Goal: Communication & Community: Answer question/provide support

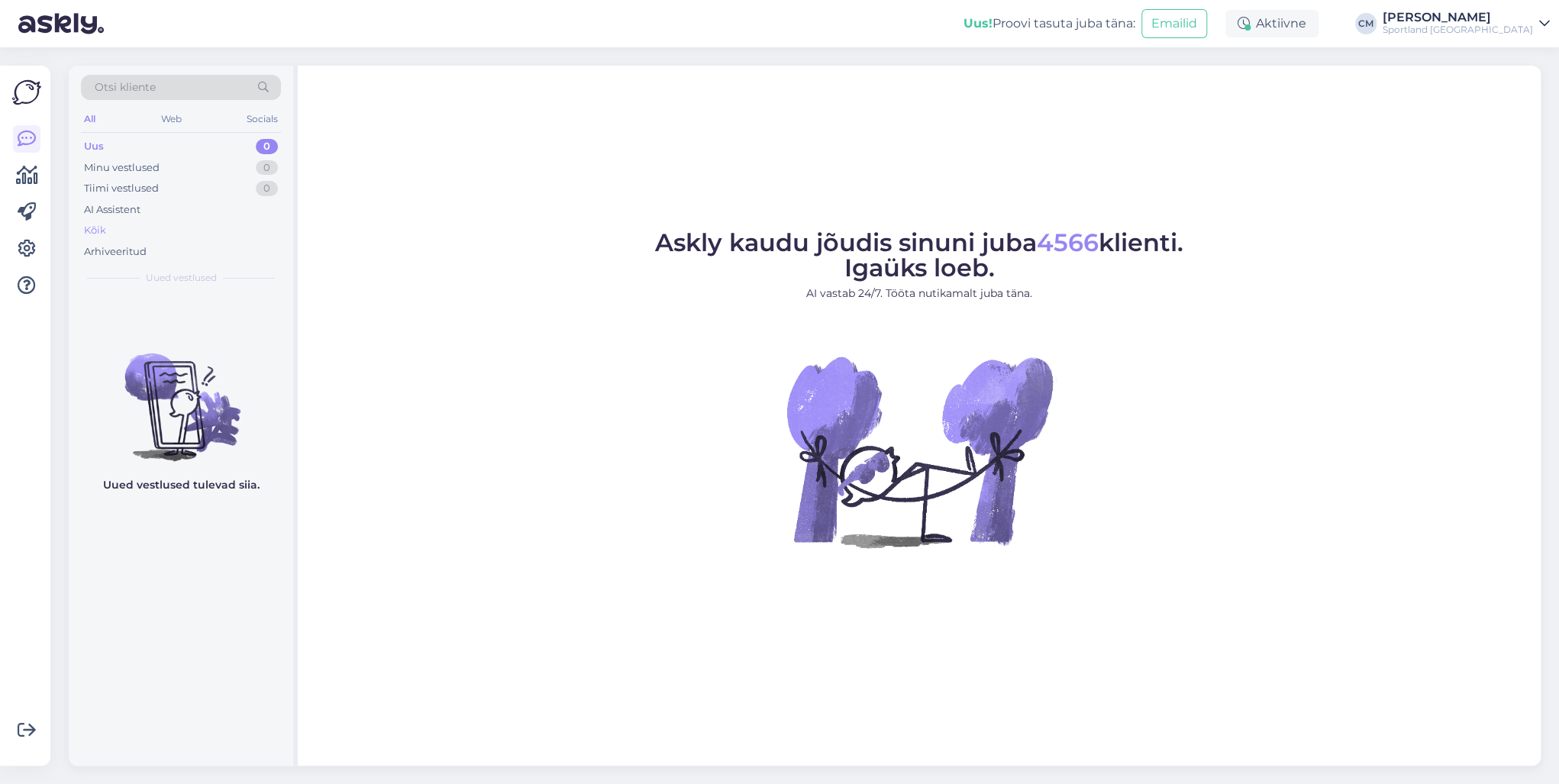
click at [171, 229] on div "Kõik" at bounding box center [181, 231] width 200 height 22
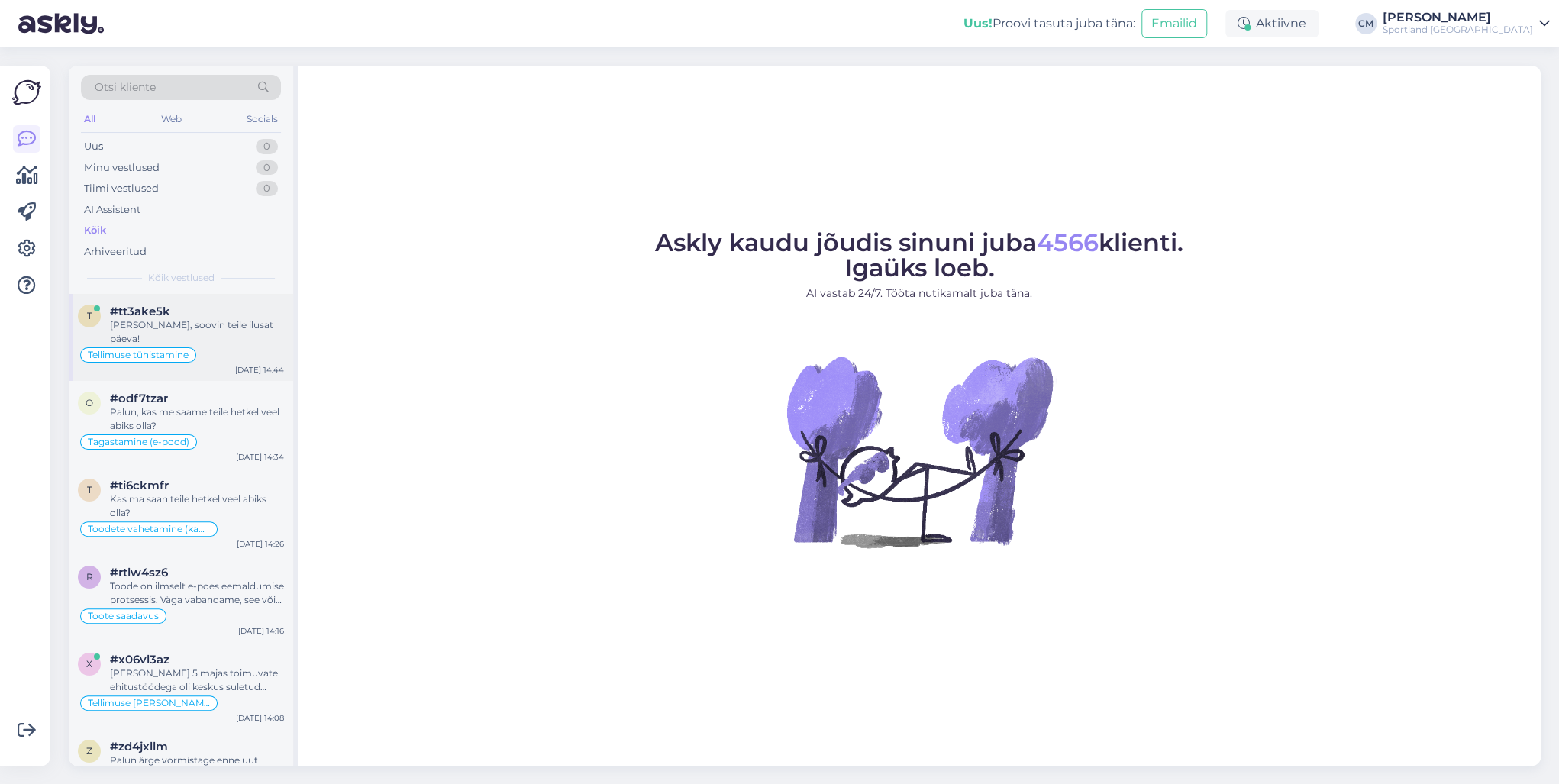
click at [192, 347] on div "Tellimuse tühistamine" at bounding box center [137, 355] width 116 height 15
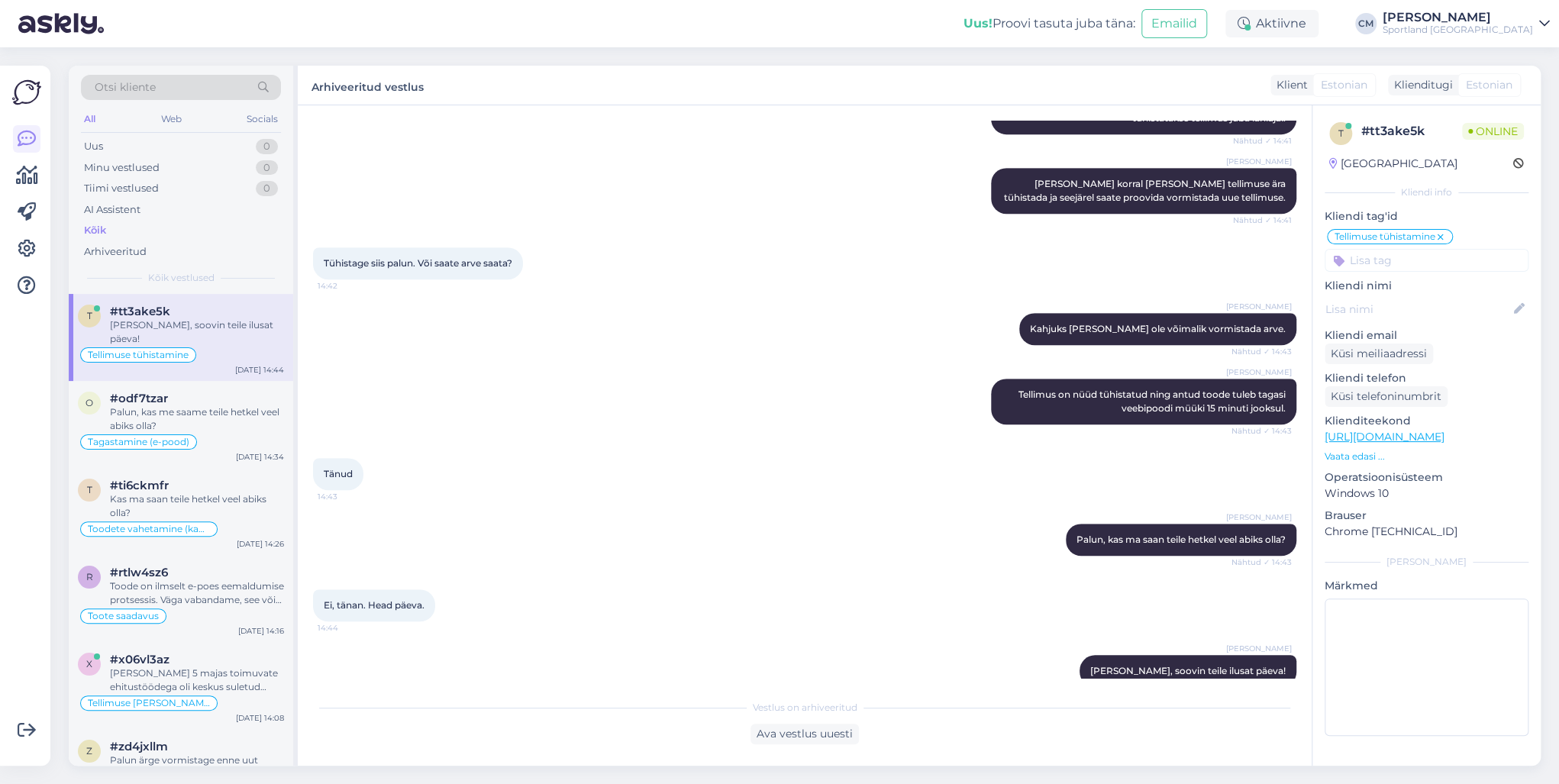
scroll to position [522, 0]
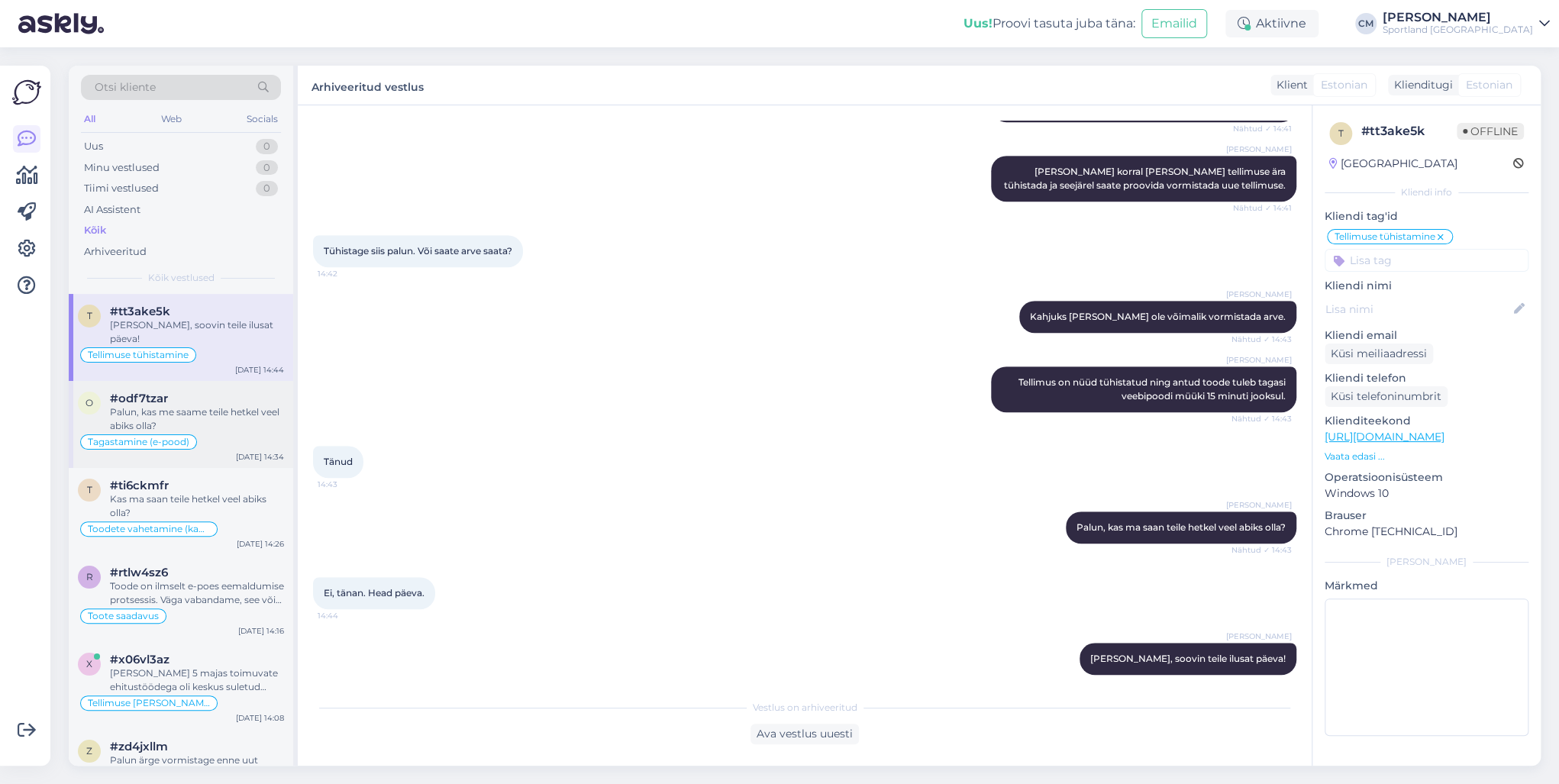
click at [236, 405] on div "Palun, kas me saame teile hetkel veel abiks olla?" at bounding box center [196, 419] width 174 height 27
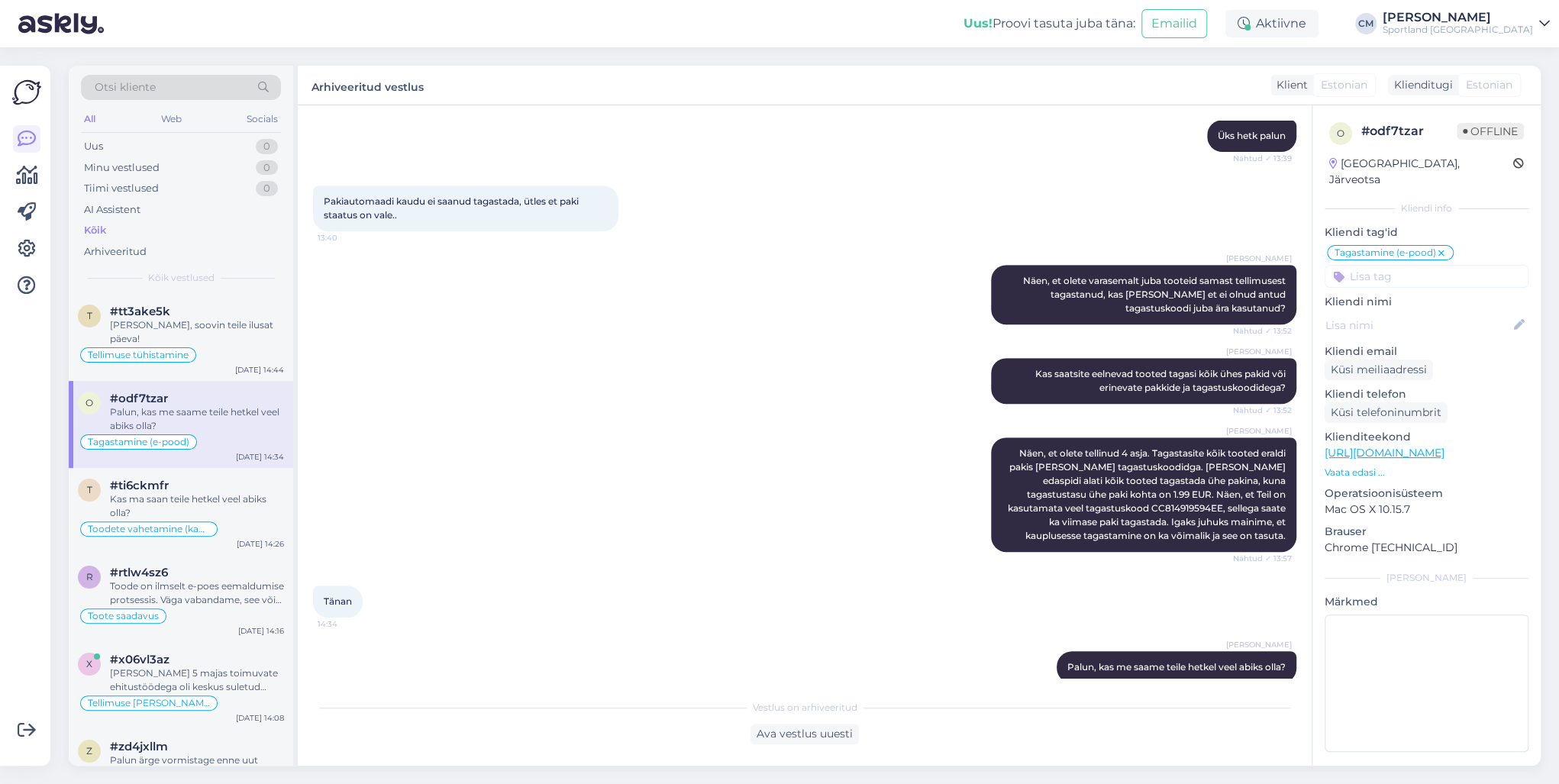
scroll to position [459, 0]
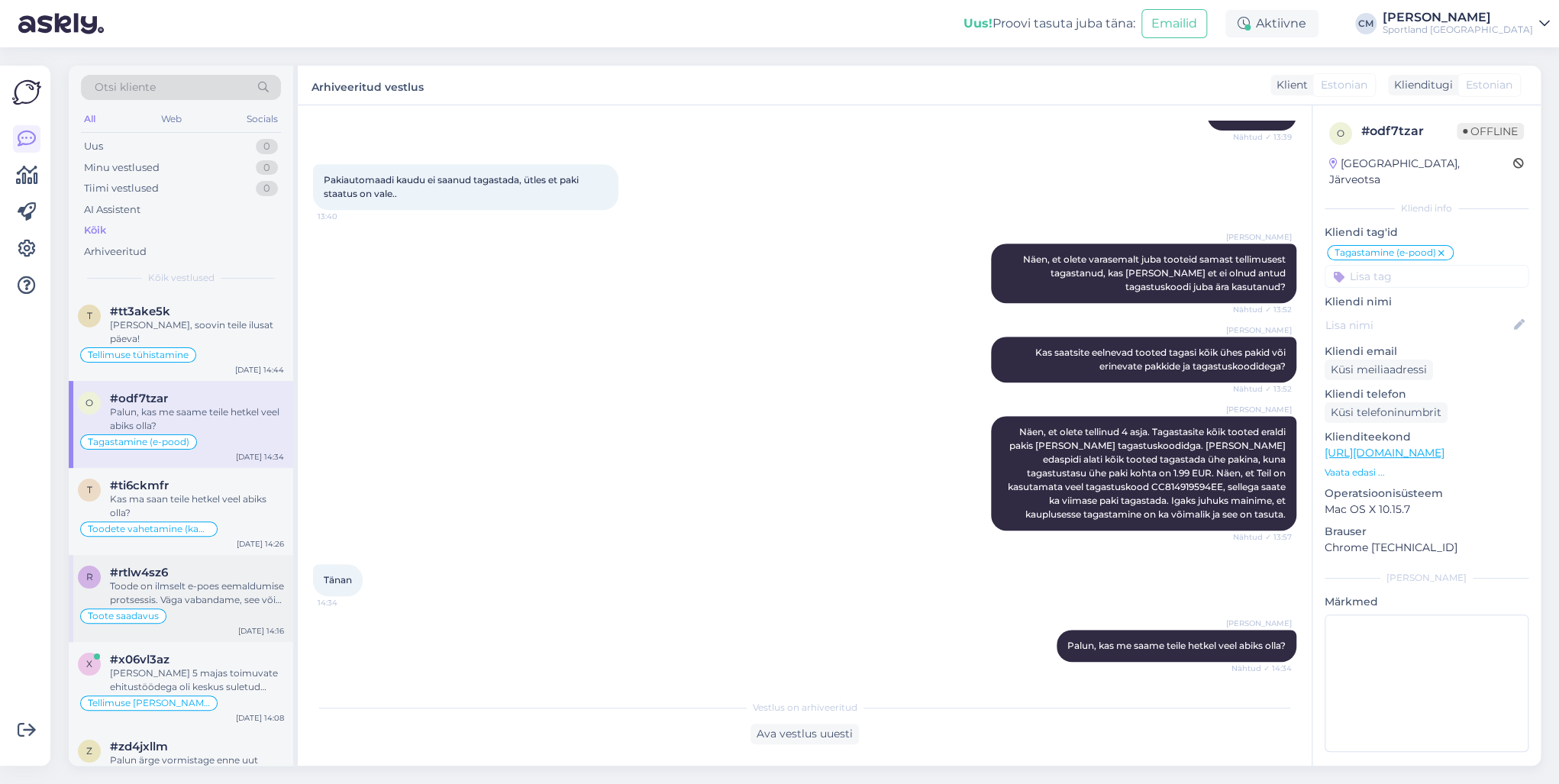
click at [175, 555] on div "r #rtlw4sz6 Toode on ilmselt e-poes eemaldumise protsessis. Väga vabandame, see…" at bounding box center [181, 598] width 225 height 87
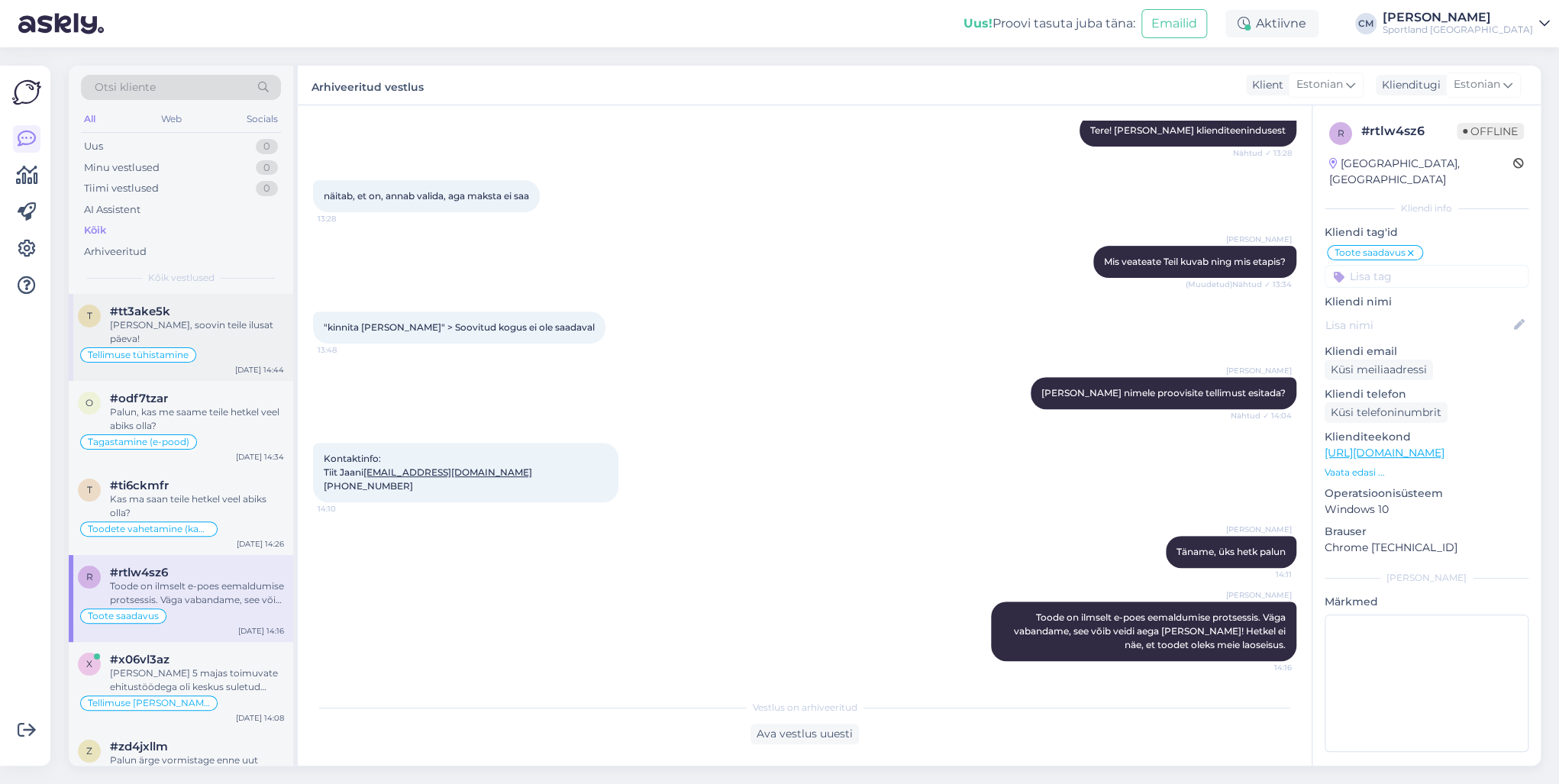
click at [197, 351] on div "t #tt3ake5k Palun, soovin teile ilusat päeva! Tellimuse tühistamine [DATE] 14:44" at bounding box center [181, 337] width 225 height 87
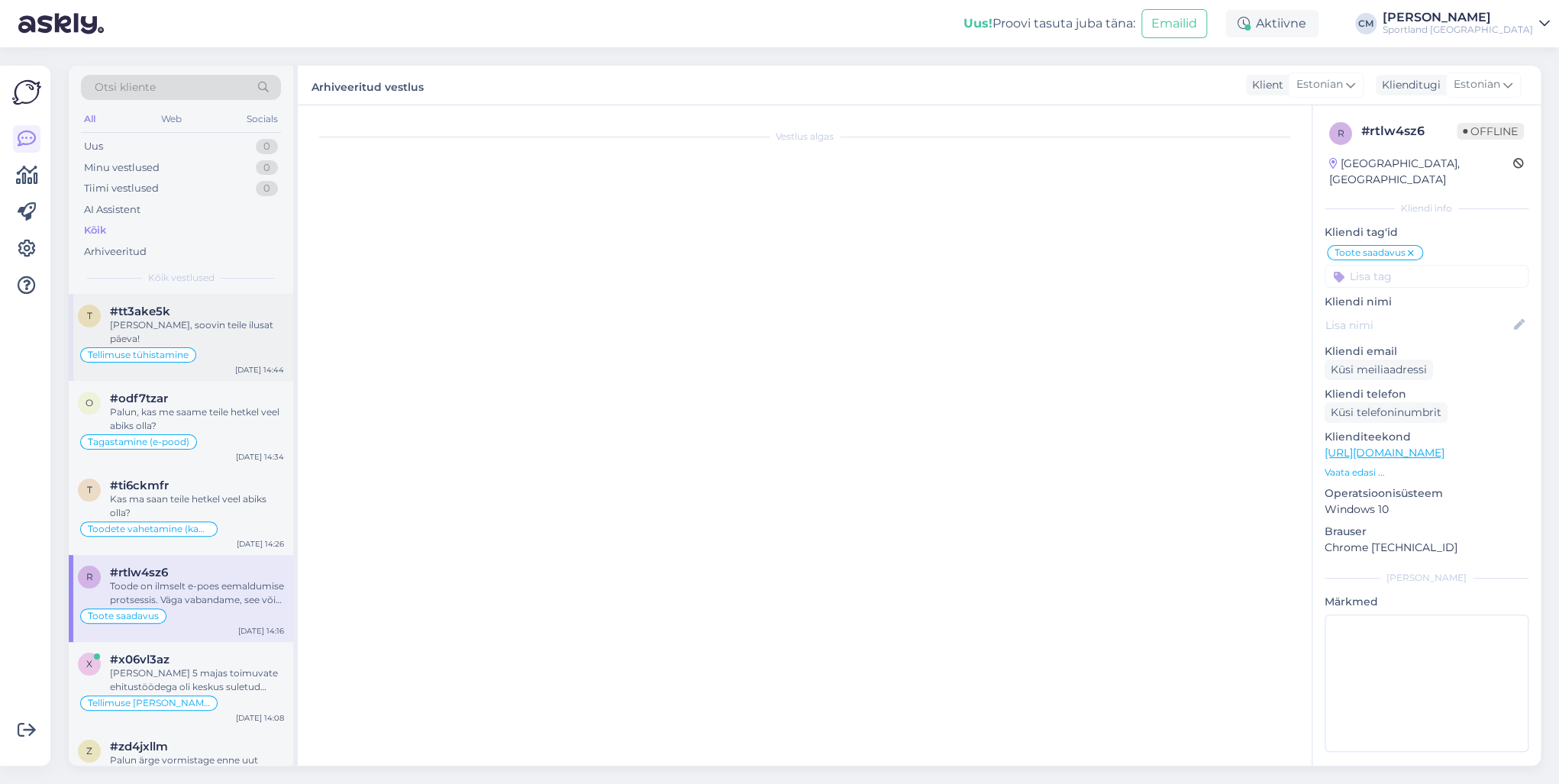
scroll to position [522, 0]
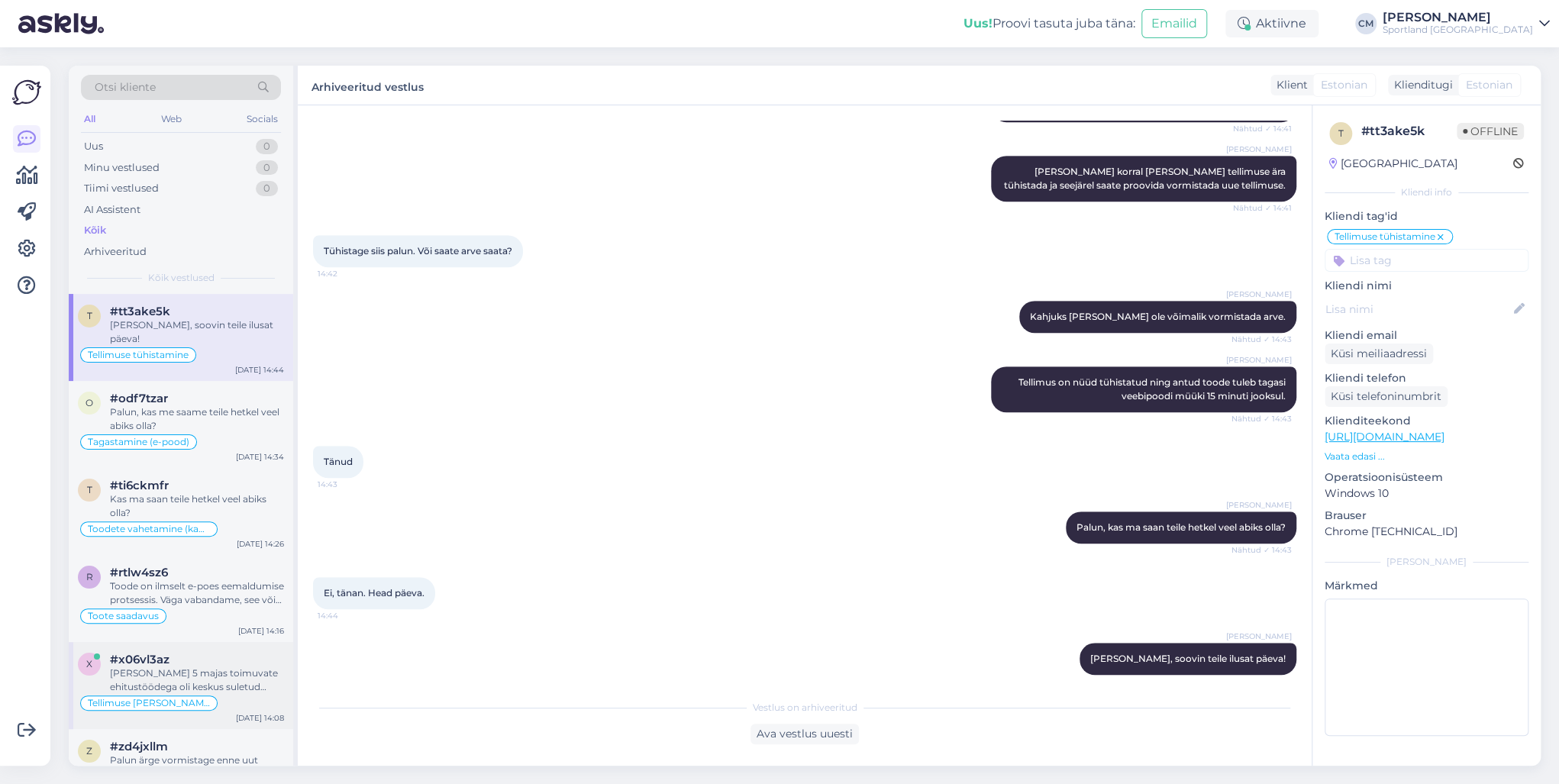
click at [165, 667] on div "[PERSON_NAME] 5 majas toimuvate ehitustöödega oli keskus suletud ajavahemikus 0…" at bounding box center [196, 680] width 174 height 27
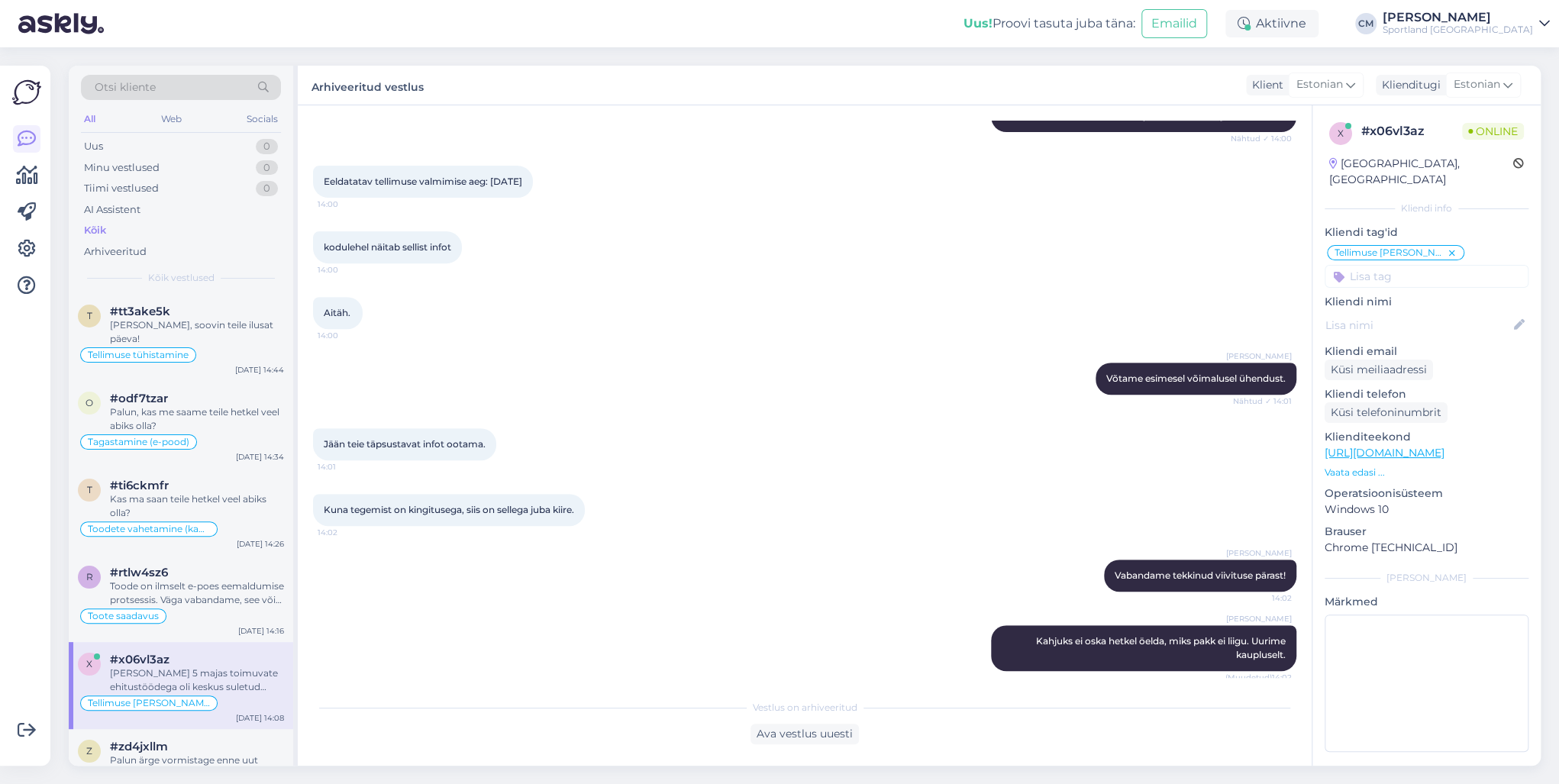
scroll to position [484, 0]
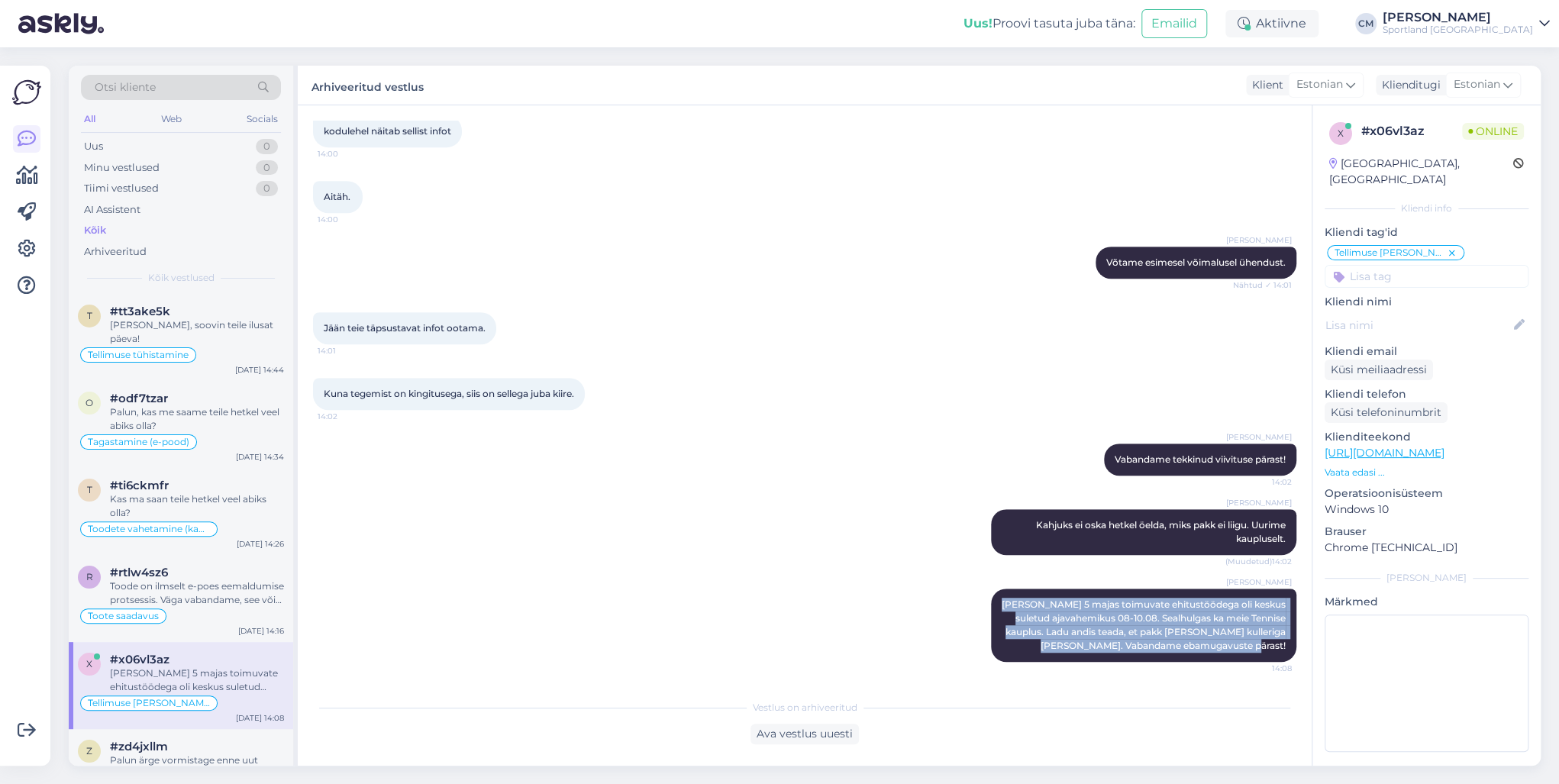
drag, startPoint x: 1009, startPoint y: 597, endPoint x: 1304, endPoint y: 644, distance: 298.7
click at [1304, 644] on div "Vestlus algas [DATE] Tere! 13:58 [PERSON_NAME] Tere! [PERSON_NAME] klienditeeni…" at bounding box center [812, 399] width 997 height 558
copy span "[PERSON_NAME] 5 majas toimuvate ehitustöödega oli keskus suletud ajavahemikus 0…"
click at [336, 642] on div "[PERSON_NAME] [PERSON_NAME] 5 majas toimuvate ehitustöödega oli keskus suletud …" at bounding box center [804, 625] width 983 height 107
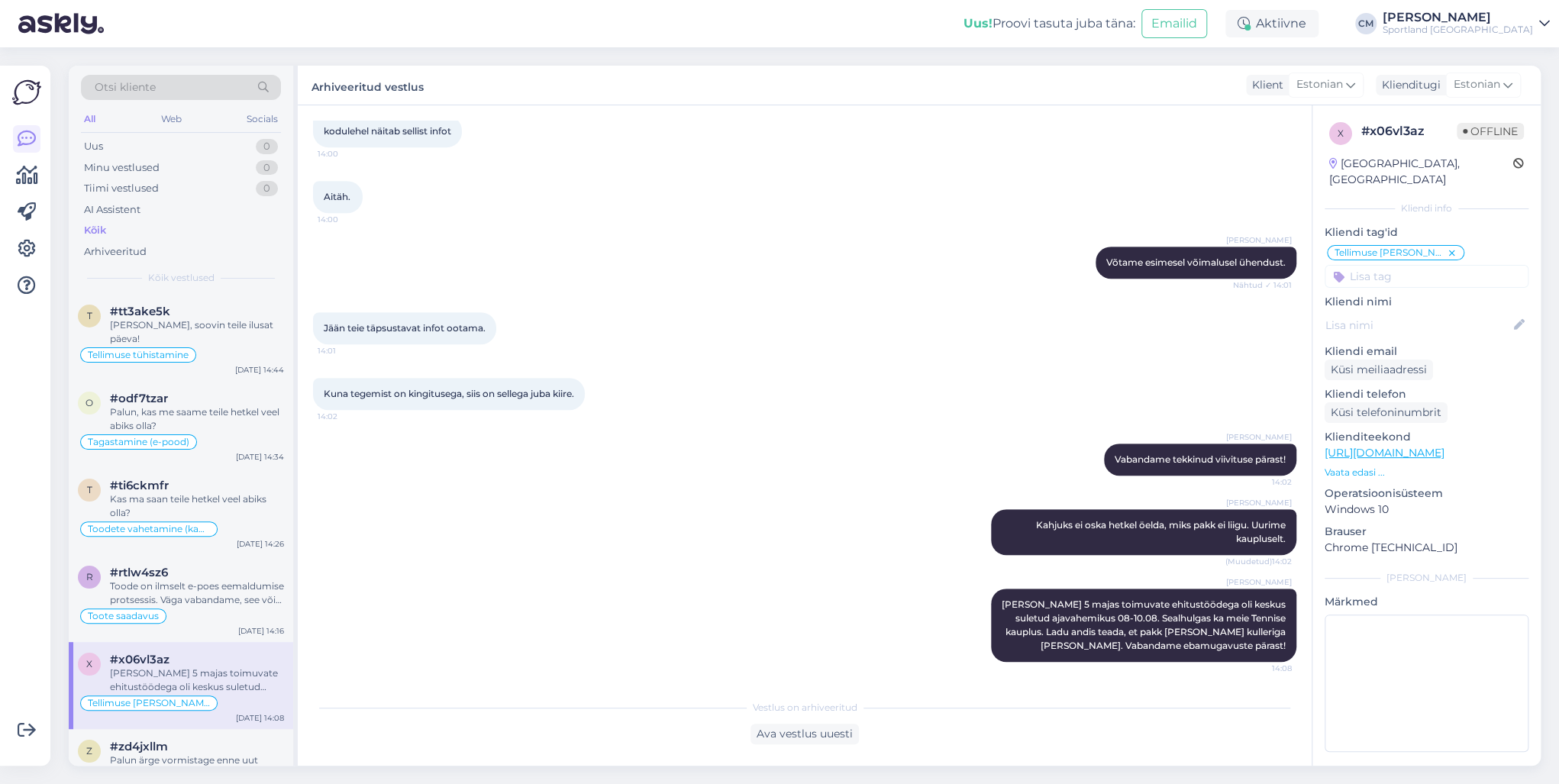
click at [1502, 9] on div "Uus! Proovi tasuta [PERSON_NAME]: Emailid Aktiivne [PERSON_NAME] Sportland [GEO…" at bounding box center [779, 23] width 1559 height 47
click at [1502, 14] on div "[PERSON_NAME]" at bounding box center [1457, 17] width 151 height 12
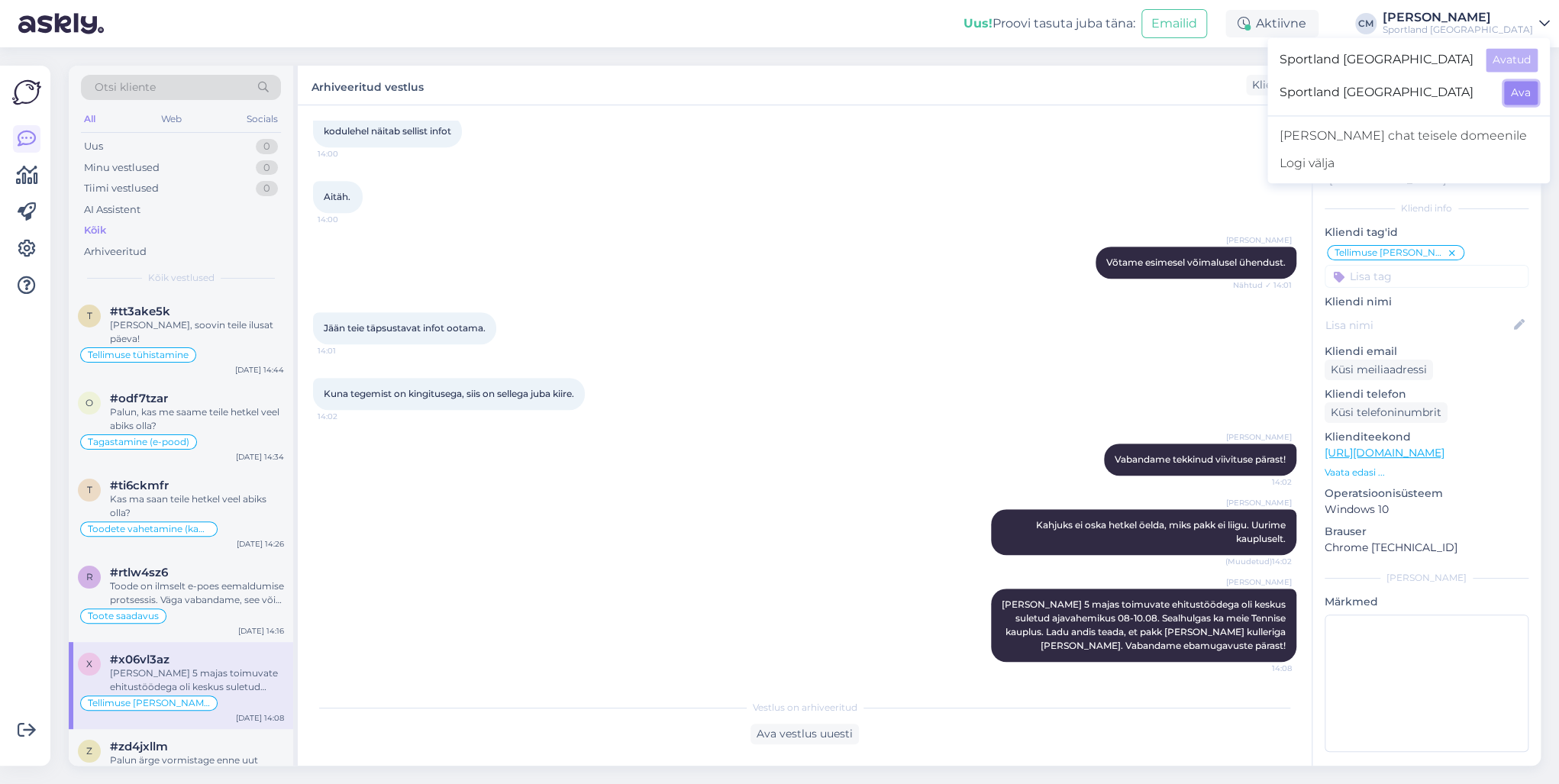
click at [1524, 95] on button "Ava" at bounding box center [1521, 92] width 33 height 23
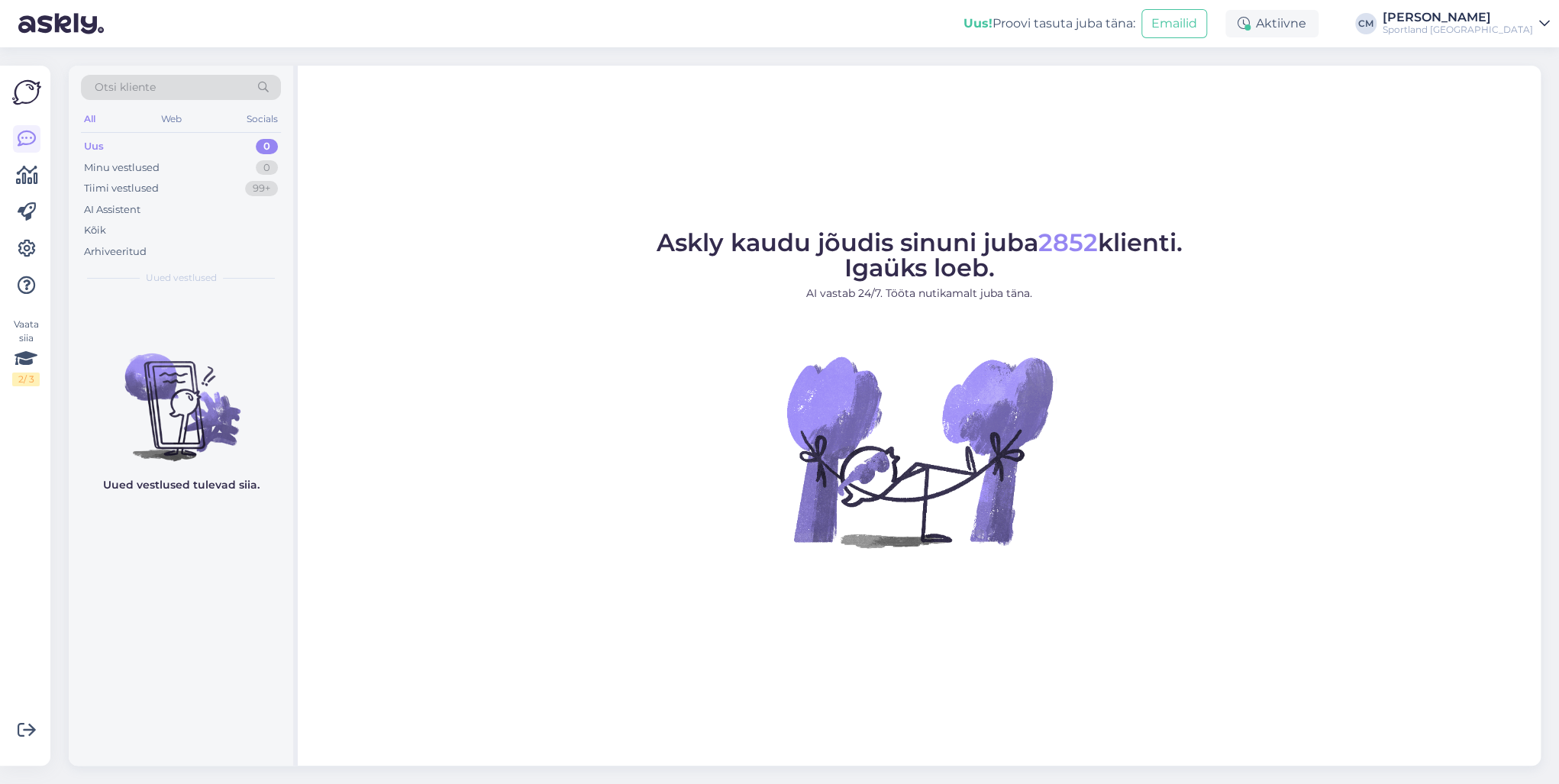
click at [1489, 6] on div "Uus! Proovi tasuta [PERSON_NAME]: Emailid Aktiivne [PERSON_NAME] Sportland [GEO…" at bounding box center [779, 23] width 1559 height 47
click at [1492, 14] on div "[PERSON_NAME]" at bounding box center [1457, 17] width 151 height 12
click at [1521, 63] on button "Ava" at bounding box center [1521, 60] width 33 height 23
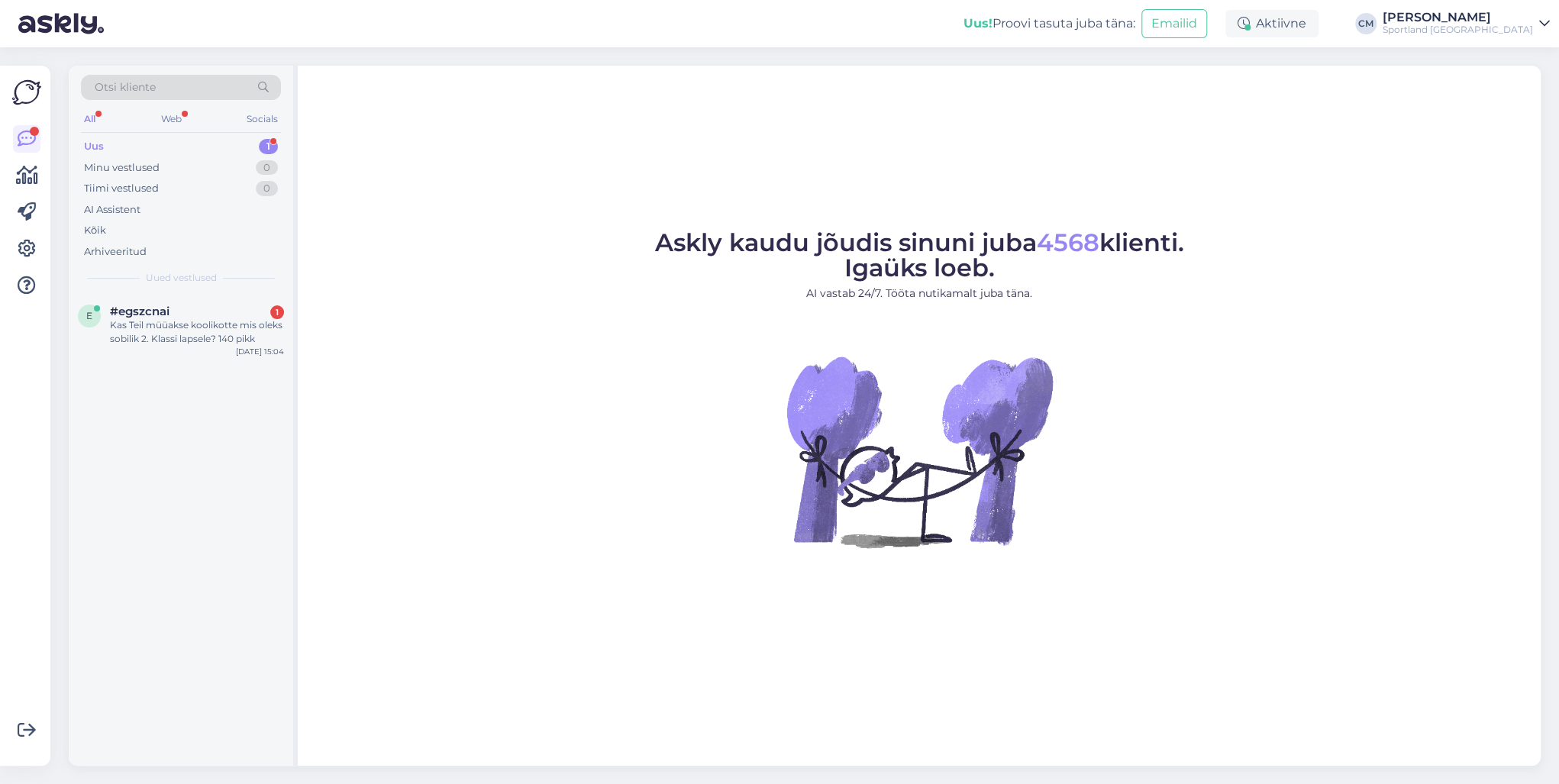
click at [403, 598] on div "Askly kaudu jõudis sinuni juba 4568 klienti. Igaüks loeb. AI vastab 24/7. Tööta…" at bounding box center [919, 415] width 1243 height 700
click at [209, 355] on div "e #egszcnai 1 Kas Teil müüakse koolikotte mis oleks sobilik 2. Klassi lapsele? …" at bounding box center [181, 328] width 225 height 69
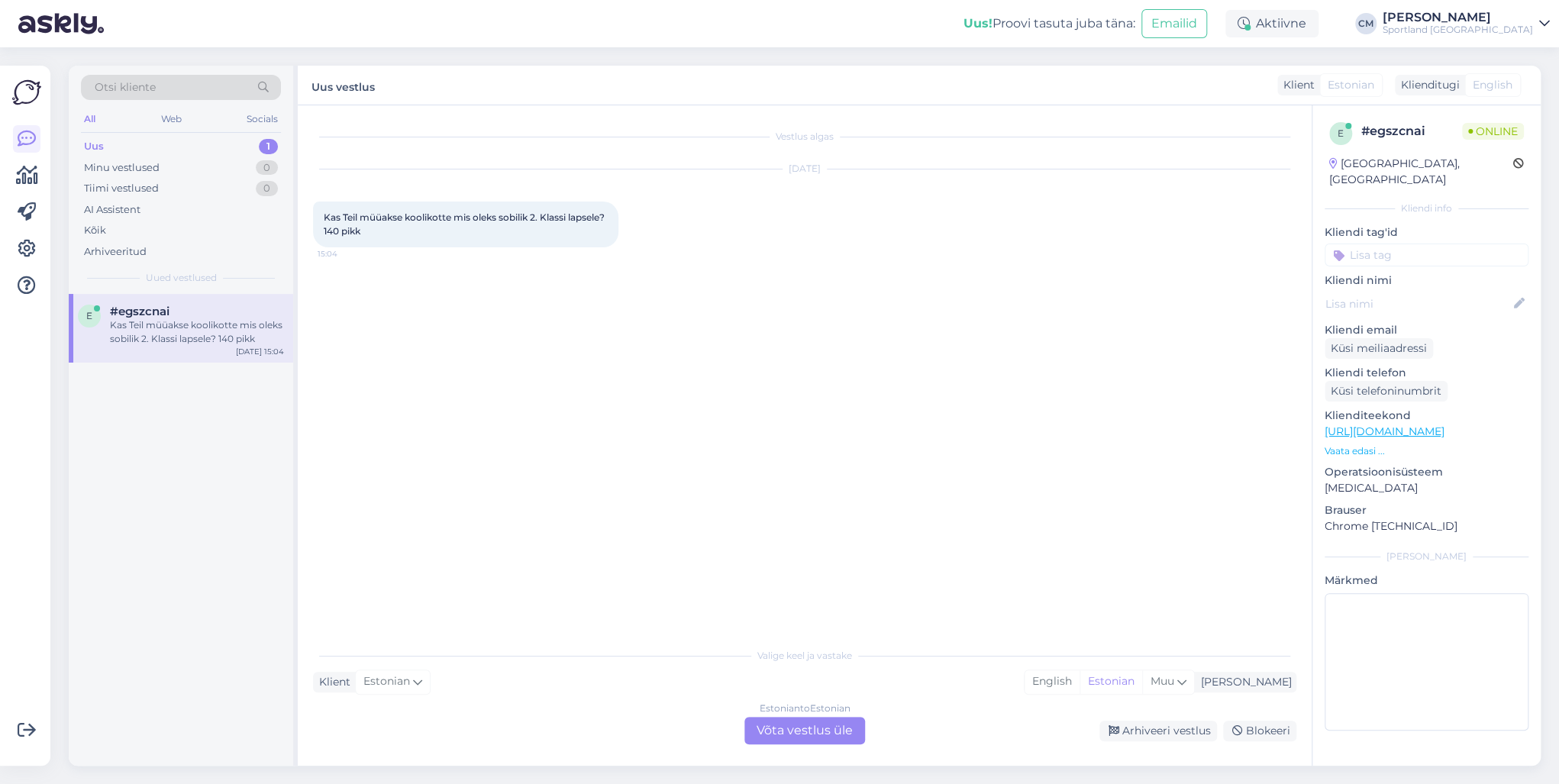
click at [861, 721] on div "Estonian to Estonian Võta vestlus üle" at bounding box center [804, 730] width 121 height 27
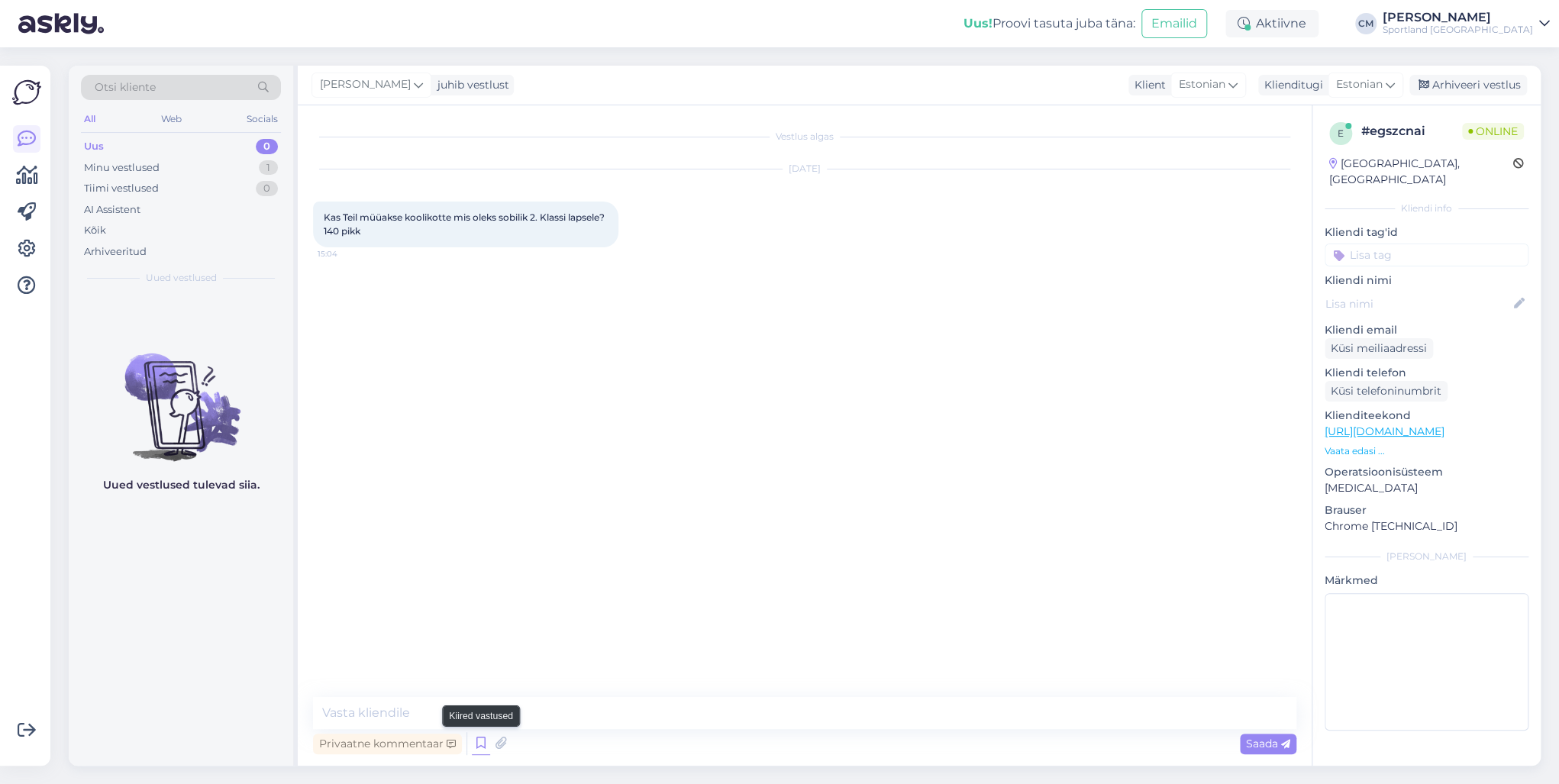
click at [475, 741] on icon at bounding box center [481, 744] width 18 height 23
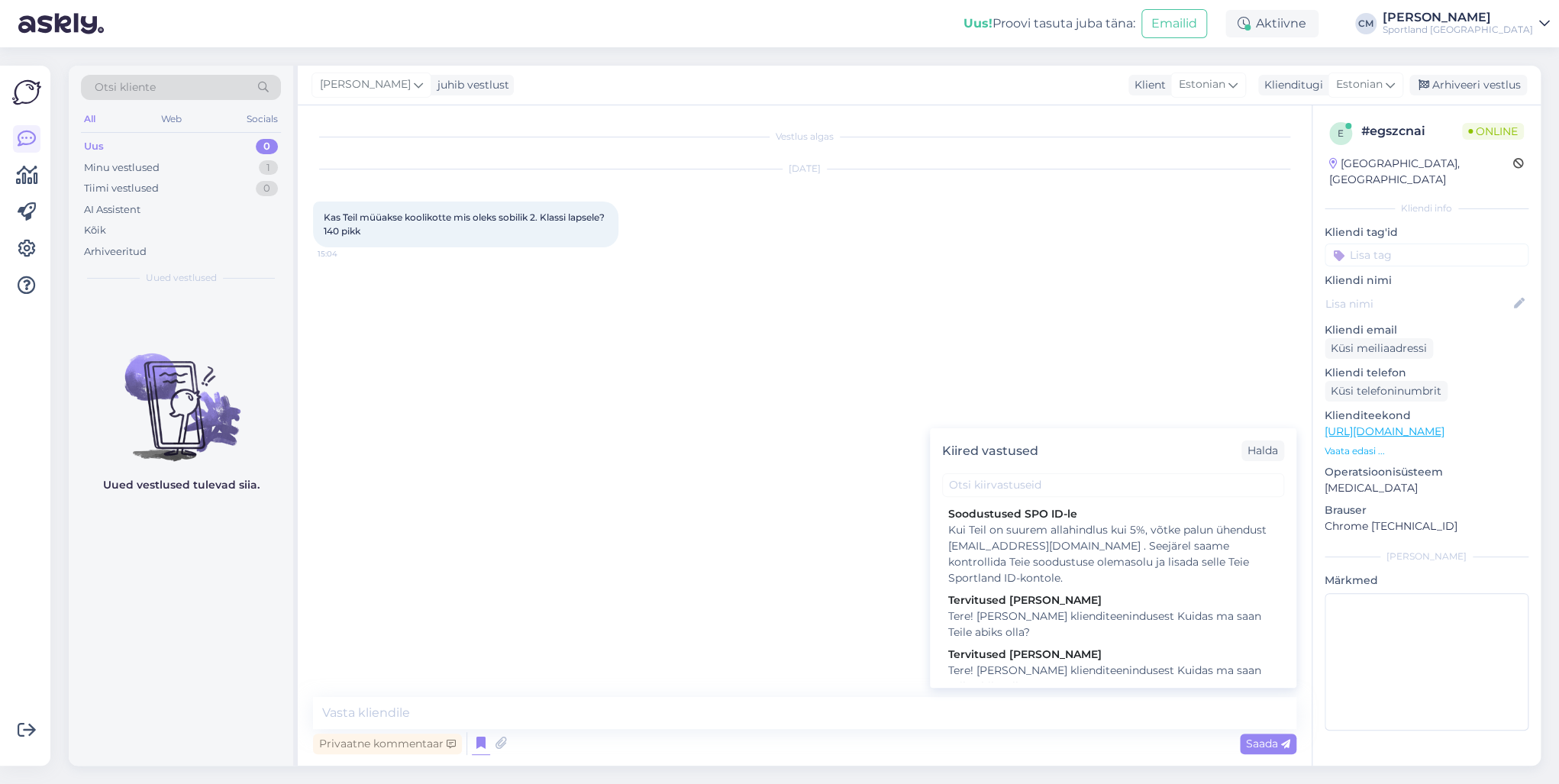
click at [1002, 678] on div "Tere! [PERSON_NAME] klienditeenindusest Kuidas ma saan Teile abiks olla?" at bounding box center [1113, 678] width 330 height 32
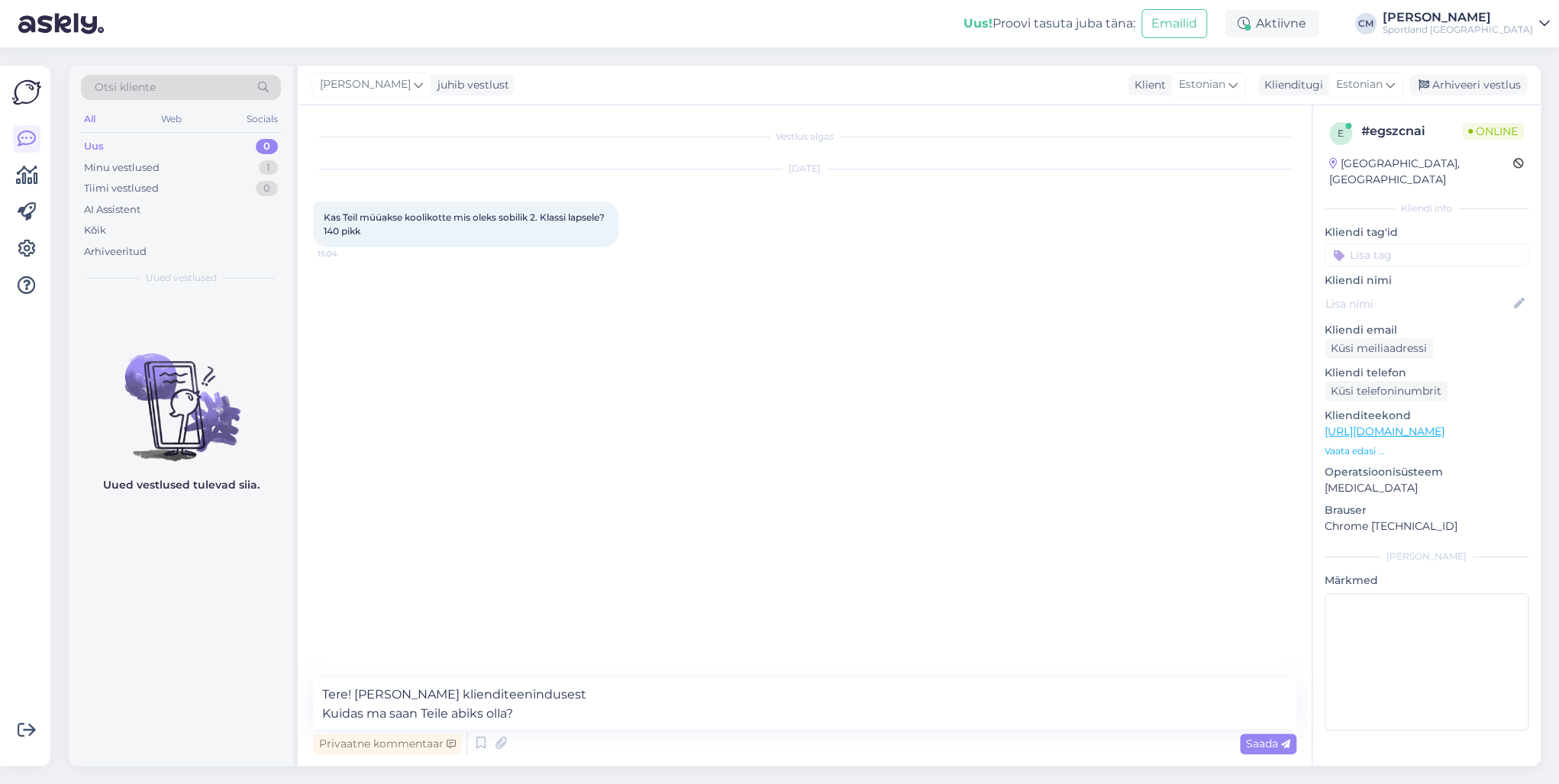
drag, startPoint x: 638, startPoint y: 729, endPoint x: 515, endPoint y: 727, distance: 123.0
click at [516, 727] on div "Tere! [PERSON_NAME] klienditeenindusest Kuidas ma saan Teile abiks olla? Privaa…" at bounding box center [804, 717] width 983 height 79
drag, startPoint x: 538, startPoint y: 722, endPoint x: 314, endPoint y: 727, distance: 224.1
click at [314, 727] on textarea "Tere! [PERSON_NAME] klienditeenindusest Kuidas ma saan Teile abiks olla?" at bounding box center [804, 703] width 983 height 51
type textarea "Tere! [PERSON_NAME] klienditeenindusest"
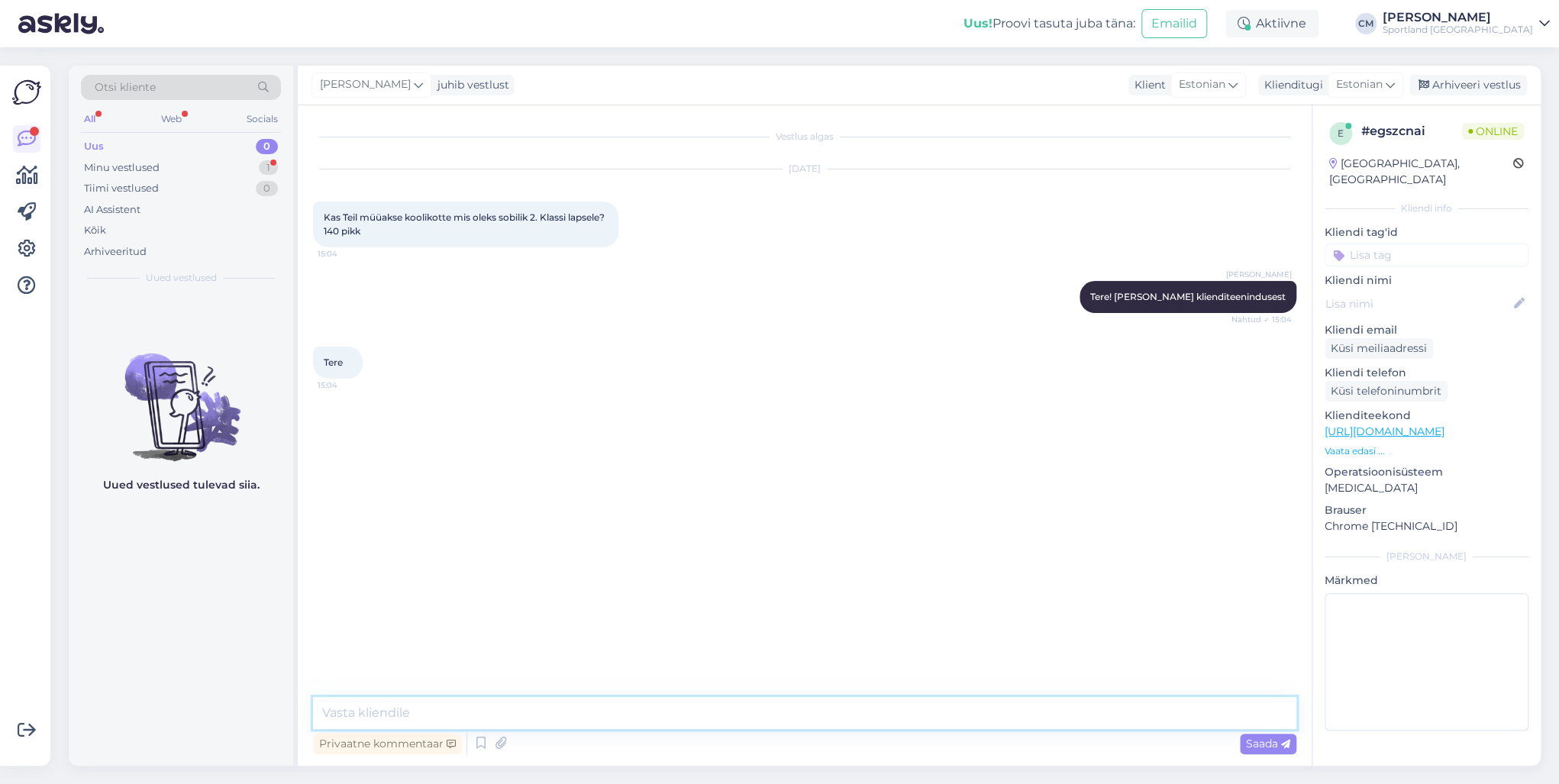
click at [506, 707] on textarea at bounding box center [804, 712] width 983 height 32
click at [600, 712] on textarea "1./3. klassi lastele sobivad seljakotid mis on 15/20l suurusega" at bounding box center [804, 712] width 983 height 32
click at [331, 709] on textarea "1./3. klassi lastele sobivad seljakotid mis on 15-20l suurusega" at bounding box center [804, 712] width 983 height 32
type textarea "1.- 3. klassi lastele sobivad seljakotid mis on 15-20l suurusega"
click at [707, 702] on textarea at bounding box center [804, 712] width 983 height 32
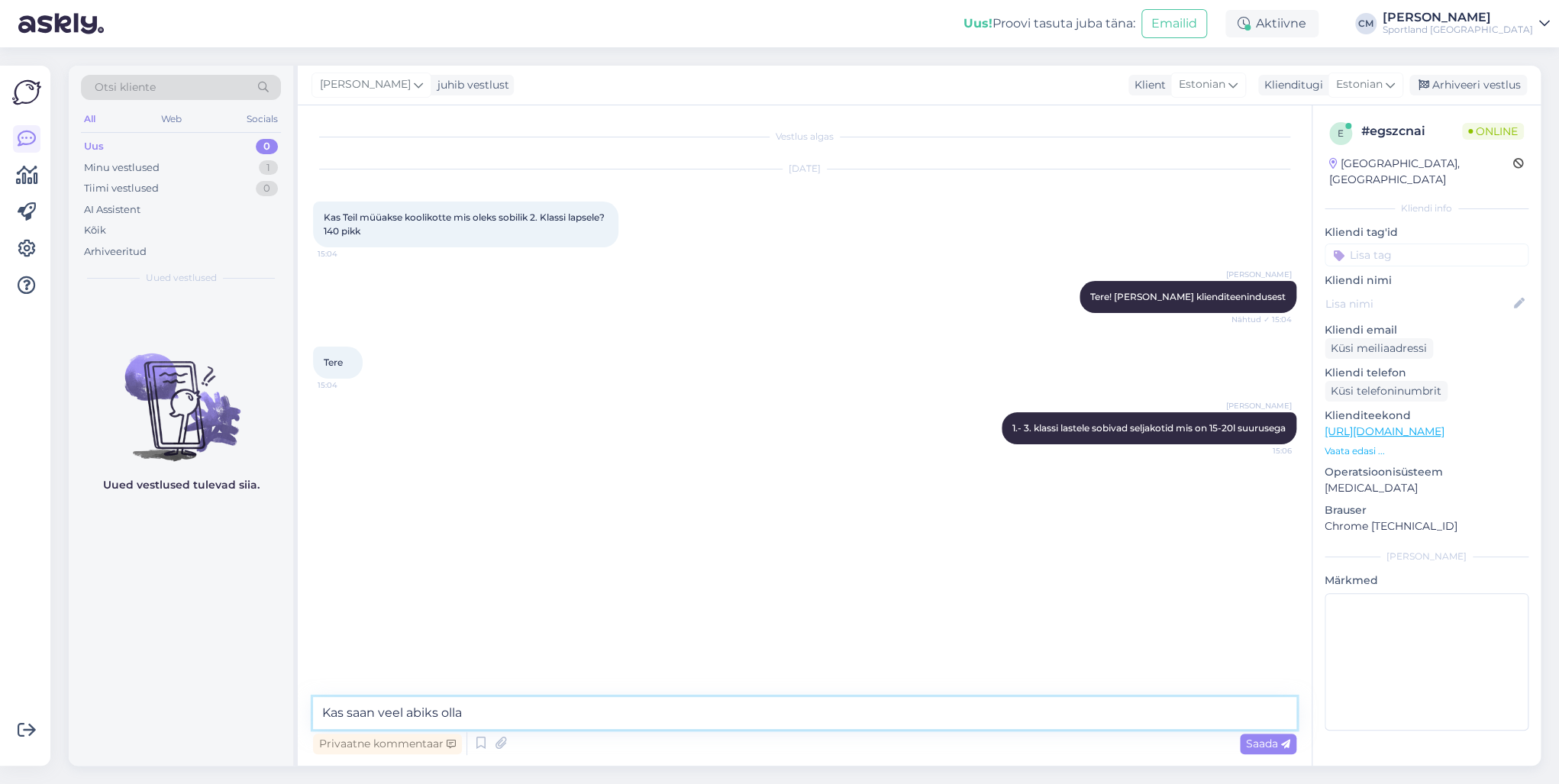
type textarea "Kas saan veel abiks olla?"
click at [1466, 61] on div "Otsi kliente All Web Socials Uus 0 Minu vestlused 1 Tiimi vestlused 0 AI Assist…" at bounding box center [810, 415] width 1500 height 737
click at [1466, 70] on div "[PERSON_NAME] juhib vestlust Klient [DEMOGRAPHIC_DATA] Klienditugi [DEMOGRAPHIC…" at bounding box center [919, 86] width 1243 height 40
click at [1467, 87] on div "Arhiveeri vestlus" at bounding box center [1467, 85] width 117 height 21
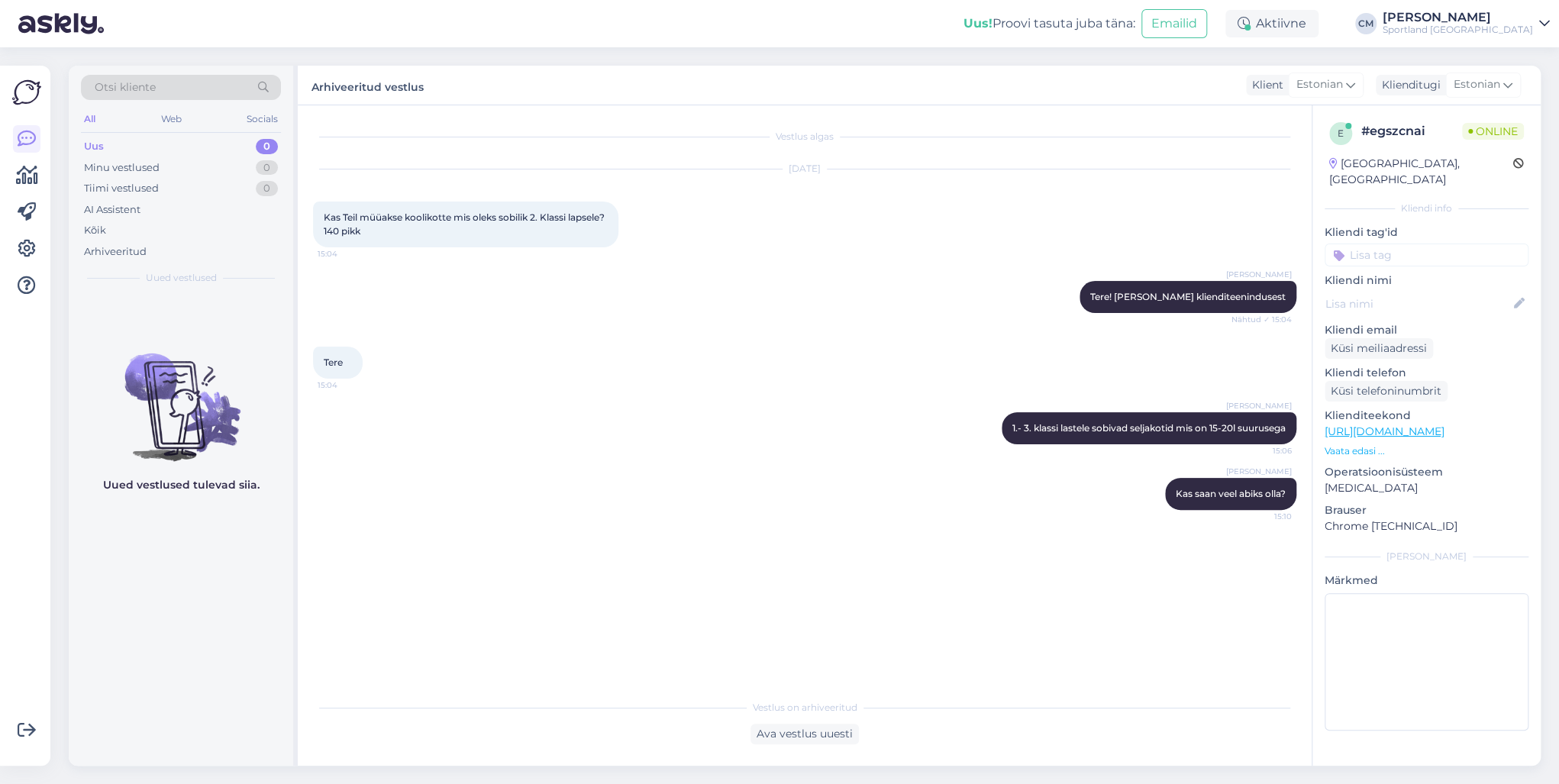
drag, startPoint x: 1432, startPoint y: 221, endPoint x: 1420, endPoint y: 251, distance: 32.3
click at [1432, 225] on p "Kliendi tag'id" at bounding box center [1427, 232] width 204 height 16
click at [1420, 251] on div "e # egszcnai Online [GEOGRAPHIC_DATA], [GEOGRAPHIC_DATA] Kliendi info Kliendi t…" at bounding box center [1427, 429] width 228 height 648
click at [1417, 272] on p "Kliendi nimi" at bounding box center [1427, 280] width 204 height 16
click at [1428, 244] on input at bounding box center [1427, 256] width 204 height 23
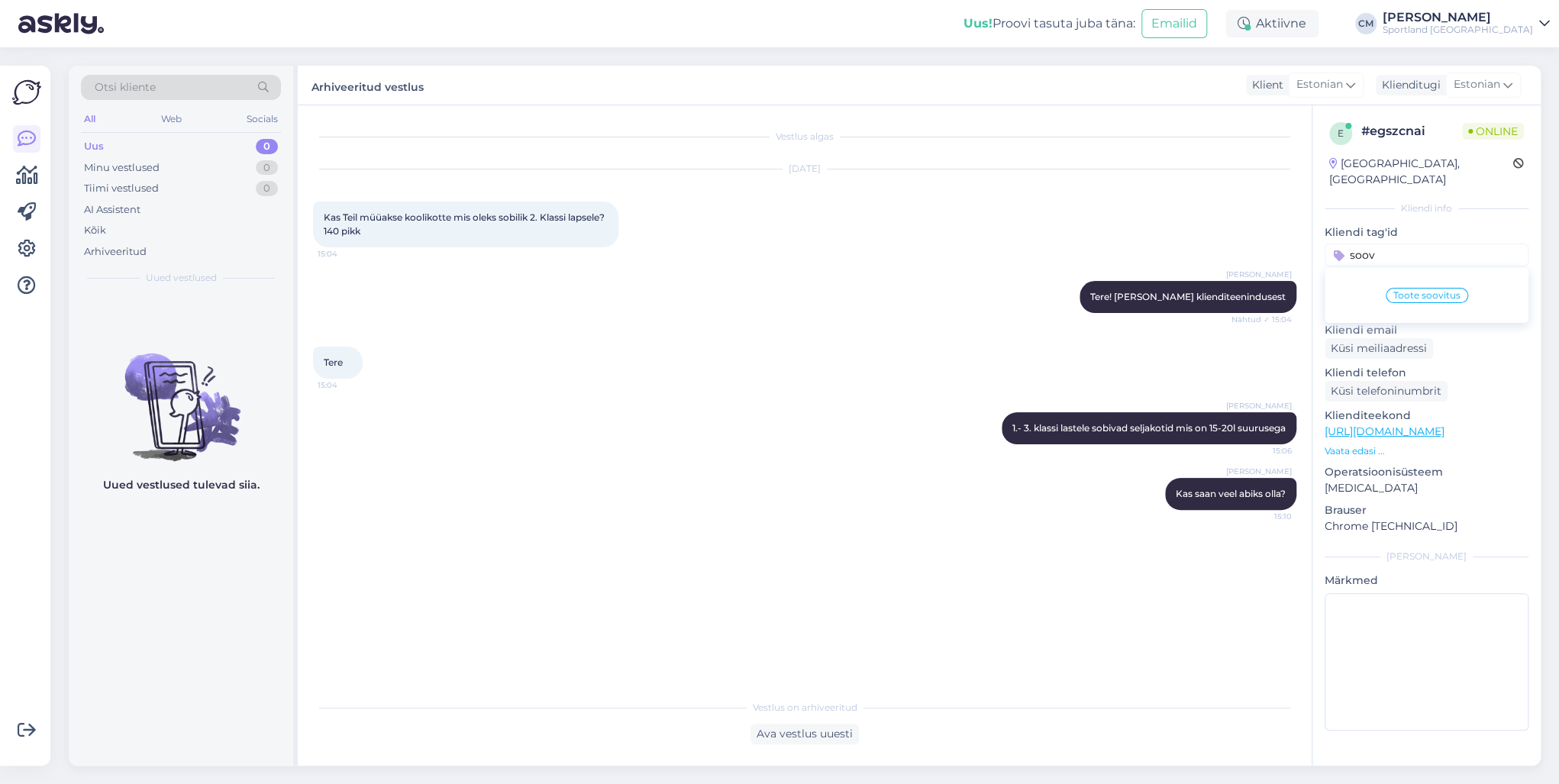
type input "soov"
click at [1440, 290] on span "Toote soovitus" at bounding box center [1427, 295] width 67 height 9
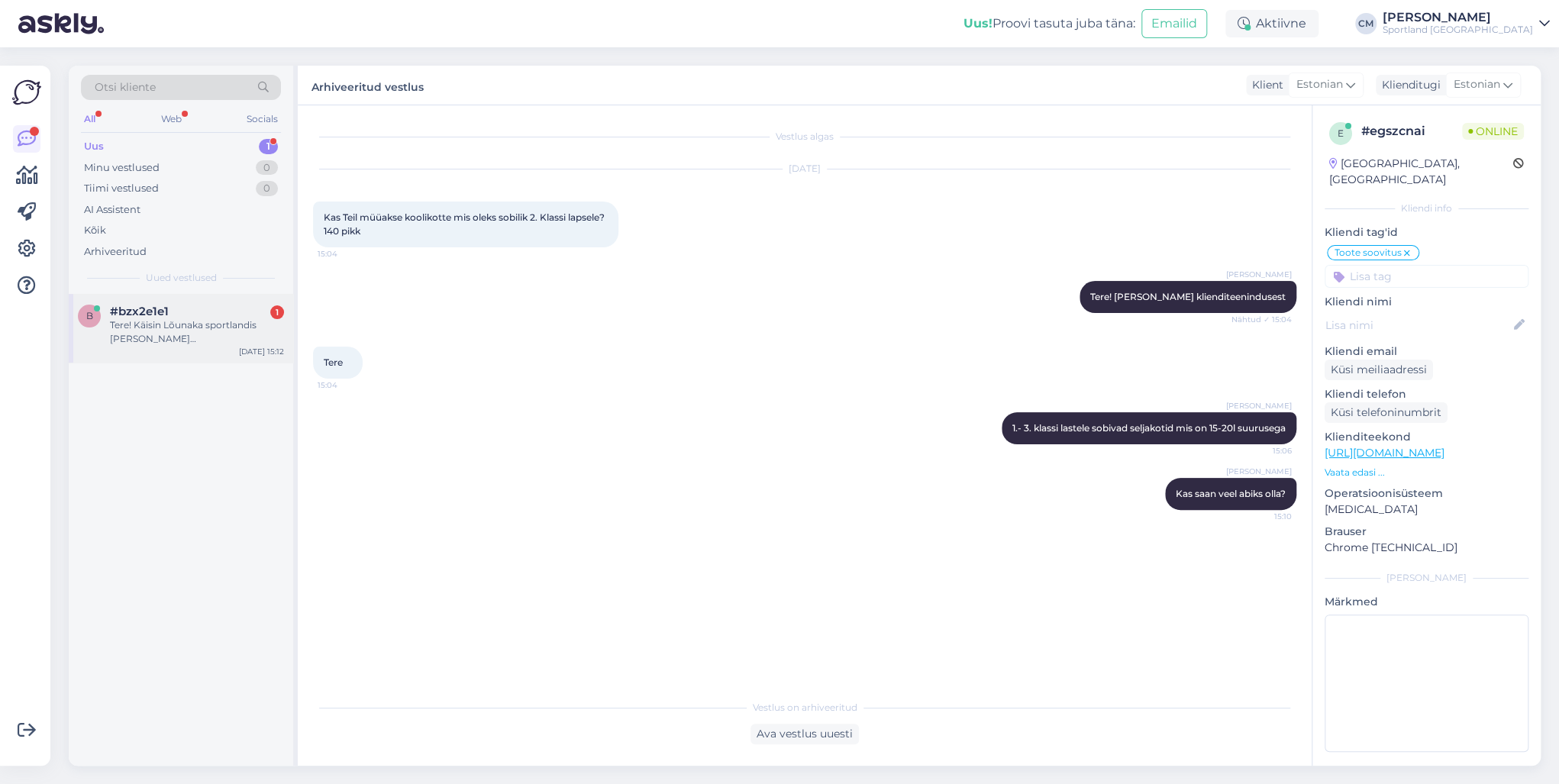
click at [158, 330] on div "Tere! Käisin Lõunaka sportlandis [PERSON_NAME] [GEOGRAPHIC_DATA] 00se. Veebipoe…" at bounding box center [196, 332] width 174 height 27
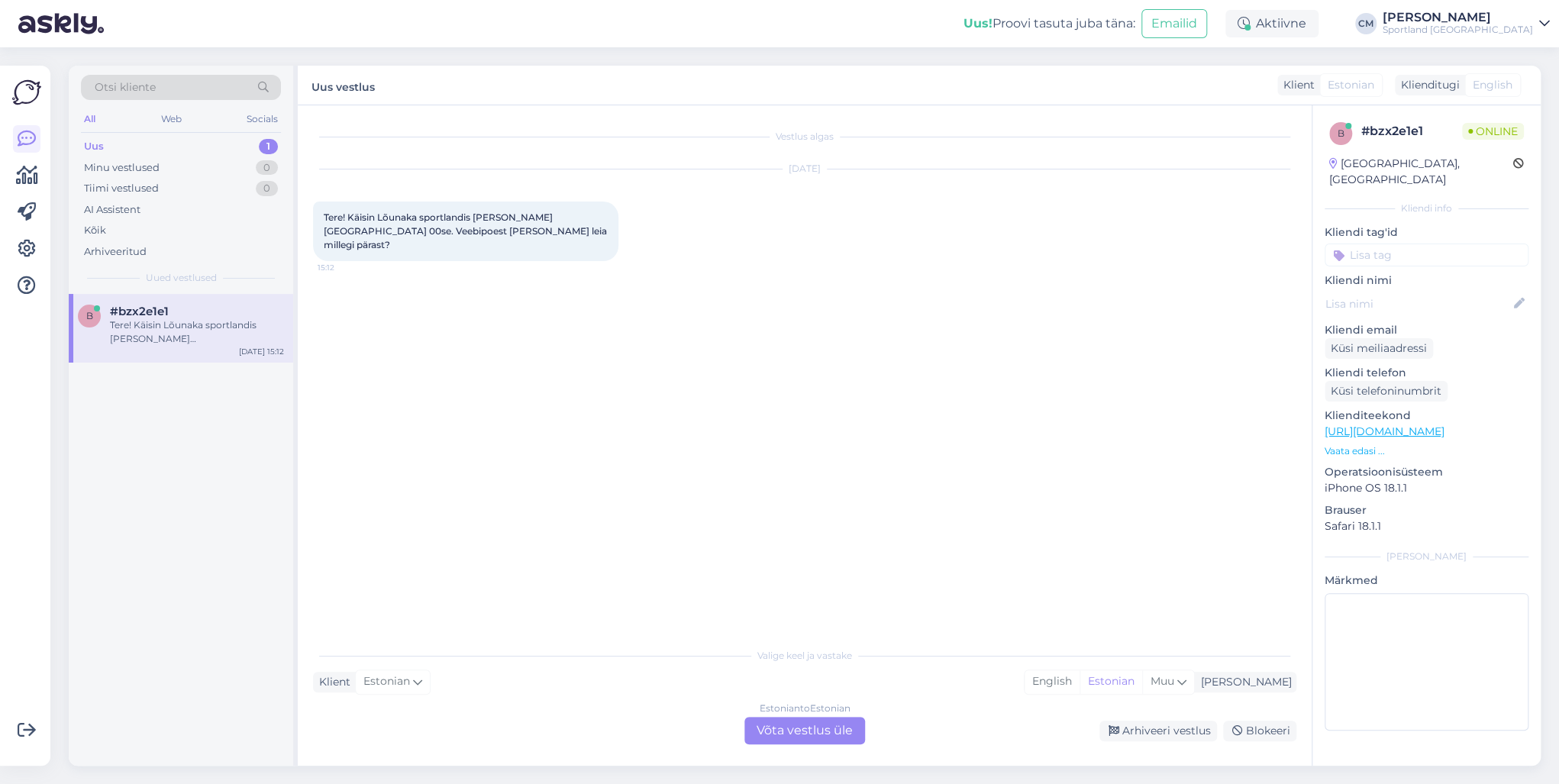
click at [848, 734] on div "Estonian to Estonian Võta vestlus üle" at bounding box center [804, 730] width 121 height 27
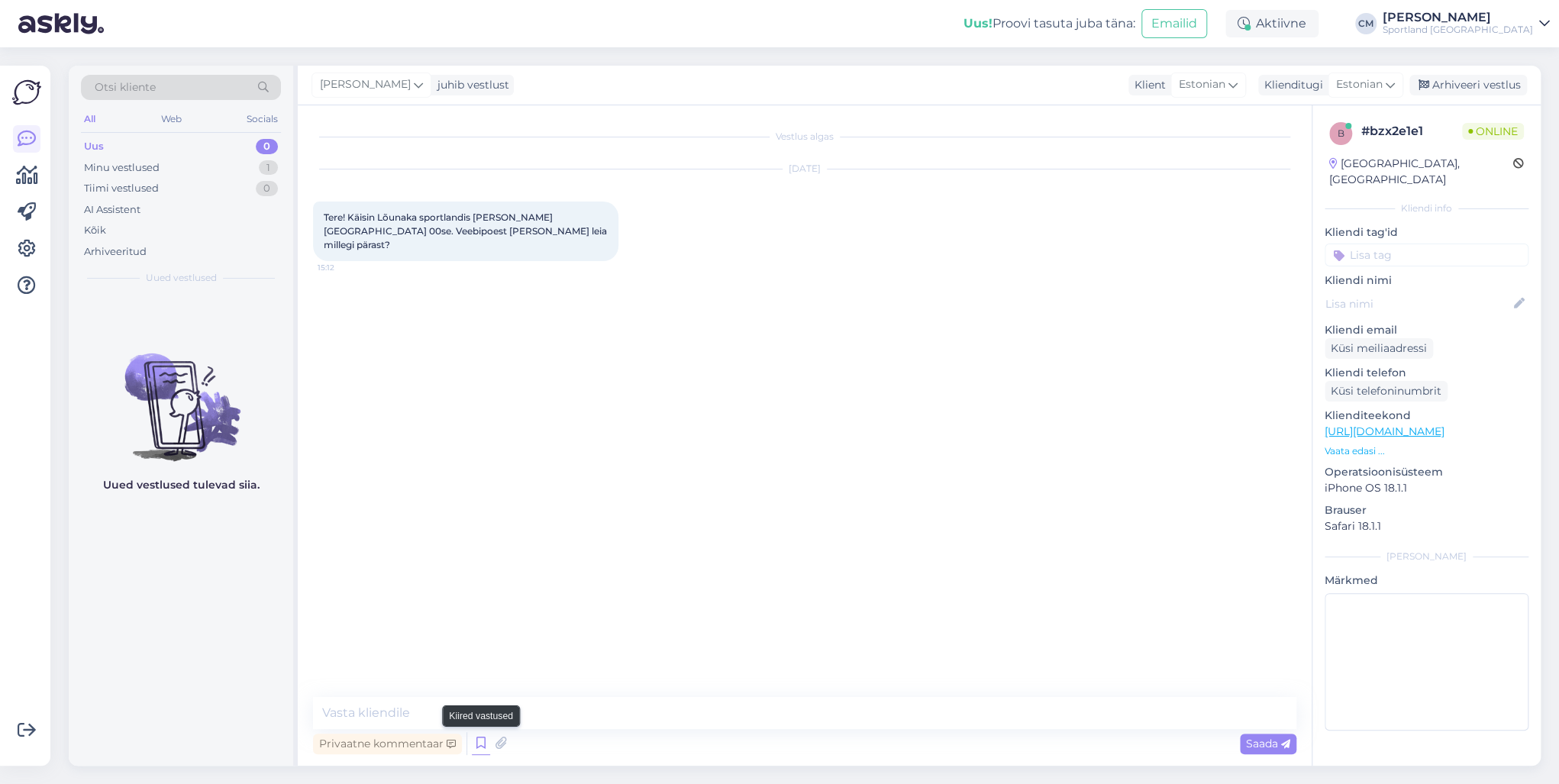
click at [483, 747] on icon at bounding box center [481, 744] width 18 height 23
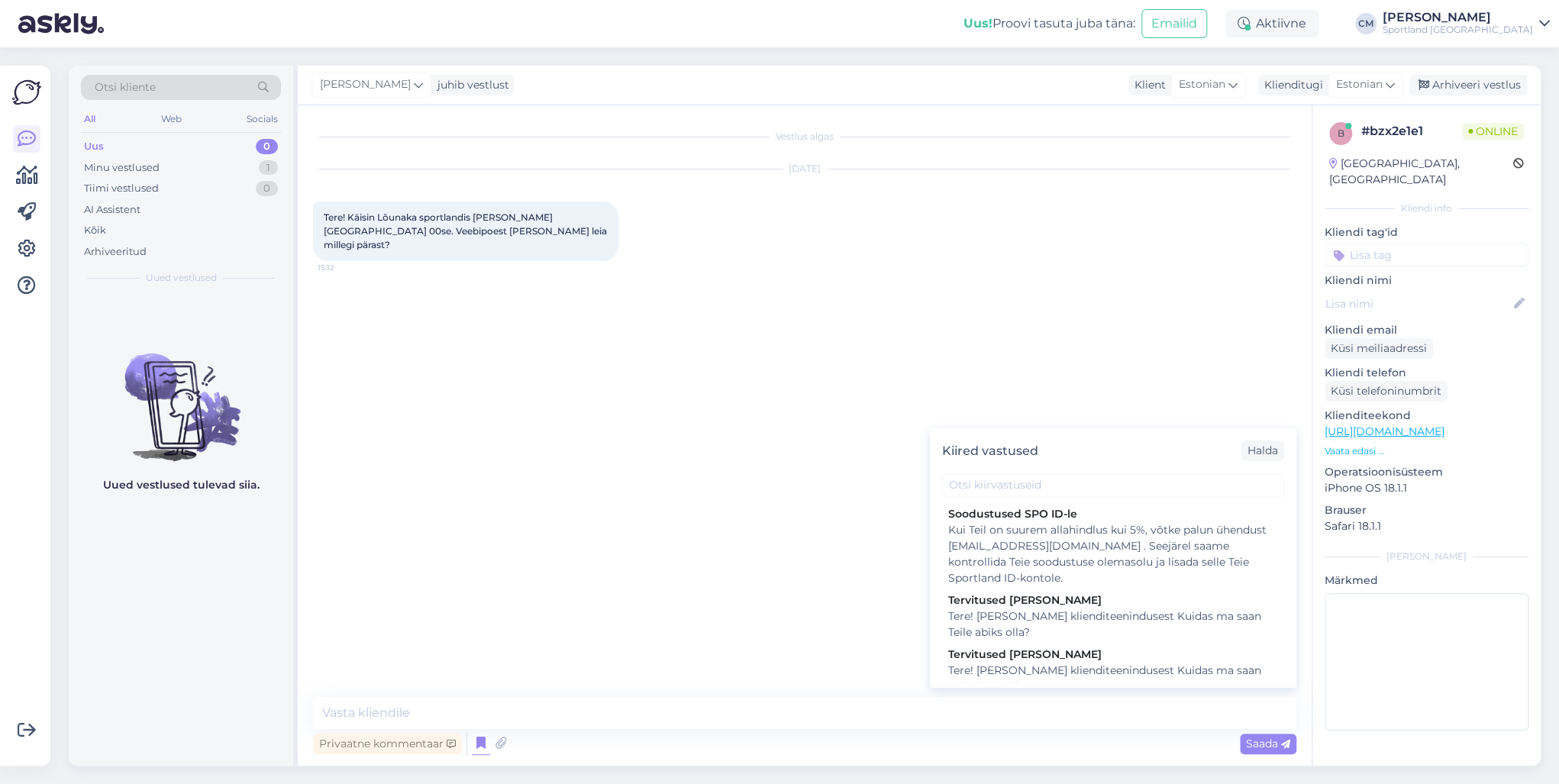
click at [1062, 666] on div "Tere! [PERSON_NAME] klienditeenindusest Kuidas ma saan Teile abiks olla?" at bounding box center [1113, 678] width 330 height 32
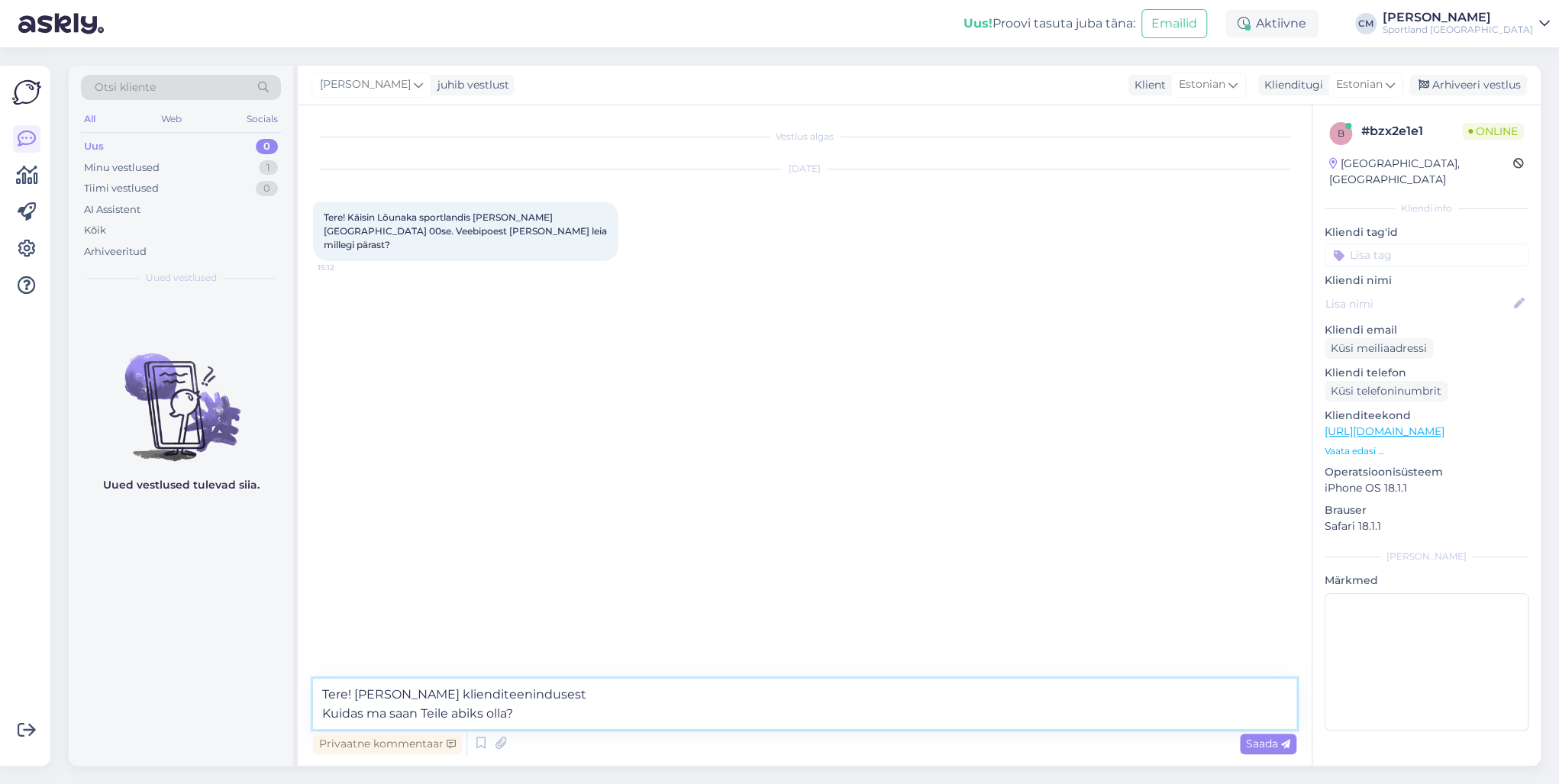
drag, startPoint x: 598, startPoint y: 715, endPoint x: 310, endPoint y: 710, distance: 288.0
click at [310, 710] on div "Vestlus algas [DATE] Tere! Käisin Lõunaka sportlandis [PERSON_NAME] [GEOGRAPHIC…" at bounding box center [805, 435] width 1014 height 660
type textarea "Tere! [PERSON_NAME] klienditeenindusest"
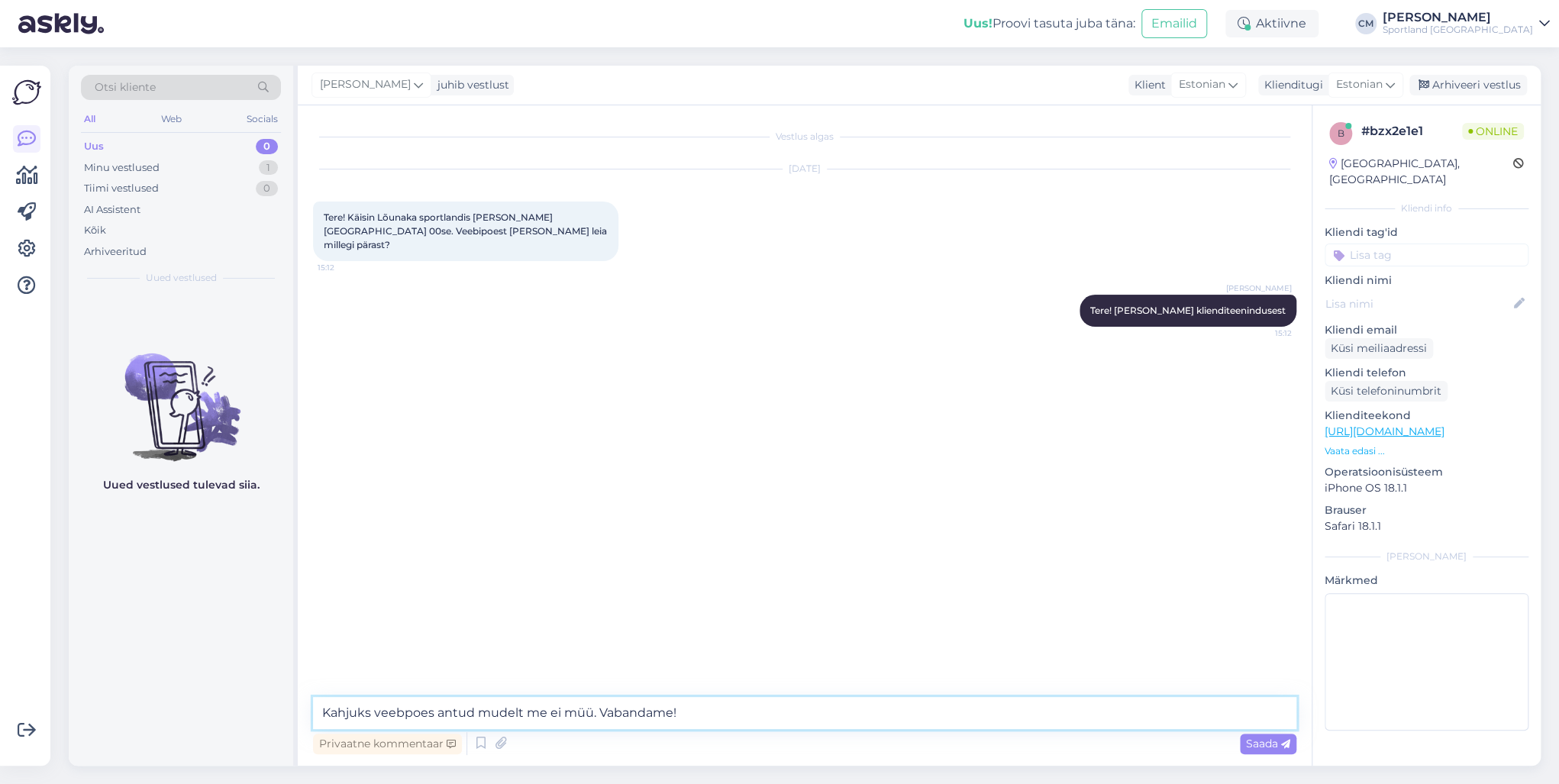
click at [514, 715] on textarea "Kahjuks veebpoes antud mudelt me ei müü. Vabandame!" at bounding box center [804, 712] width 983 height 32
click at [709, 710] on textarea "Kahjuks veebpoes antud mudelit me ei müü. Vabandame!" at bounding box center [804, 712] width 983 height 32
click at [406, 709] on textarea "Kahjuks veebpoes antud mudelit me ei müü. Vabandame!" at bounding box center [804, 712] width 983 height 32
type textarea "Kahjuks veebipoes antud mudelit me ei müü. Vabandame!"
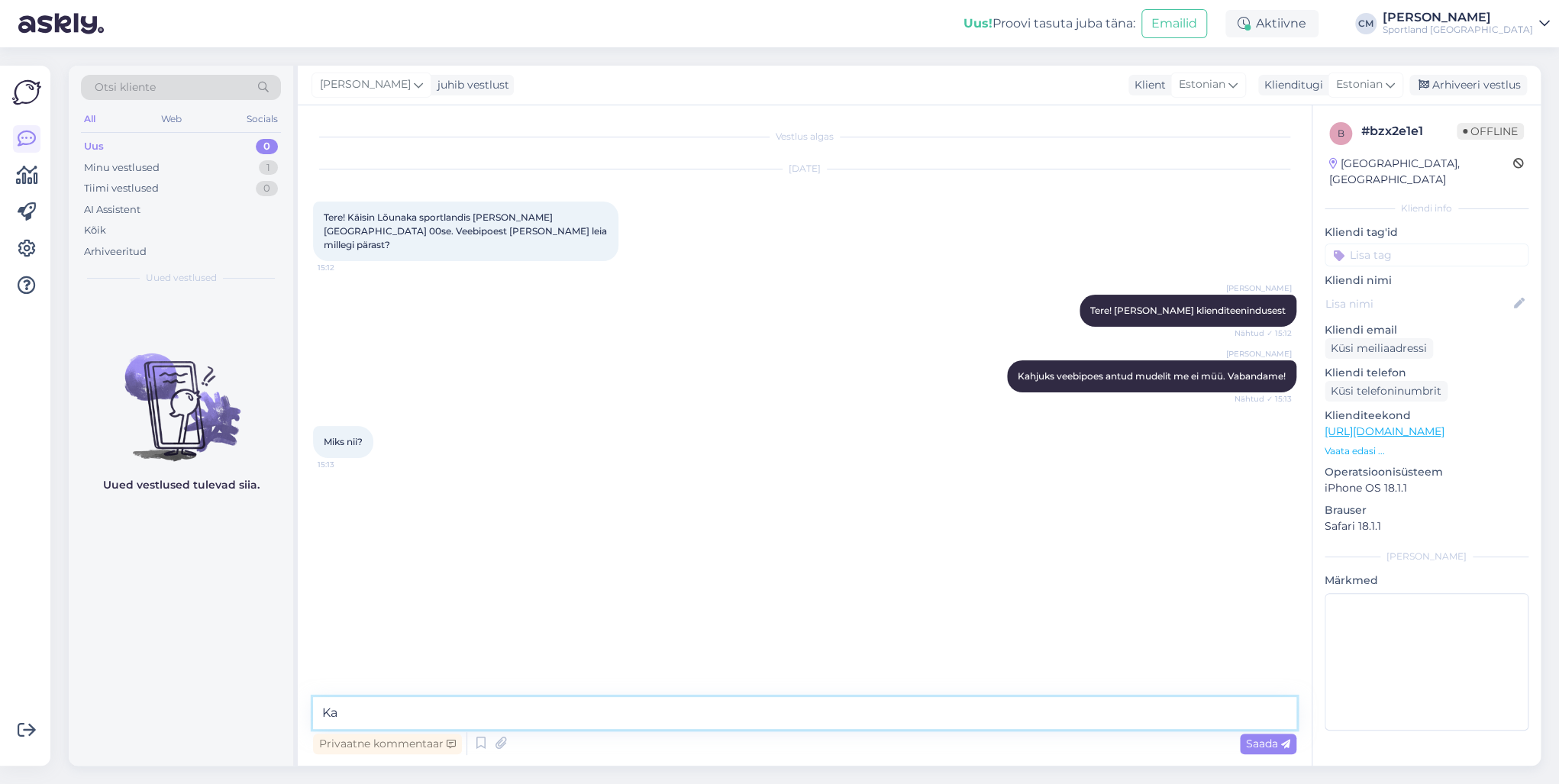
type textarea "K"
click at [697, 715] on textarea "Kahjuks on nii ette nähtud [PERSON_NAME] veebipoodi saadavale ei saabu. Meil on…" at bounding box center [804, 712] width 983 height 32
click at [878, 713] on textarea "Kahjuks on nii ette nähtud [PERSON_NAME] veebipoodi saadavale [PERSON_NAME], sa…" at bounding box center [804, 712] width 983 height 32
type textarea "Kahjuks on nii ette nähtud [PERSON_NAME] veebipoodi saadavale [PERSON_NAME], sa…"
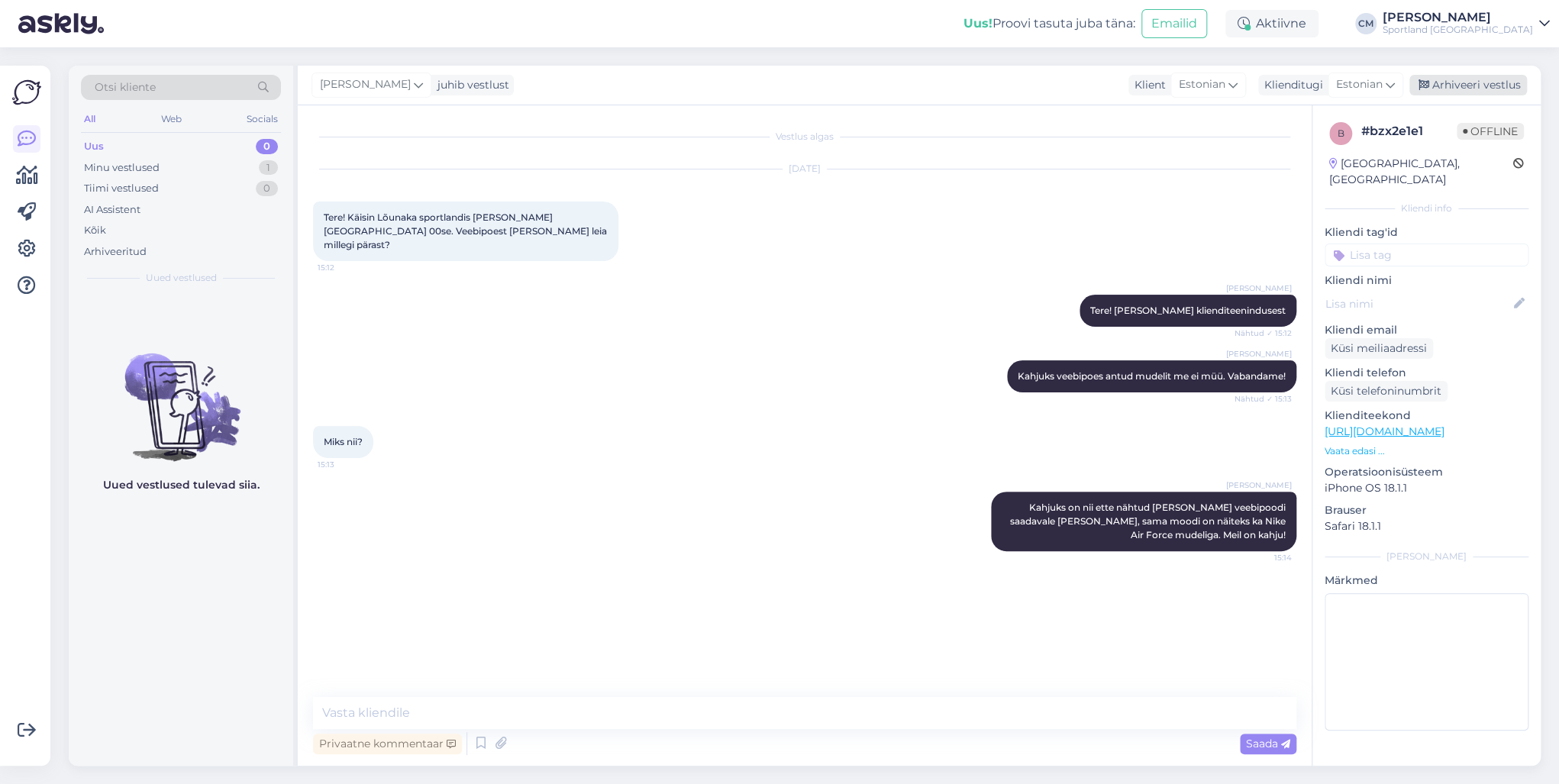
click at [1487, 80] on div "Arhiveeri vestlus" at bounding box center [1467, 85] width 117 height 21
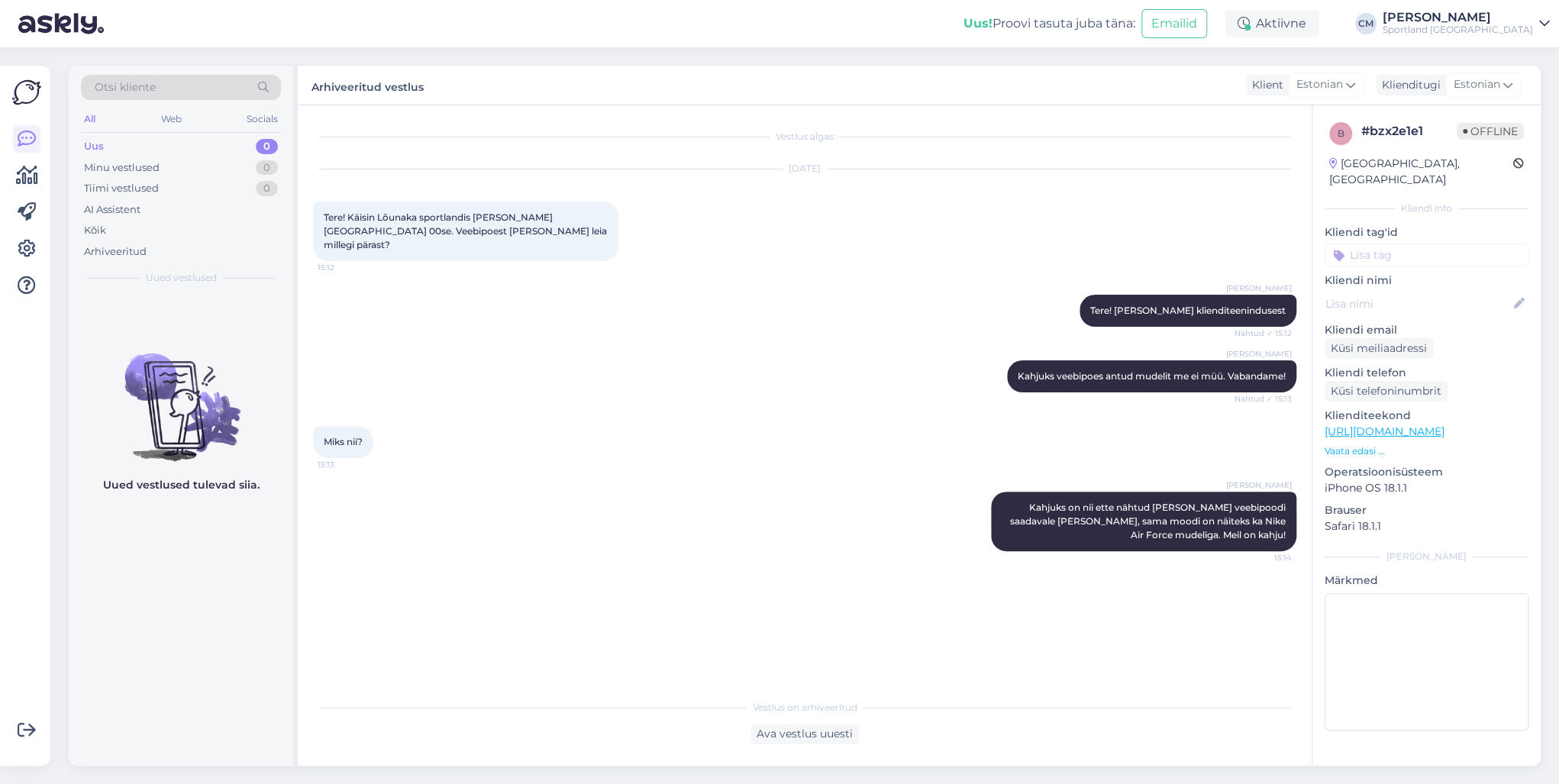
click at [1409, 244] on input at bounding box center [1427, 256] width 204 height 23
type input "saad"
click at [1415, 290] on span "Toote saadavus" at bounding box center [1426, 295] width 71 height 9
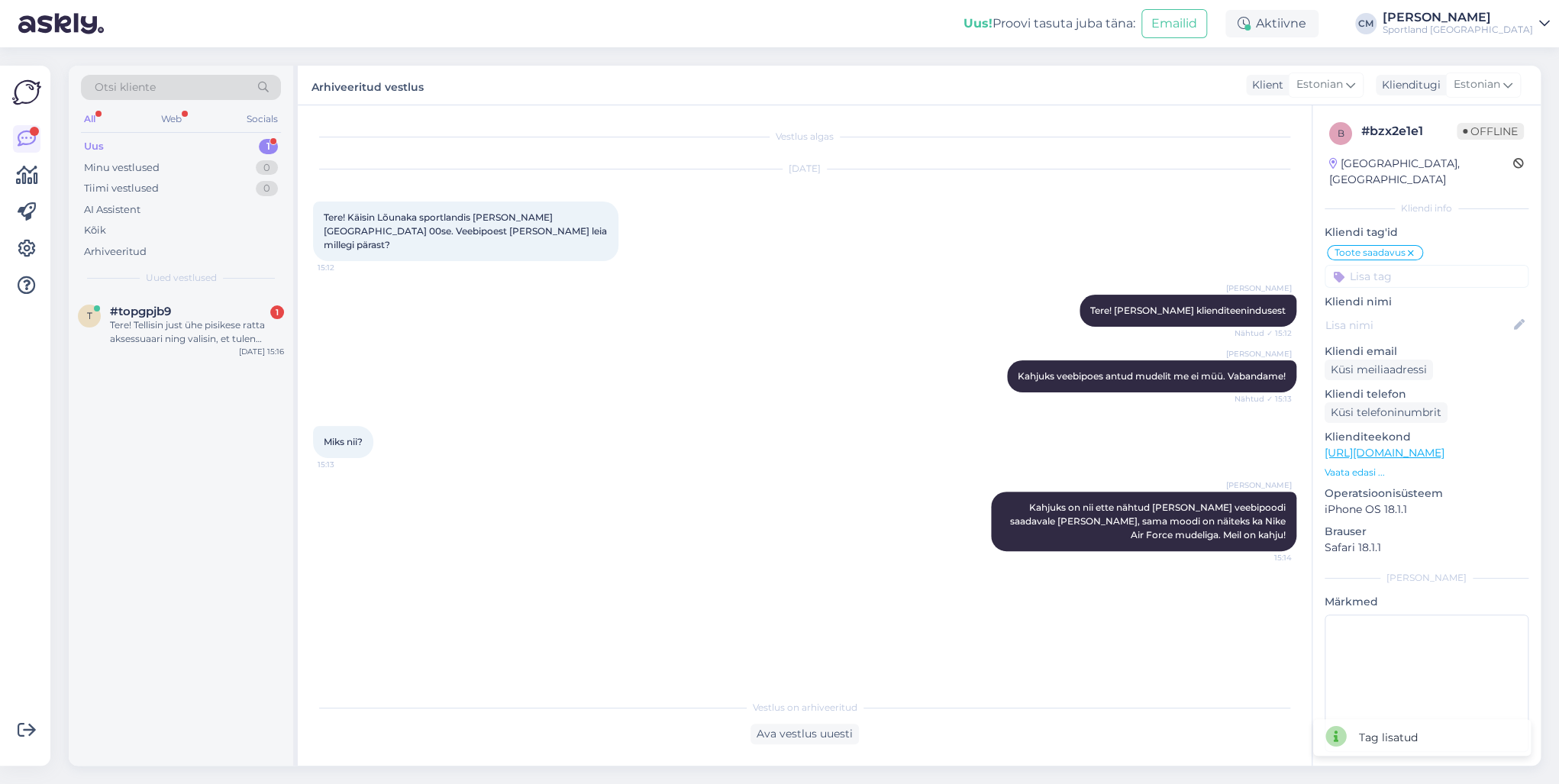
click at [281, 365] on div "t #topgpjb9 1 Tere! Tellisin just ühe pisikese ratta aksessuaari ning valisin, …" at bounding box center [181, 529] width 225 height 472
click at [263, 352] on div "[DATE] 15:16" at bounding box center [261, 352] width 45 height 12
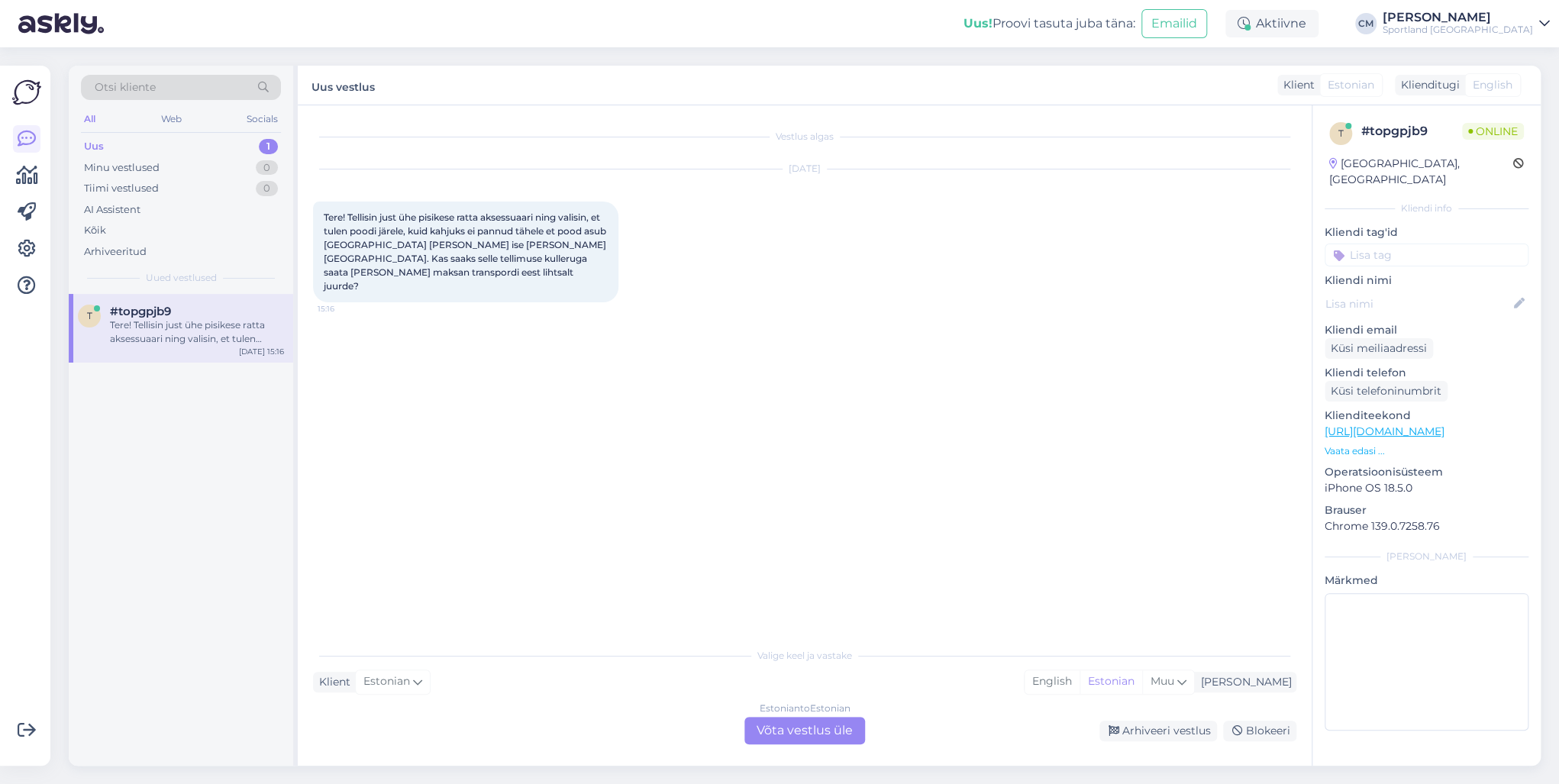
click at [766, 713] on div "Estonian to Estonian" at bounding box center [805, 708] width 91 height 14
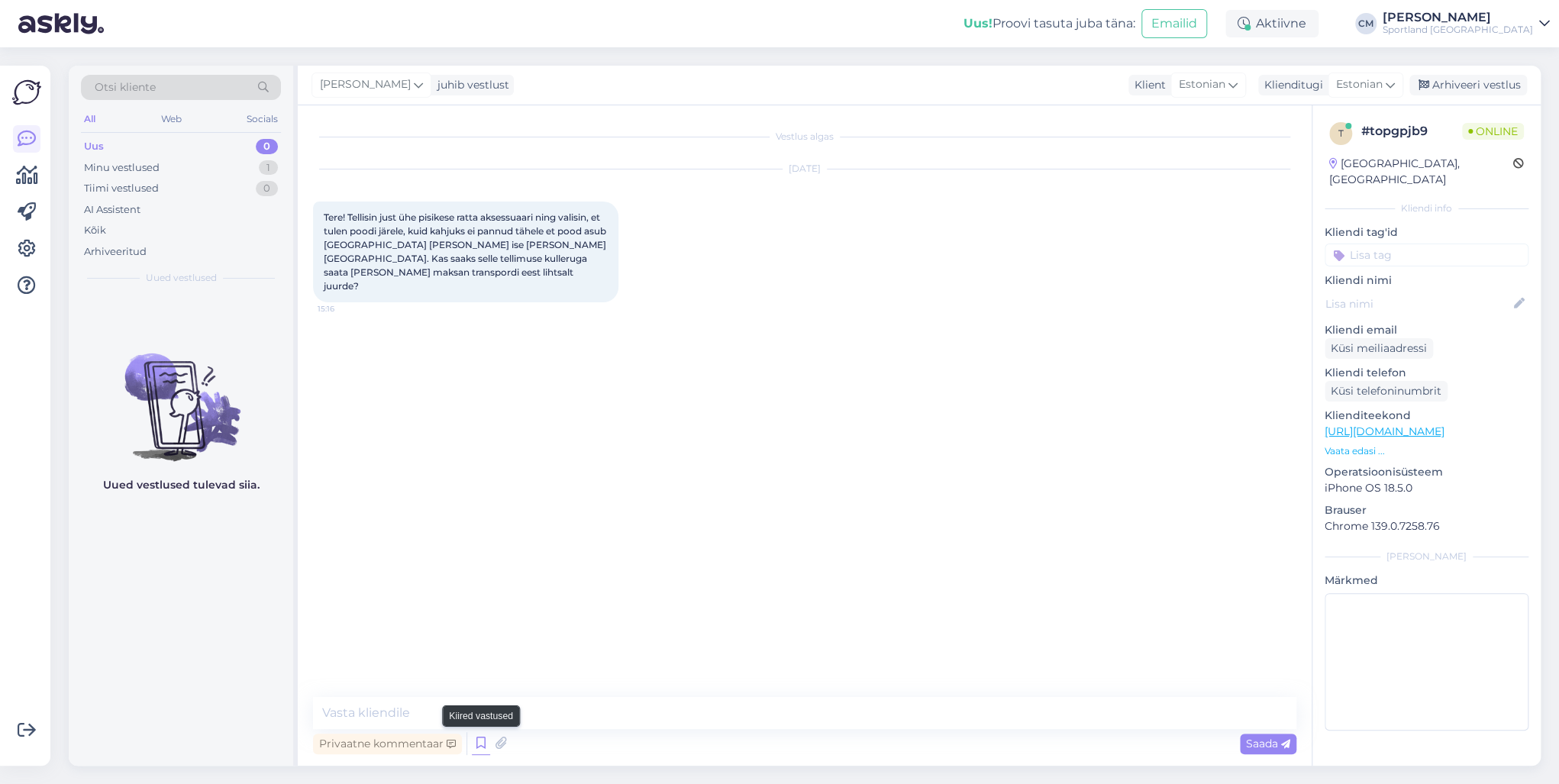
click at [481, 739] on icon at bounding box center [481, 744] width 18 height 23
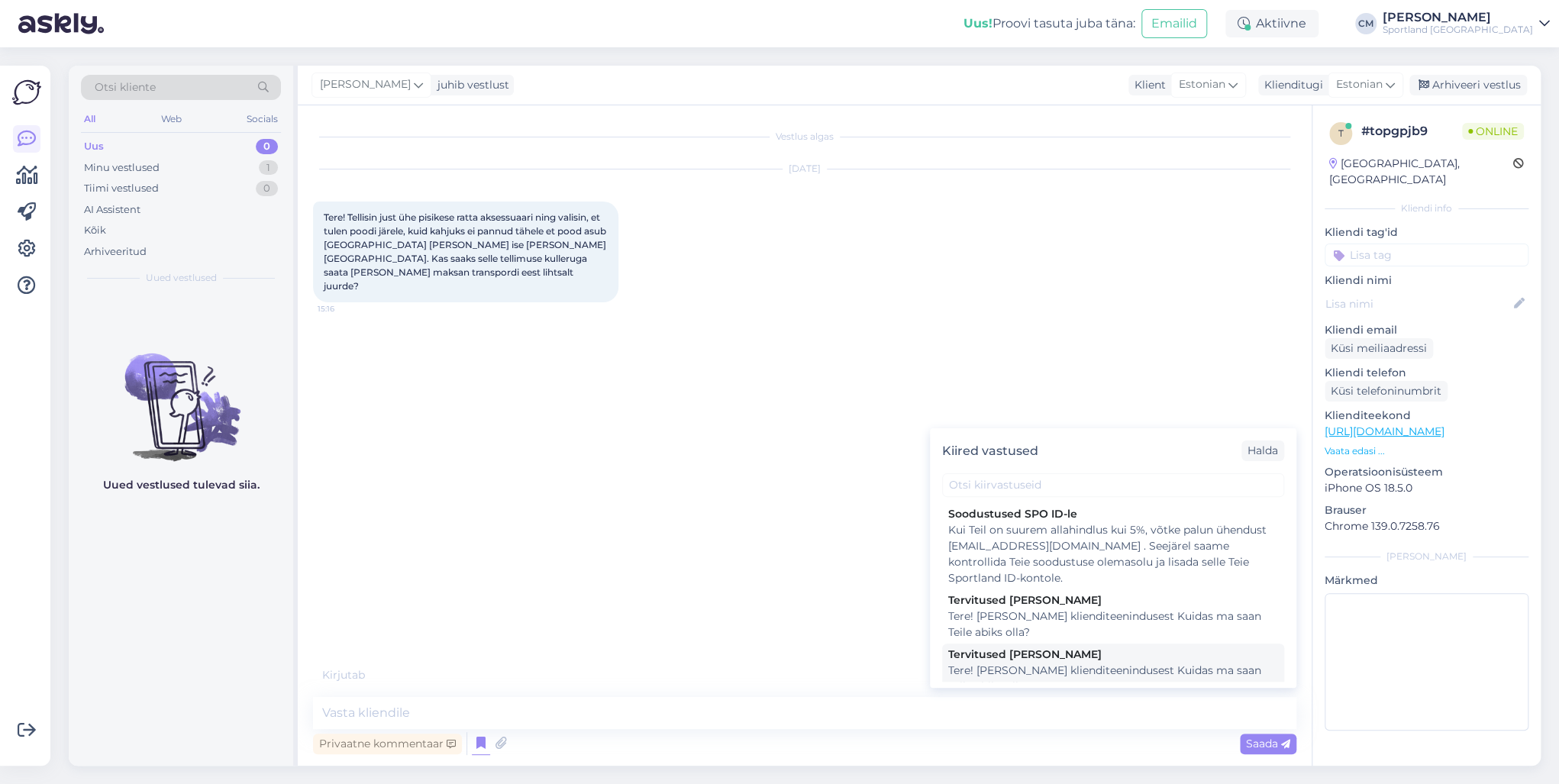
click at [979, 653] on div "Tervitused [PERSON_NAME]" at bounding box center [1113, 654] width 330 height 16
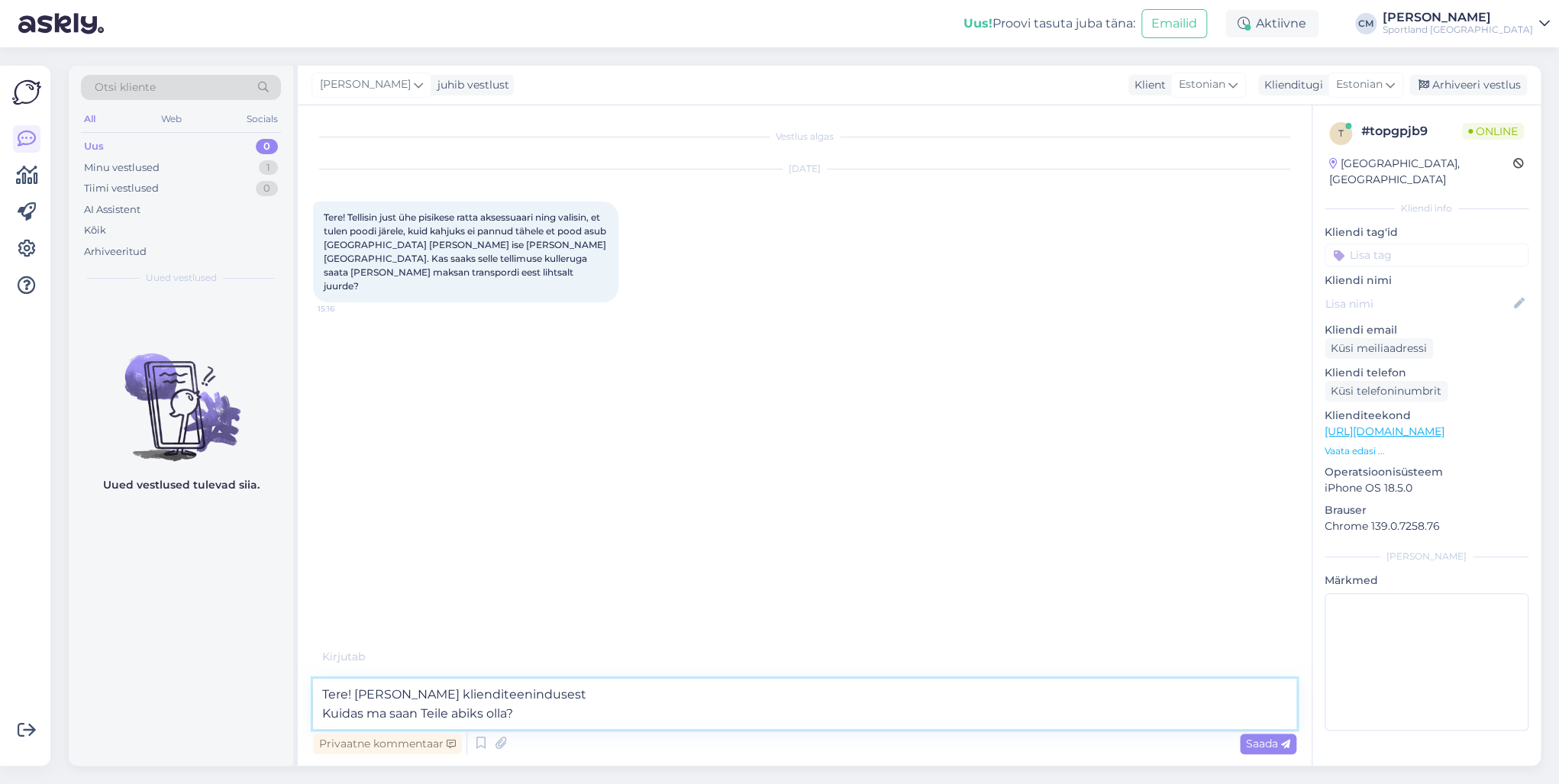
drag, startPoint x: 553, startPoint y: 708, endPoint x: 289, endPoint y: 699, distance: 264.2
click at [289, 699] on div "Otsi kliente All Web Socials Uus 0 Minu vestlused 1 Tiimi vestlused 0 AI Assist…" at bounding box center [805, 415] width 1472 height 700
click at [496, 721] on textarea "Tere! [PERSON_NAME] klienditeenindusest Kuidas ma saan Teile abiks olla?" at bounding box center [804, 703] width 983 height 51
drag, startPoint x: 571, startPoint y: 719, endPoint x: 329, endPoint y: 716, distance: 242.0
click at [329, 716] on textarea "Tere! [PERSON_NAME] klienditeenindusest Kuidas ma saan Teile abiks olla?" at bounding box center [804, 703] width 983 height 51
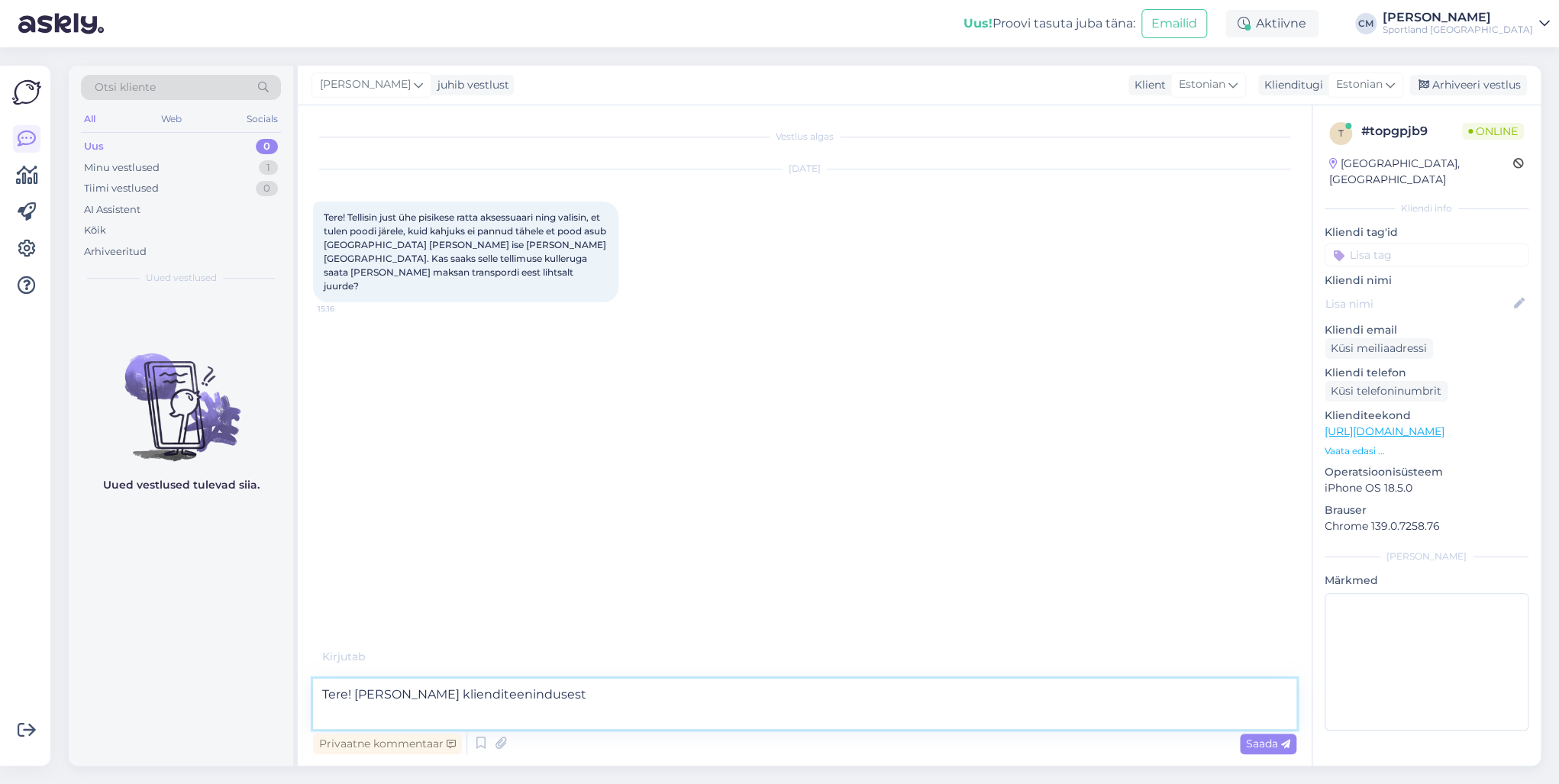
type textarea "Tere! [PERSON_NAME] klienditeenindusest"
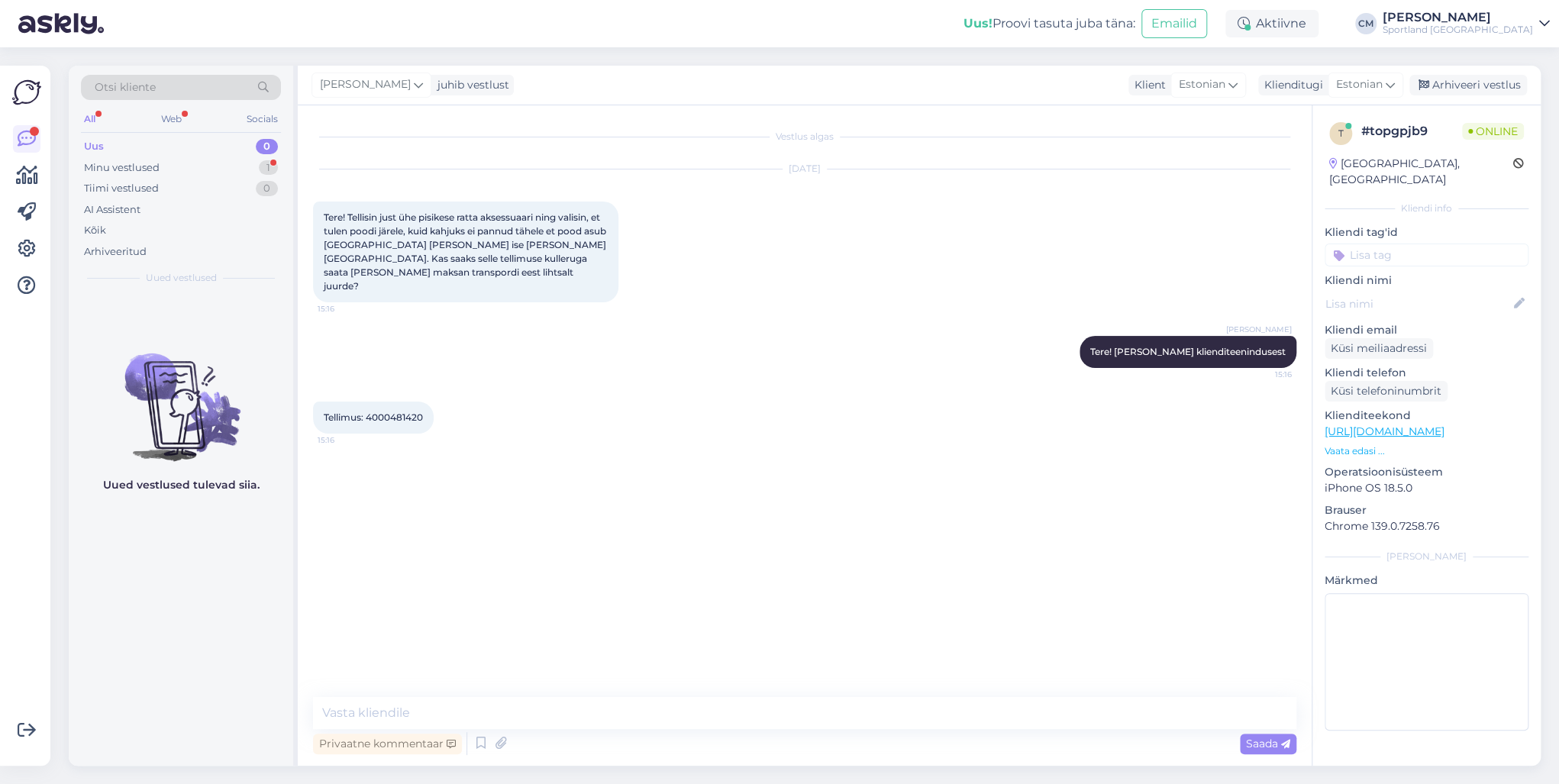
click at [396, 411] on span "Tellimus: 4000481420" at bounding box center [373, 417] width 99 height 12
copy div "4000481420 15:16"
click at [458, 319] on div "[PERSON_NAME] Tere! [PERSON_NAME] klienditeenindusest 15:16" at bounding box center [804, 351] width 983 height 66
drag, startPoint x: 439, startPoint y: 725, endPoint x: 403, endPoint y: 730, distance: 36.3
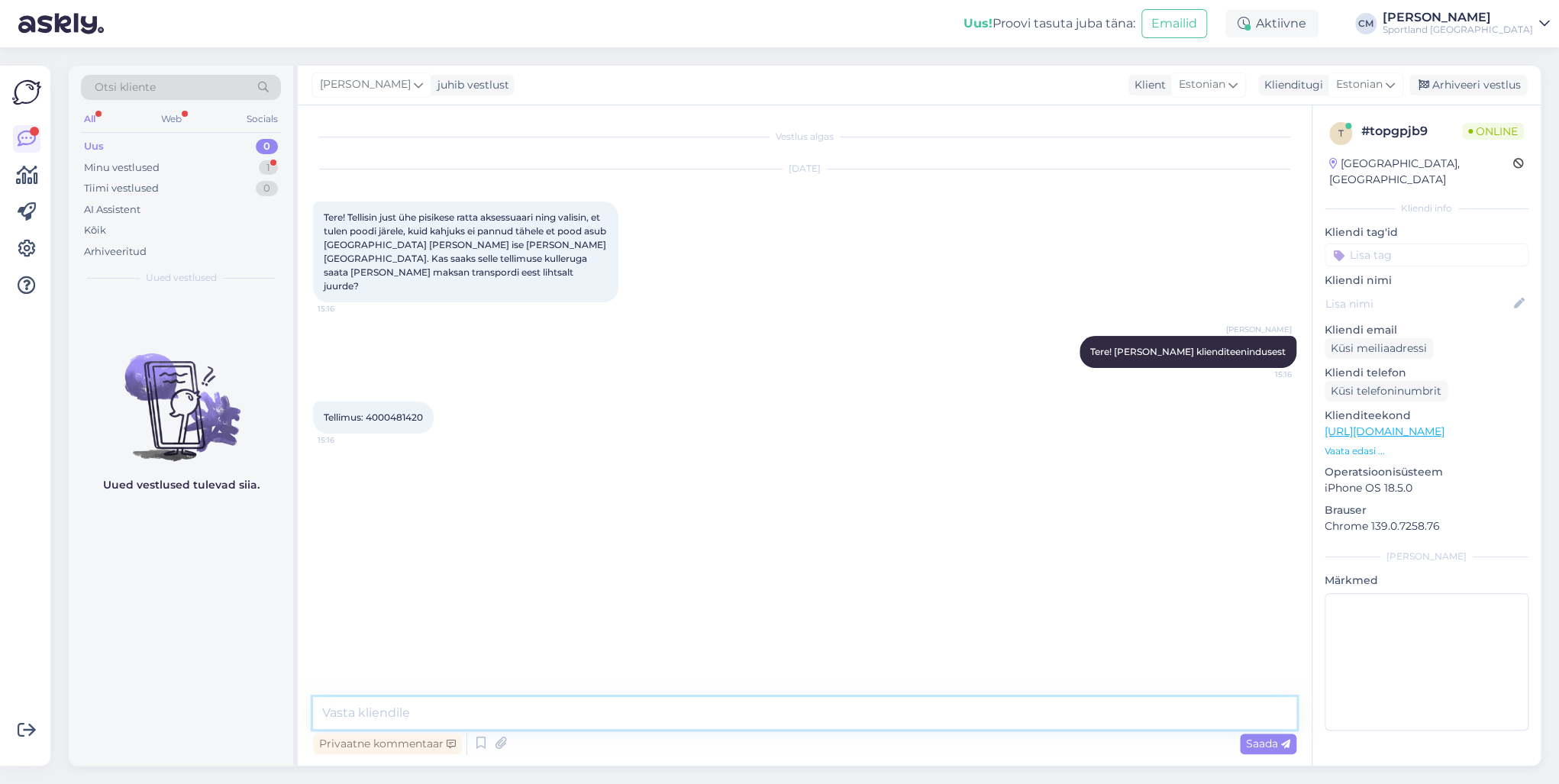
click at [439, 725] on textarea at bounding box center [804, 712] width 983 height 32
click at [730, 715] on textarea "Näen, et tellimust ei ole veel komplekteeritud. Kas soovite tellimus tühistada …" at bounding box center [804, 712] width 983 height 32
type textarea "Näen, et tellimust ei ole veel komplekteeritud. Kas soovite tellimuse tühistada…"
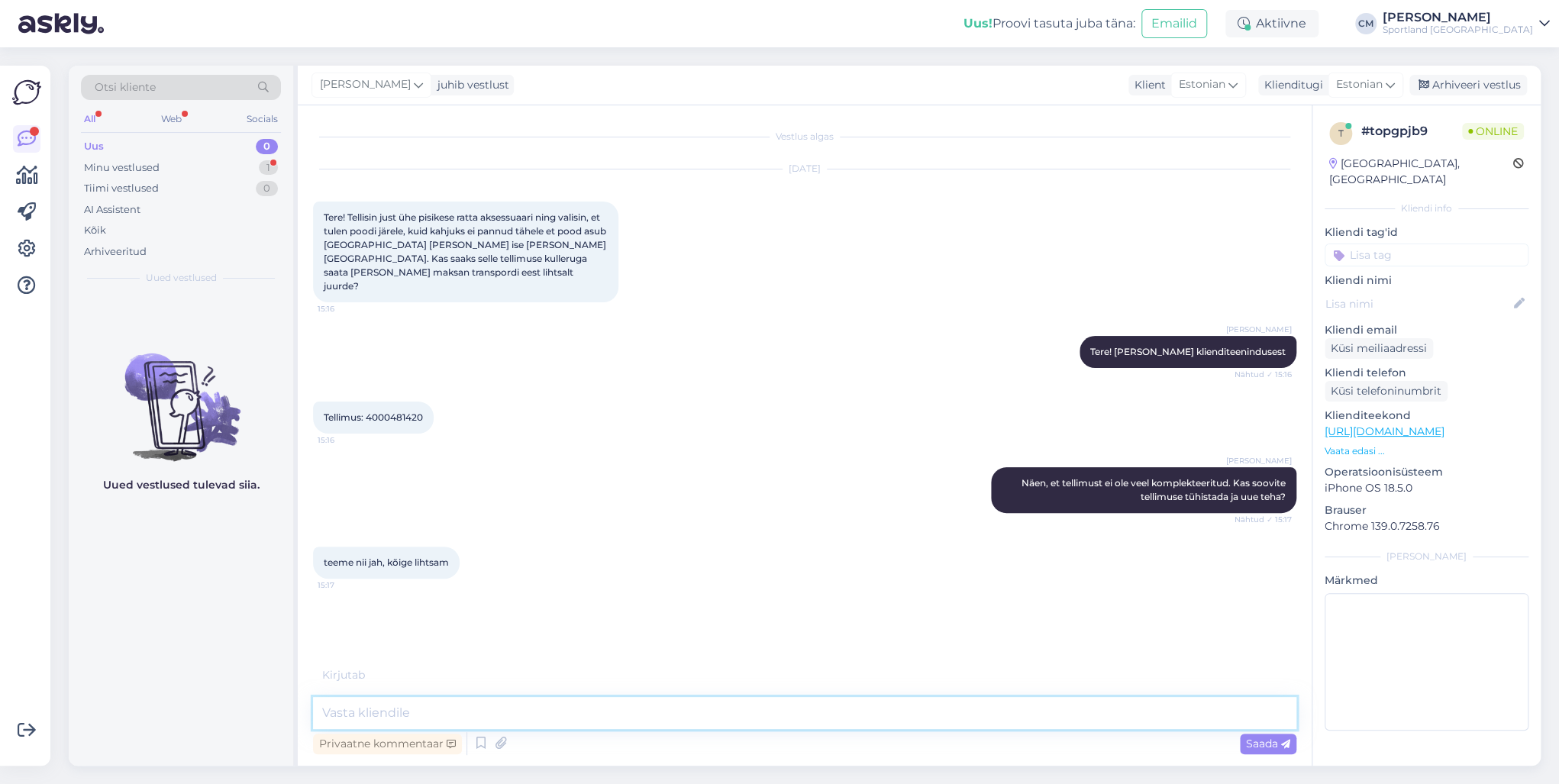
click at [522, 708] on textarea at bounding box center [804, 712] width 983 height 32
type textarea "Tellimus on tühistatud, raha laekub 1-3 tööpäeva jooksul :)"
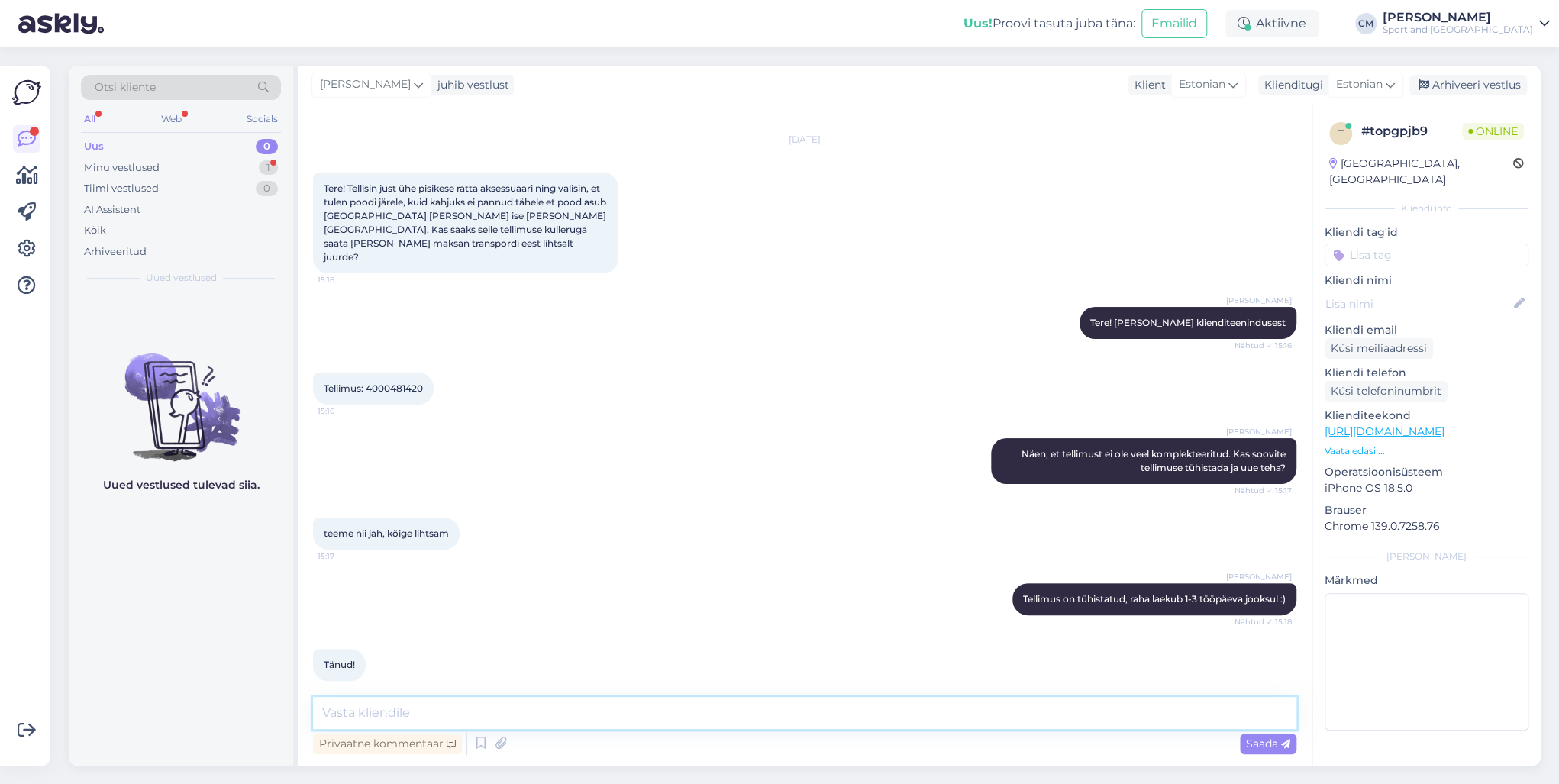
scroll to position [95, 0]
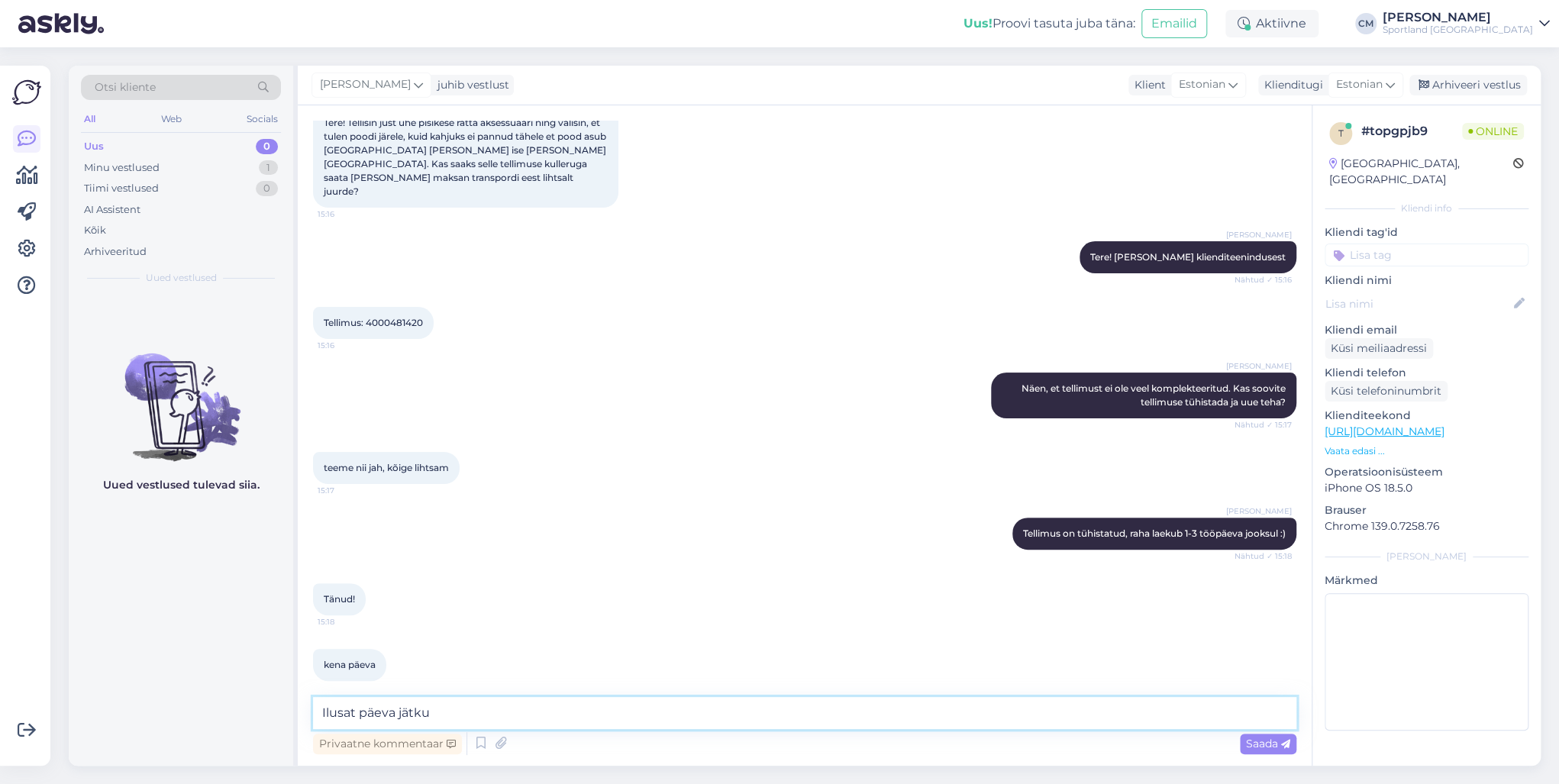
type textarea "Ilusat päeva jätku!"
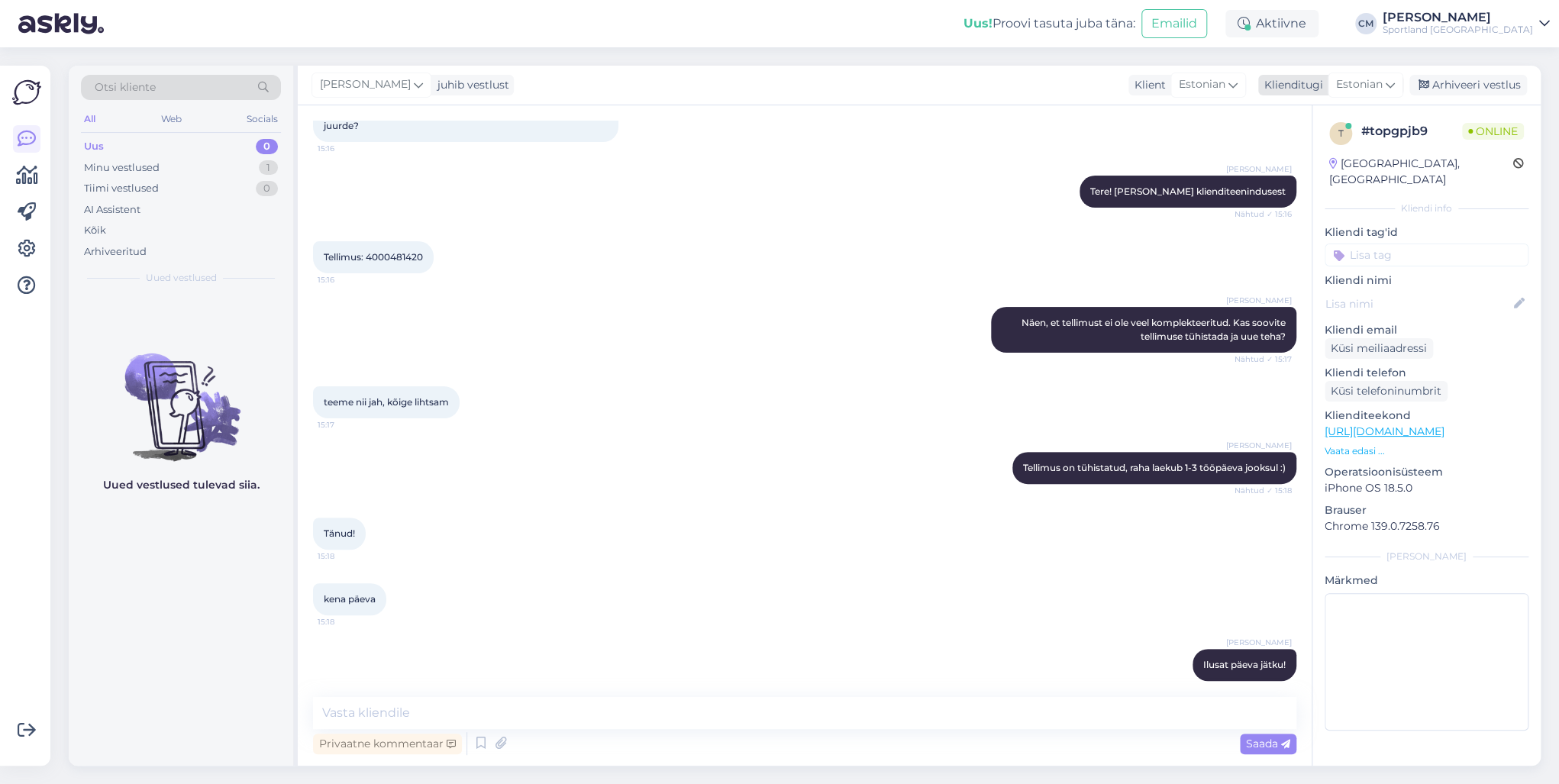
click at [1472, 86] on div "Arhiveeri vestlus" at bounding box center [1467, 85] width 117 height 21
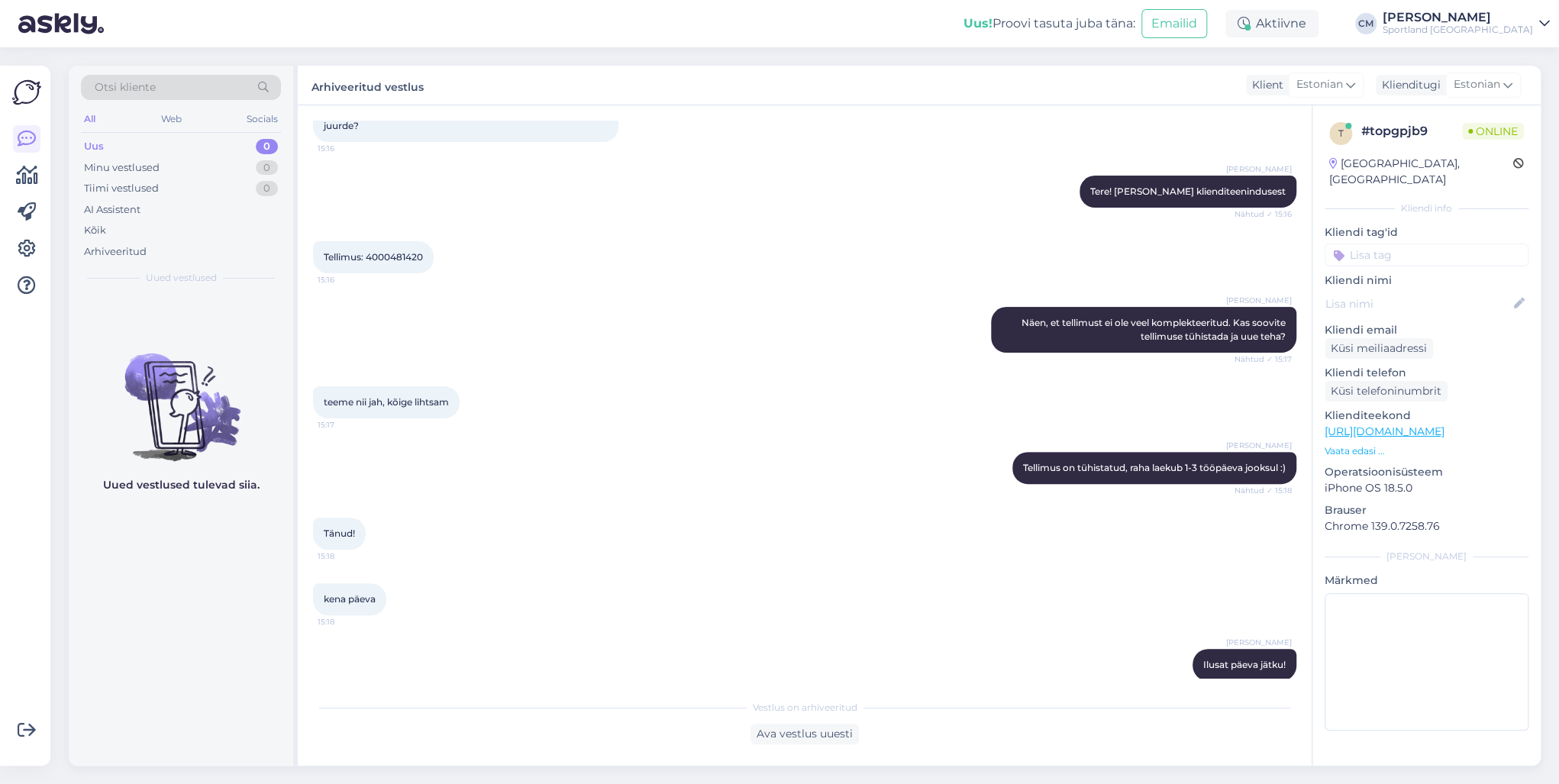
click at [1438, 226] on div "Kliendi tag'id Kampaania üldinfo Suusad Ratas Jooks&treening Ujumine Korvpall J…" at bounding box center [1427, 246] width 204 height 42
click at [1432, 244] on input at bounding box center [1427, 256] width 204 height 23
type input "tühista"
click at [1420, 290] on span "Tellimuse tühistamine" at bounding box center [1427, 295] width 101 height 9
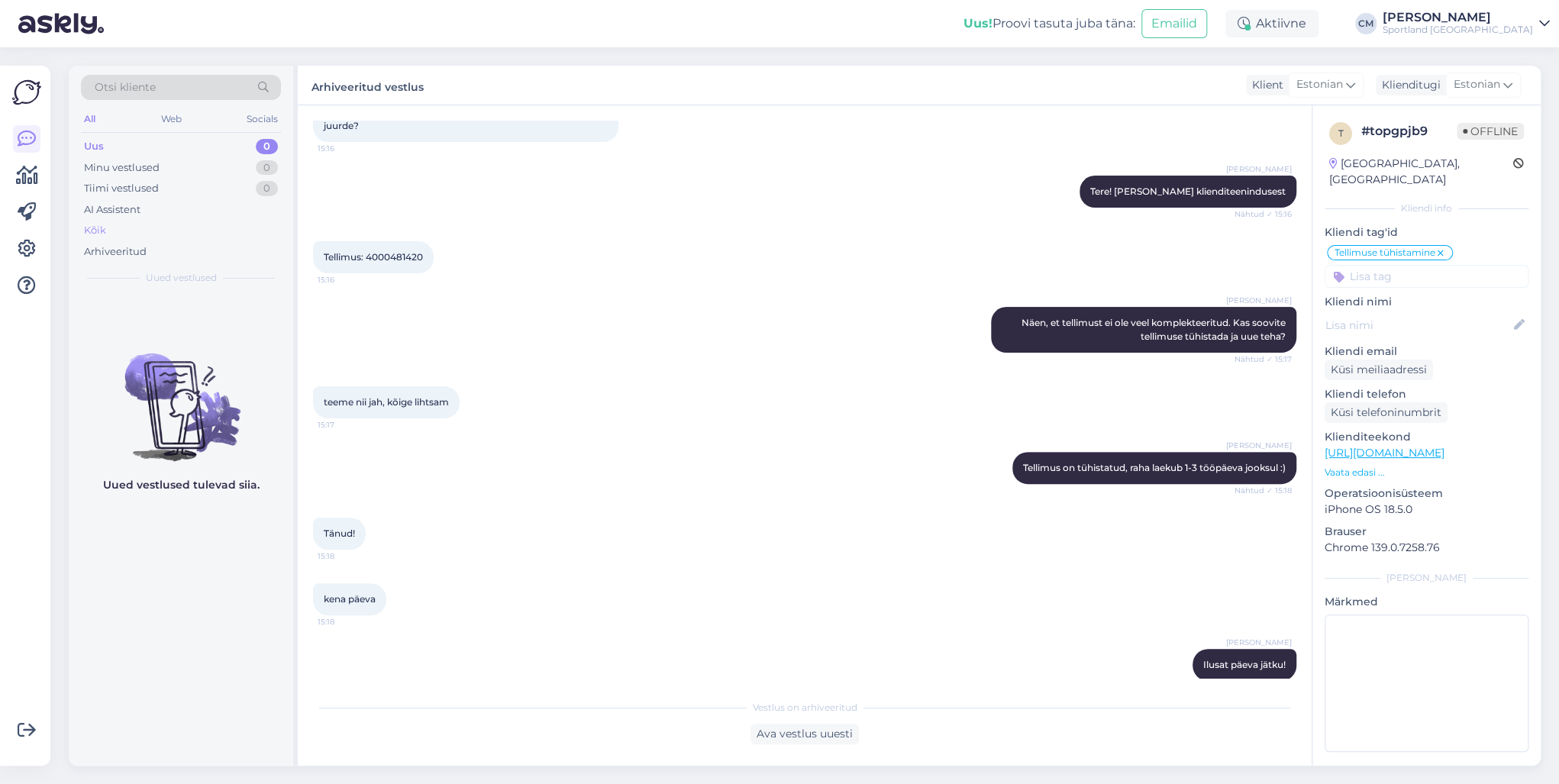
click at [156, 237] on div "Kõik" at bounding box center [181, 231] width 200 height 22
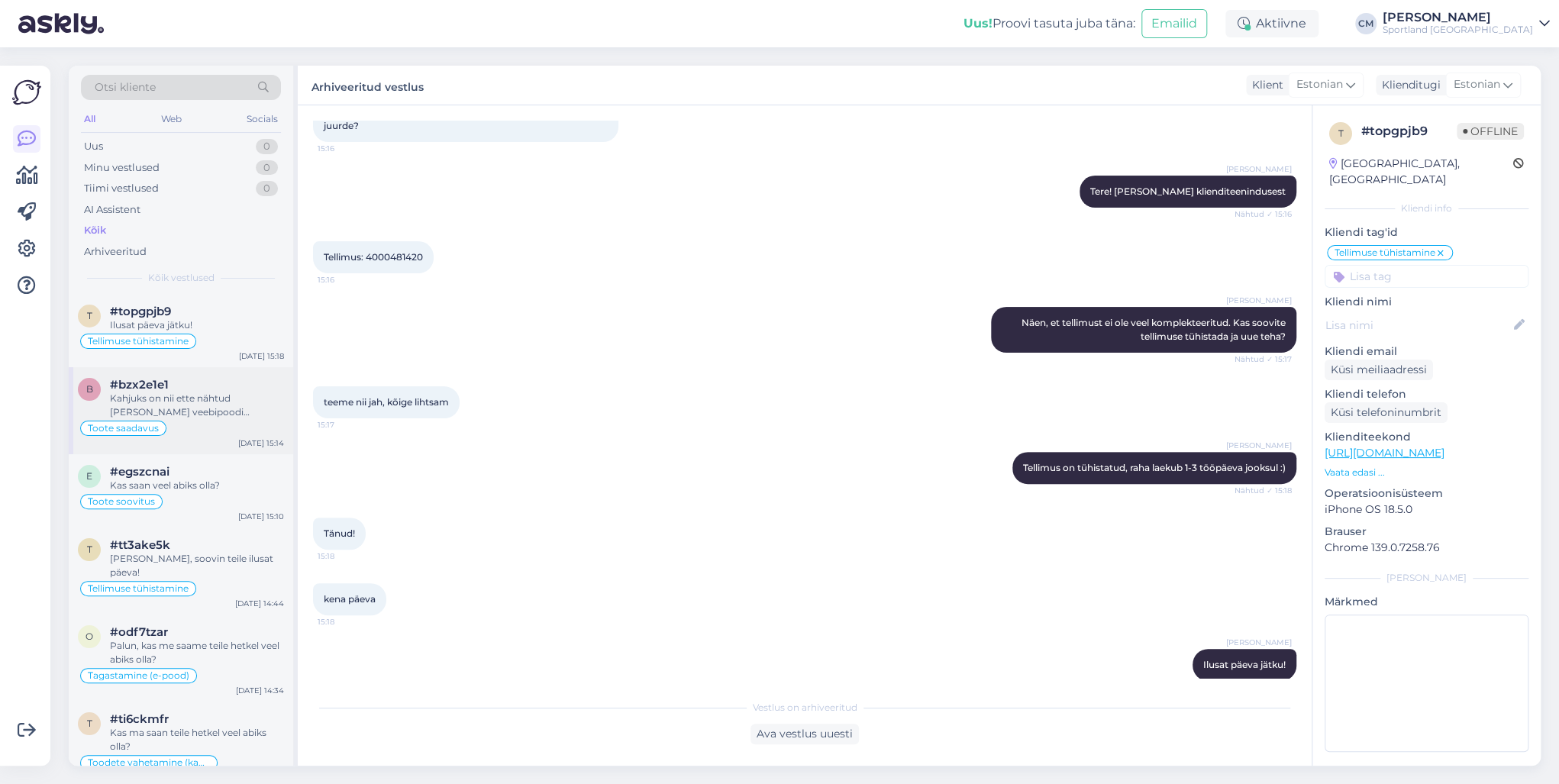
click at [214, 421] on div "Toote saadavus" at bounding box center [181, 429] width 206 height 18
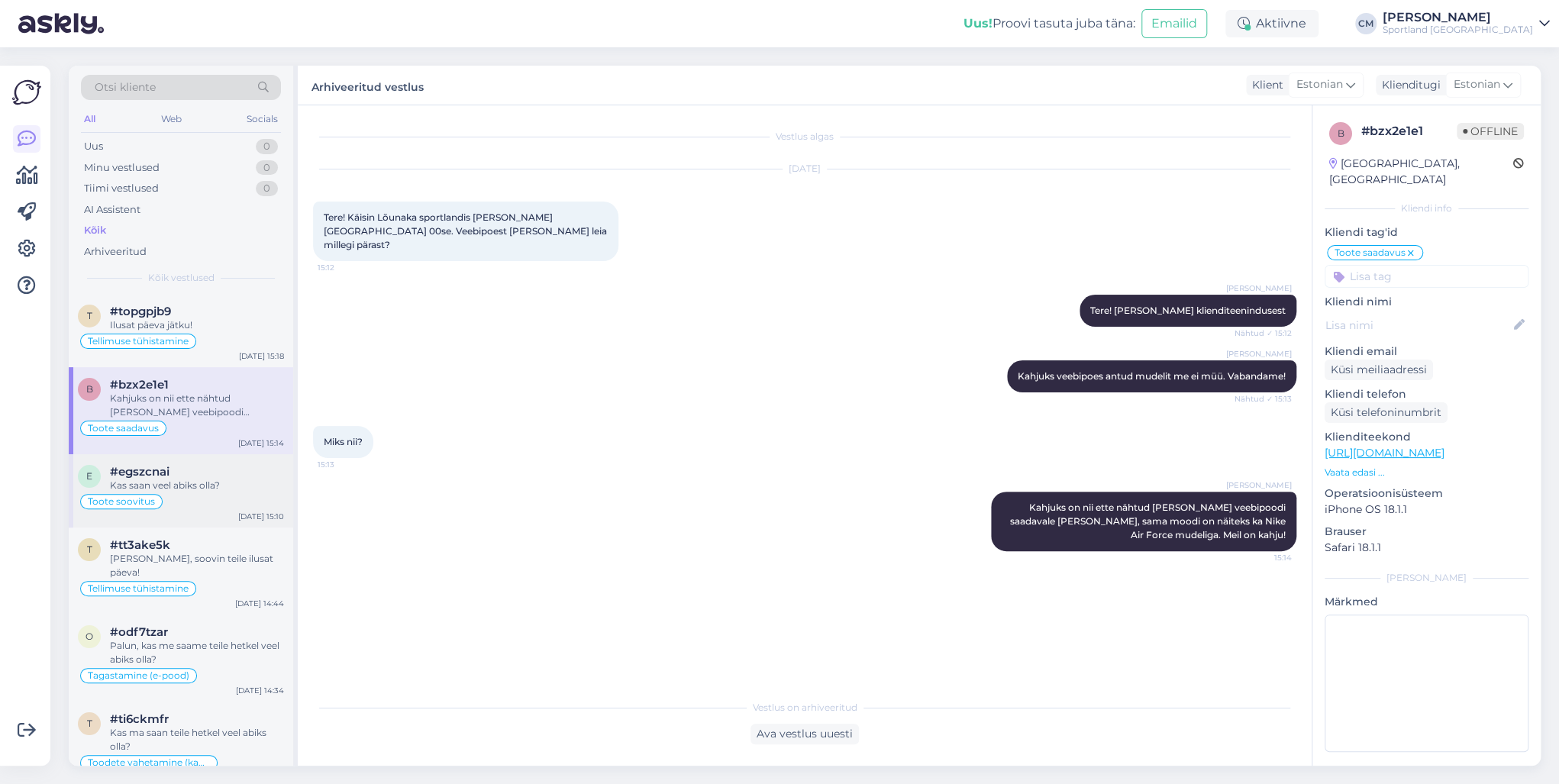
click at [224, 460] on div "e #egszcnai Kas saan veel abiks olla? Toote soovitus [DATE] 15:10" at bounding box center [181, 491] width 225 height 73
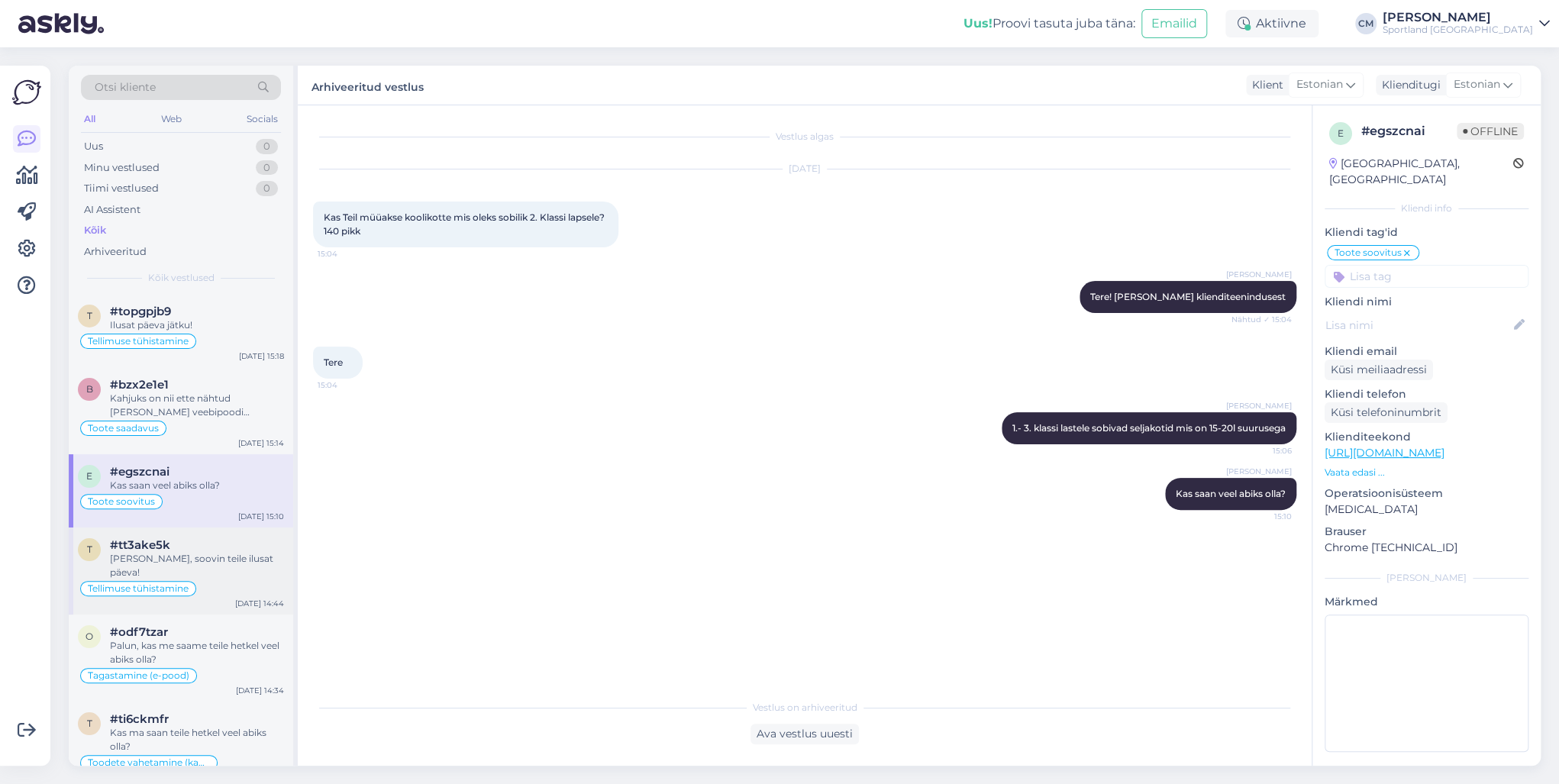
click at [217, 556] on div "[PERSON_NAME], soovin teile ilusat päeva!" at bounding box center [196, 565] width 174 height 27
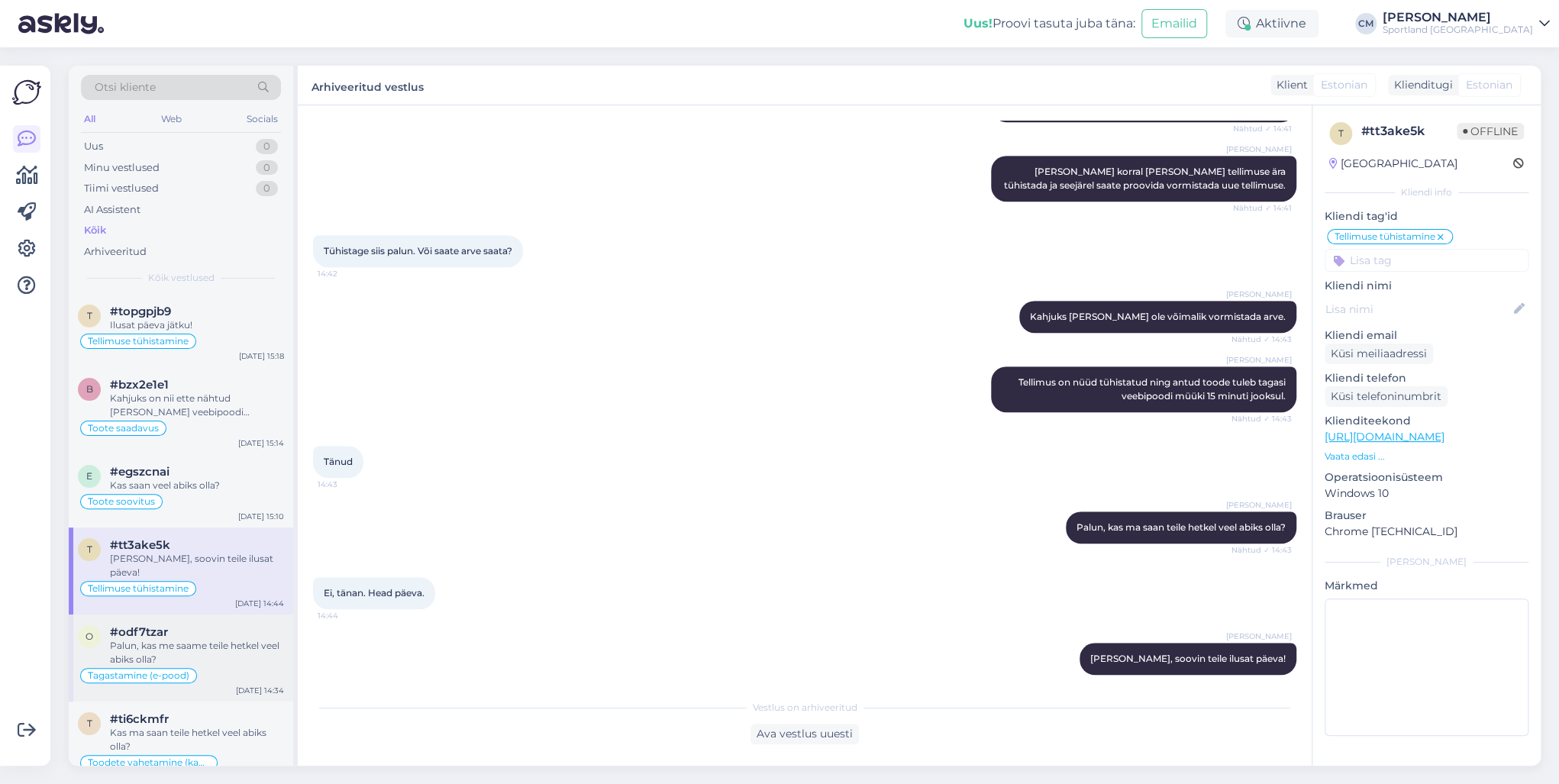
click at [216, 625] on div "#odf7tzar" at bounding box center [196, 632] width 174 height 14
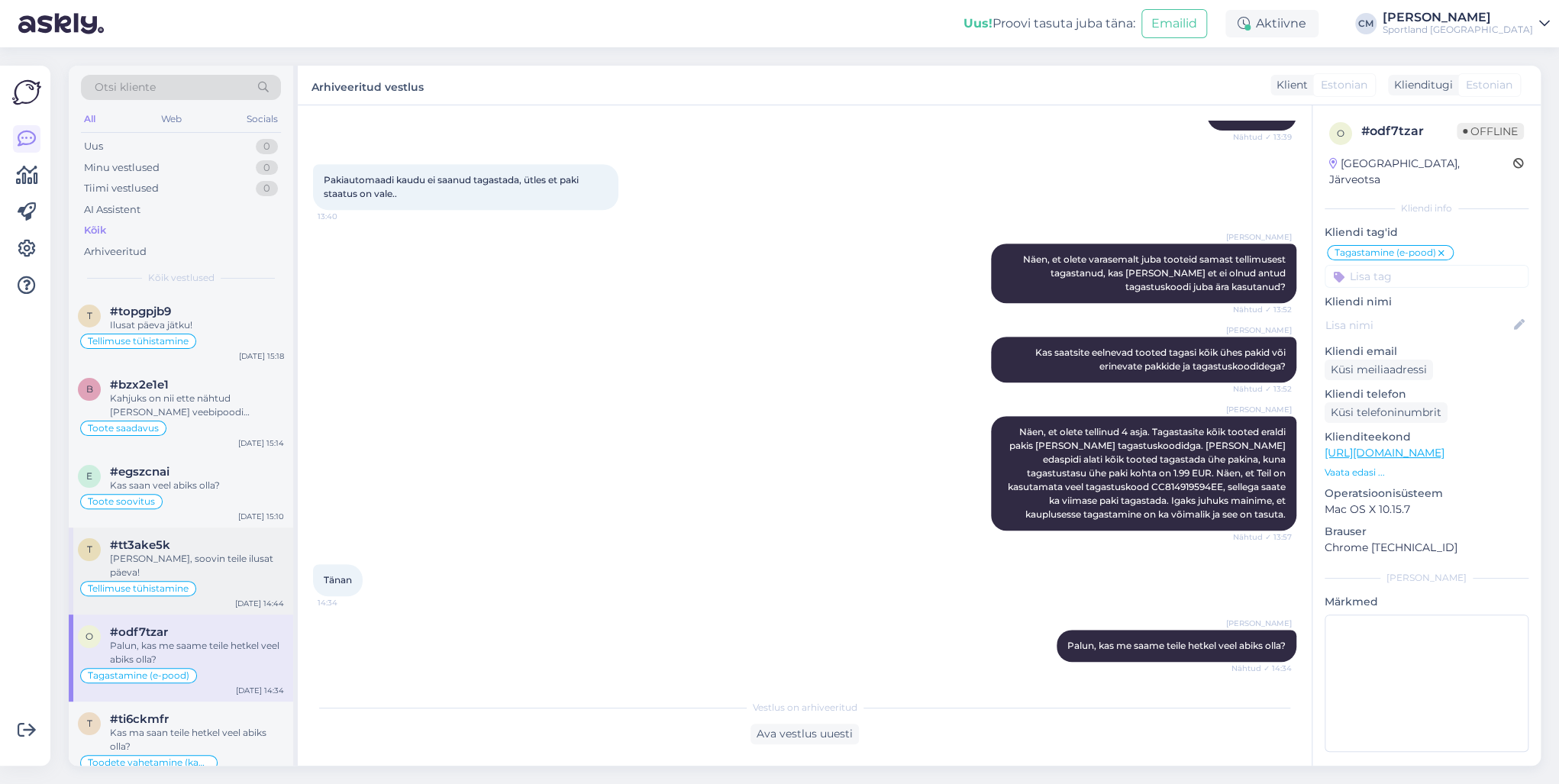
click at [213, 562] on div "[PERSON_NAME], soovin teile ilusat päeva!" at bounding box center [196, 565] width 174 height 27
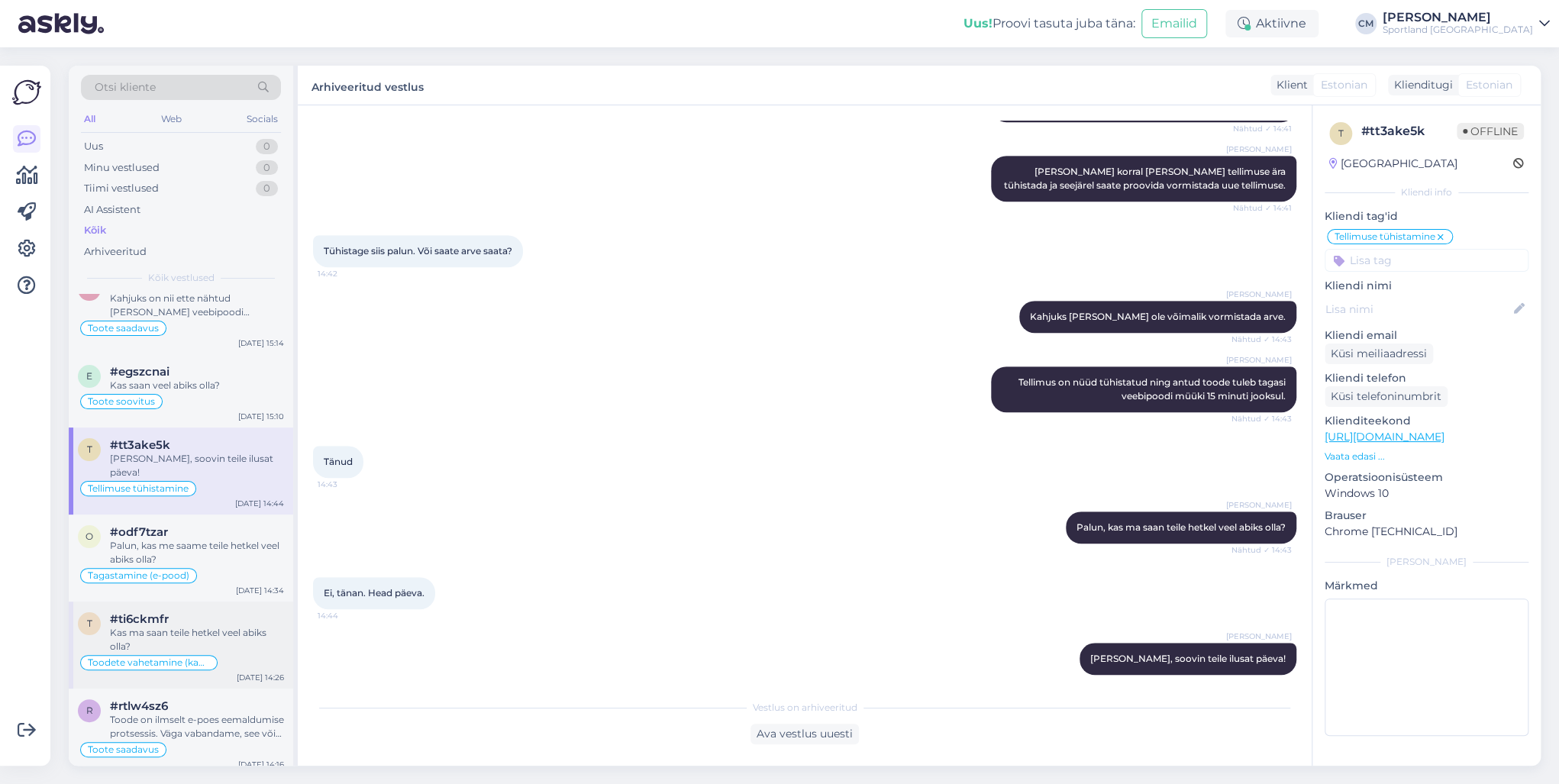
scroll to position [122, 0]
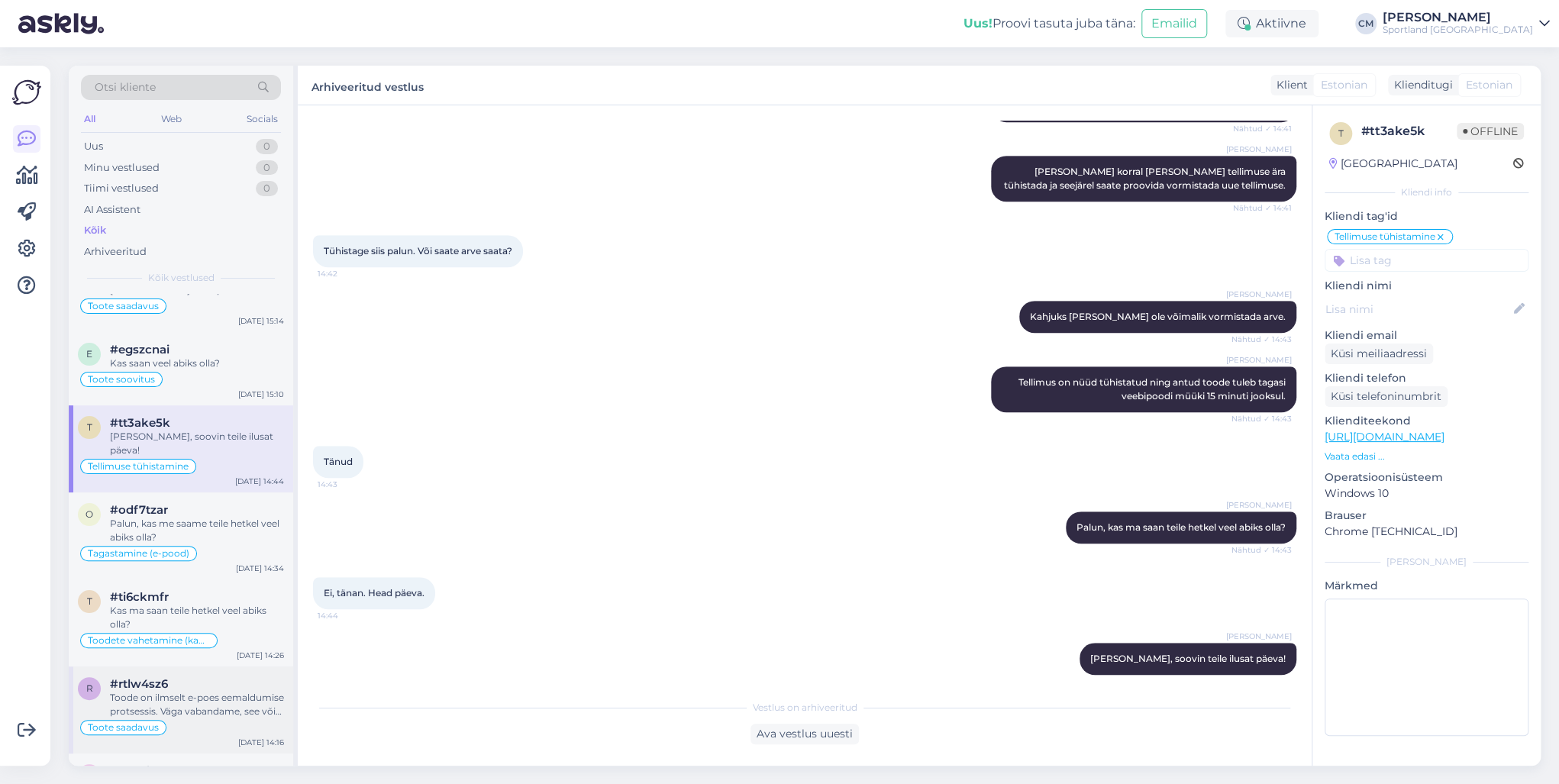
click at [214, 677] on div "#rtlw4sz6" at bounding box center [196, 684] width 174 height 14
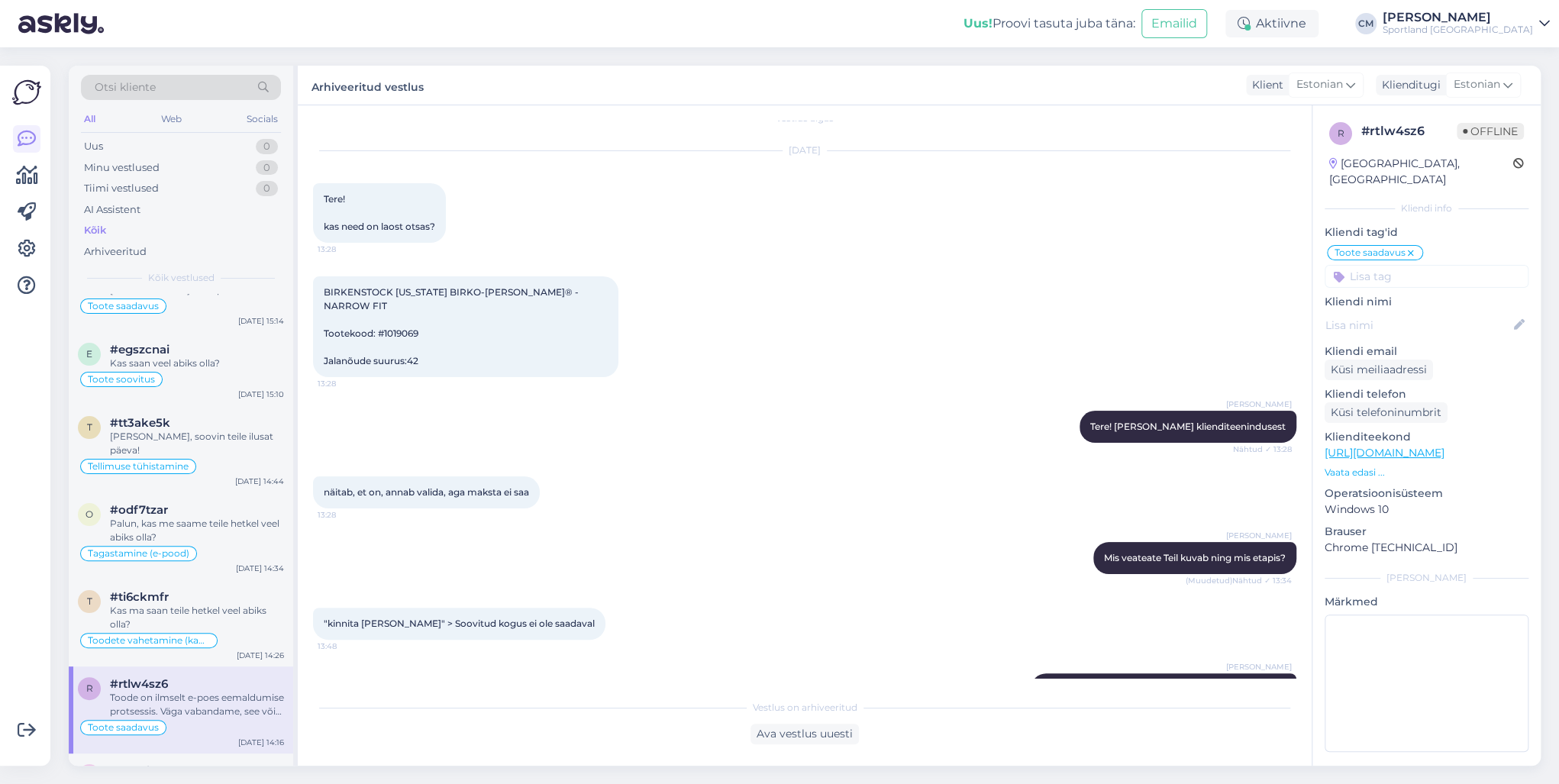
scroll to position [0, 0]
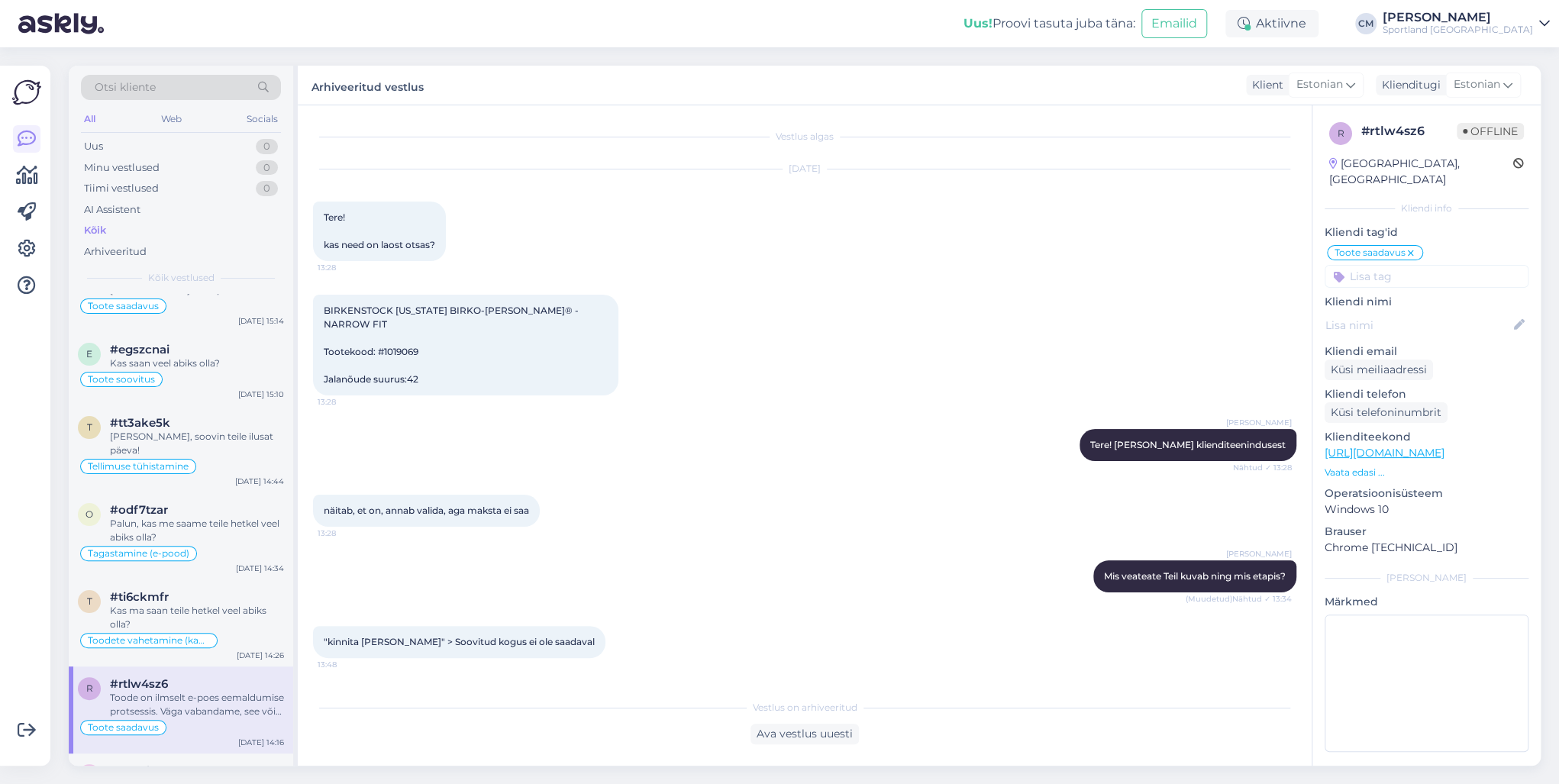
click at [401, 342] on span "BIRKENSTOCK [US_STATE] BIRKO-[PERSON_NAME]® - NARROW FIT Tootekood: #1019069 Ja…" at bounding box center [452, 345] width 257 height 80
copy span "1019069"
click at [214, 633] on div "Toodete vahetamine (kauplus)" at bounding box center [148, 640] width 137 height 15
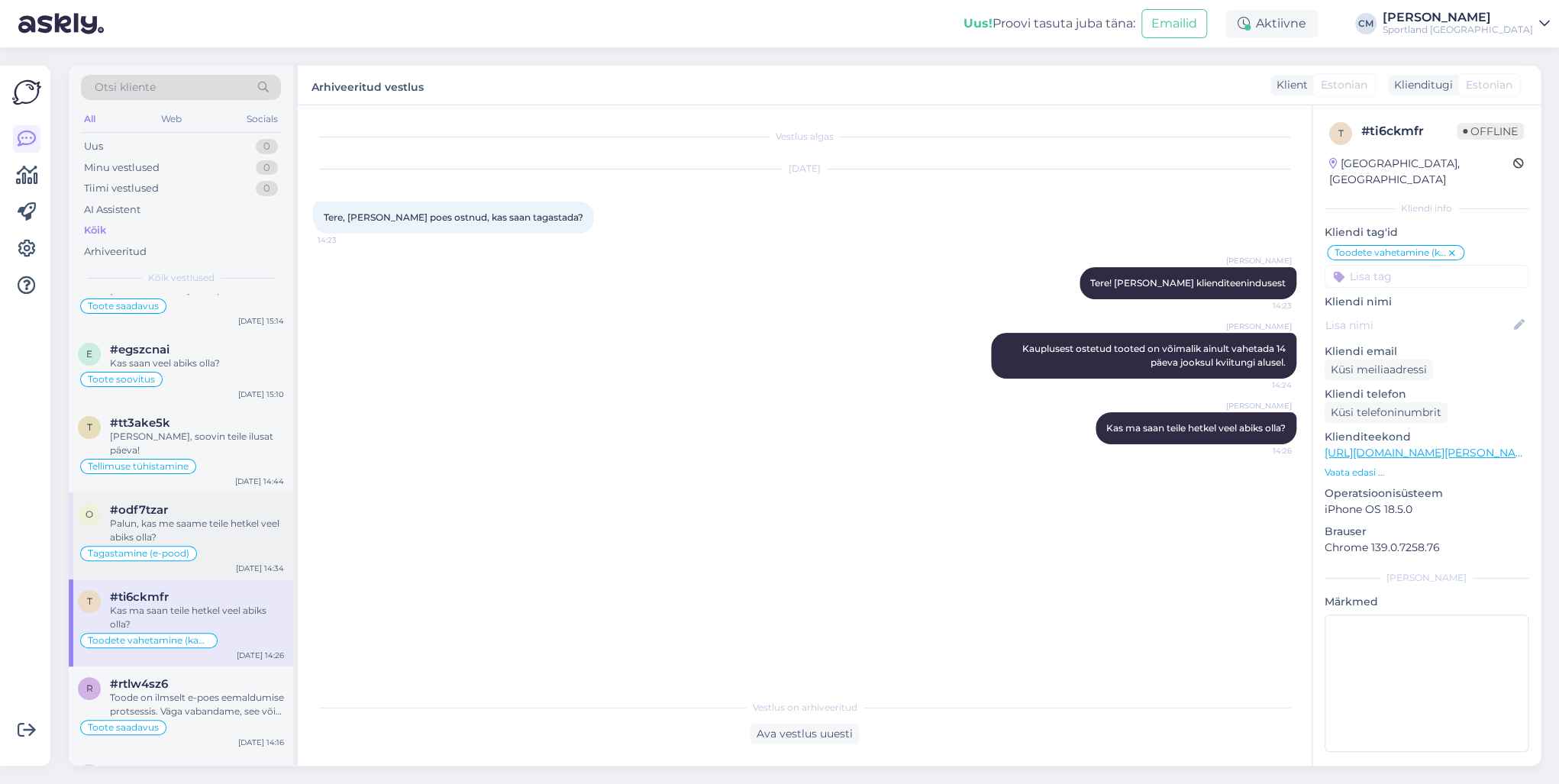
click at [207, 522] on div "Palun, kas me saame teile hetkel veel abiks olla?" at bounding box center [196, 530] width 174 height 27
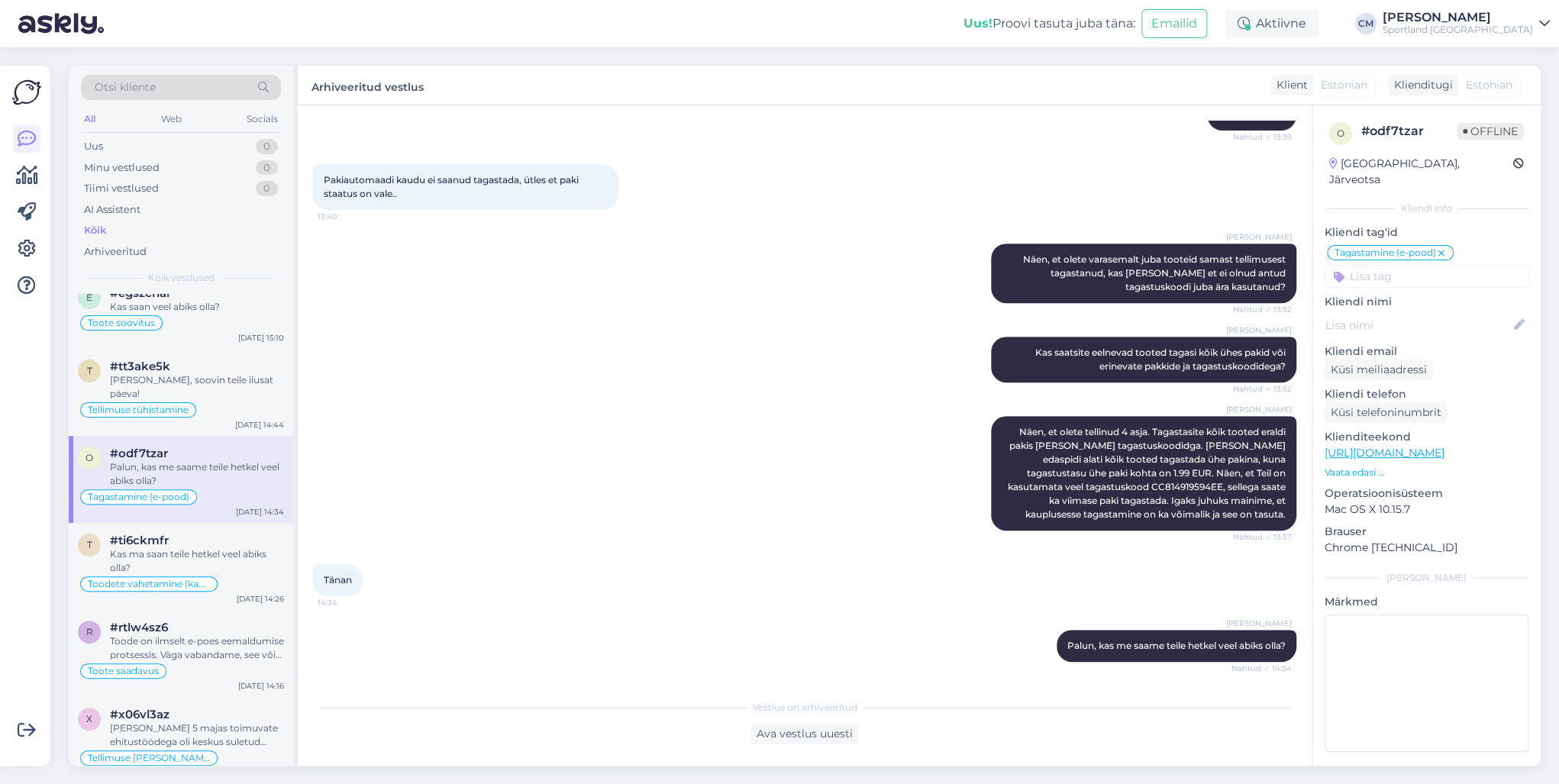
scroll to position [183, 0]
click at [189, 630] on div "Toode on ilmselt e-poes eemaldumise protsessis. Väga vabandame, see võib veidi …" at bounding box center [196, 643] width 174 height 27
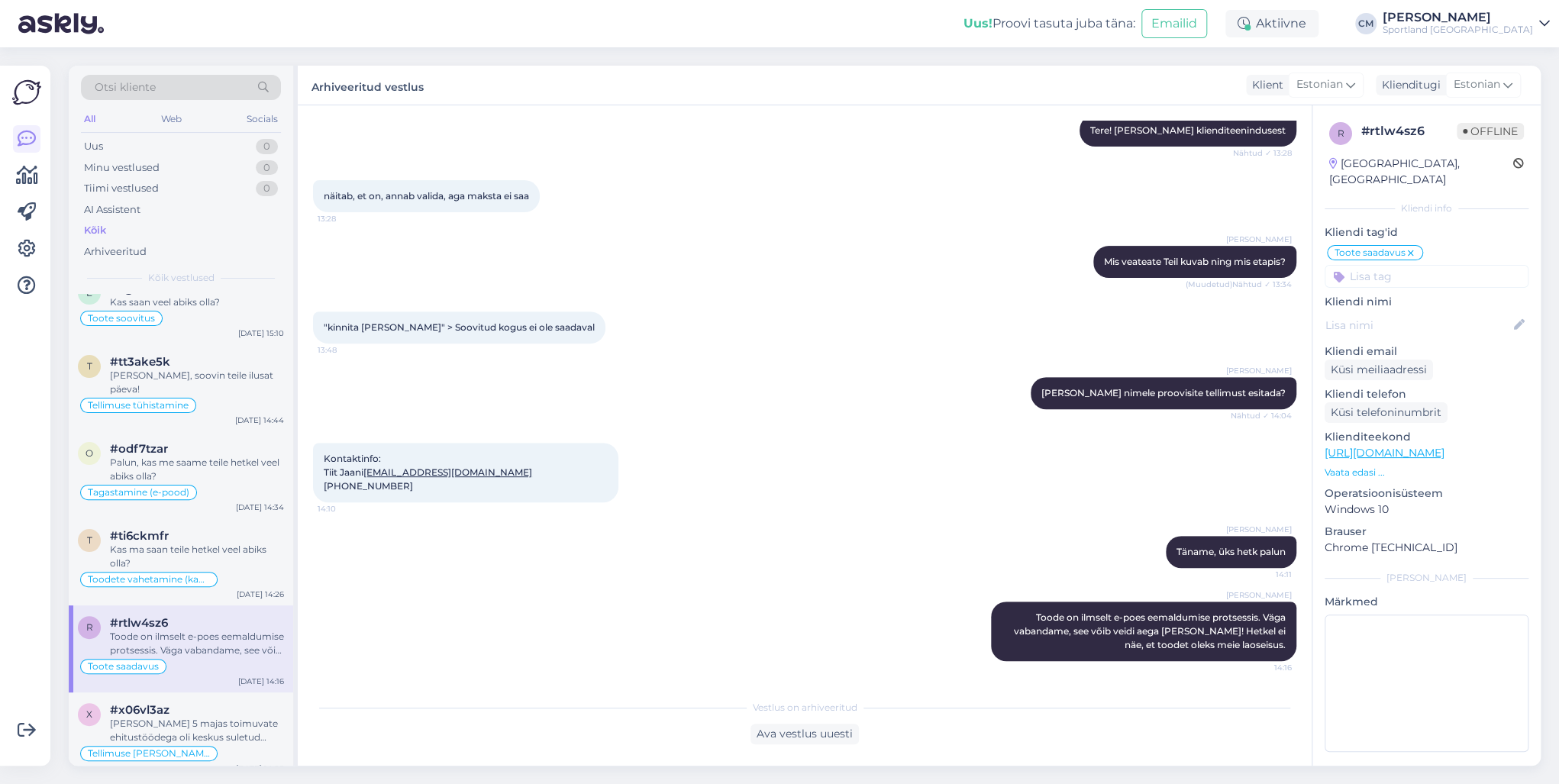
scroll to position [315, 0]
click at [188, 717] on div "[PERSON_NAME] 5 majas toimuvate ehitustöödega oli keskus suletud ajavahemikus 0…" at bounding box center [196, 730] width 174 height 27
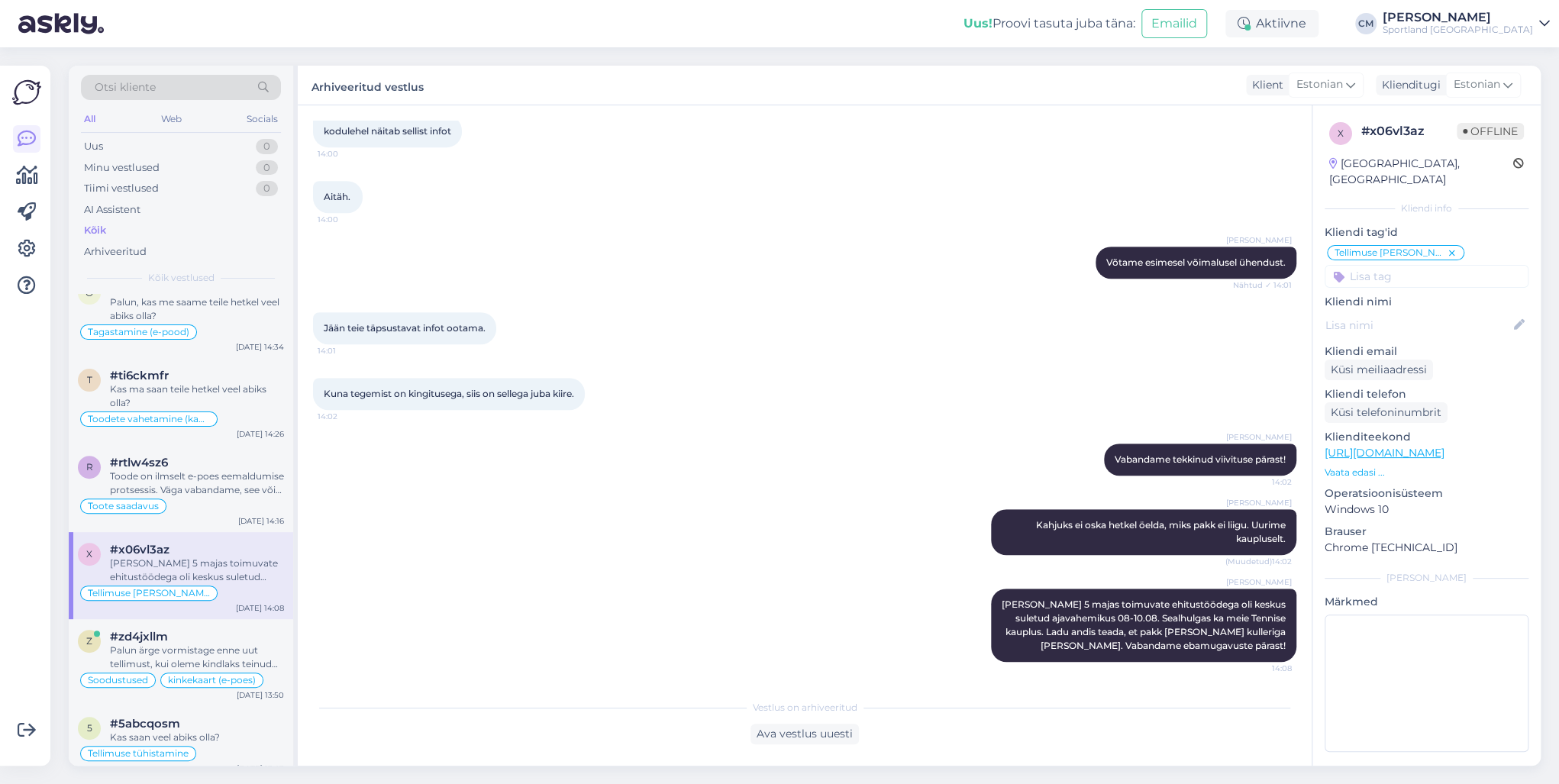
scroll to position [366, 0]
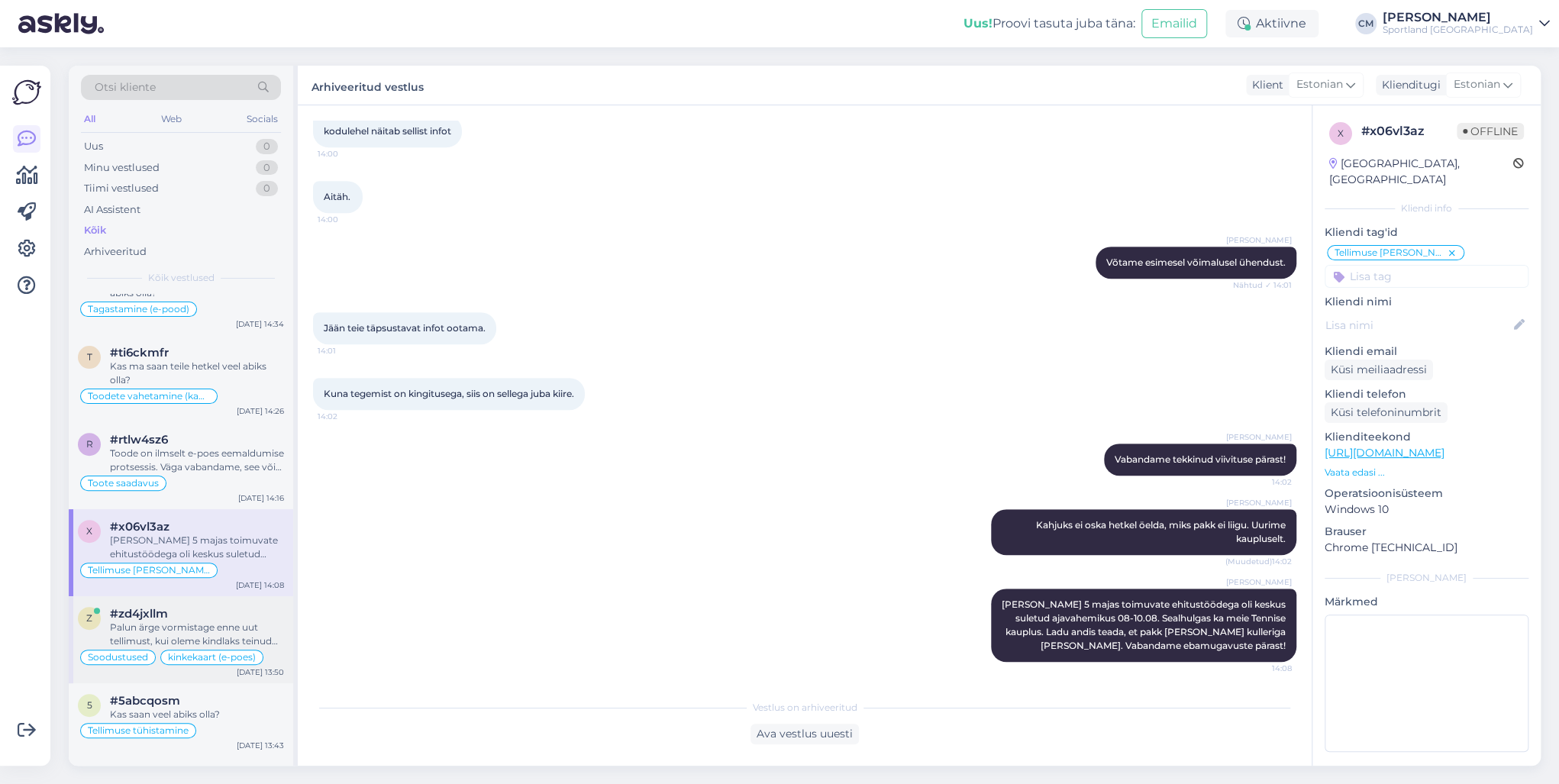
click at [191, 621] on div "Palun ärge vormistage enne uut tellimust, kui oleme kindlaks teinud toote saada…" at bounding box center [196, 634] width 174 height 27
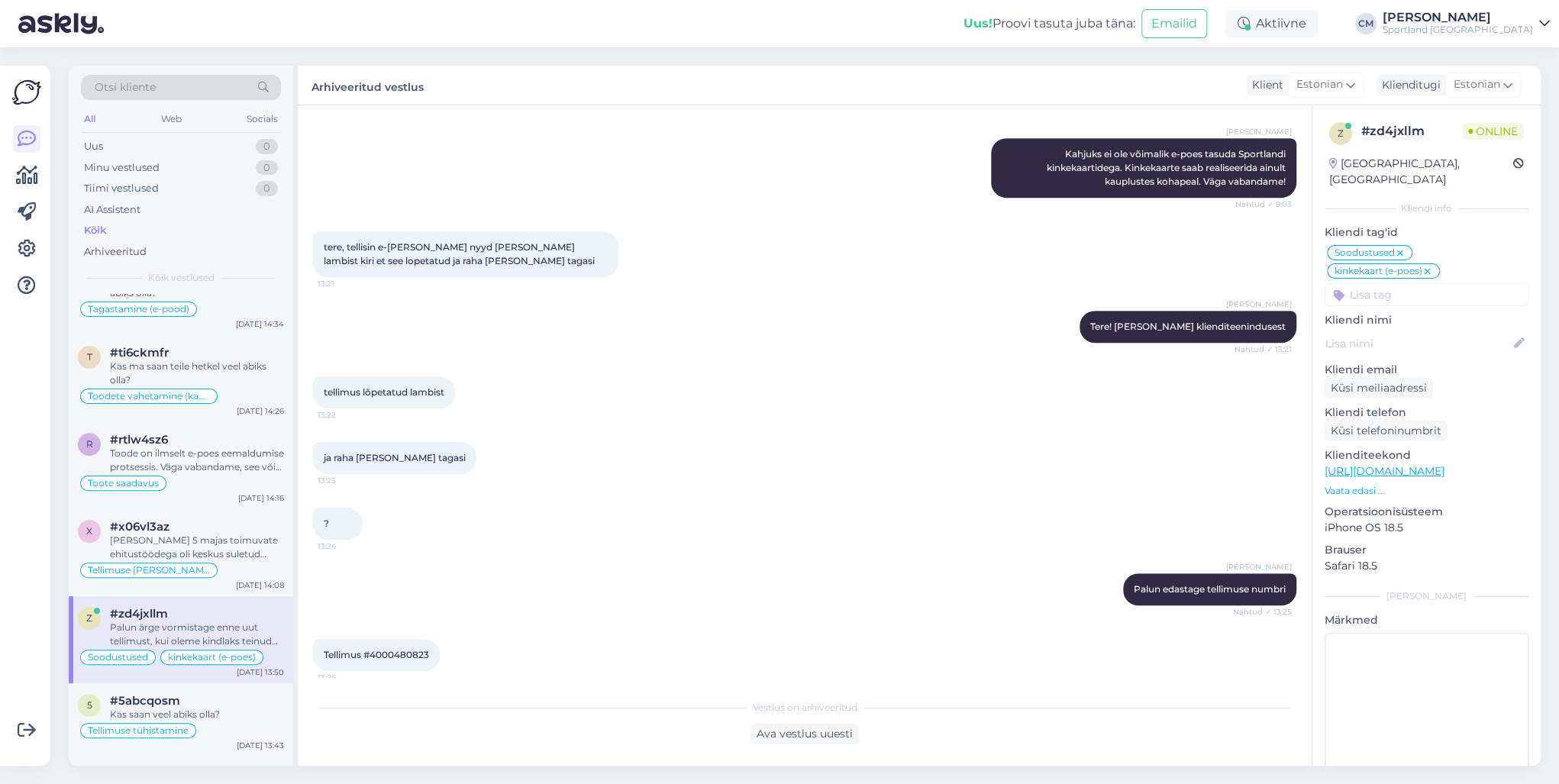
scroll to position [789, 0]
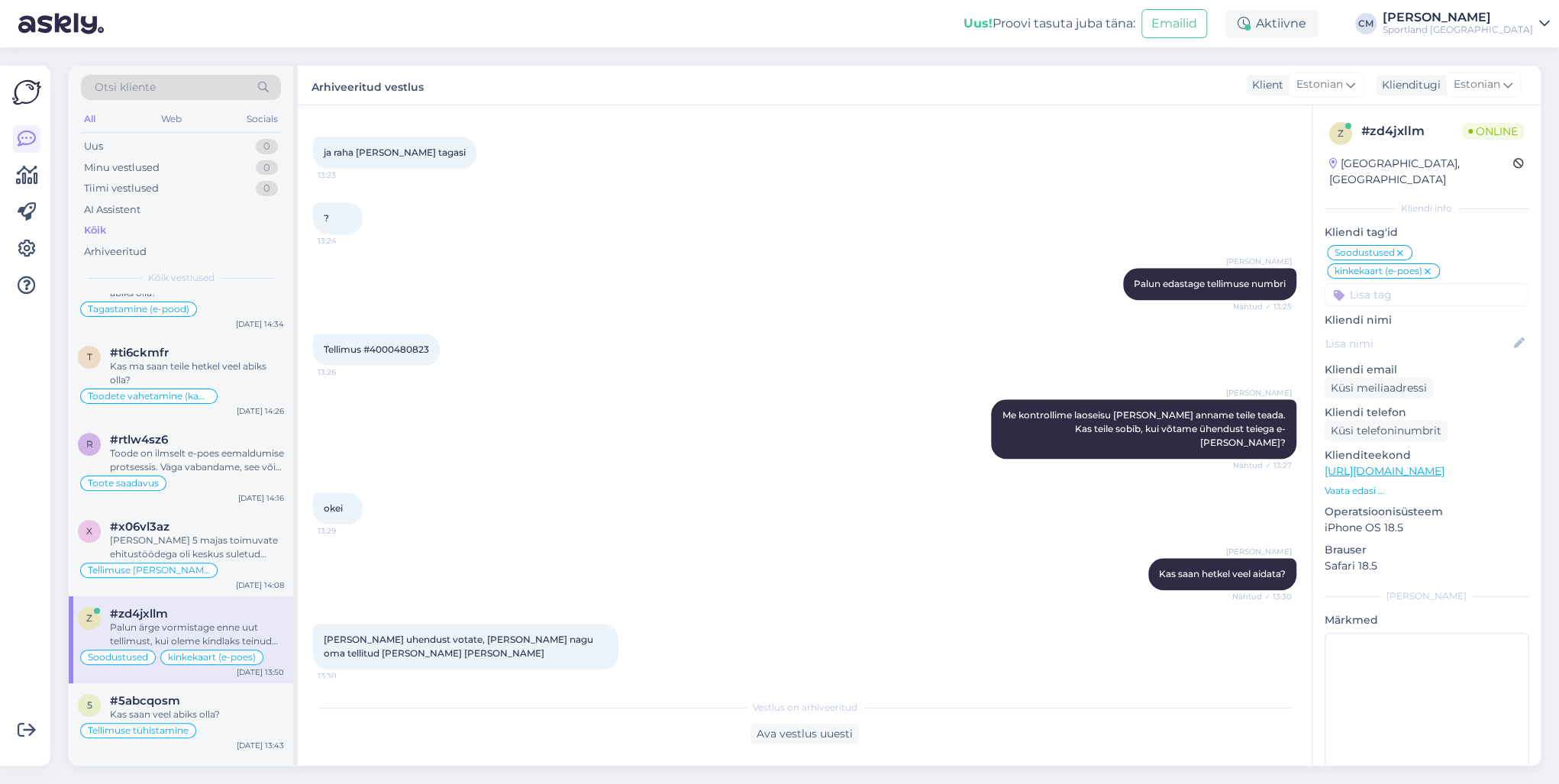
click at [395, 342] on div "Tellimus #4000480823 13:26" at bounding box center [376, 350] width 127 height 32
copy div "4000480823 13:26"
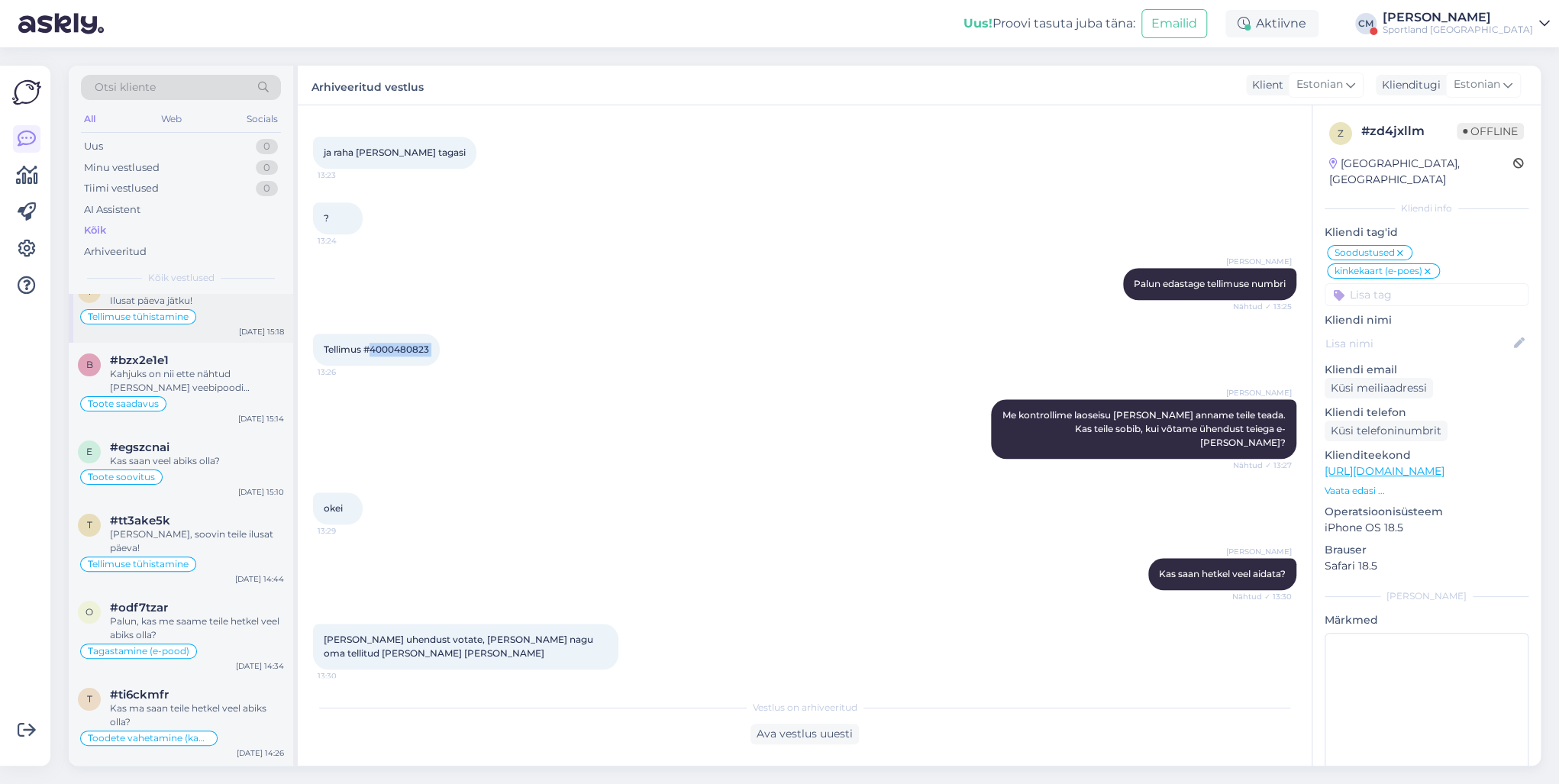
scroll to position [0, 0]
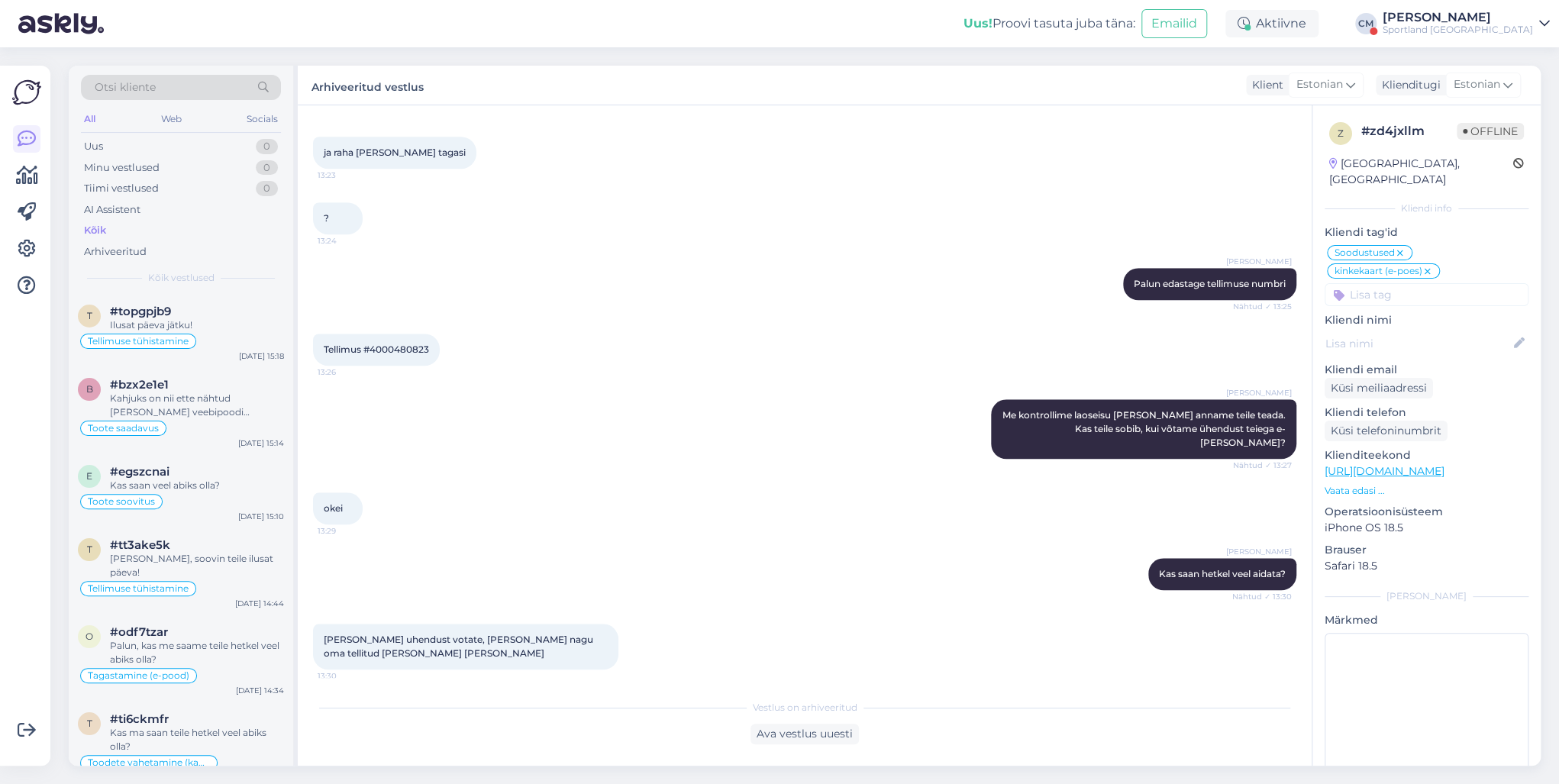
click at [1498, 5] on div "Uus! Proovi tasuta [PERSON_NAME]: Emailid Aktiivne [PERSON_NAME] Sportland [GEO…" at bounding box center [779, 23] width 1559 height 47
click at [1497, 16] on div "[PERSON_NAME]" at bounding box center [1457, 17] width 151 height 12
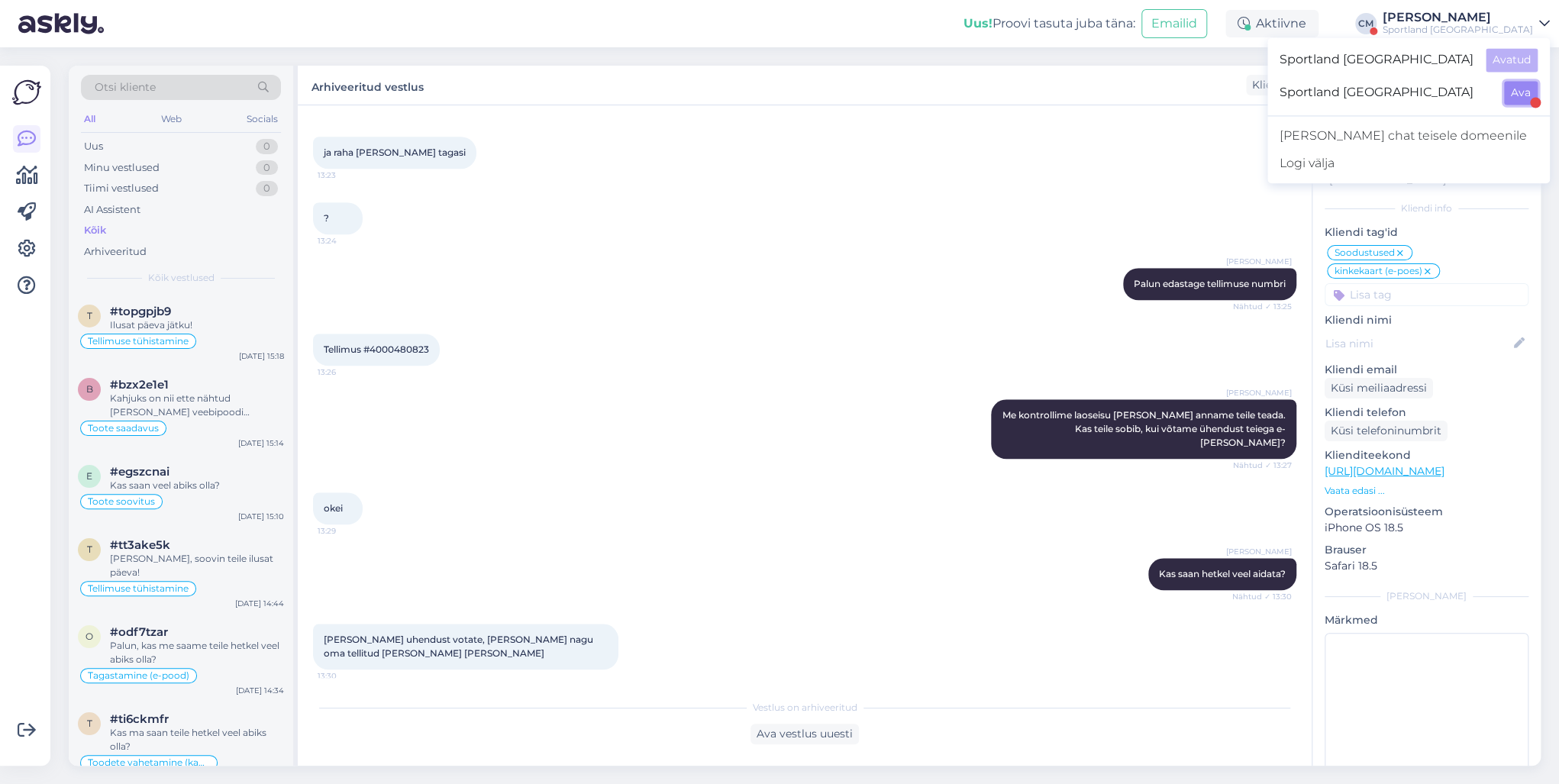
click at [1506, 88] on button "Ava" at bounding box center [1521, 92] width 33 height 23
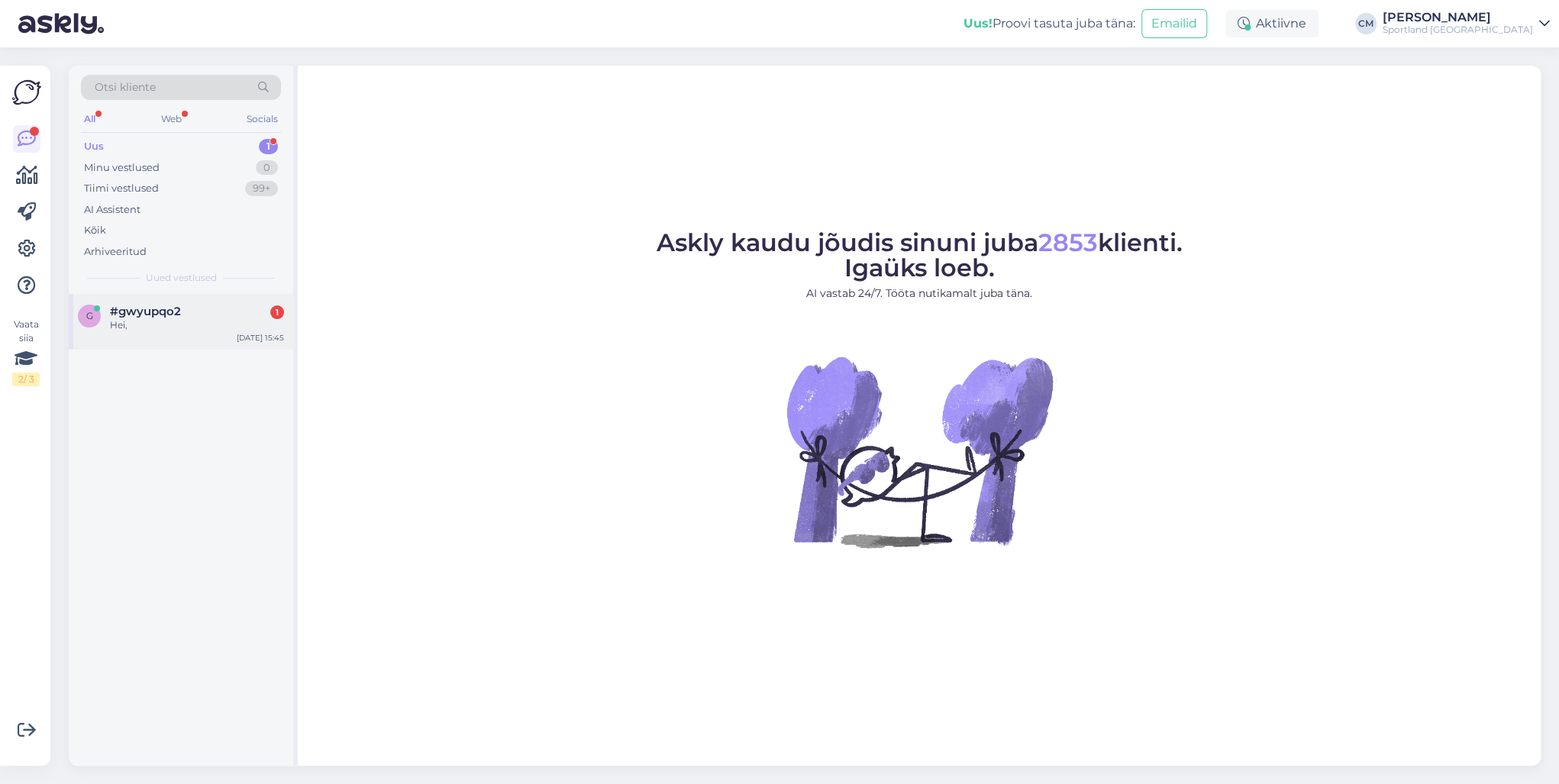
click at [243, 305] on div "#gwyupqo2 1" at bounding box center [196, 311] width 174 height 14
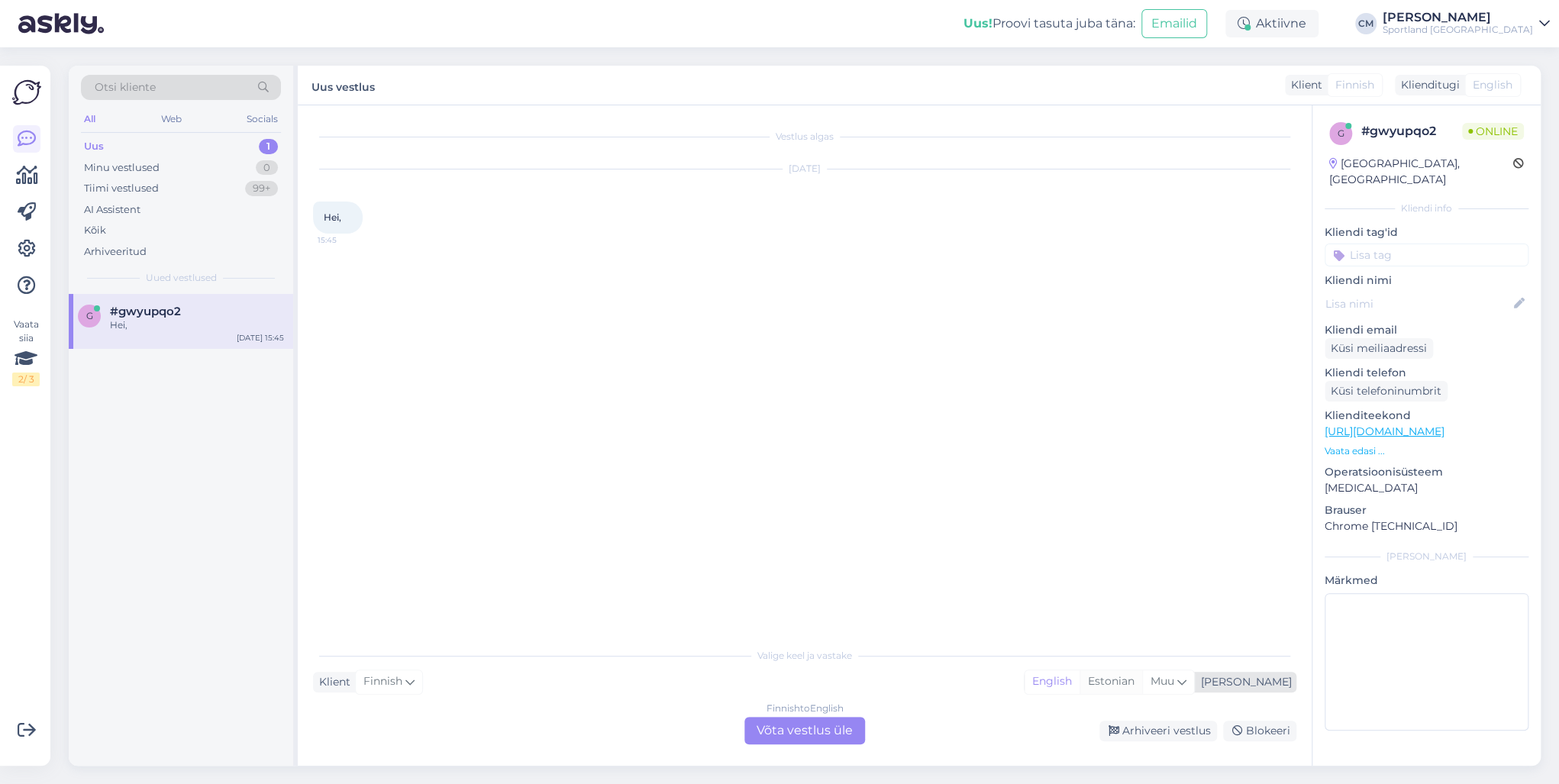
click at [1142, 679] on div "Estonian" at bounding box center [1110, 682] width 62 height 23
click at [876, 736] on div "Arhiveeri vestlus Blokeeri" at bounding box center [1084, 731] width 425 height 21
click at [826, 736] on div "Finnish to Estonian Võta vestlus üle" at bounding box center [804, 730] width 121 height 27
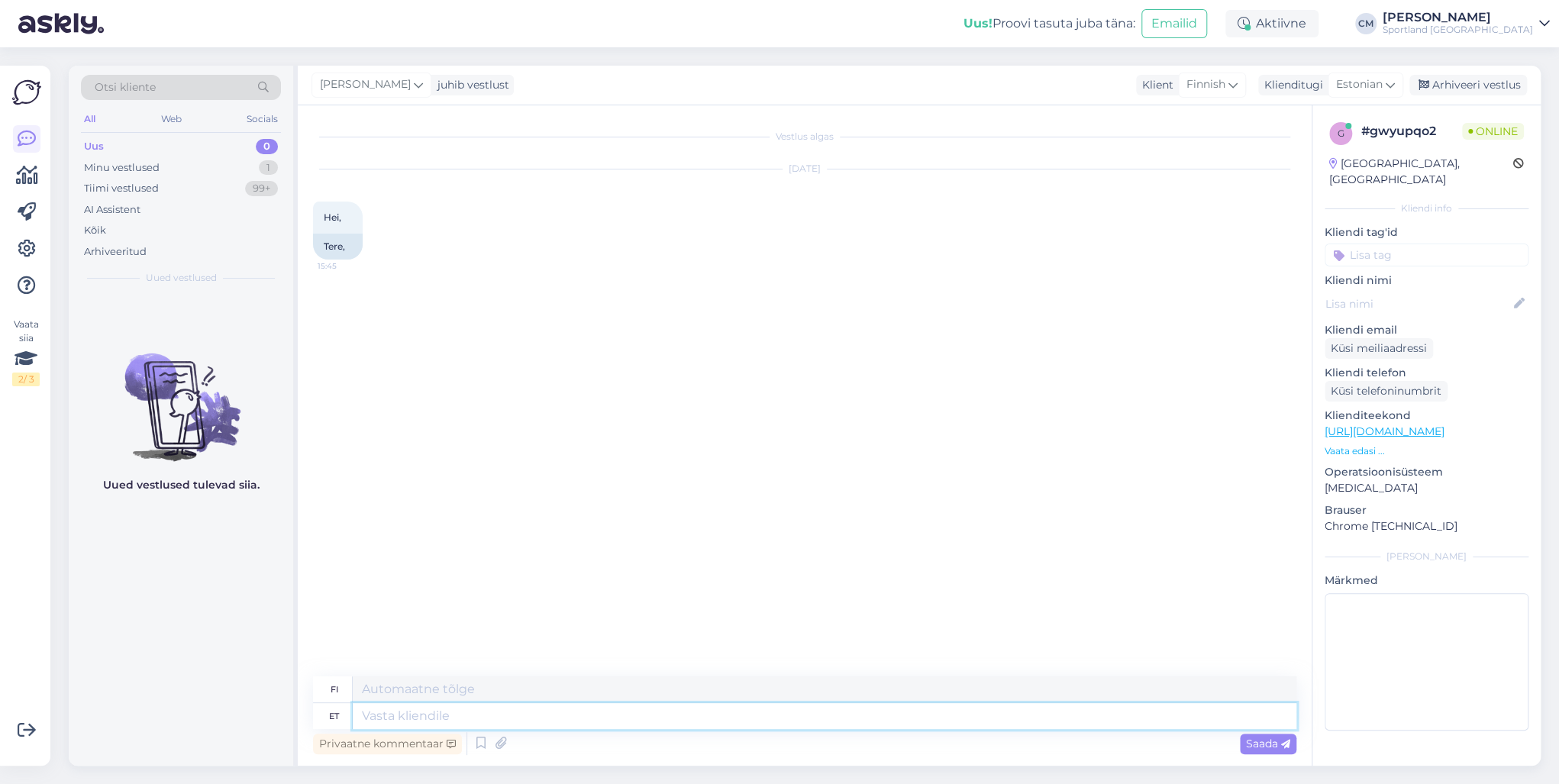
click at [739, 717] on textarea at bounding box center [825, 716] width 944 height 26
type textarea "Tere!"
type textarea "Hei!"
type textarea "[PERSON_NAME]"
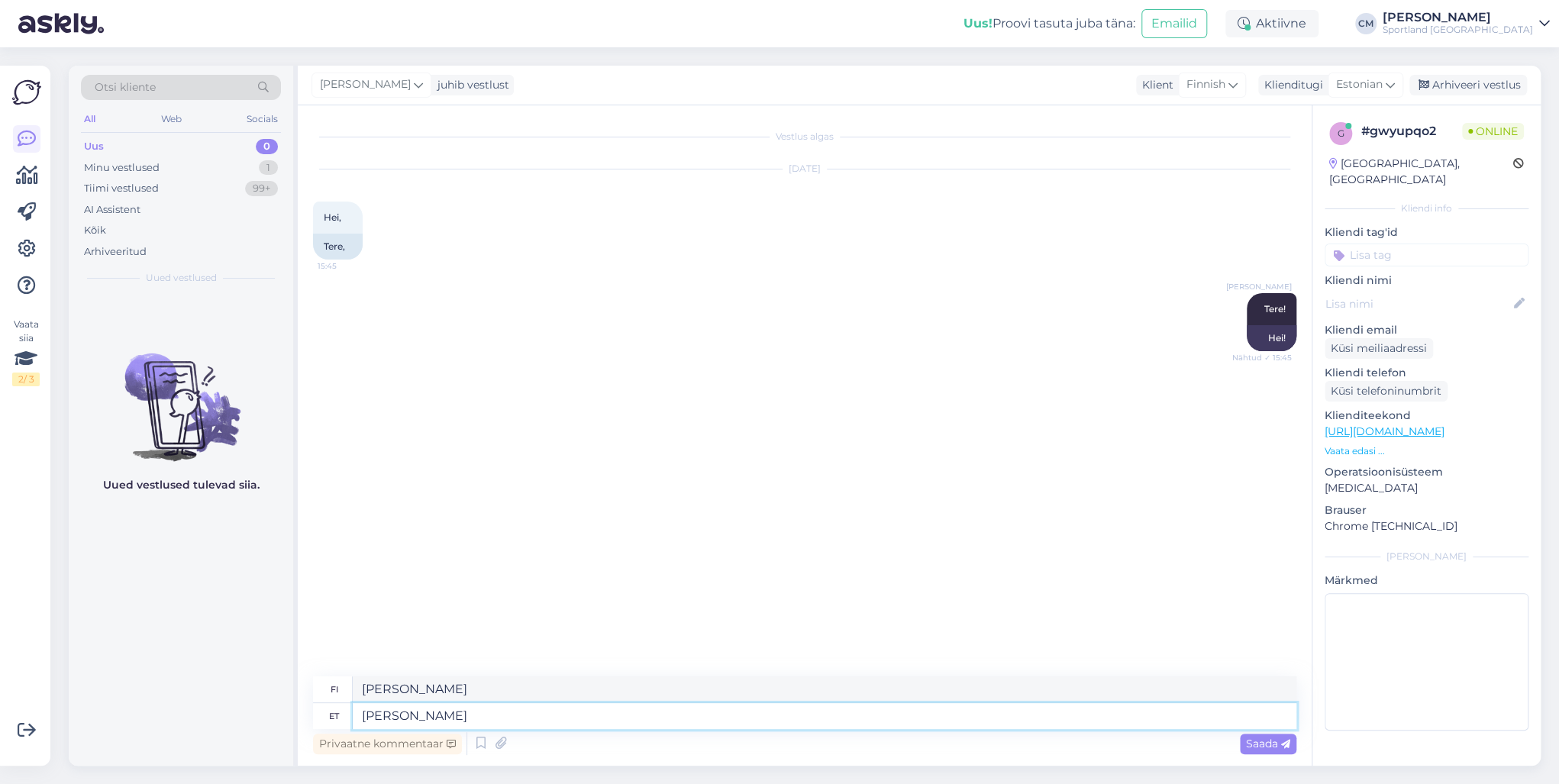
type textarea "[PERSON_NAME]"
type textarea "[PERSON_NAME] klienditeenindusest"
type textarea "[PERSON_NAME] asiakaspalvelusta."
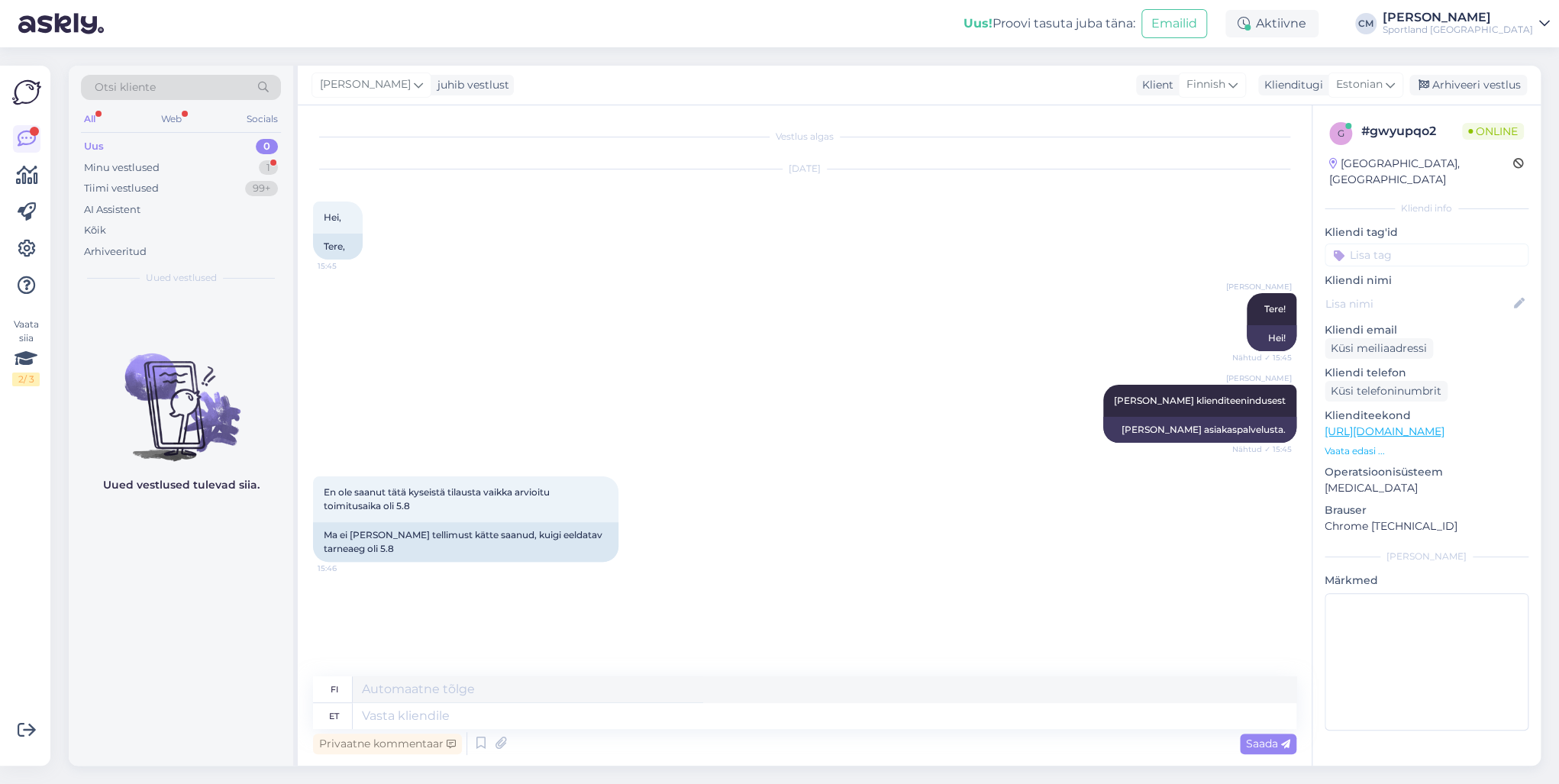
click at [449, 729] on div "Privaatne kommentaar Saada" at bounding box center [804, 743] width 983 height 29
click at [448, 718] on textarea at bounding box center [825, 716] width 944 height 26
type textarea "Mis o"
type textarea "Mitä"
type textarea "Mis on t"
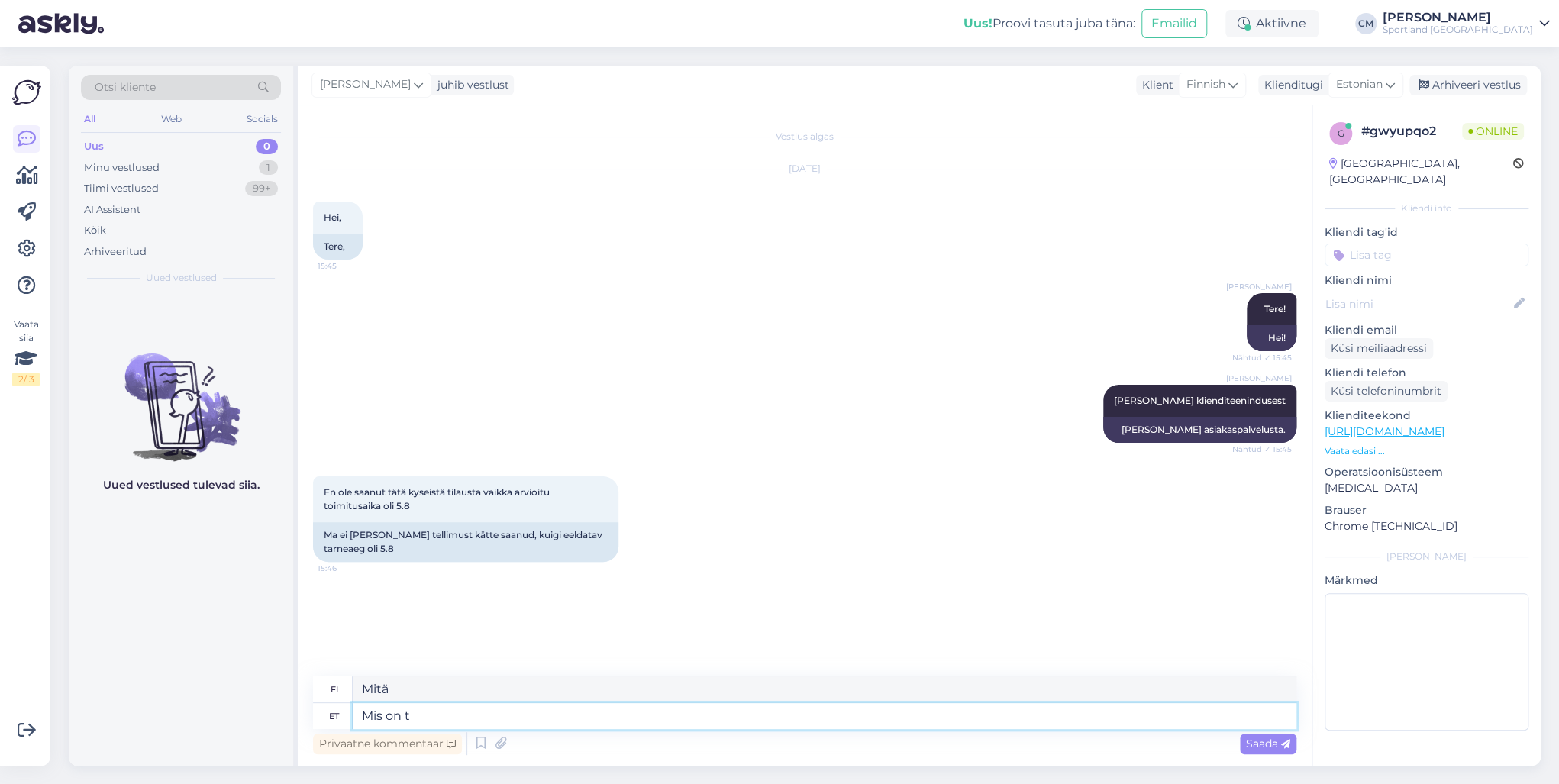
type textarea "Mikä on"
type textarea "Mis on telimuse n"
type textarea "Mikä on tilaus?"
type textarea "Mis on telimuse number?"
type textarea "Mikä on tilausnumero?"
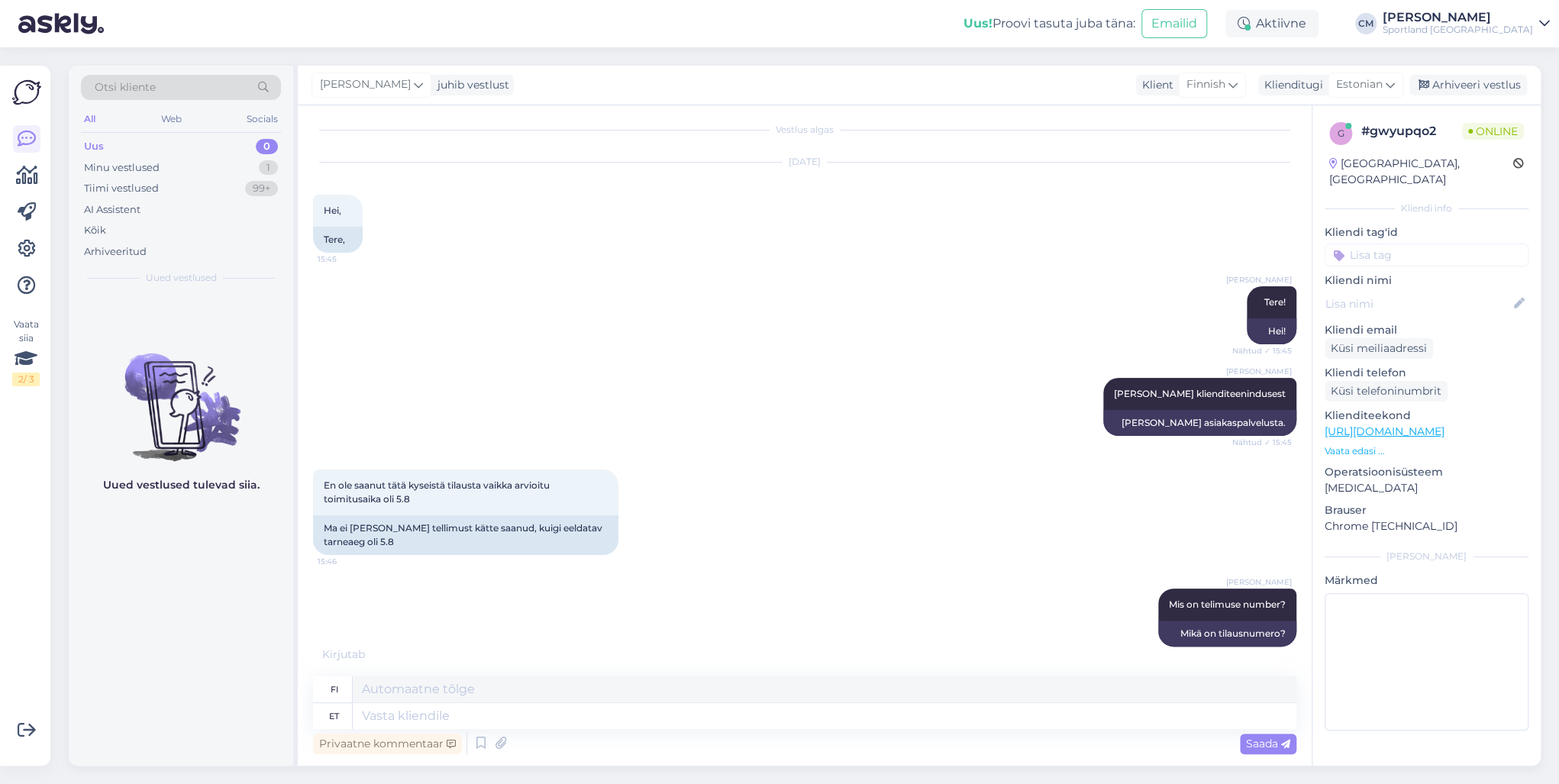
scroll to position [290, 0]
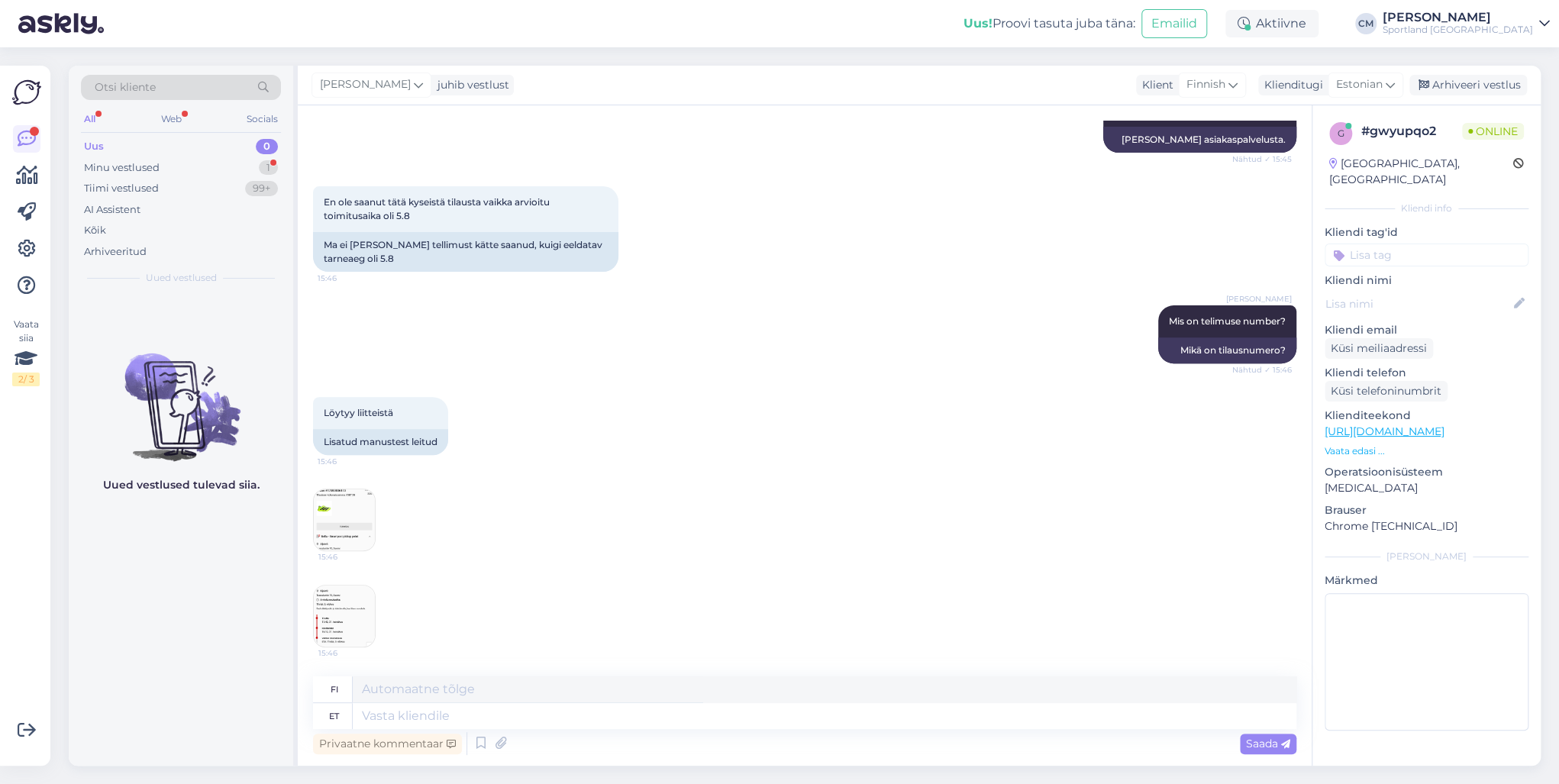
click at [357, 533] on img at bounding box center [344, 519] width 61 height 61
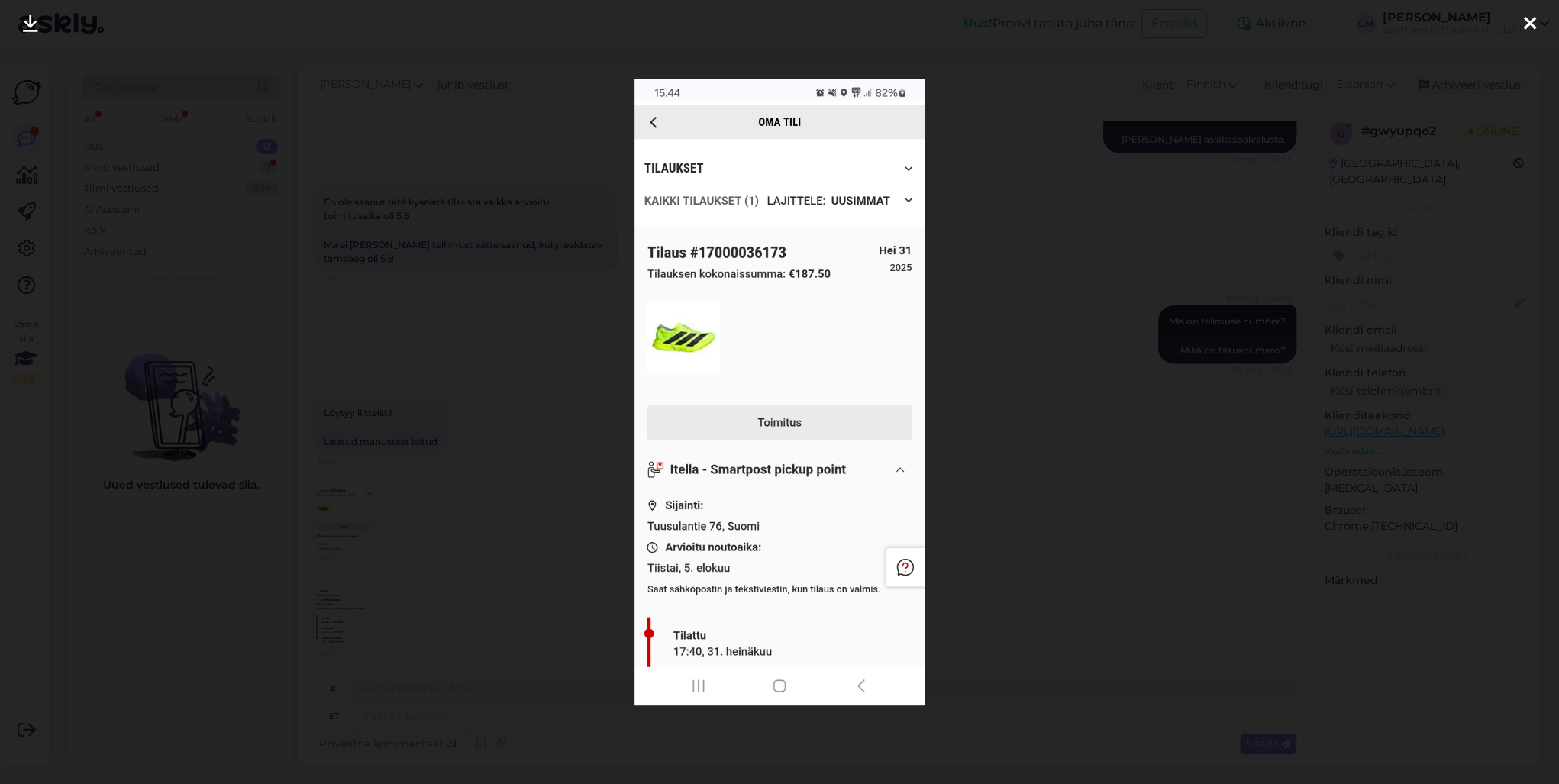
click at [420, 475] on div at bounding box center [779, 392] width 1559 height 784
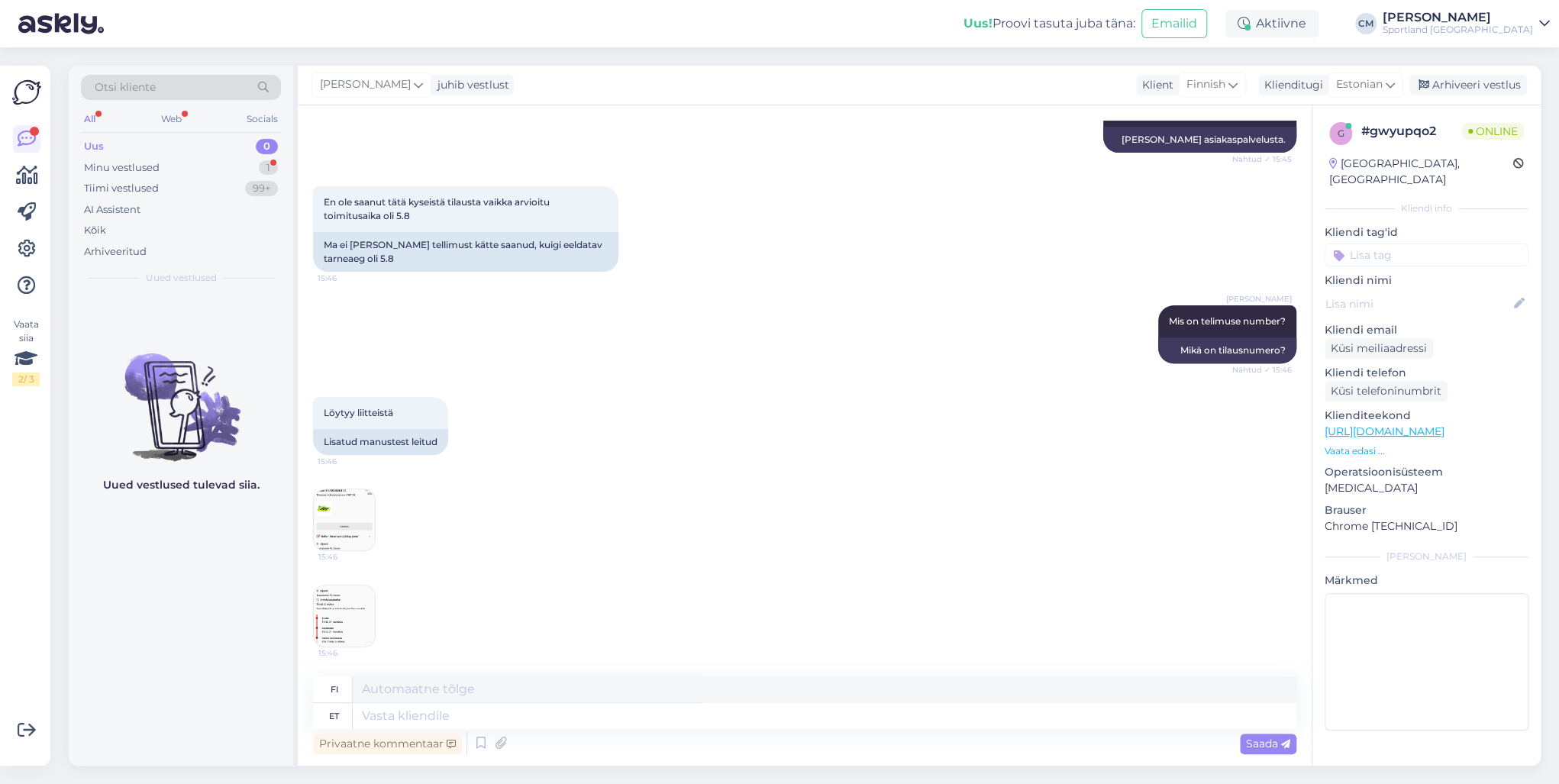
click at [356, 598] on img at bounding box center [344, 616] width 61 height 61
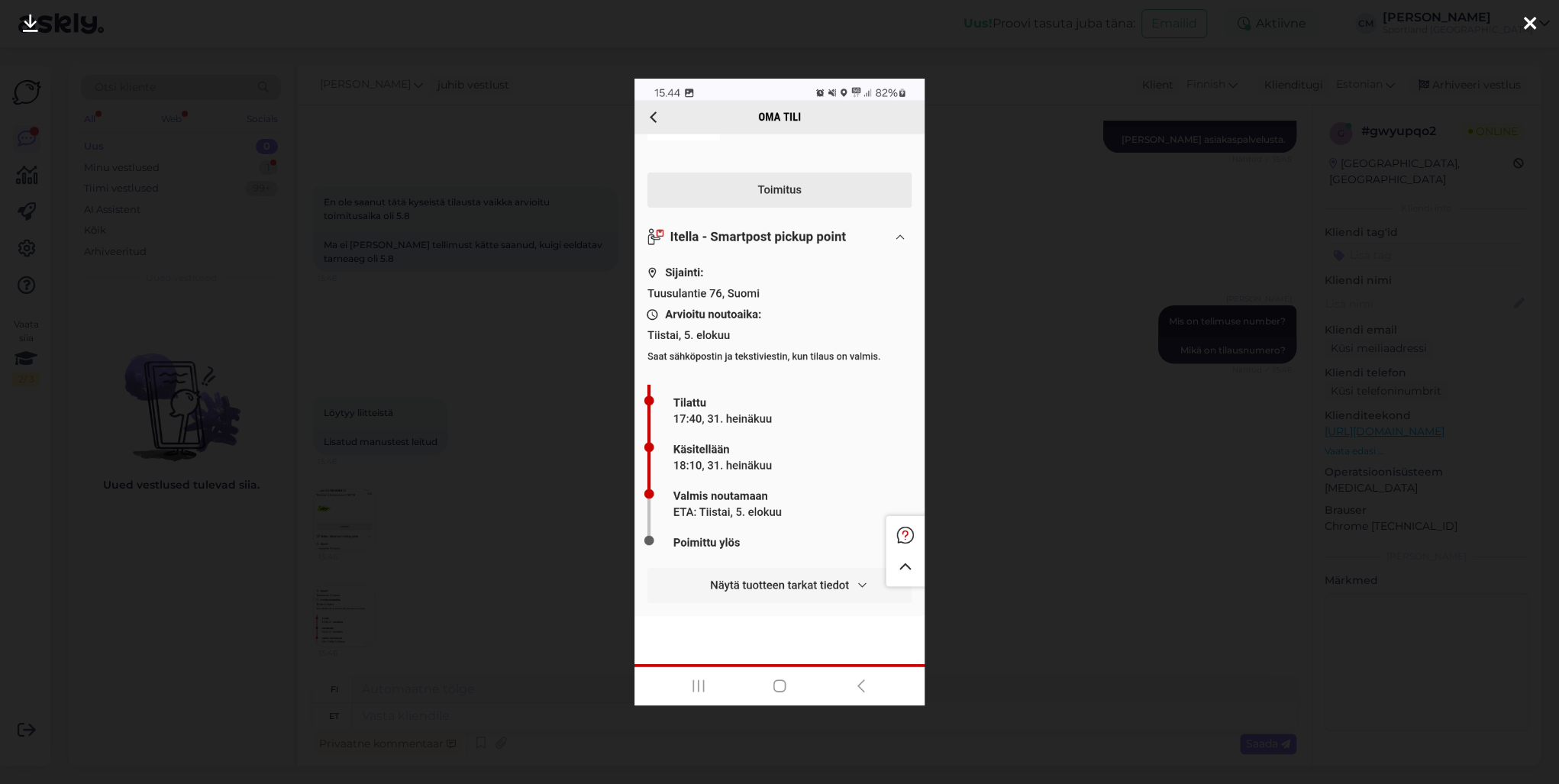
click at [457, 510] on div at bounding box center [779, 392] width 1559 height 784
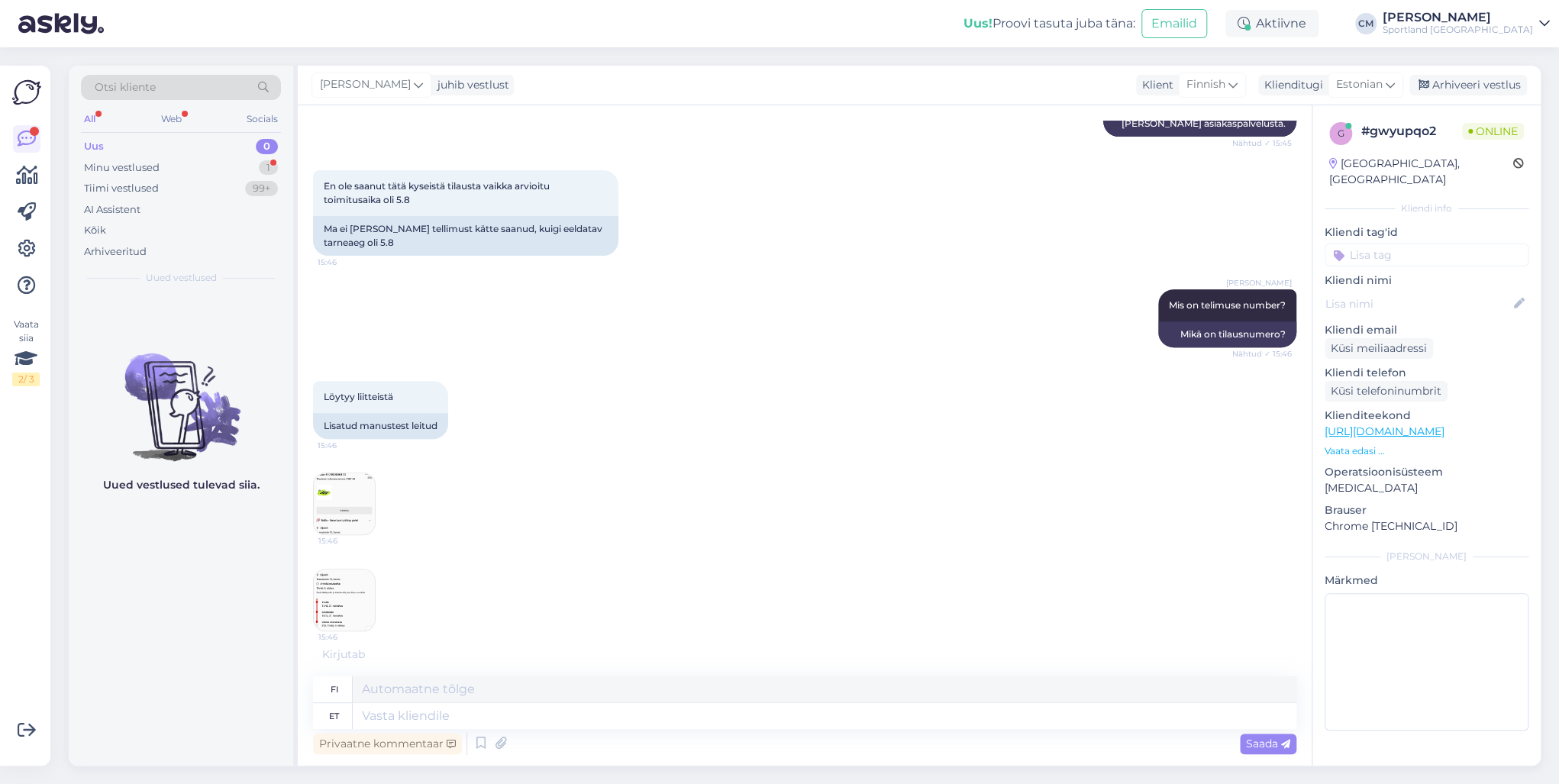
scroll to position [382, 0]
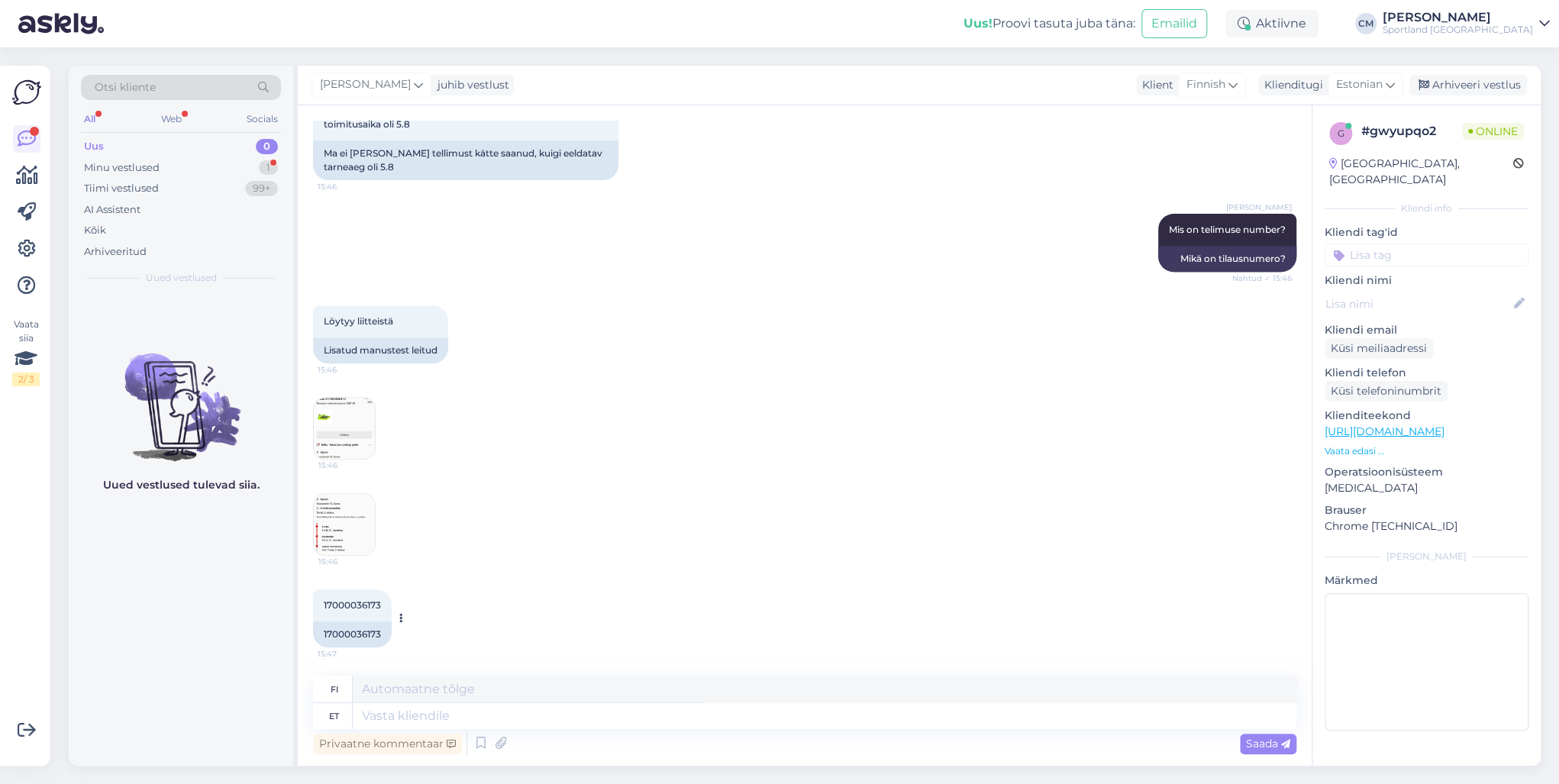
click at [375, 637] on div "17000036173" at bounding box center [352, 634] width 78 height 26
copy div "17000036173"
click at [438, 726] on textarea at bounding box center [825, 716] width 944 height 26
type textarea "Tänan!"
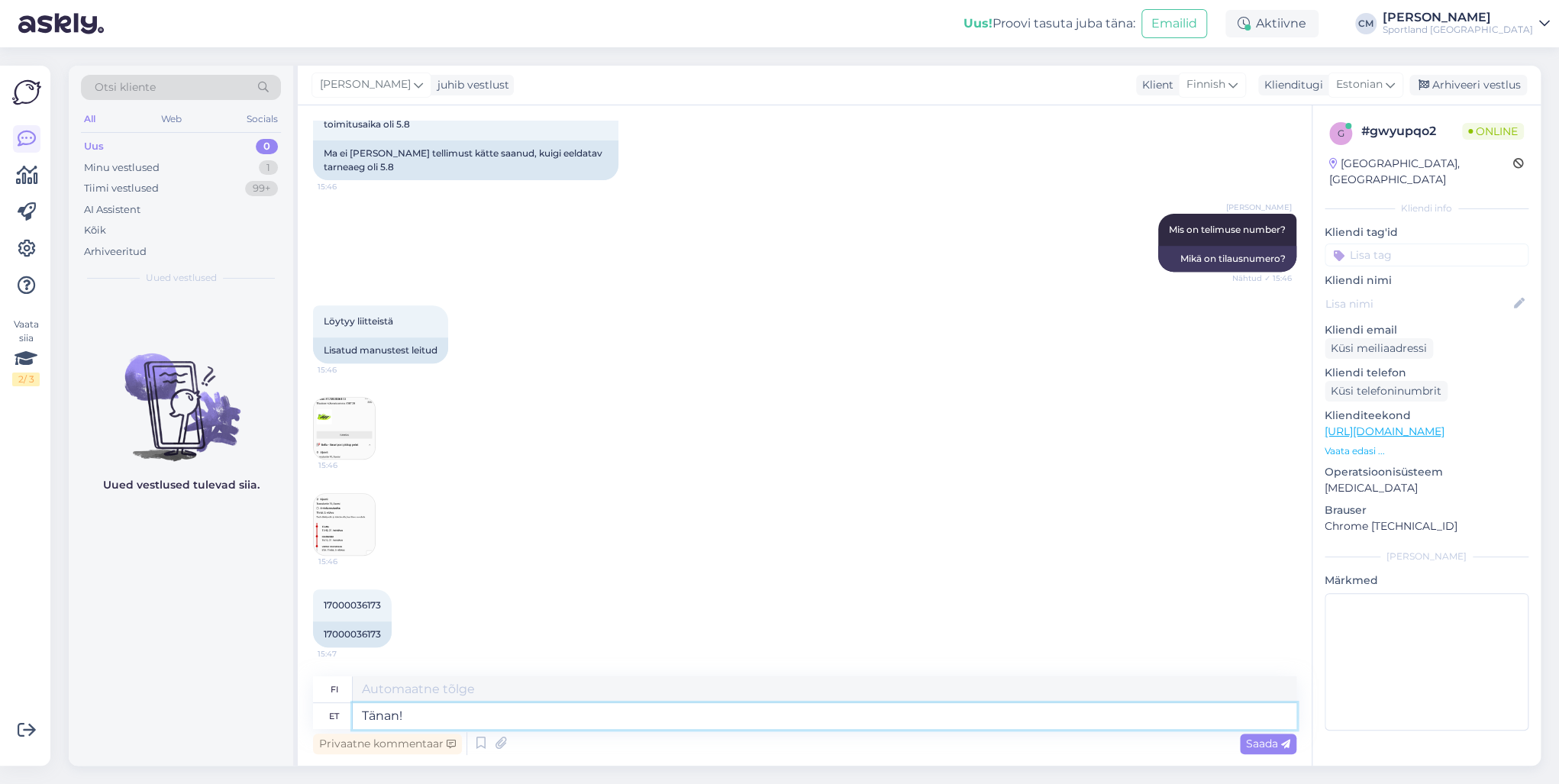
type textarea "Kiitos!"
type textarea "Tänan! Kohe va"
type textarea "Kiitos! Heti"
type textarea "Tänan! Kohe vaatan"
type textarea "Kiitos! [GEOGRAPHIC_DATA] sen heti."
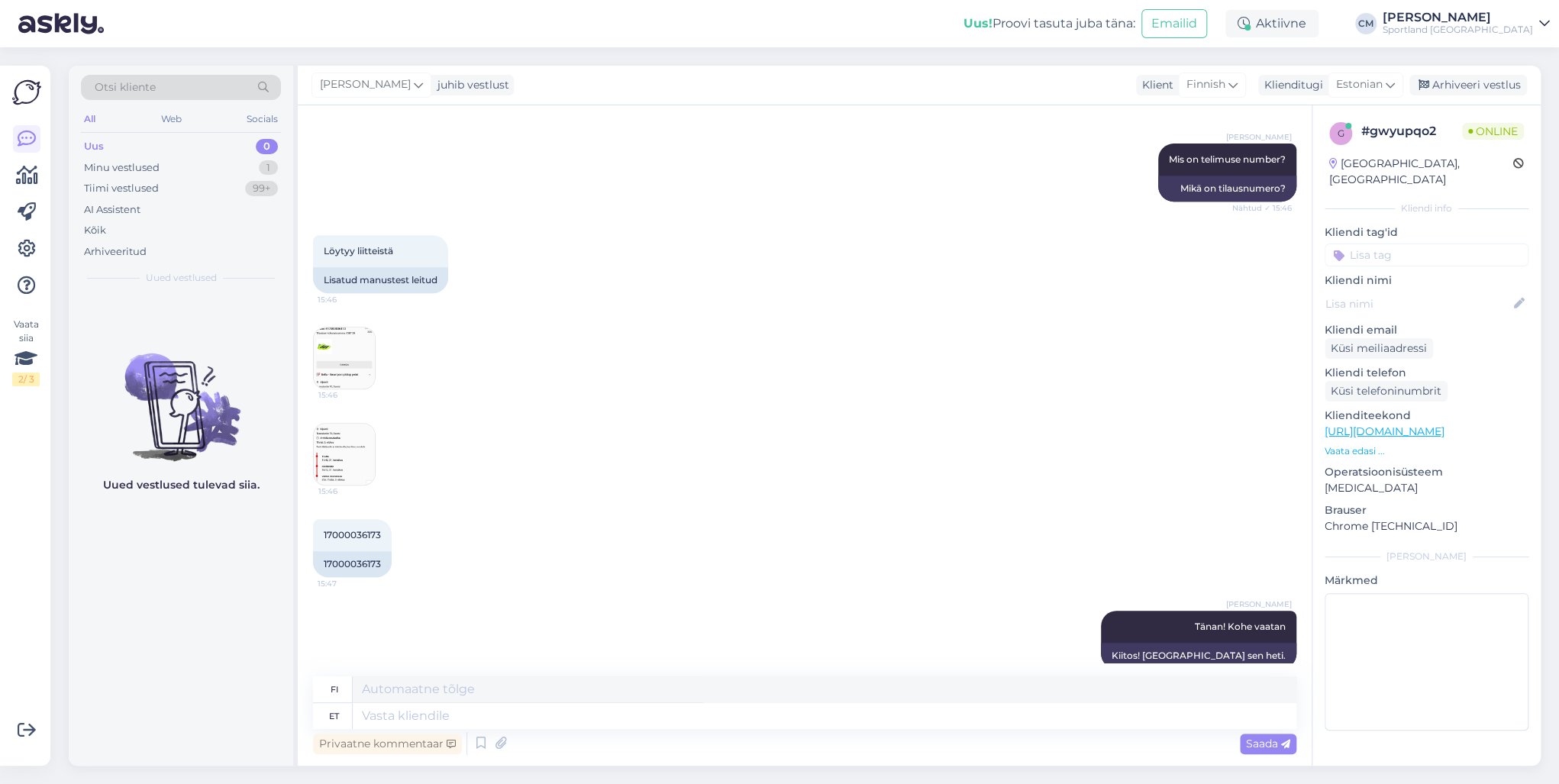
scroll to position [474, 0]
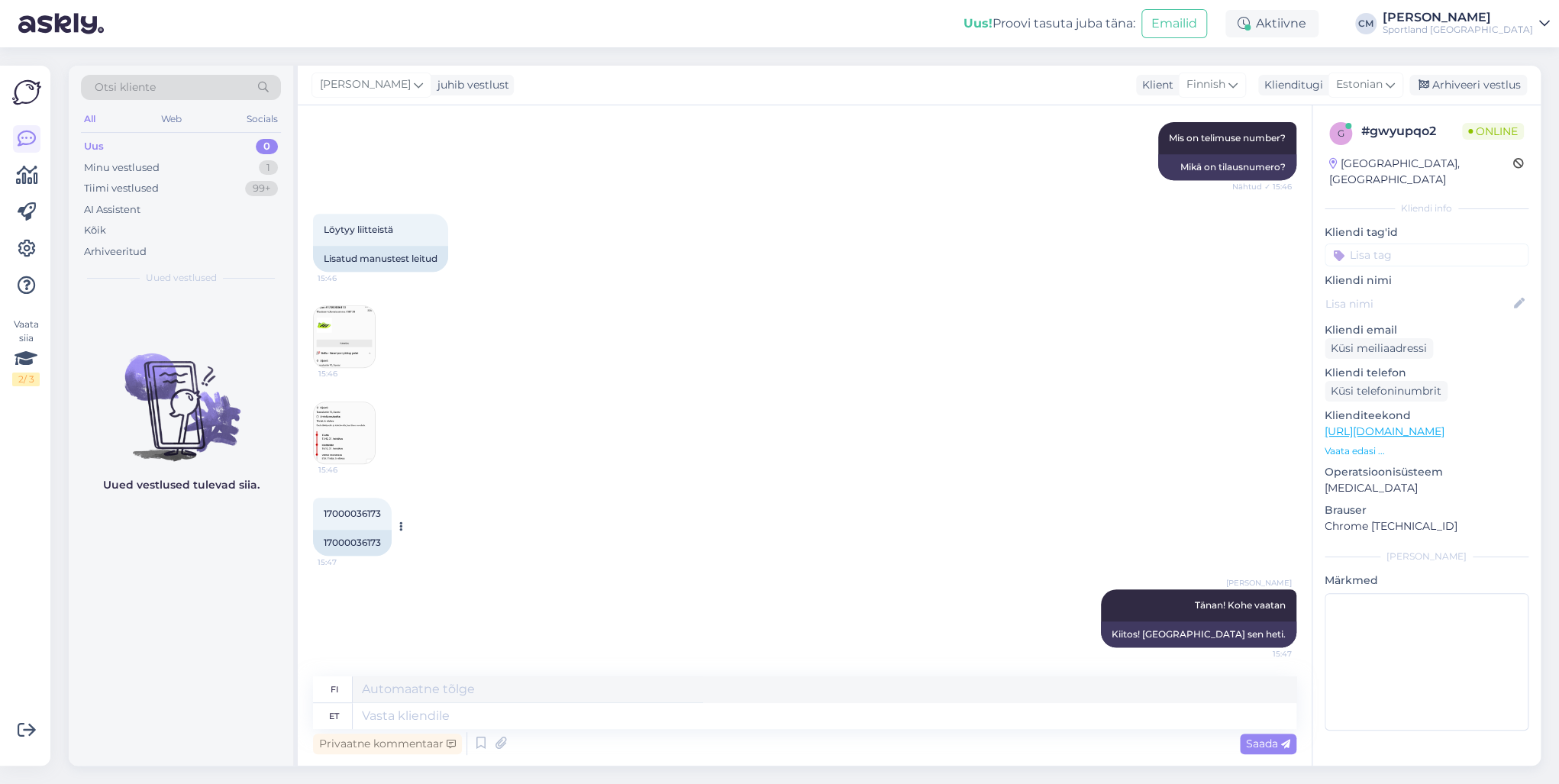
click at [362, 535] on div "17000036173" at bounding box center [352, 543] width 78 height 26
copy div "17000036173"
click at [591, 715] on textarea at bounding box center [825, 716] width 944 height 26
type textarea "Hetkel"
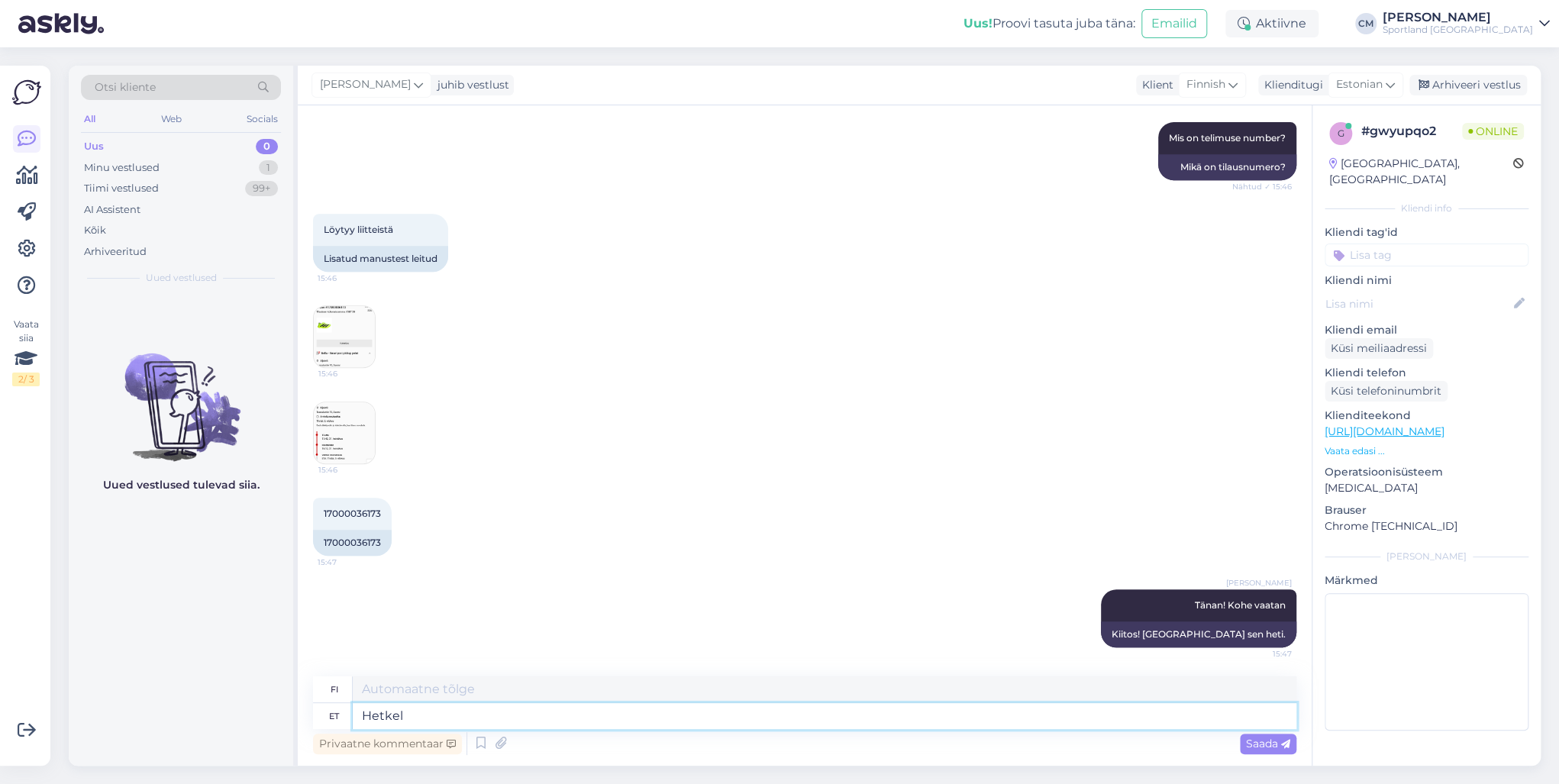
type textarea "Tällä hetkellä"
type textarea "Hetkel meil p"
type textarea "Tällä hetkellä meillä on"
type textarea "Hetkel meil pole j"
type textarea "Meillä ei tällä hetkellä ole yhtään"
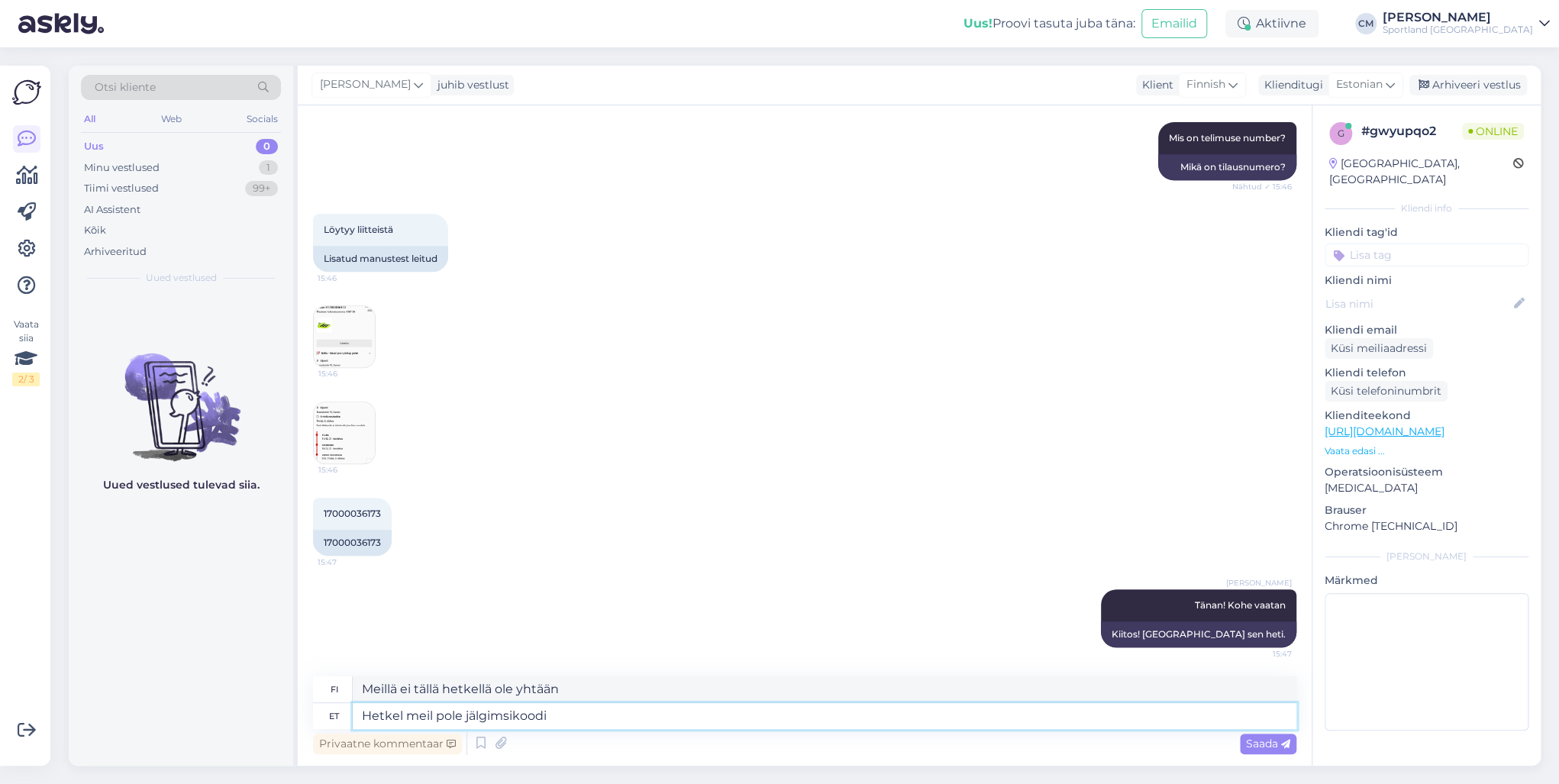
type textarea "Hetkel meil pole jälgimsikoodi a"
type textarea "Meillä ei tällä hetkellä ole seurantakoodia."
type textarea "Hetkel meil pole jälgimsikoodi antud tellimusele. M"
type textarea "Meillä ei tällä hetkellä ole seurantakoodia tälle tilaukselle."
type textarea "Hetkel meil pole jälgimsikoodi antud tellimusele. Me uu"
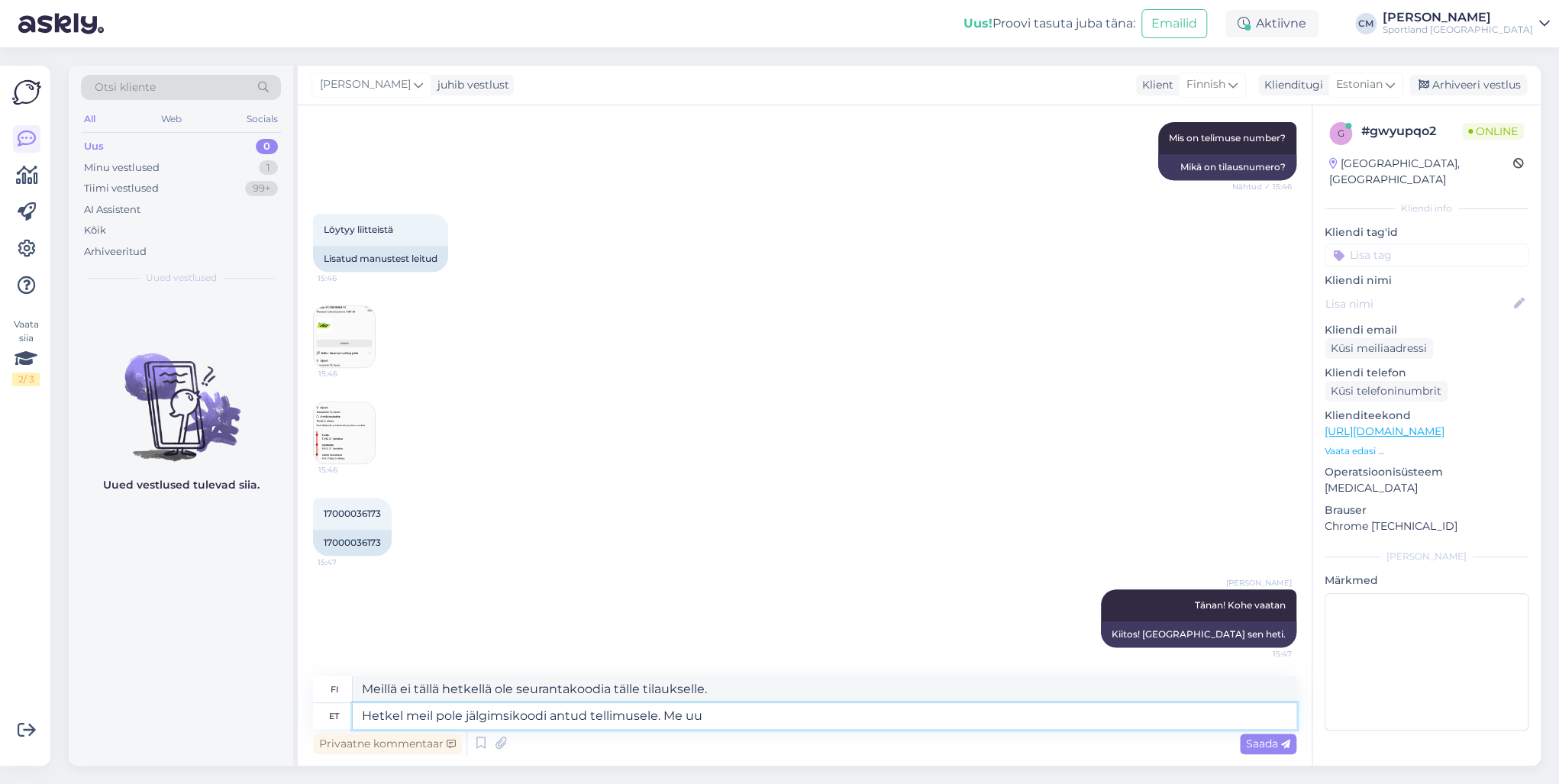
type textarea "Meillä ei tällä hetkellä ole seurantakoodia tälle tilaukselle. Me"
type textarea "Hetkel meil pole jälgimsikoodi antud tellimusele. Me uurime k"
type textarea "Meillä ei tällä hetkellä ole seurantanumeroa tälle tilaukselle. Selvitämme asia…"
type textarea "Hetkel meil pole jälgimsikoodi antud tellimusele. Me uurime laolt s"
type textarea "Meillä ei tällä hetkellä ole seurantanumeroa tälle tilaukselle. Tarkistamme [DE…"
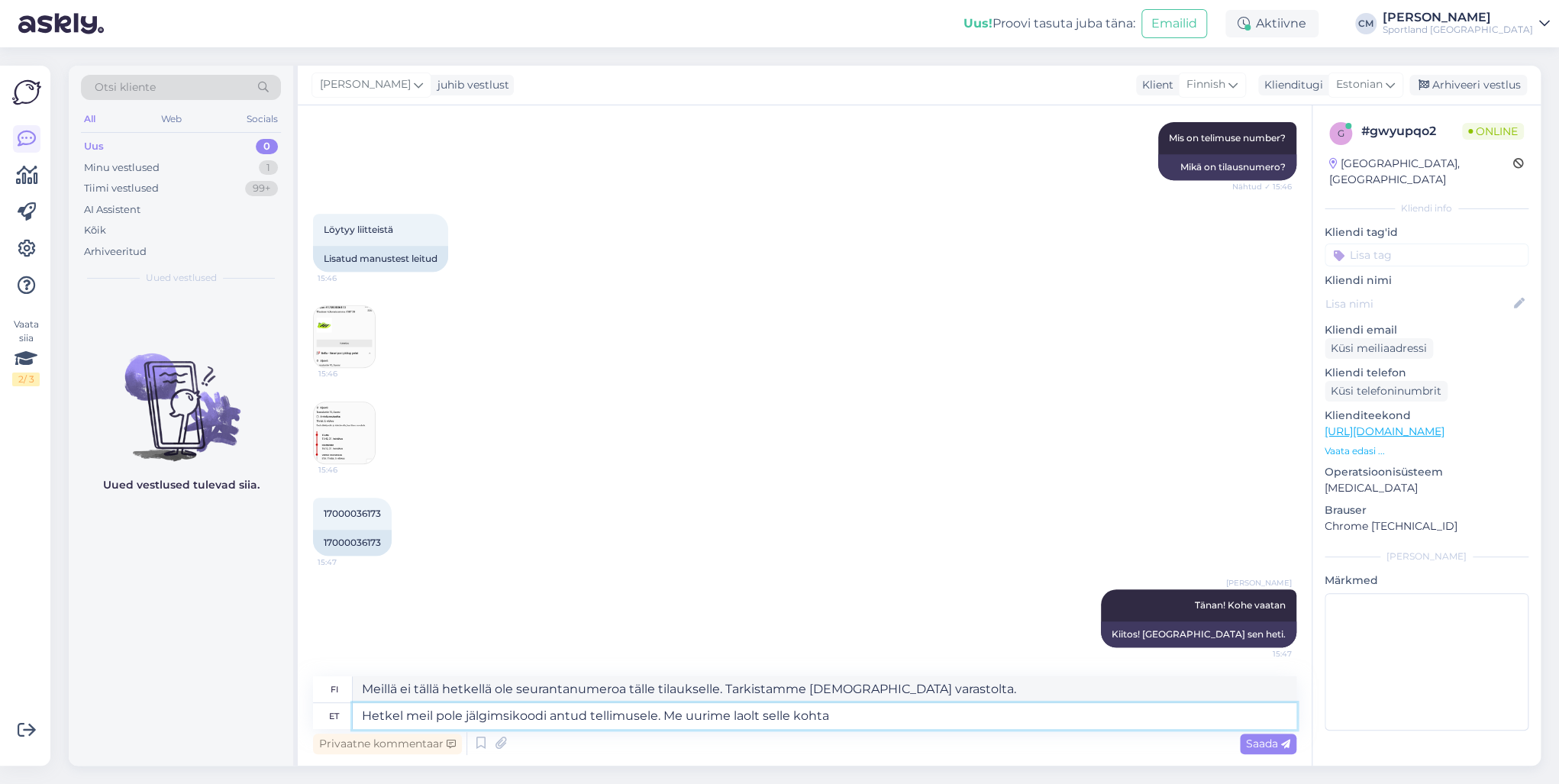
type textarea "Hetkel meil pole jälgimsikoodi antud tellimusele. Me uurime laolt selle kohta n"
type textarea "Meillä ei tällä hetkellä ole seurantanumeroa tälle tilaukselle. Tarkistamme asi…"
type textarea "Hetkel meil pole jälgimsikoodi antud tellimusele. Me uurime laolt selle kohta […"
type textarea "Meillä ei tällä hetkellä ole seurantanumeroa tälle tilaukselle. Tarkistamme asi…"
type textarea "Hetkel meil pole jälgimsikoodi antud tellimusele. Me uurime laolt selle kohta n…"
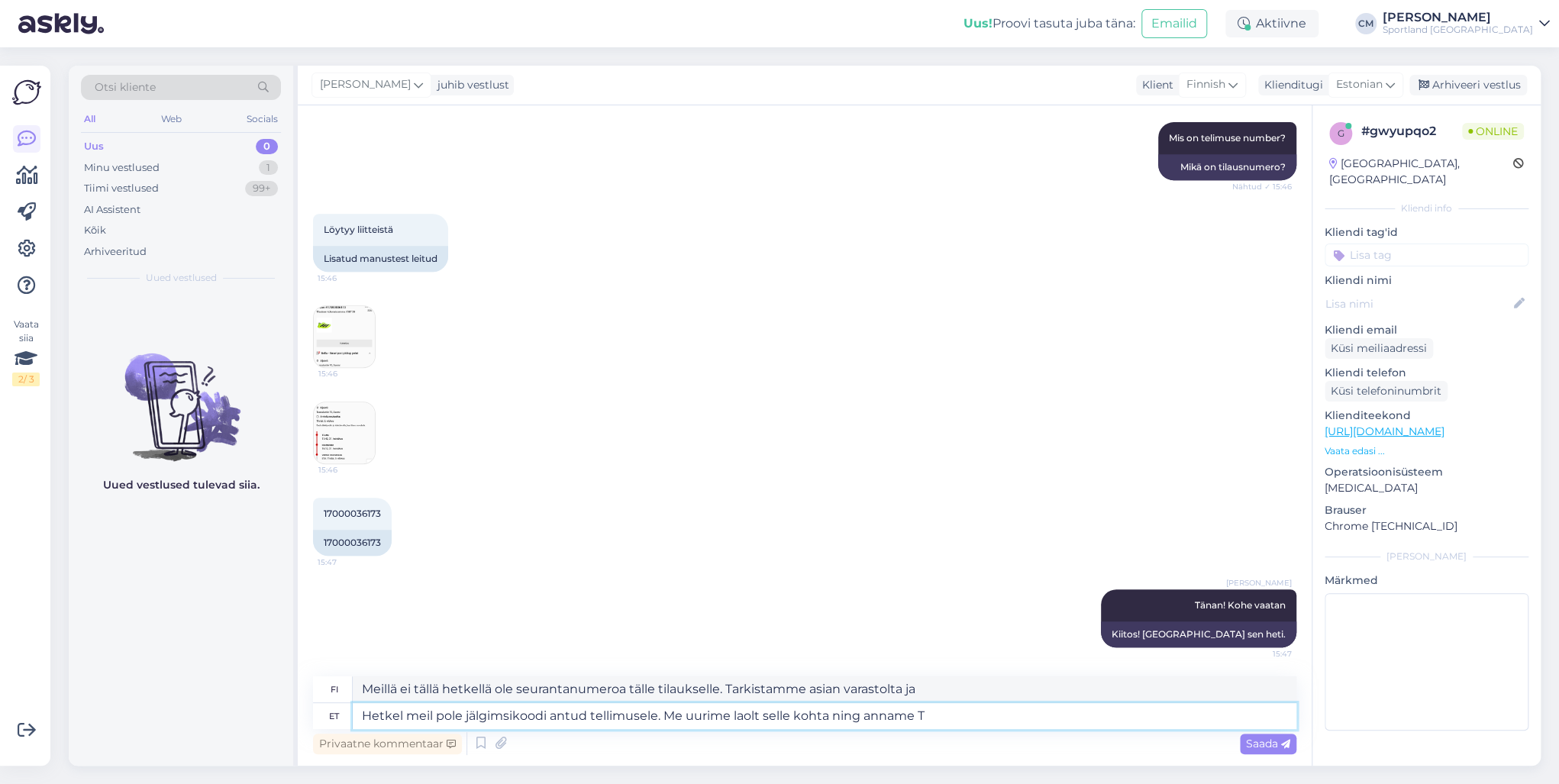
type textarea "Meillä ei tällä hetkellä ole seurantanumeroa tälle tilaukselle. Tarkistamme asi…"
type textarea "Hetkel meil pole jälgimsikoodi antud tellimusele. Me uurime laolt selle kohta n…"
type textarea "Meillä ei tällä hetkellä ole seurantanumeroa tälle tilaukselle. Tarkistamme [DE…"
type textarea "Hetkel meil pole jälgimsikoodi antud tellimusele. Me uurime laolt selle kohta n…"
type textarea "Meillä ei tällä hetkellä ole seurantanumeroa tälle tilaukselle. Tarkistamme asi…"
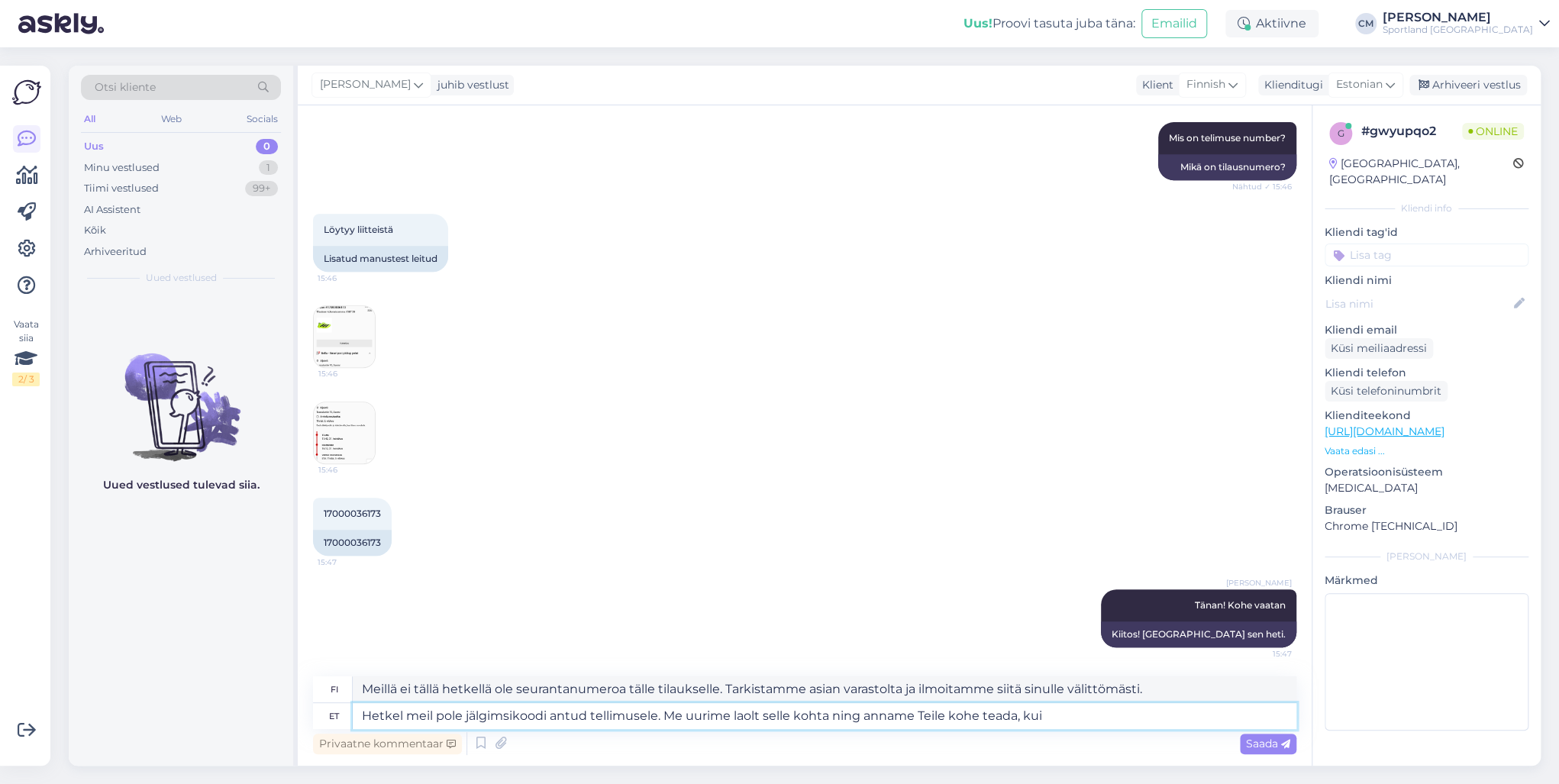
type textarea "Hetkel meil pole jälgimsikoodi antud tellimusele. Me uurime laolt selle kohta n…"
type textarea "Meillä ei tällä hetkellä ole seurantanumeroa tälle tilaukselle. Tarkistamme asi…"
type textarea "Hetkel meil pole jälgimsikoodi antud tellimusele. Me uurime laolt selle kohta n…"
type textarea "Meillä ei tällä hetkellä ole seurantanumeroa tälle tilaukselle. Tarkistamme asi…"
type textarea "Hetkel meil pole jälgimsikoodi antud tellimusele. Me uurime laolt selle kohta n…"
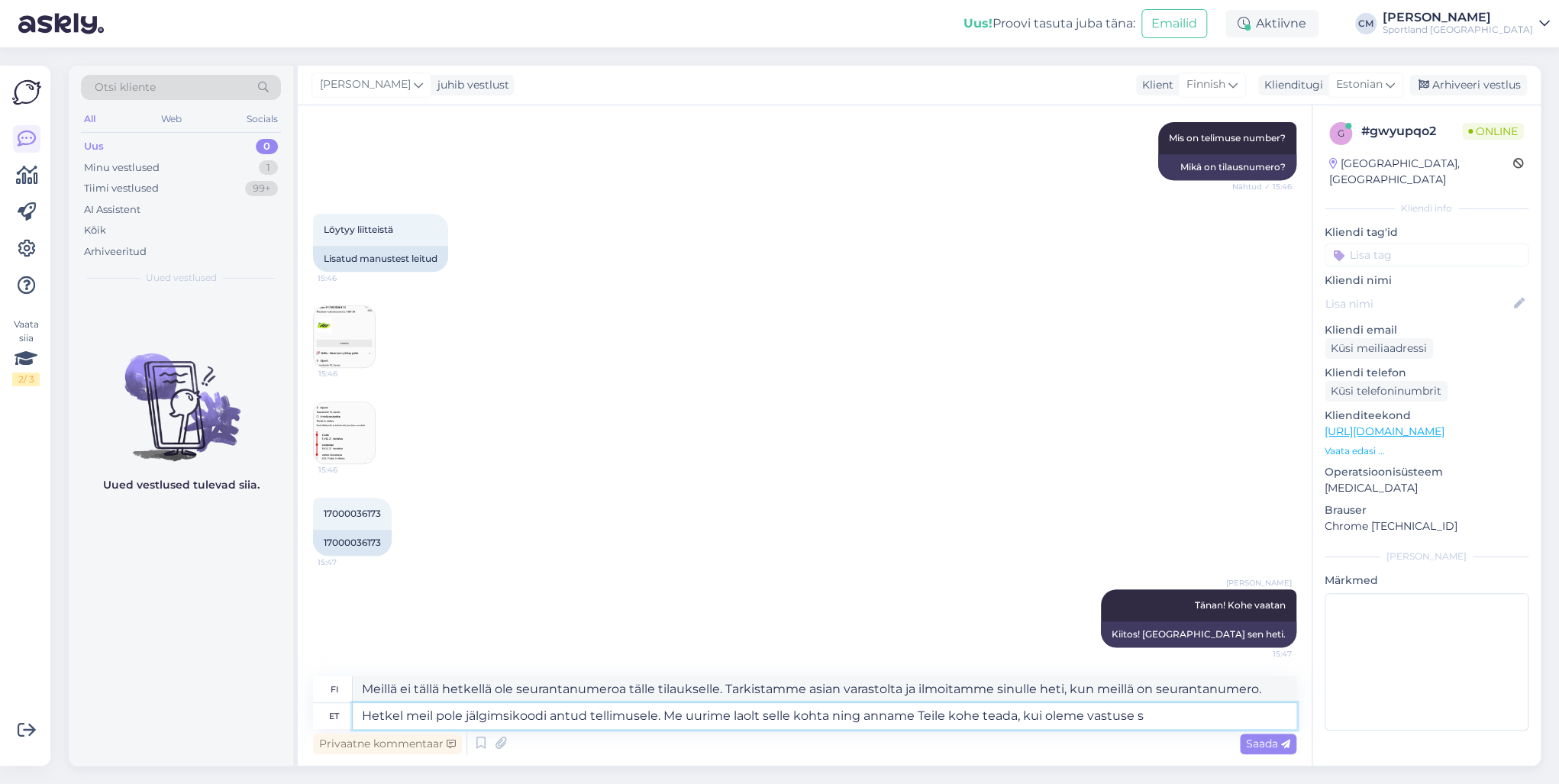
type textarea "Meillä ei tällä hetkellä ole seurantanumeroa tälle tilaukselle. Tarkistamme asi…"
type textarea "Hetkel meil pole jälgimsikoodi antud tellimusele. Me uurime laolt selle kohta n…"
type textarea "Meillä ei tällä hetkellä ole tilauksen seurantanumeroa. Tarkistamme tilanteen v…"
type textarea "Hetkel meil pole jälgimsikoodi antud tellimusele. Me uurime laolt selle kohta n…"
type textarea "Meillä ei tällä hetkellä ole seurantanumeroa tälle tilaukselle. Tarkistamme asi…"
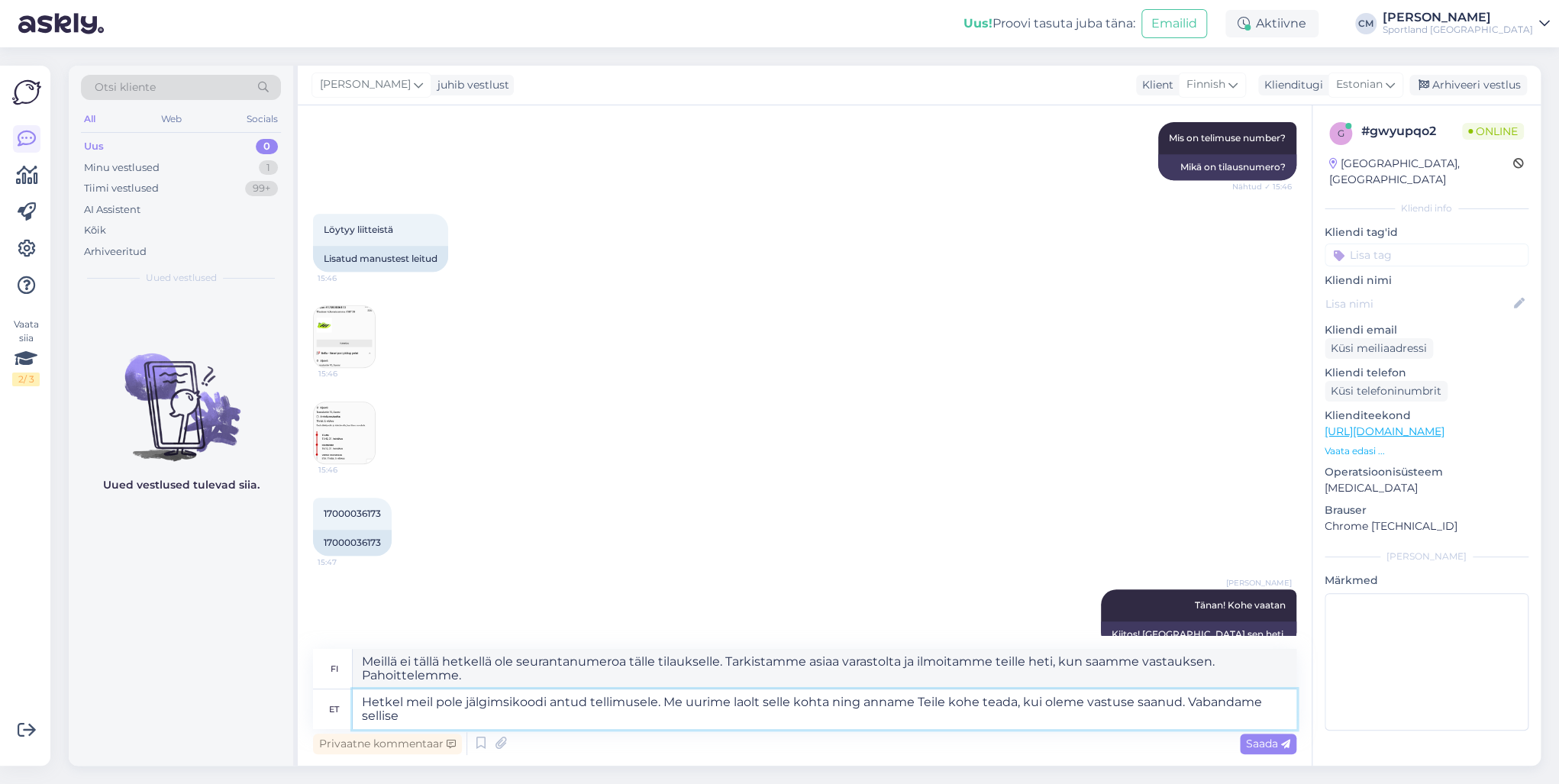
type textarea "Hetkel meil pole jälgimsikoodi antud tellimusele. Me uurime laolt selle kohta n…"
type textarea "Meillä ei tällä hetkellä ole seurantanumeroa tälle tilaukselle. Tarkistamme til…"
type textarea "Hetkel meil pole jälgimsikoodi antud tellimusele. Me uurime laolt selle kohta n…"
type textarea "Meillä ei tällä hetkellä ole seurantanumeroa tälle tilaukselle. Tarkistamme til…"
type textarea "Hetkel meil pole jälgimsikoodi antud tellimusele. Me uurime laolt selle kohta n…"
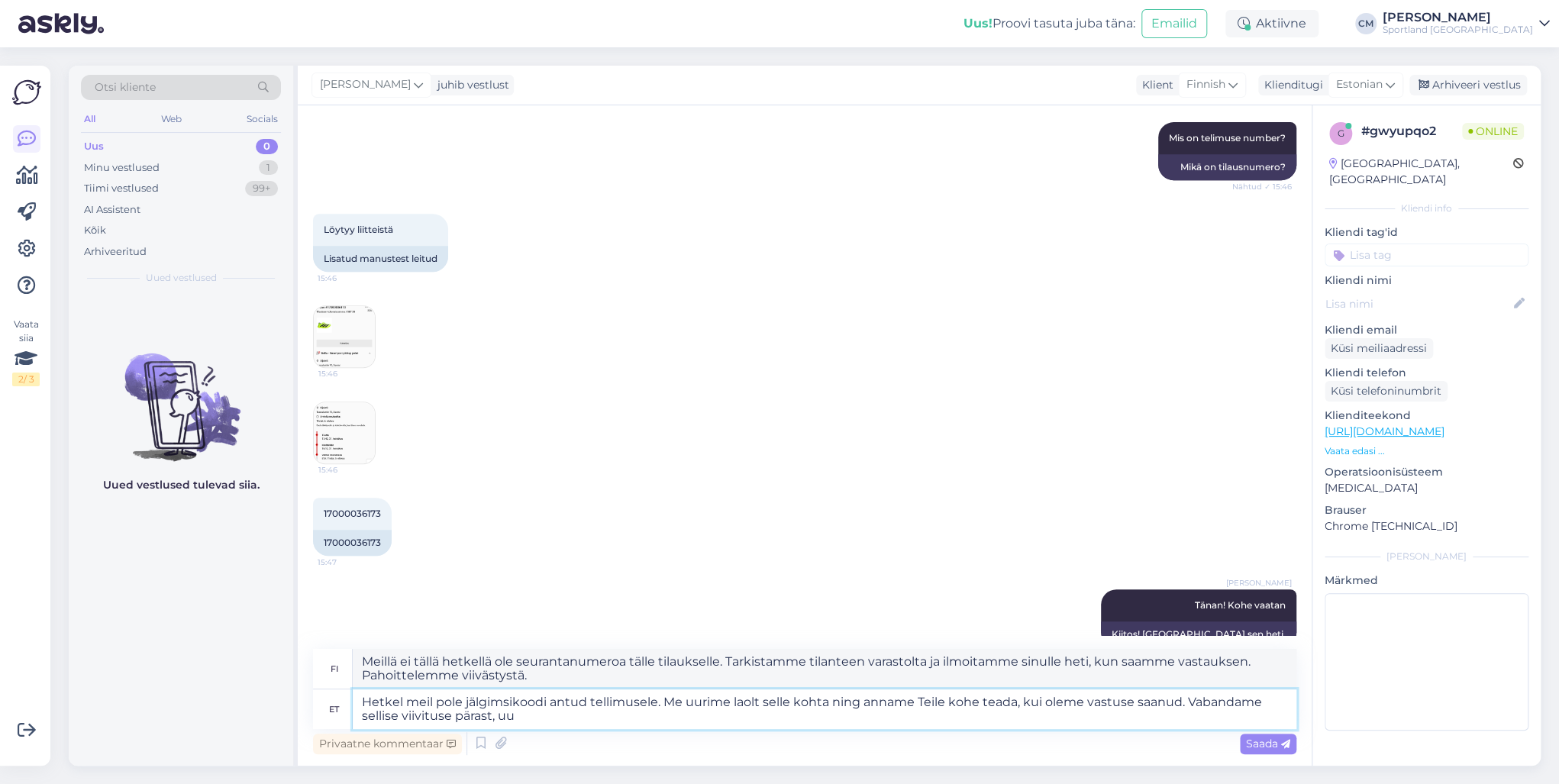
type textarea "Meillä ei tällä hetkellä ole seurantanumeroa tälle tilaukselle. Tarkistamme til…"
type textarea "Hetkel meil pole jälgimsikoodi antud tellimusele. Me uurime laolt selle kohta n…"
type textarea "Meillä ei tällä hetkellä ole seurantanumeroa tälle tilaukselle. Selvitämme asia…"
type textarea "Hetkel meil pole jälgimsikoodi antud tellimusele. Me uurime laolt selle kohta n…"
type textarea "Meillä ei tällä hetkellä ole seurantanumeroa tälle tilaukselle. Tarkistamme til…"
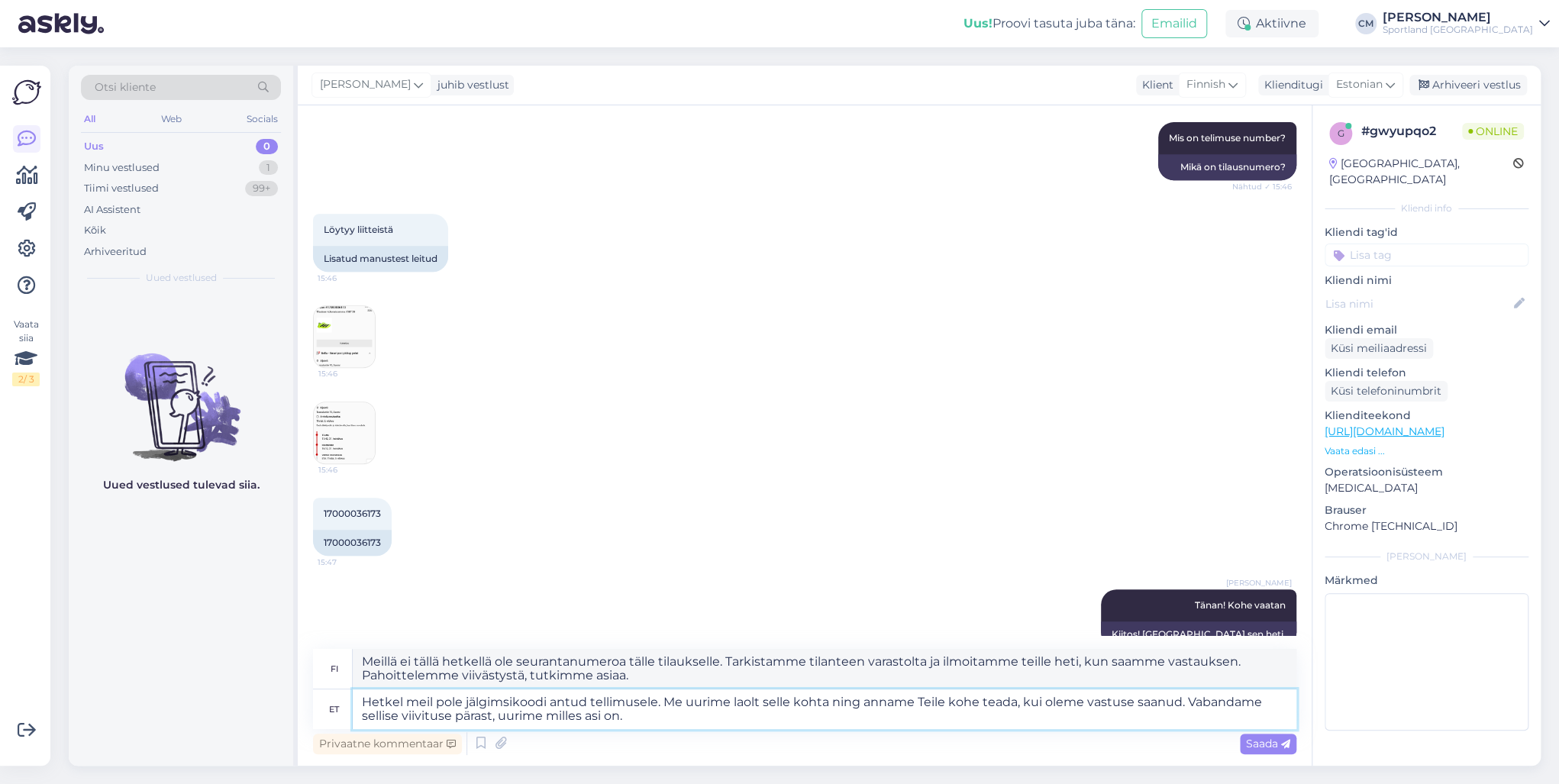
type textarea "Hetkel meil pole jälgimsikoodi antud tellimusele. Me uurime laolt selle kohta n…"
type textarea "Meillä ei tällä hetkellä ole seurantanumeroa tekemällesi tilaukselle. Tarkistam…"
click at [507, 706] on textarea "Hetkel meil pole jälgimsikoodi antud tellimusele. Me uurime laolt selle kohta n…" at bounding box center [825, 709] width 944 height 40
type textarea "Hetkel meil pole jälgimikoodi antud tellimusele. Me uurime laolt selle kohta ni…"
type textarea "Meillä ei tällä hetkellä ole tilauksen seurantanumeroa. Tarkistamme asiaa varas…"
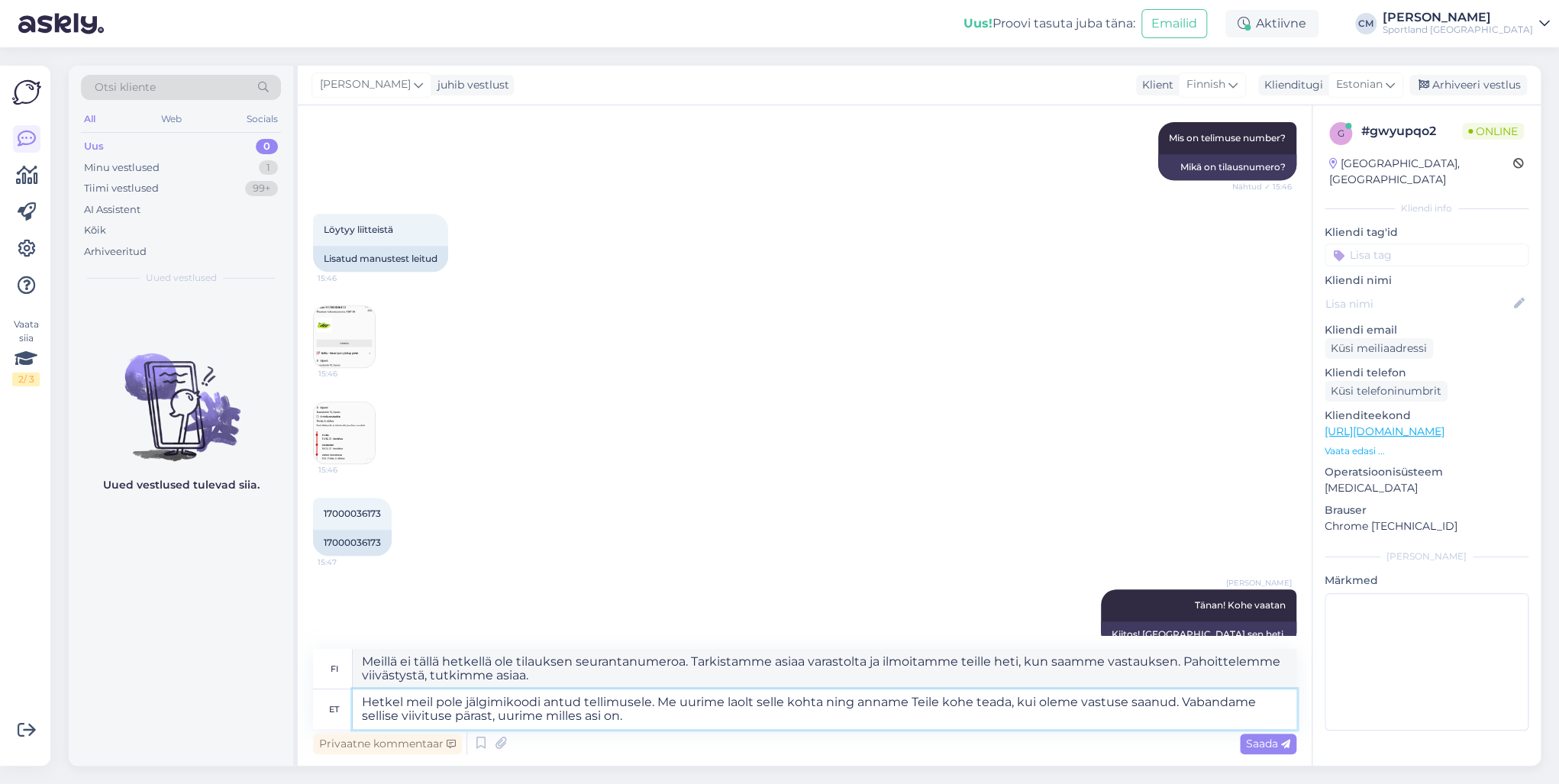
type textarea "Hetkel meil pole jälgimiskoodi antud tellimusele. Me uurime laolt selle kohta n…"
click at [742, 720] on textarea "Hetkel meil pole jälgimiskoodi antud tellimusele. Me uurime laolt selle kohta n…" at bounding box center [825, 709] width 944 height 40
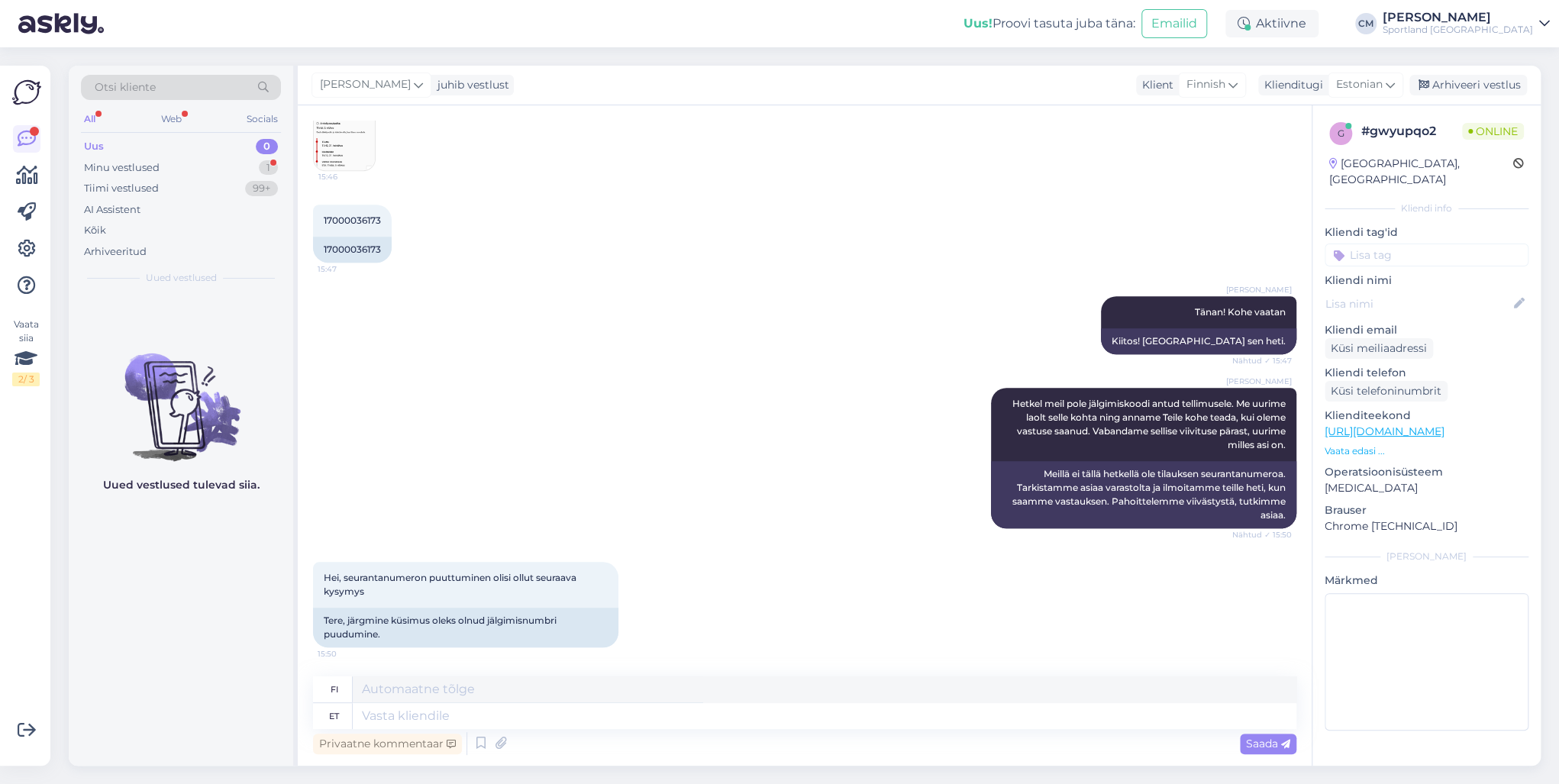
scroll to position [886, 0]
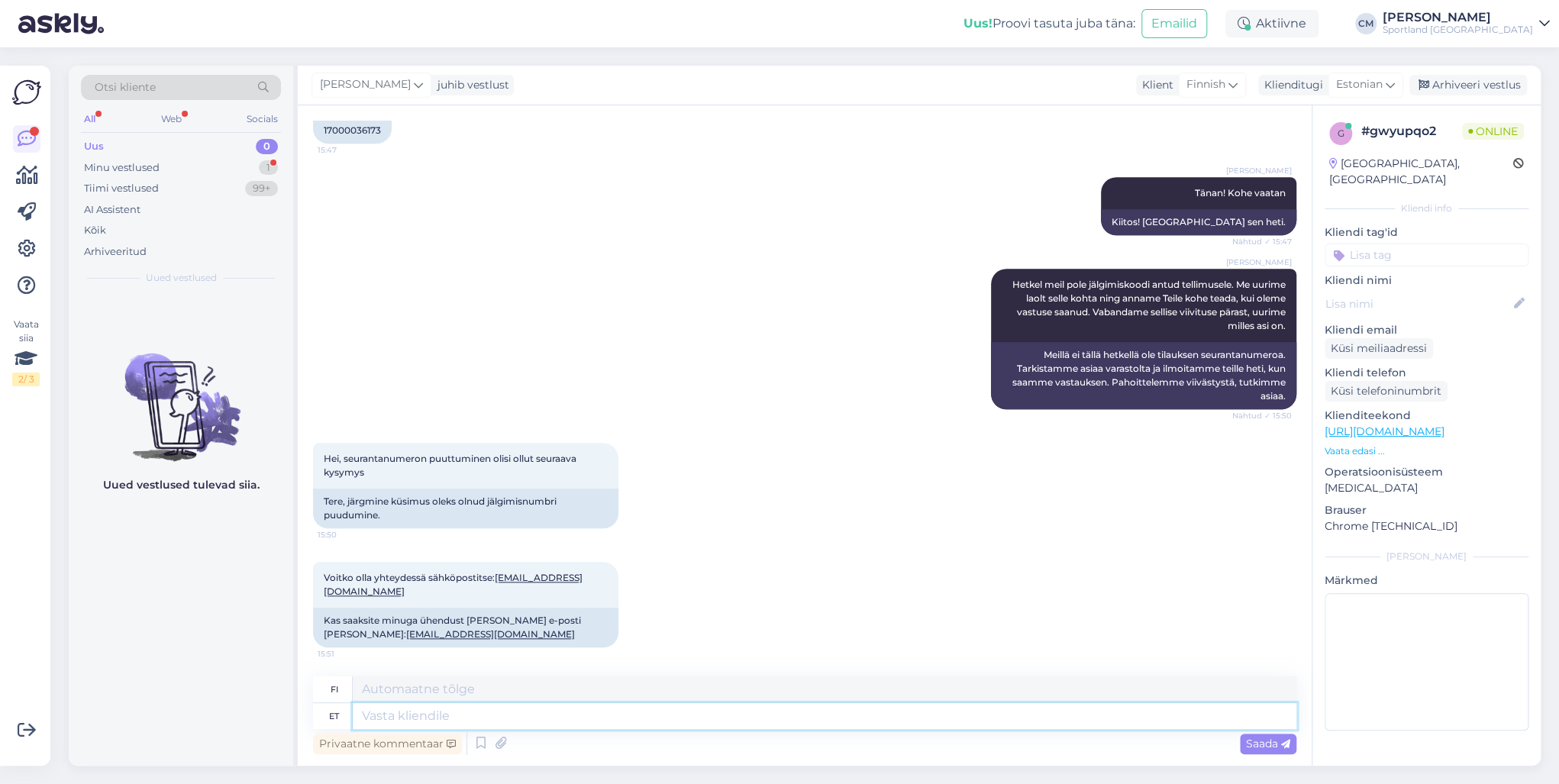
click at [429, 712] on textarea at bounding box center [825, 716] width 944 height 26
type textarea "Jah l"
type textarea "Kyllä"
type textarea "Jah loomulikult."
type textarea "Kyllä, tietenkin."
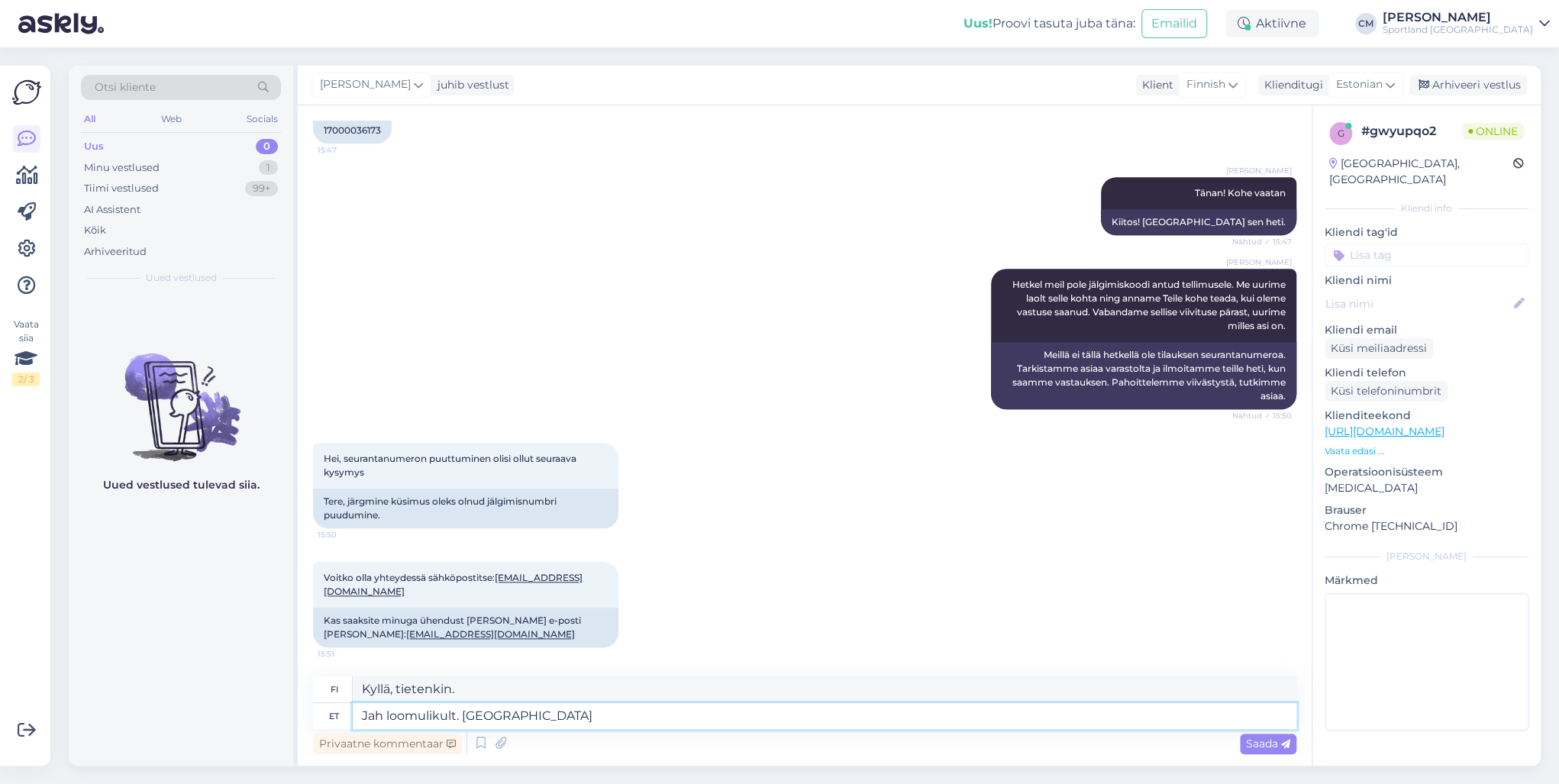
type textarea "Jah loomulikult. [GEOGRAPHIC_DATA]"
type textarea "Kyllä, tietenkin. Kiitos."
type textarea "Jah loomulikult. Aitäh meeldiva k"
type textarea "[PERSON_NAME] kai. Kiitos mukavasta kommentista."
type textarea "Jah loomulikult. Aitäh meeldiva koostö"
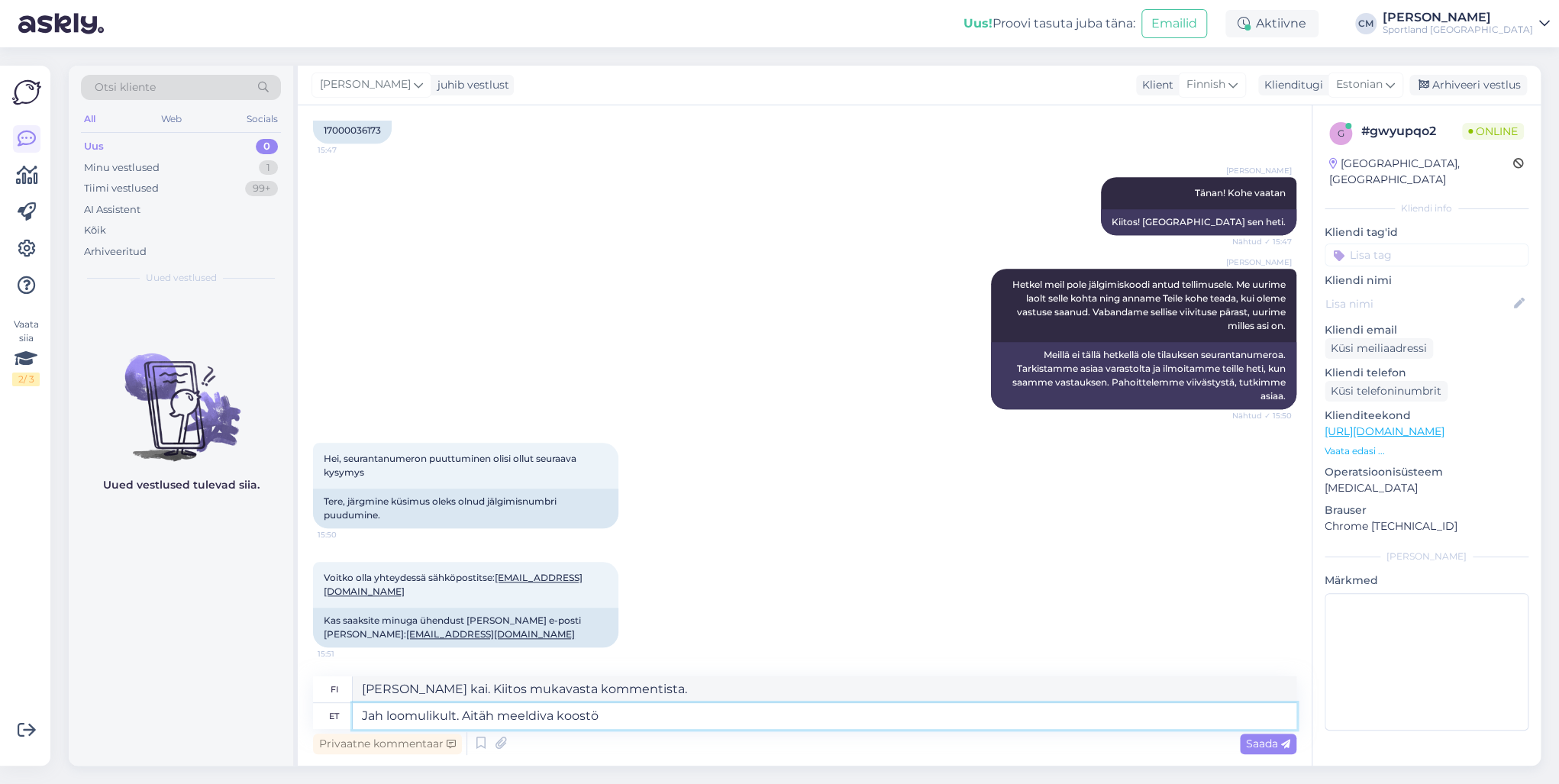
type textarea "Kyllä, tietenkin. Kiitos miellyttävästä yhteistyöstä."
type textarea "Jah loomulikult. Aitäh meeldiva koostöö eest!"
type textarea "Kyllä, tietenkin. Kiitos miellyttävästä yhteistyöstä!"
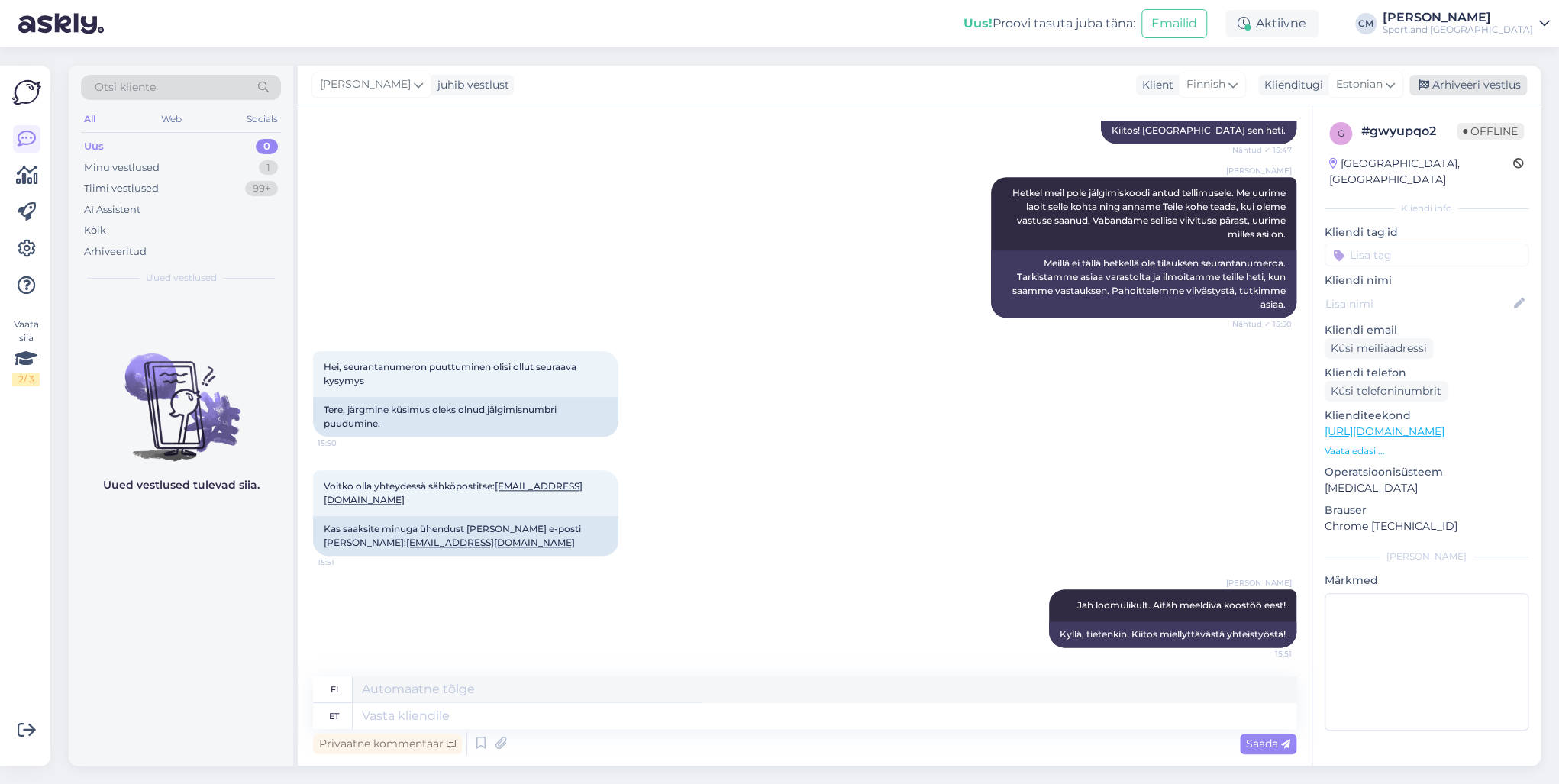
click at [1465, 80] on div "Arhiveeri vestlus" at bounding box center [1467, 85] width 117 height 21
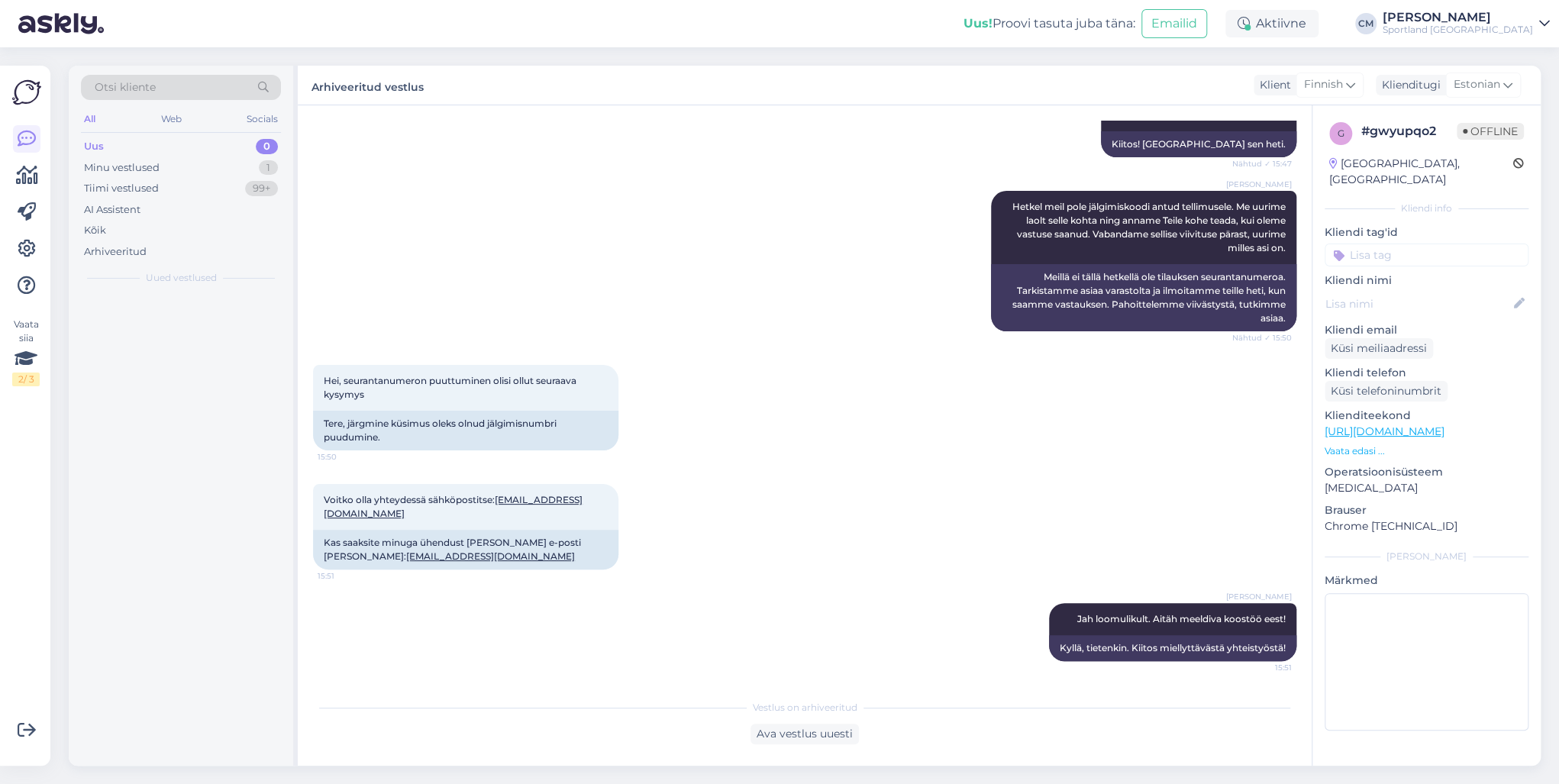
scroll to position [962, 0]
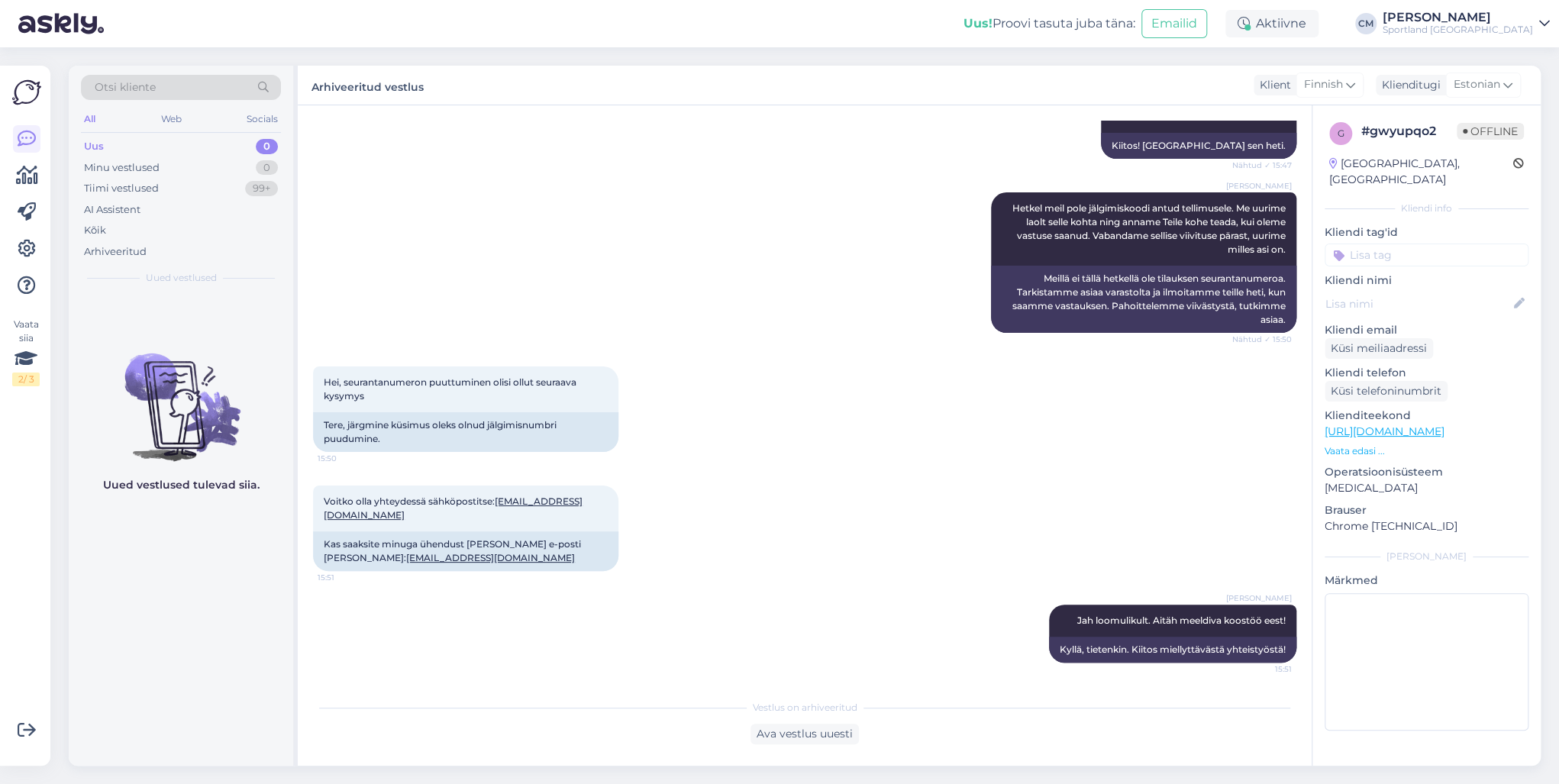
click at [1436, 229] on div "Kliendi tag'id" at bounding box center [1427, 246] width 204 height 42
click at [1436, 244] on input at bounding box center [1427, 256] width 204 height 23
type input "tellimu"
click at [1428, 305] on div "Tellimuse tühistamine E-[PERSON_NAME] tellimuste [PERSON_NAME] info" at bounding box center [1427, 304] width 204 height 61
click at [1429, 306] on div "E-[PERSON_NAME] tellimuste [PERSON_NAME] info" at bounding box center [1427, 314] width 137 height 15
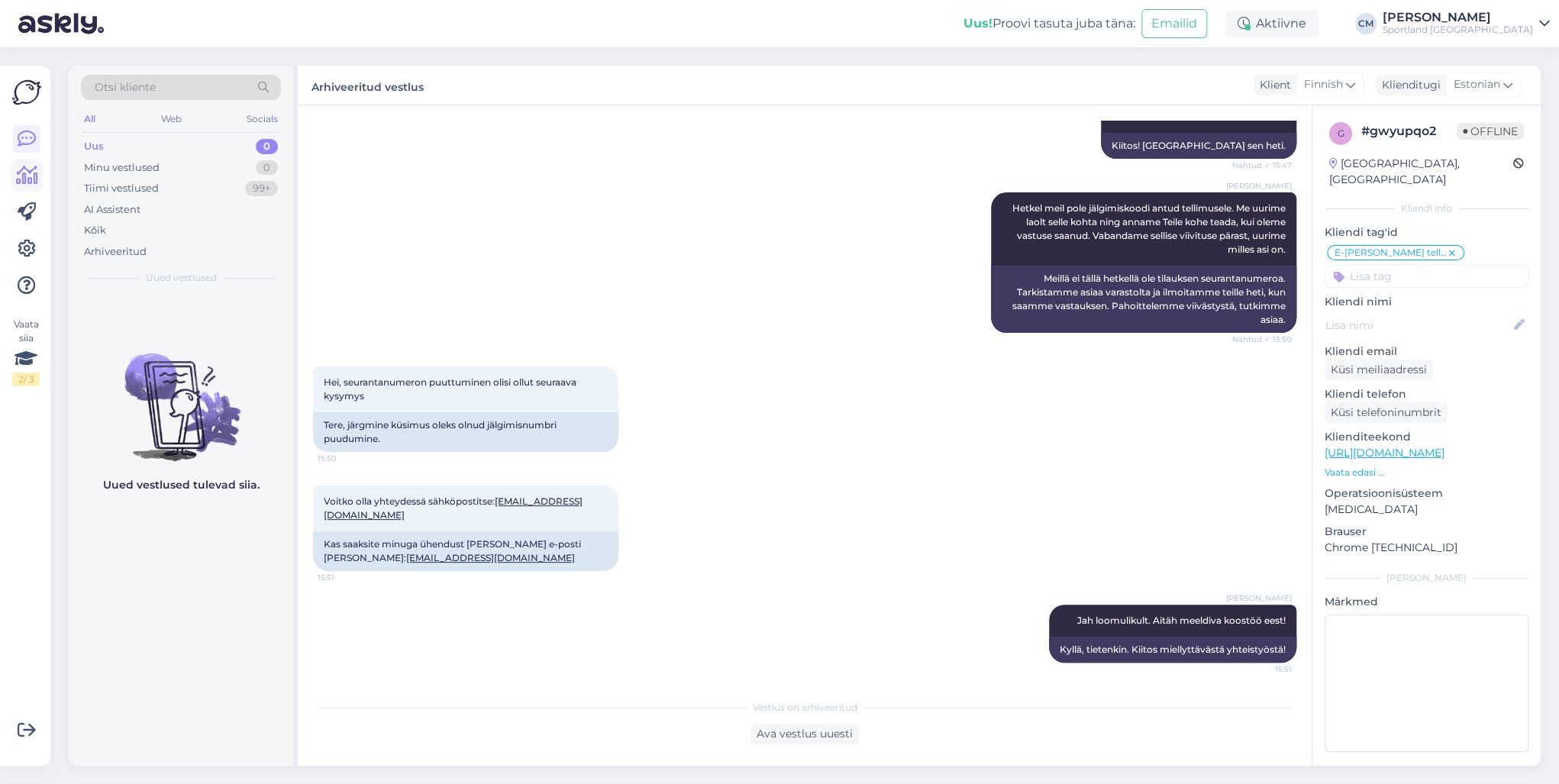
click at [30, 173] on icon at bounding box center [27, 176] width 22 height 18
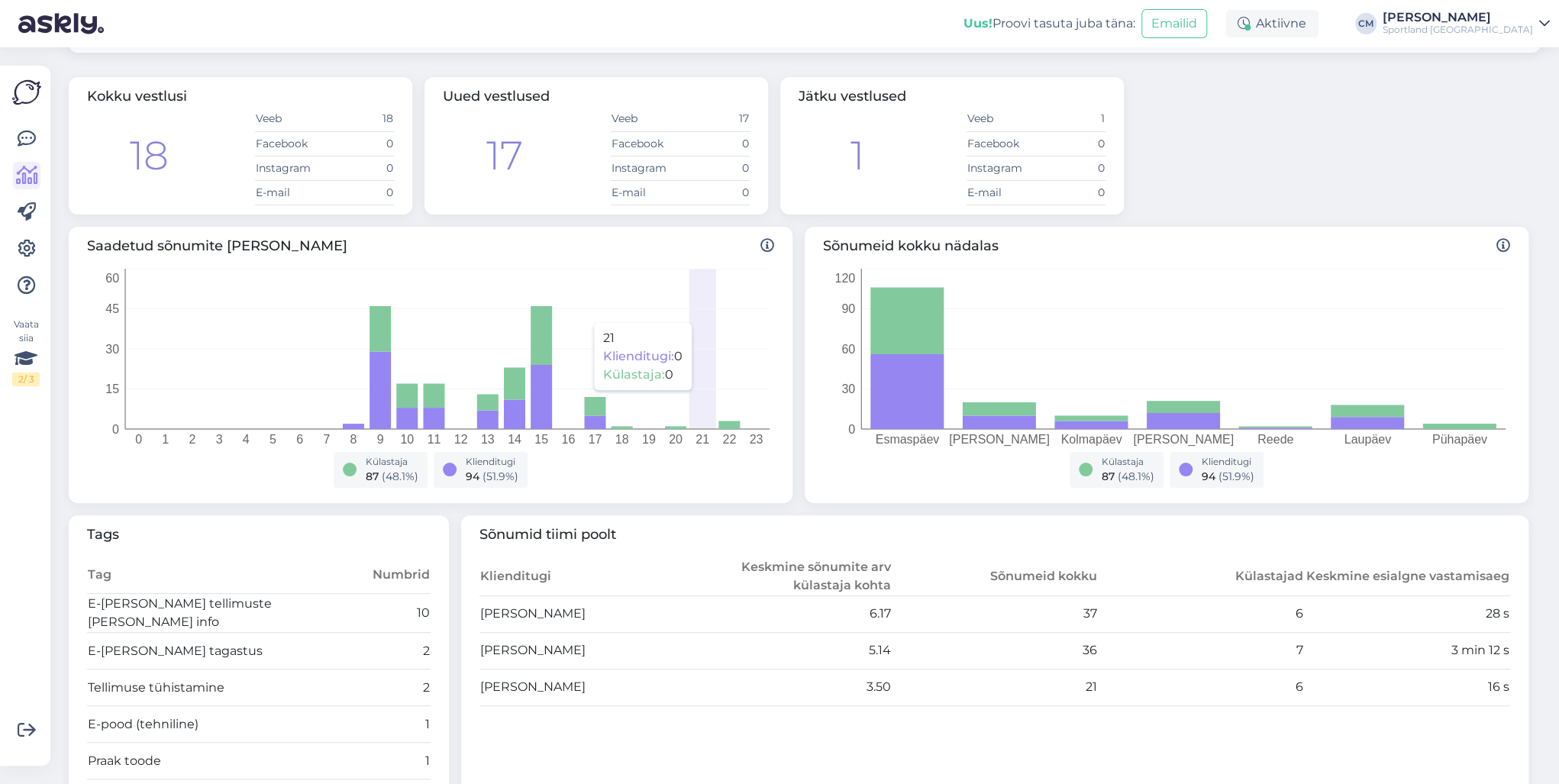
scroll to position [152, 0]
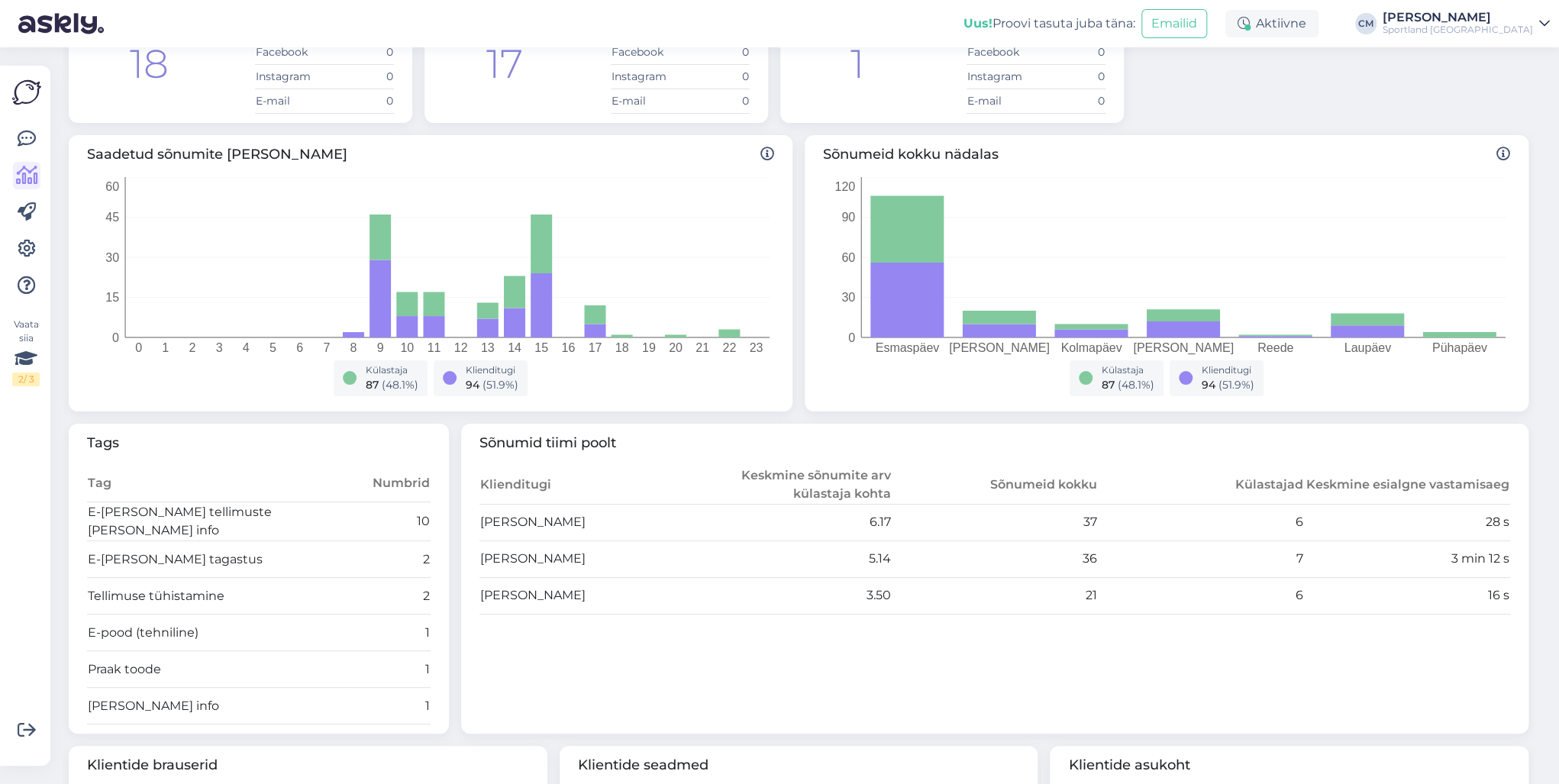
click at [1521, 27] on div "Sportland [GEOGRAPHIC_DATA]" at bounding box center [1457, 29] width 151 height 12
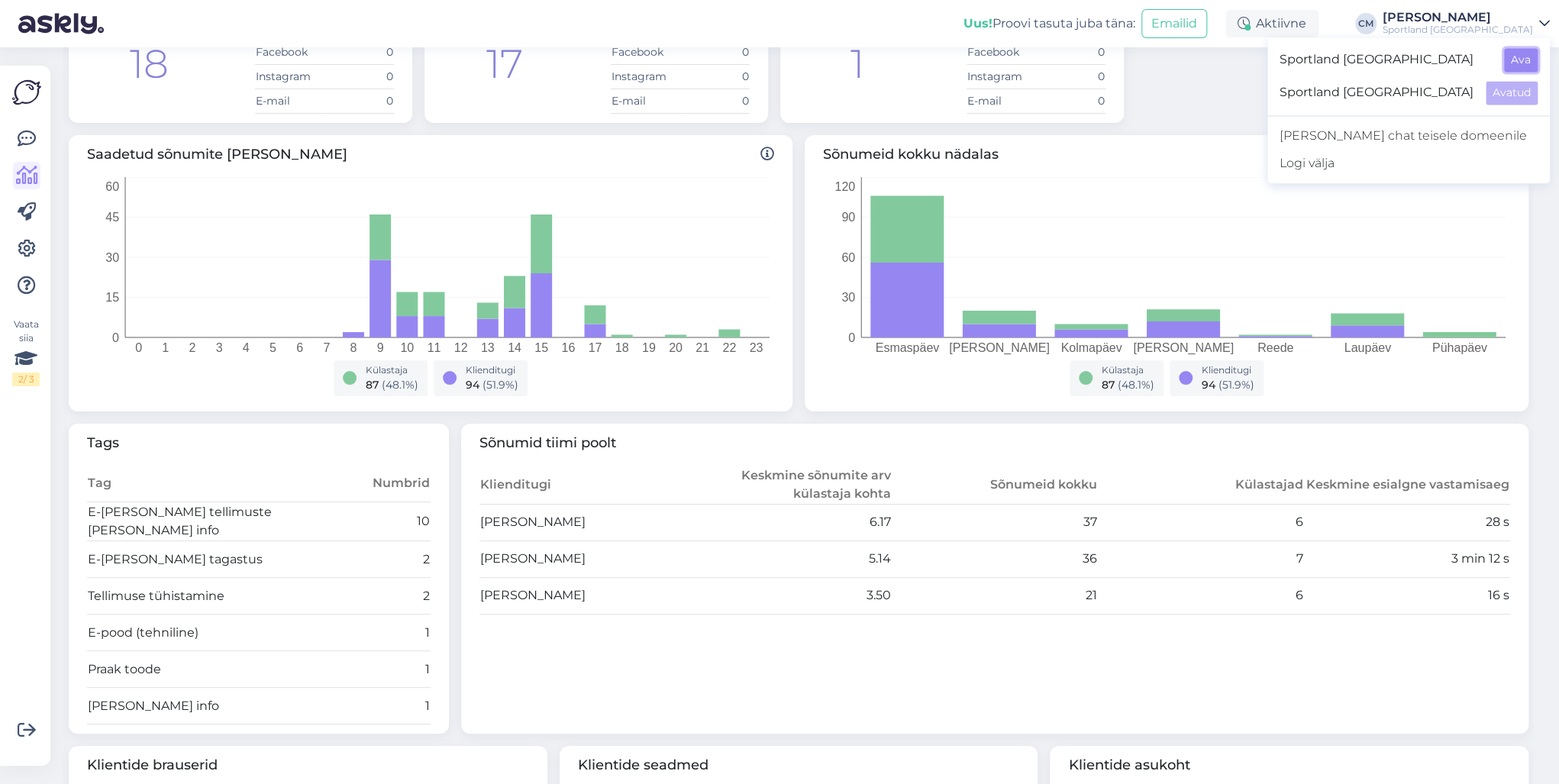
click at [1526, 58] on button "Ava" at bounding box center [1521, 60] width 33 height 23
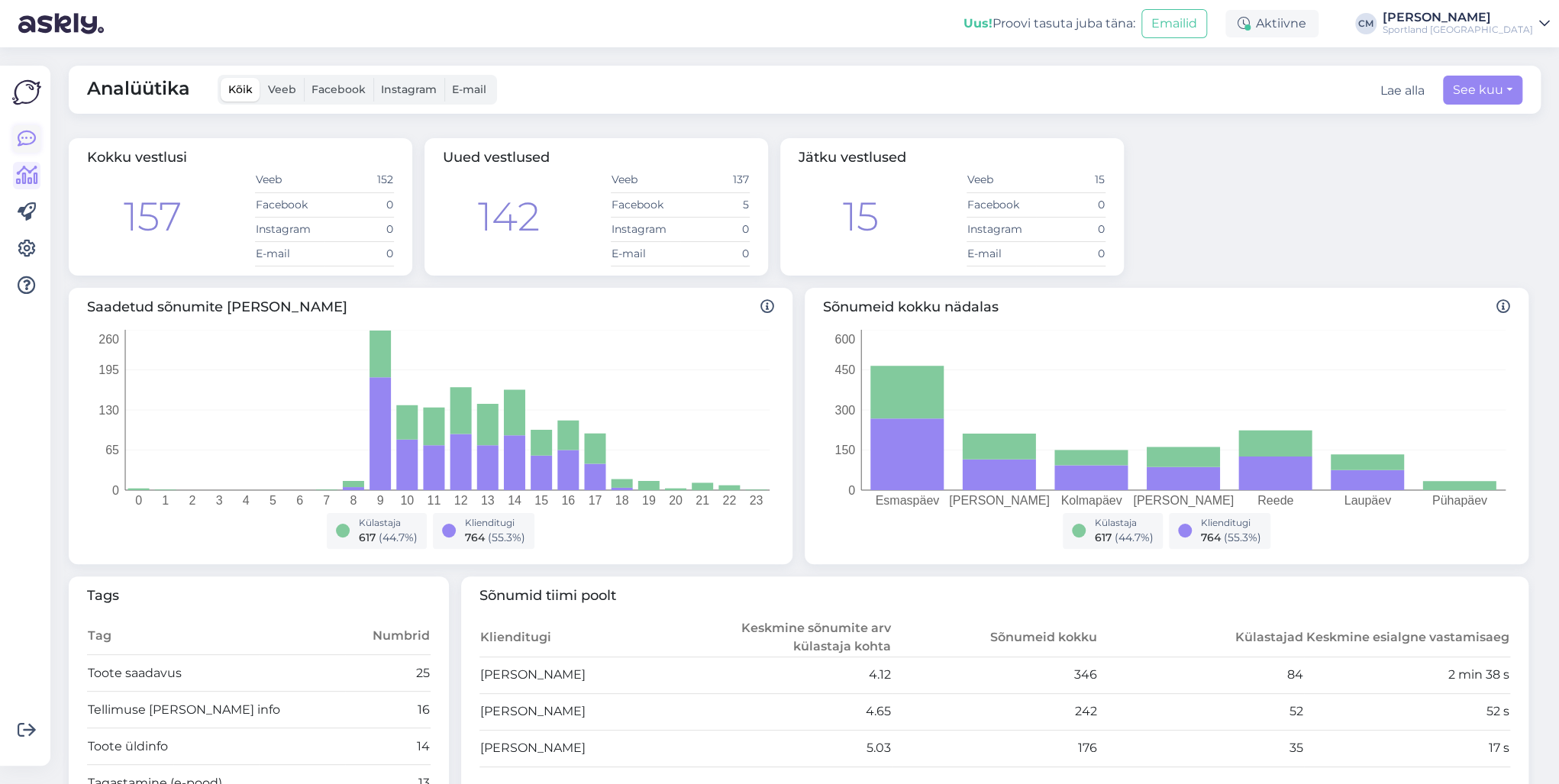
click at [29, 140] on icon at bounding box center [27, 139] width 18 height 18
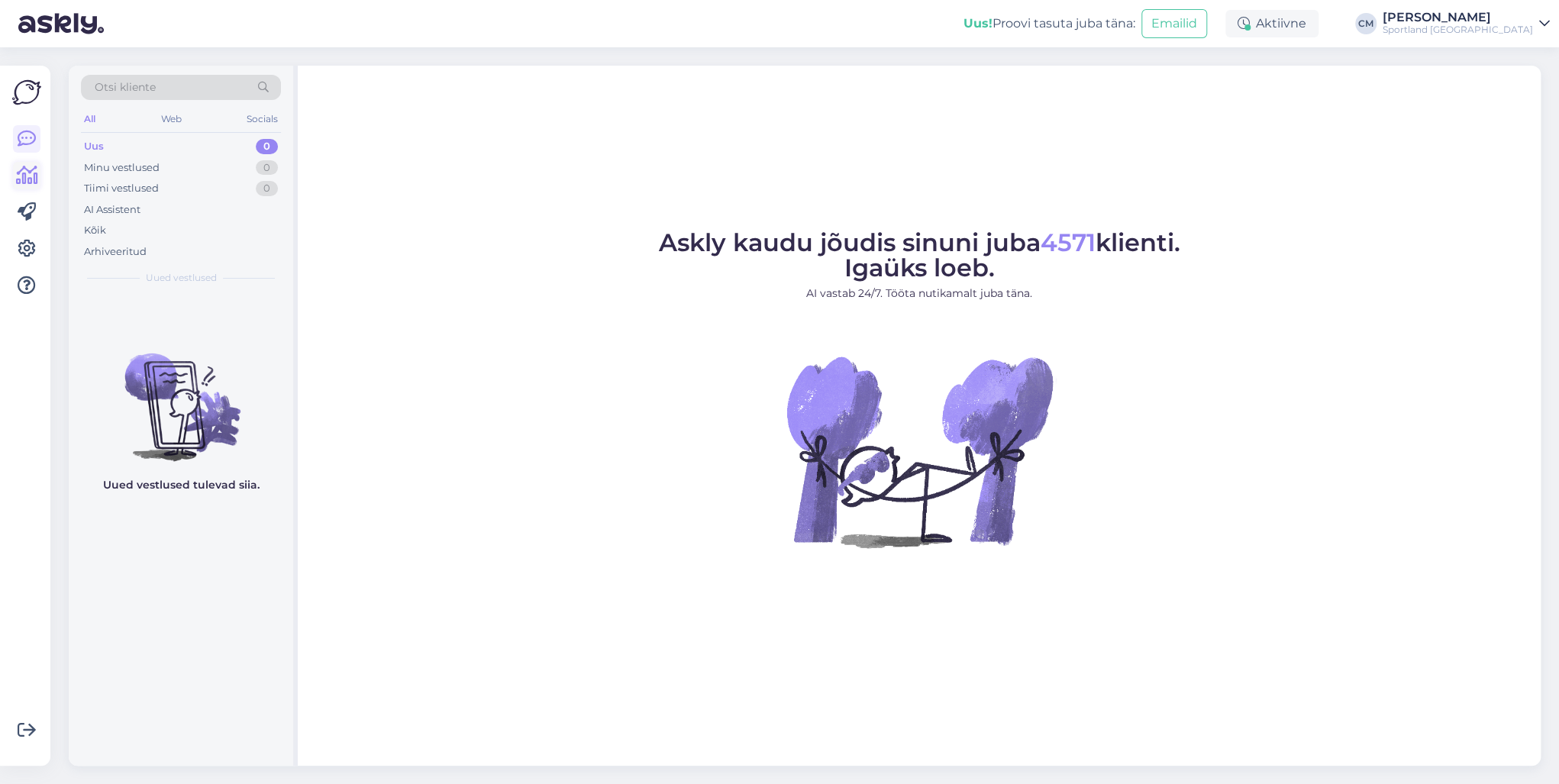
click at [26, 168] on icon at bounding box center [27, 176] width 22 height 18
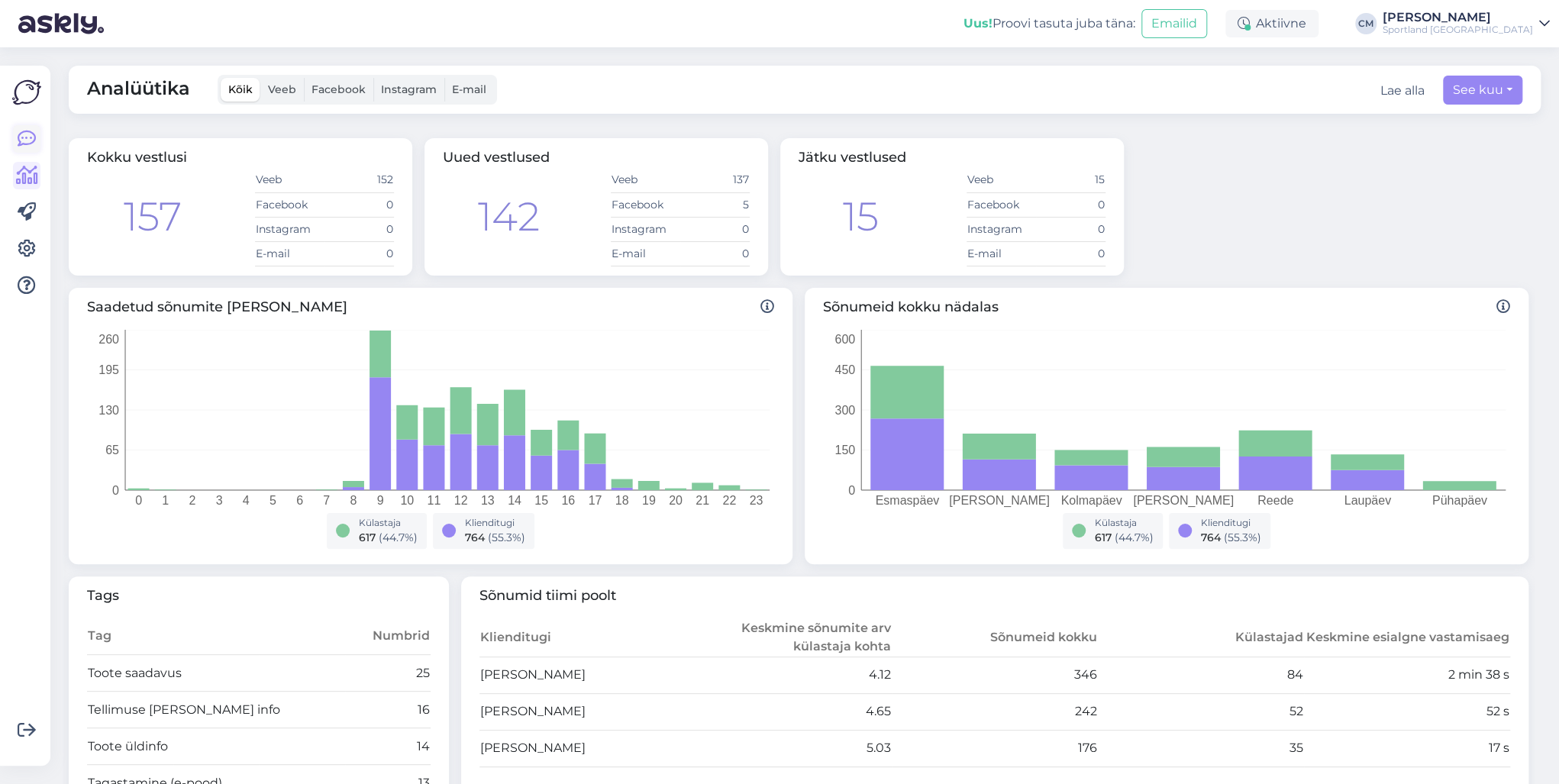
click at [33, 137] on icon at bounding box center [27, 139] width 18 height 18
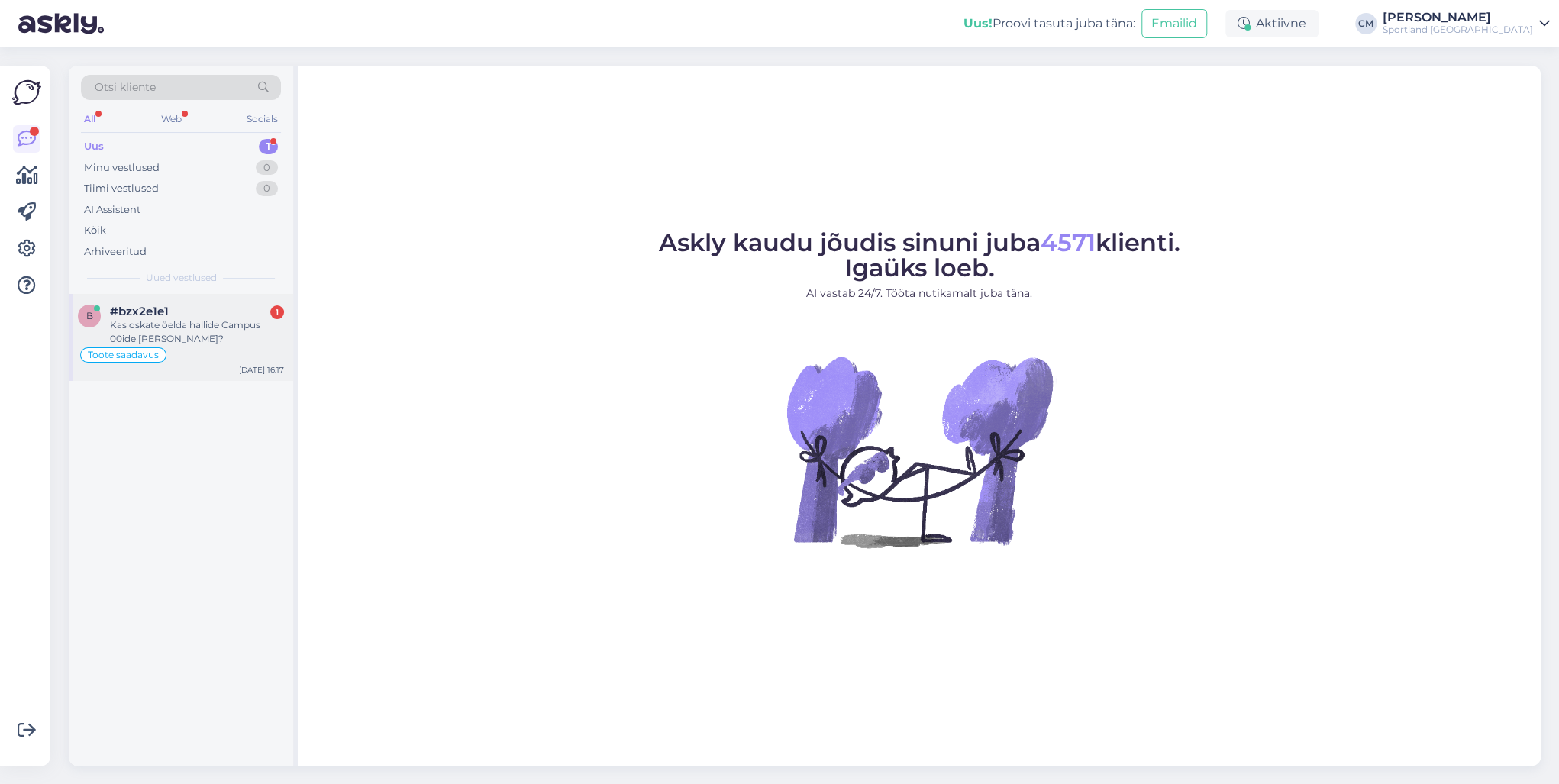
click at [188, 305] on div "#bzx2e1e1 1" at bounding box center [196, 311] width 174 height 14
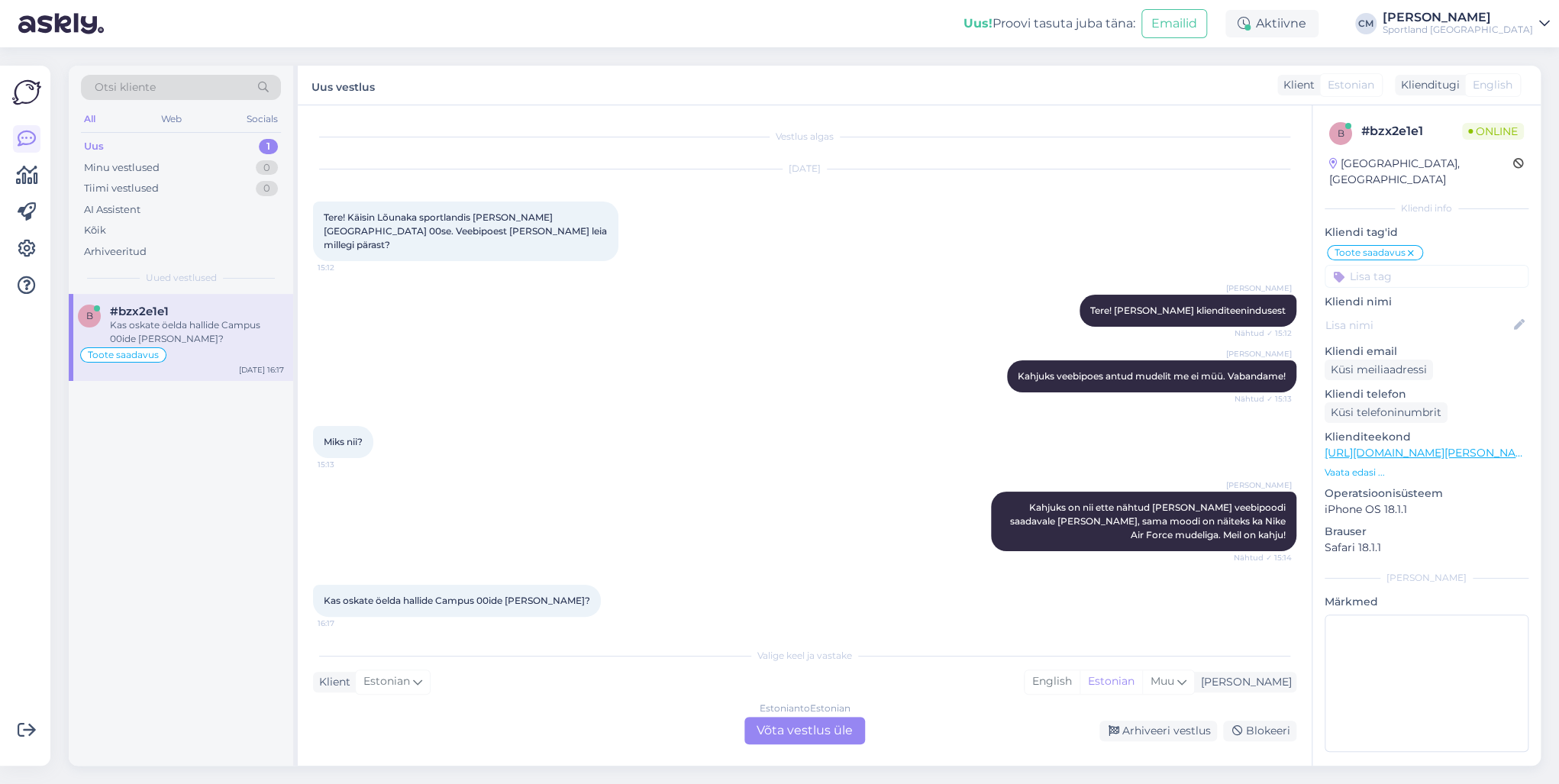
click at [852, 735] on div "Estonian to Estonian Võta vestlus üle" at bounding box center [804, 730] width 121 height 27
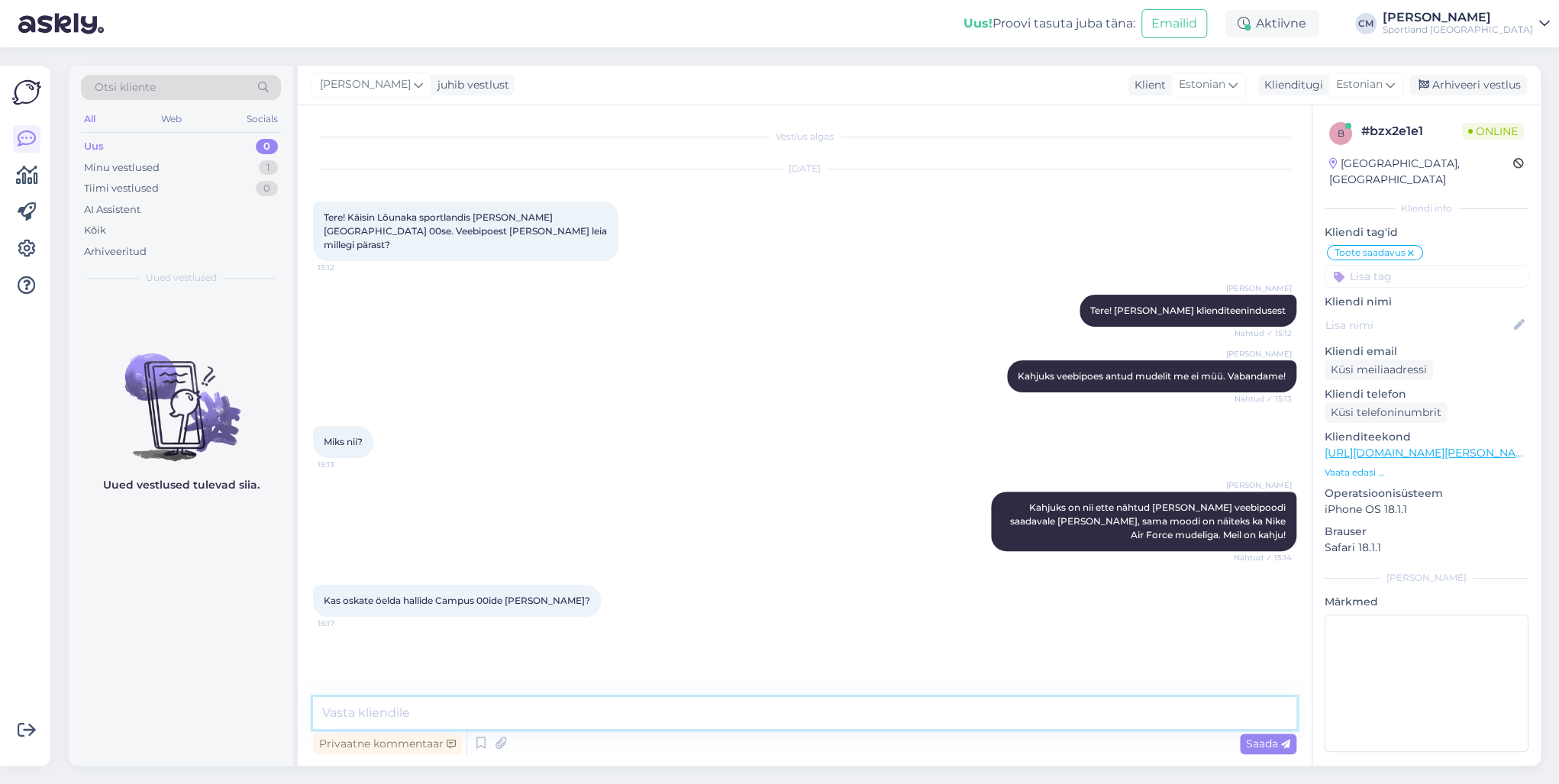
click at [796, 727] on textarea at bounding box center [804, 712] width 983 height 32
type textarea "Tere!"
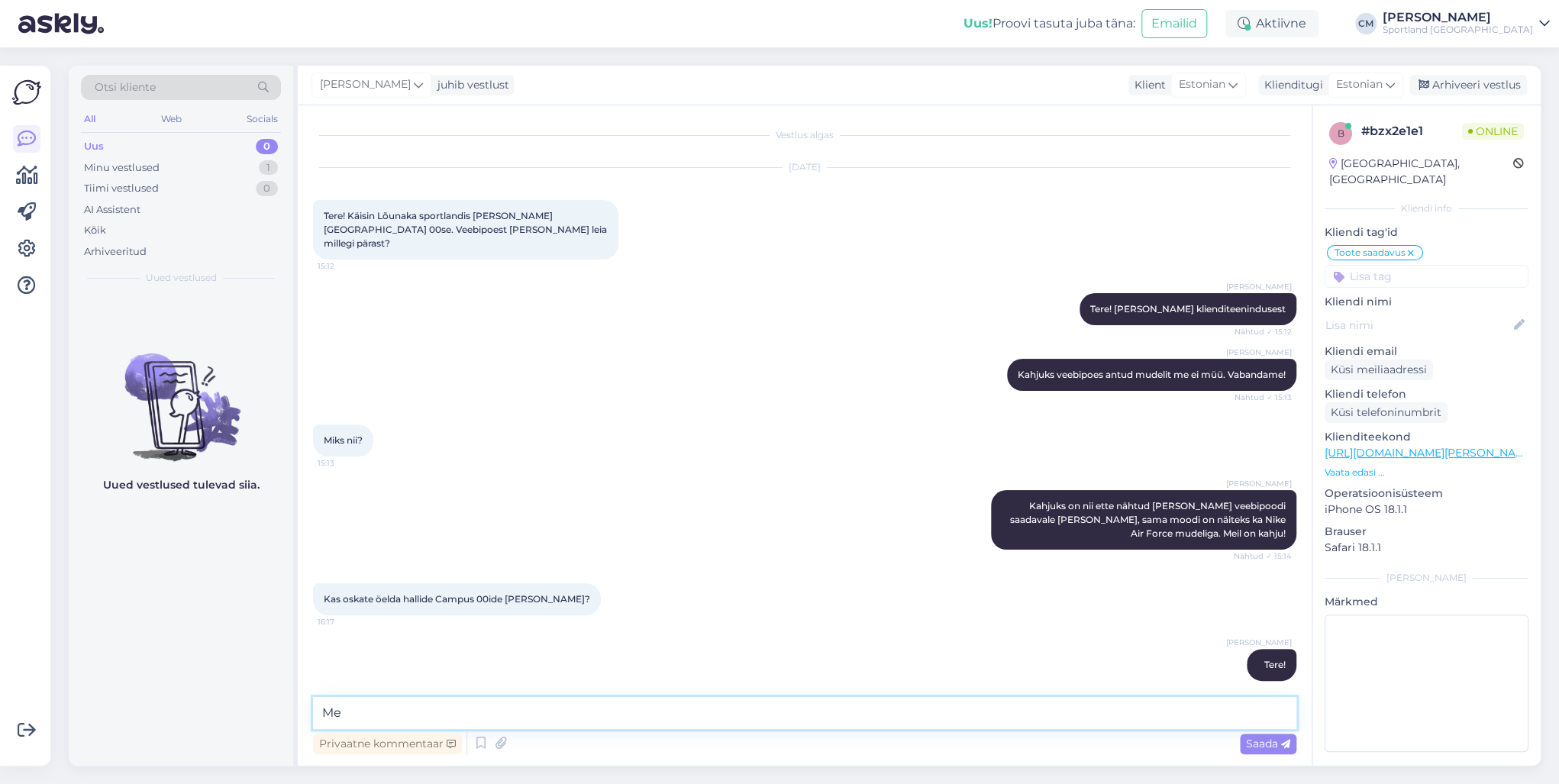
type textarea "M"
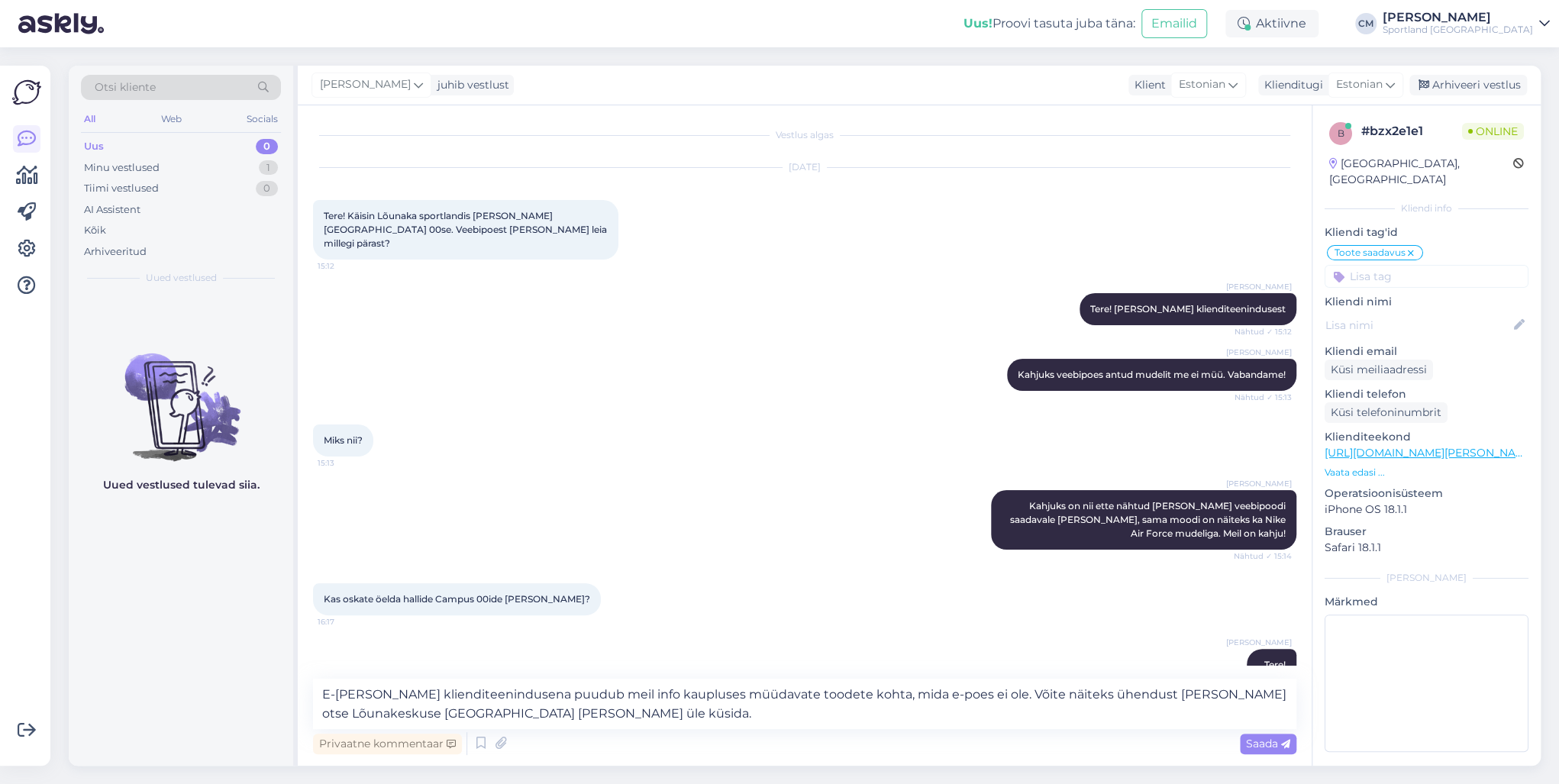
click at [578, 730] on div "Privaatne kommentaar Saada" at bounding box center [804, 743] width 983 height 29
click at [571, 722] on textarea "E-[PERSON_NAME] klienditeenindusena puudub meil info kaupluses müüdavate toodet…" at bounding box center [804, 703] width 983 height 51
paste textarea "[URL][DOMAIN_NAME]"
click at [948, 692] on textarea "E-[PERSON_NAME] klienditeenindusena puudub meil info kaupluses müüdavate toodet…" at bounding box center [804, 703] width 983 height 51
type textarea "E-[PERSON_NAME] klienditeenindusena puudub meil info kaupluses müüdavate toodet…"
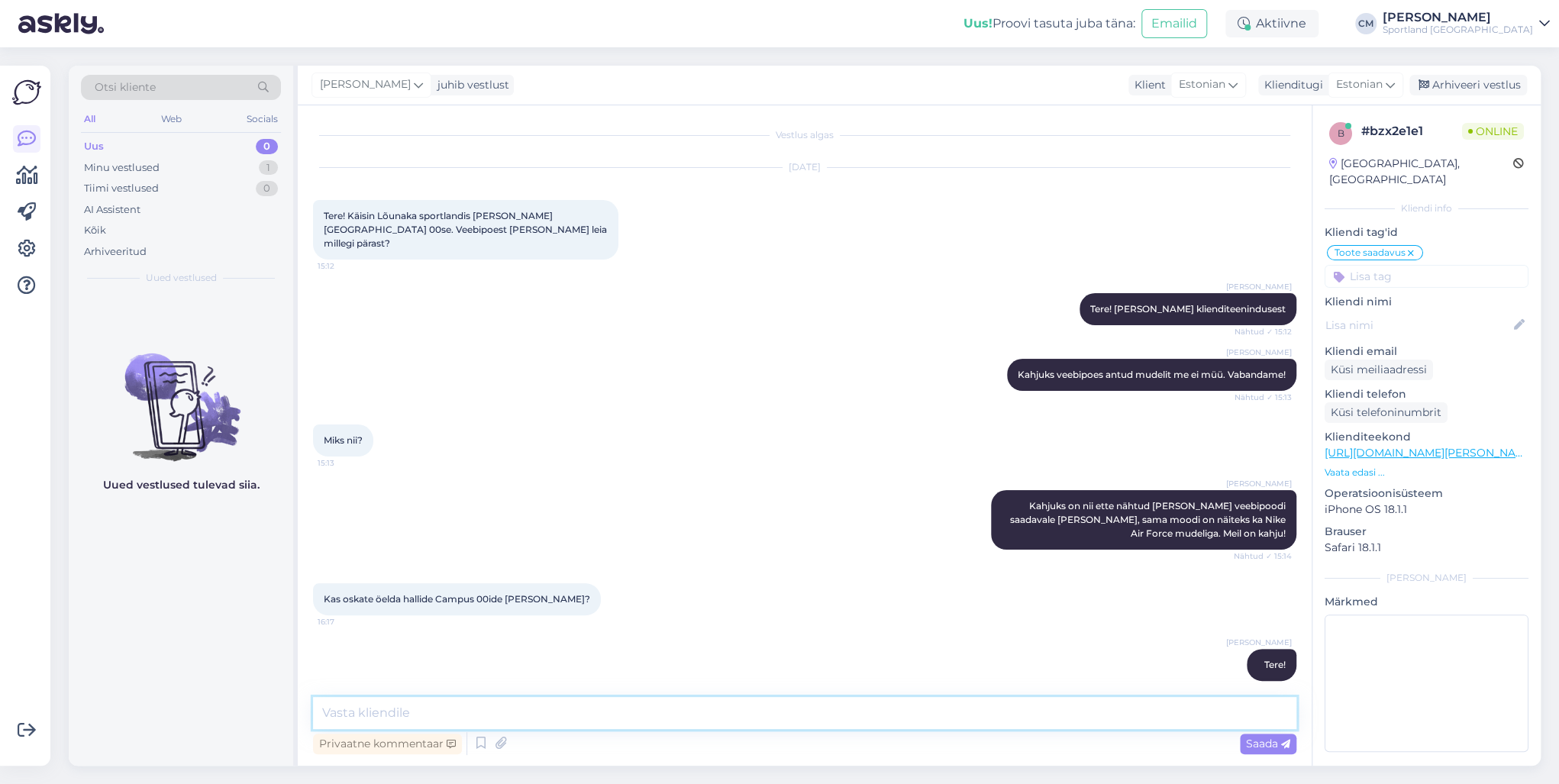
scroll to position [136, 0]
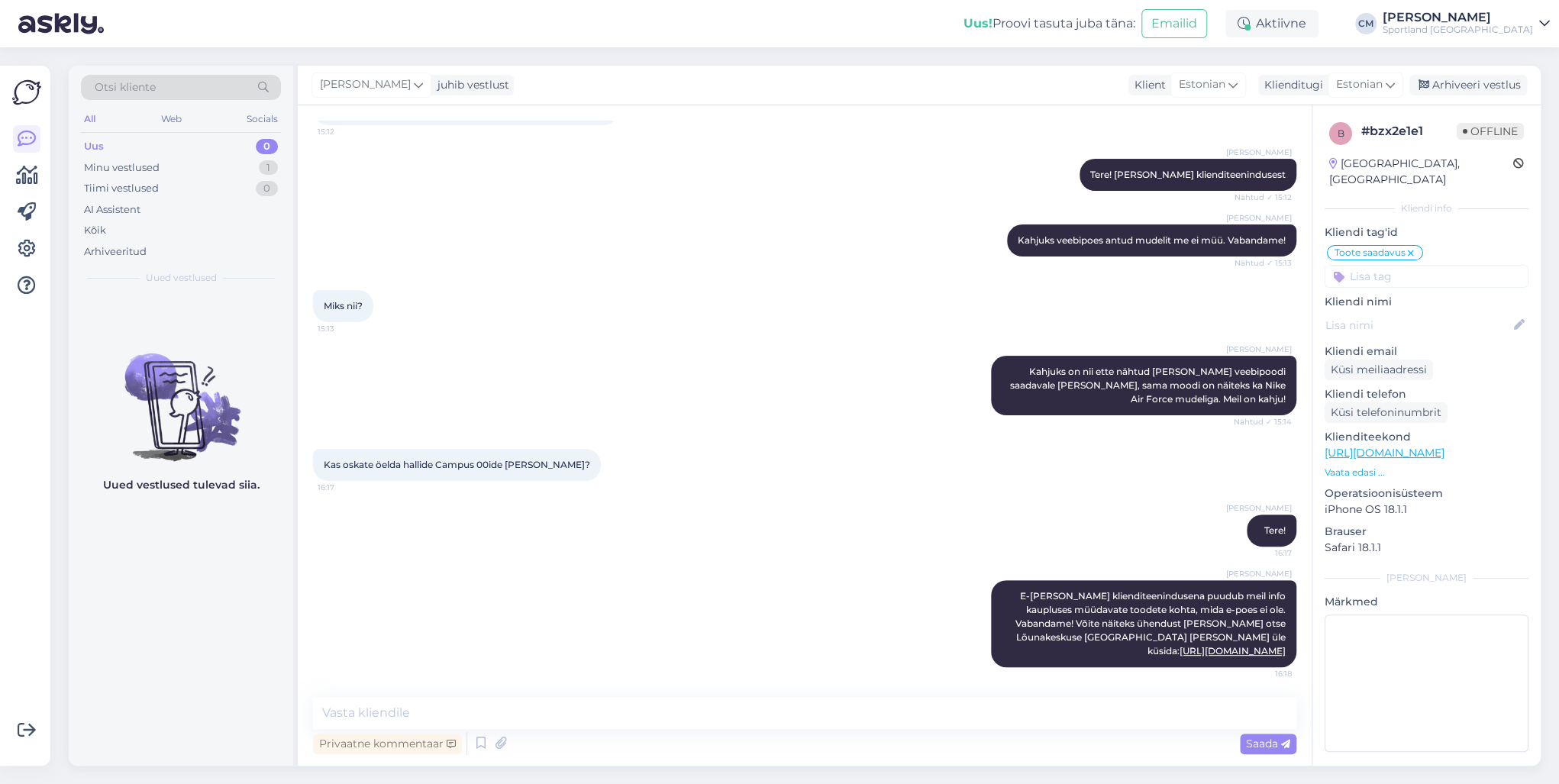
click at [1452, 101] on div "[PERSON_NAME] juhib vestlust Klient [DEMOGRAPHIC_DATA] Klienditugi [DEMOGRAPHIC…" at bounding box center [919, 86] width 1243 height 40
click at [1462, 92] on div "Arhiveeri vestlus" at bounding box center [1467, 85] width 117 height 21
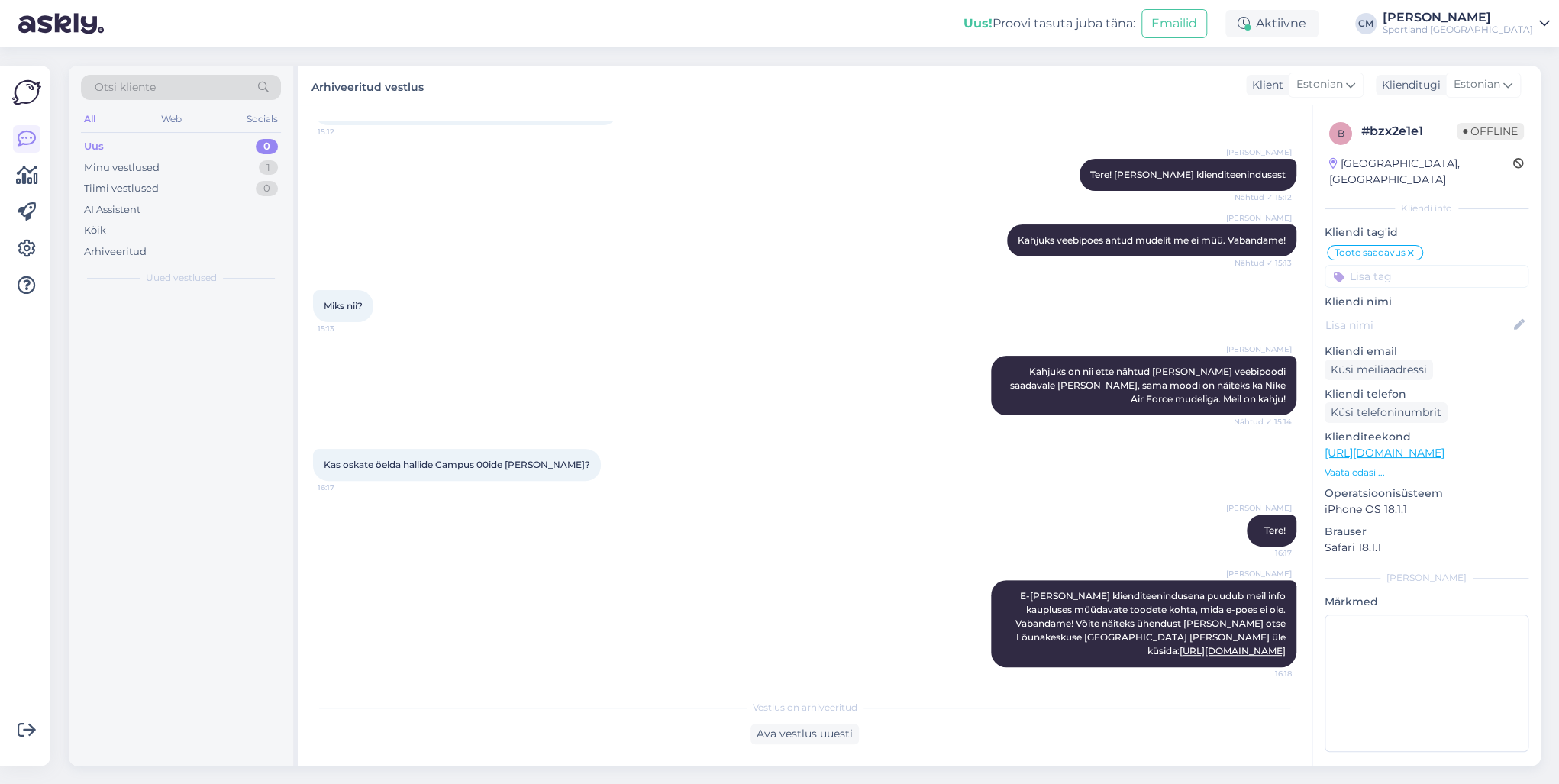
scroll to position [141, 0]
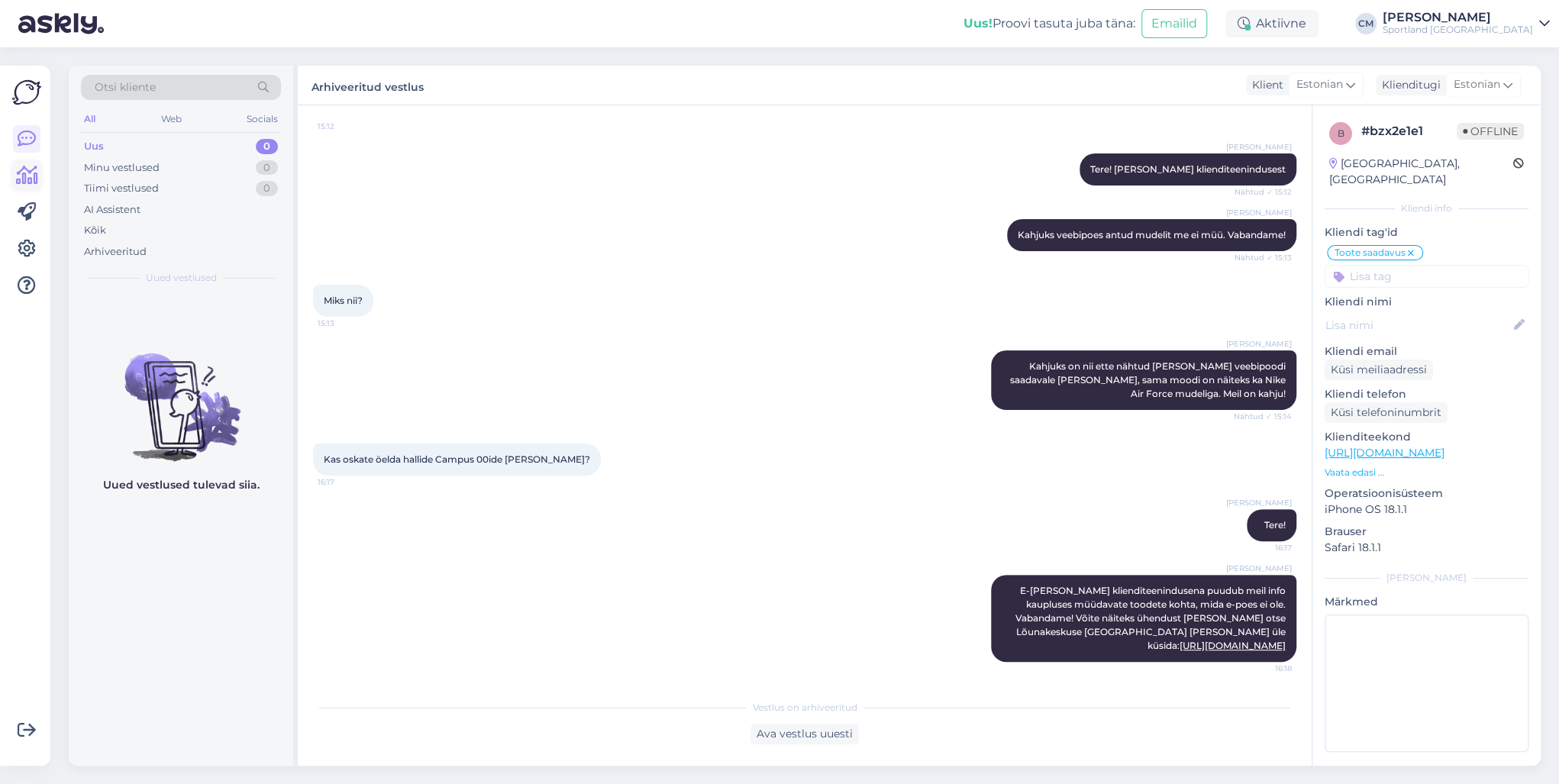
click at [37, 174] on icon at bounding box center [27, 176] width 22 height 18
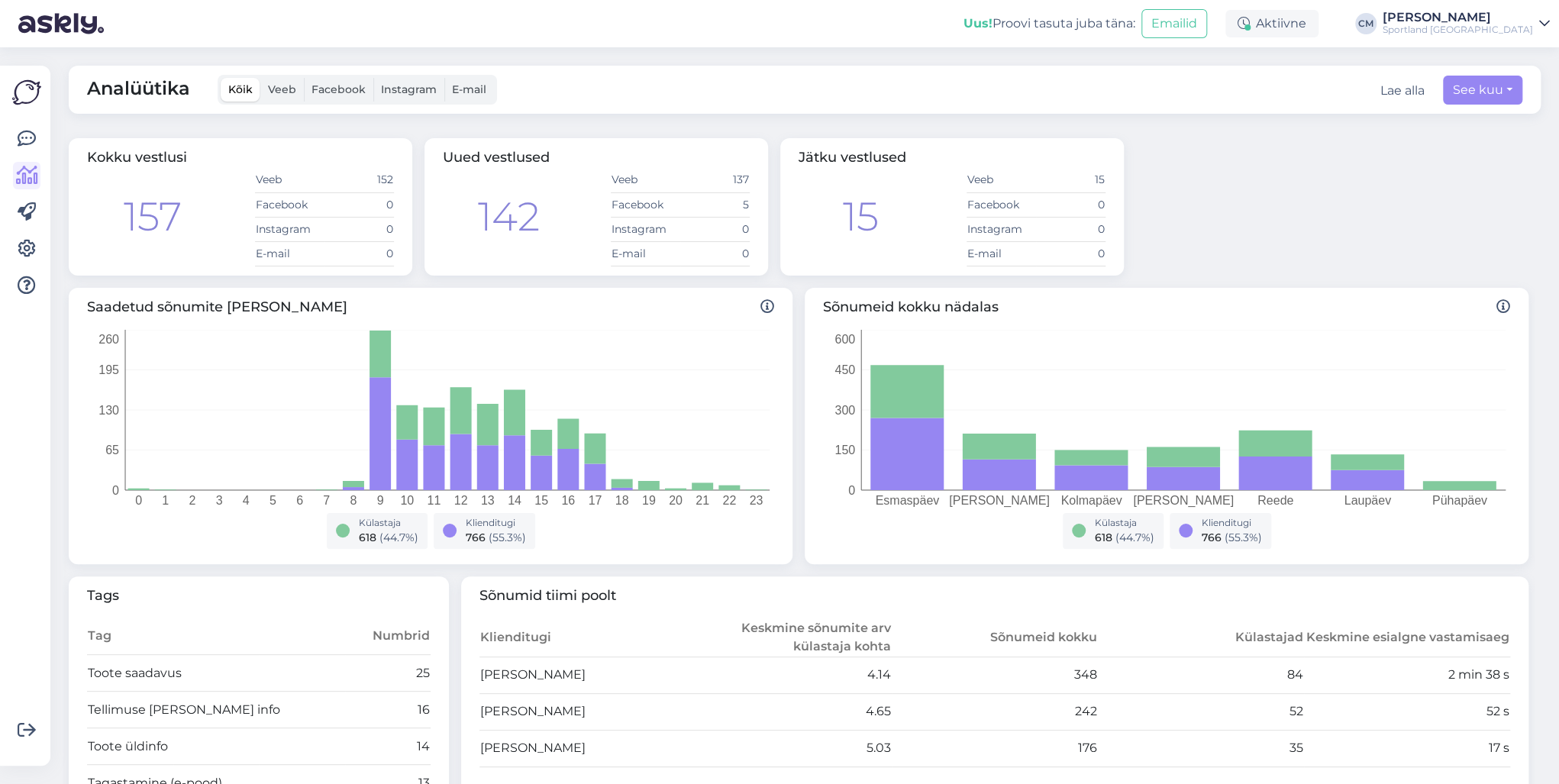
click at [42, 128] on div "Võimalused Veendu, et Askly loob sulle väärtust. Sulge Ühenda FB ja IG sõnumid …" at bounding box center [25, 415] width 51 height 700
click at [32, 138] on icon at bounding box center [27, 139] width 18 height 18
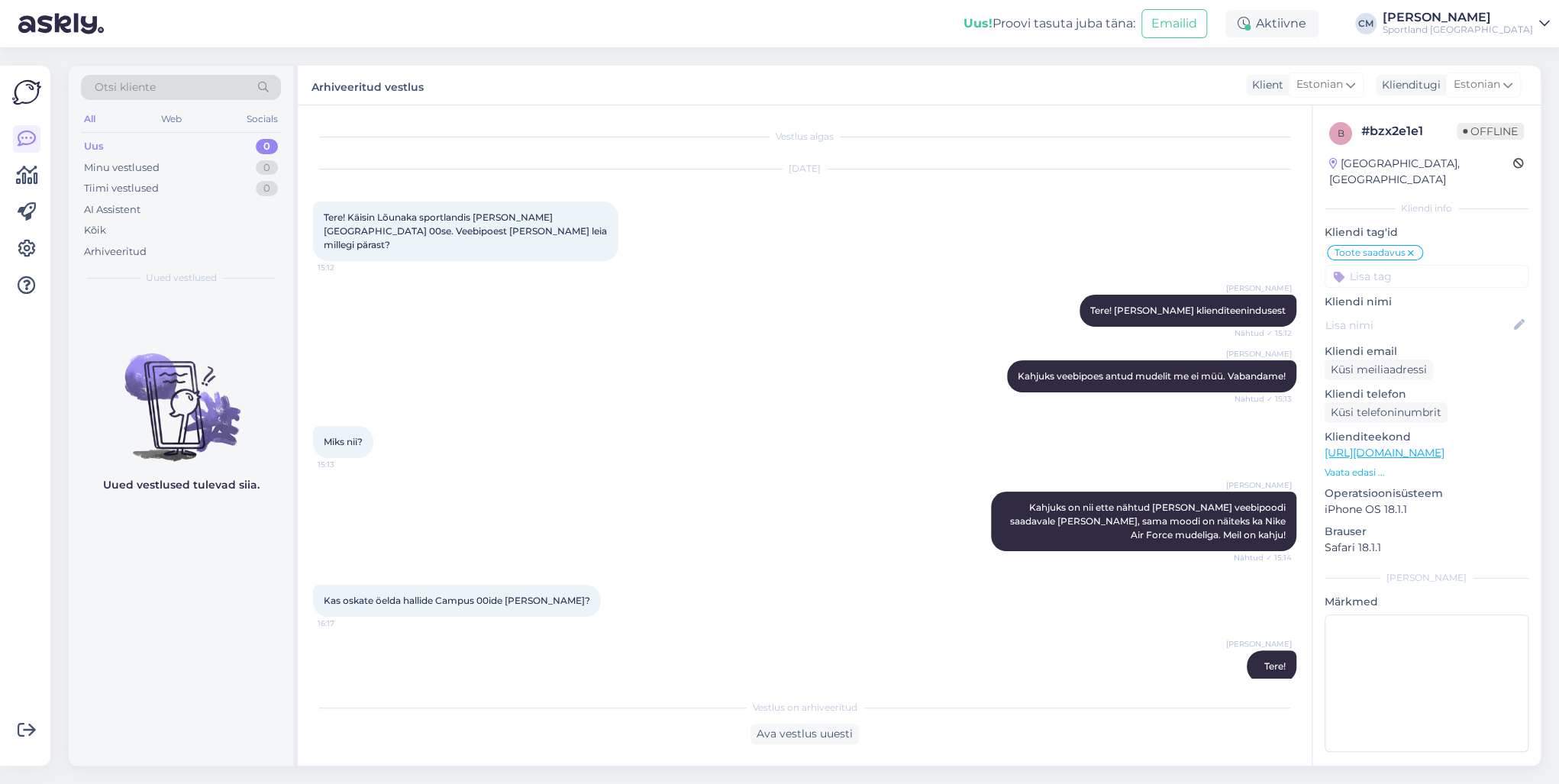
scroll to position [141, 0]
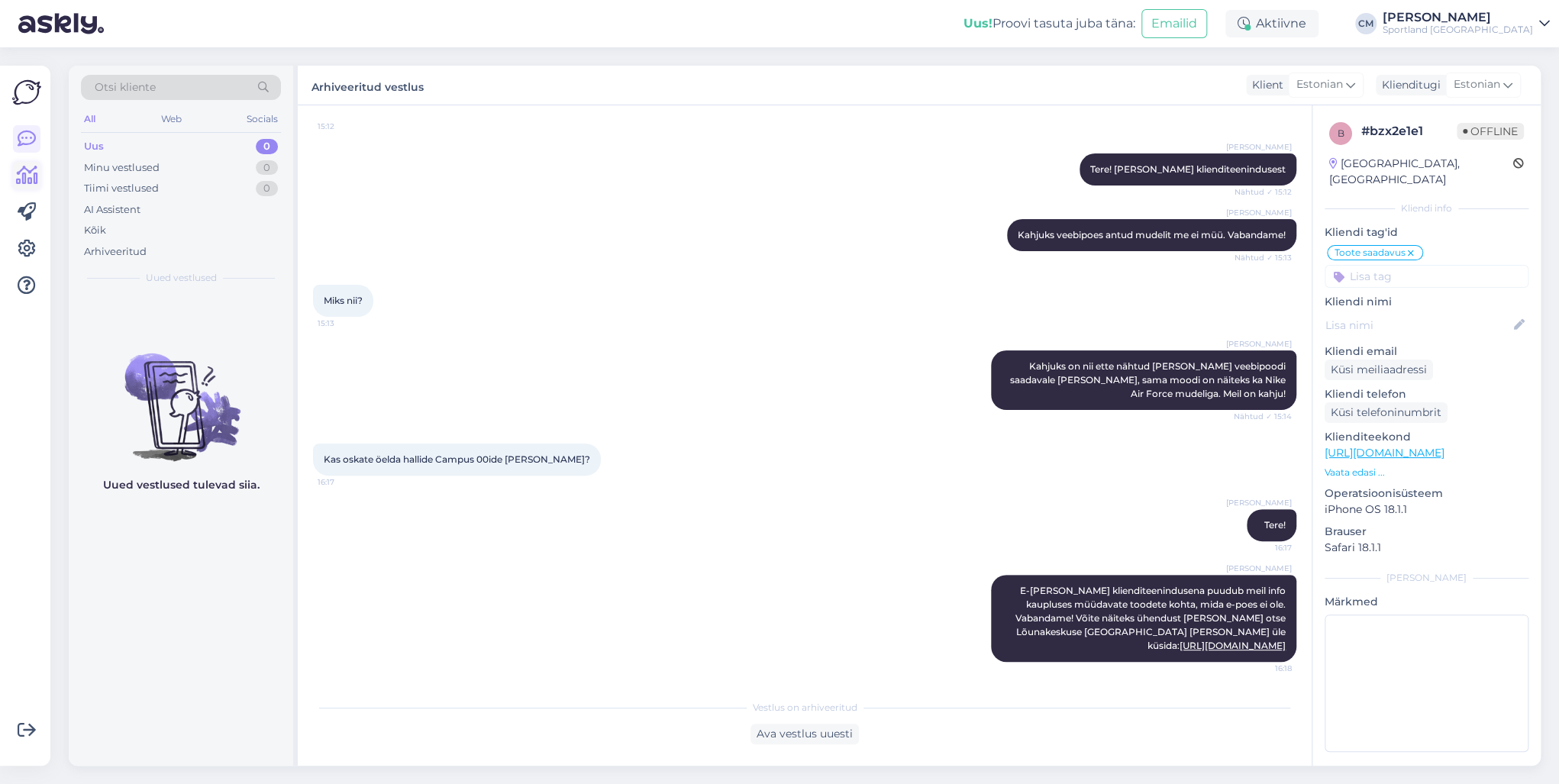
click at [24, 169] on icon at bounding box center [27, 176] width 22 height 18
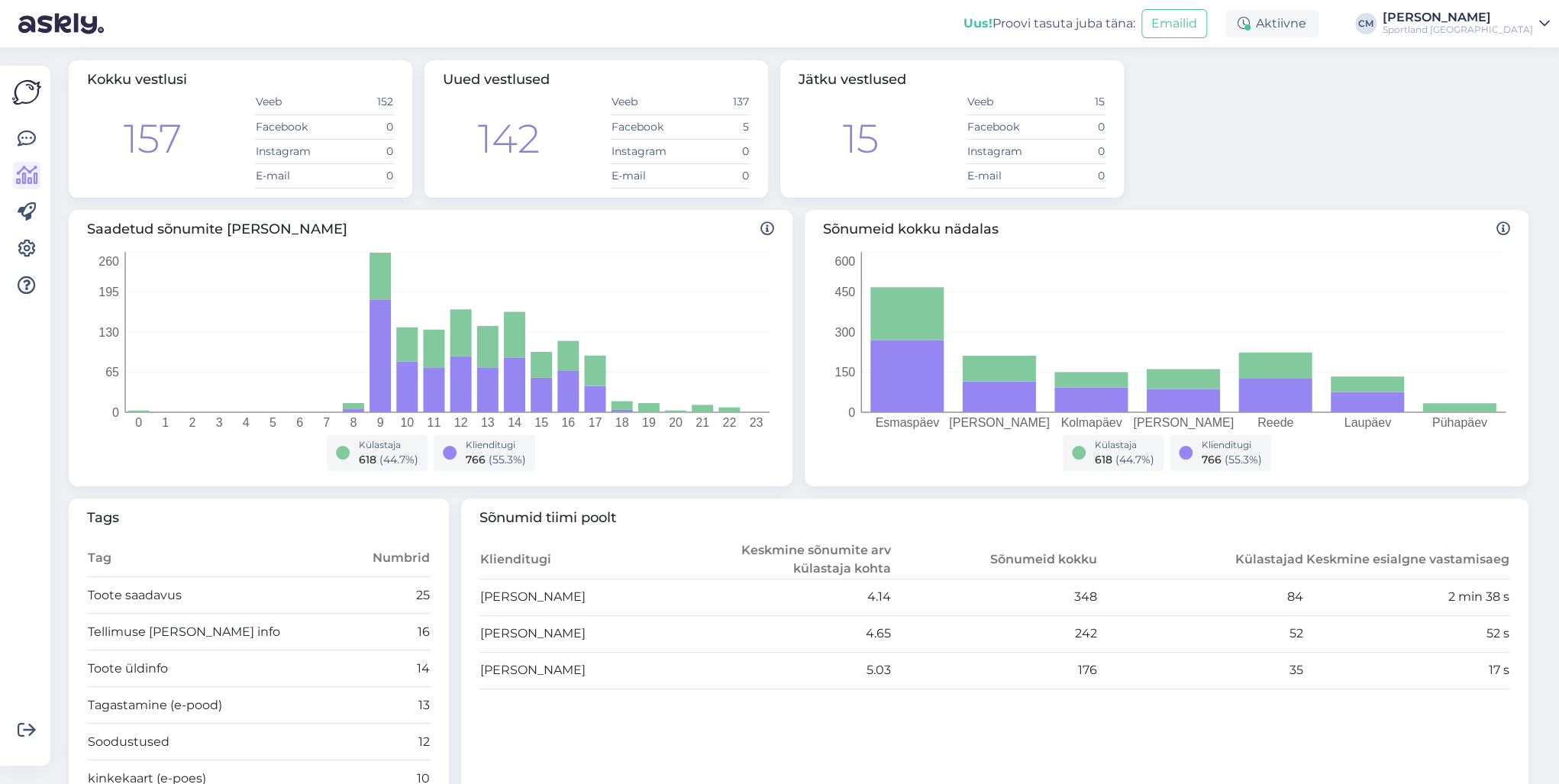
scroll to position [152, 0]
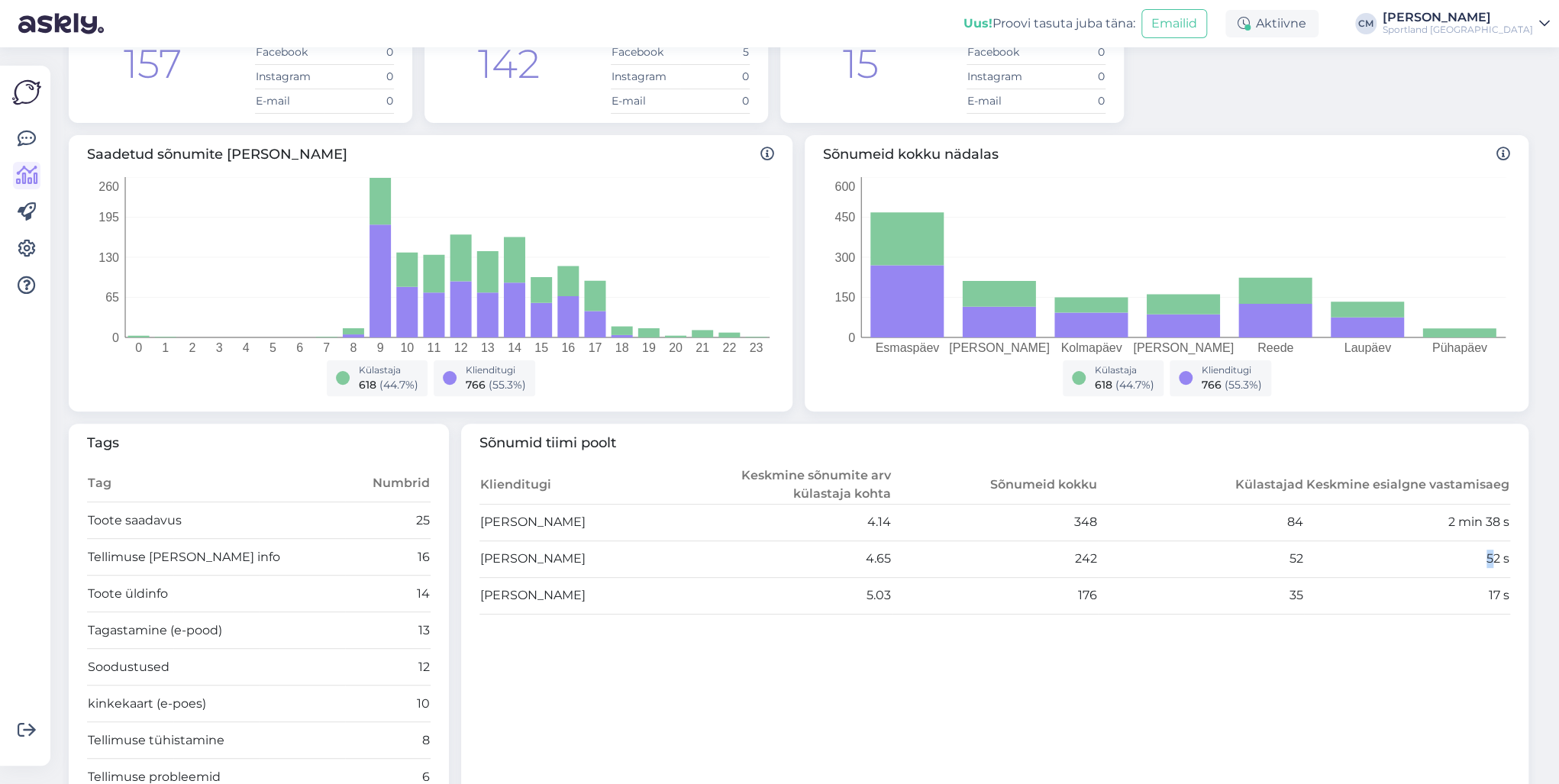
drag, startPoint x: 1480, startPoint y: 562, endPoint x: 1491, endPoint y: 566, distance: 11.7
click at [1488, 563] on td "52 s" at bounding box center [1408, 558] width 206 height 37
drag, startPoint x: 1492, startPoint y: 598, endPoint x: 1493, endPoint y: 578, distance: 20.0
click at [1493, 598] on td "17 s" at bounding box center [1408, 595] width 206 height 37
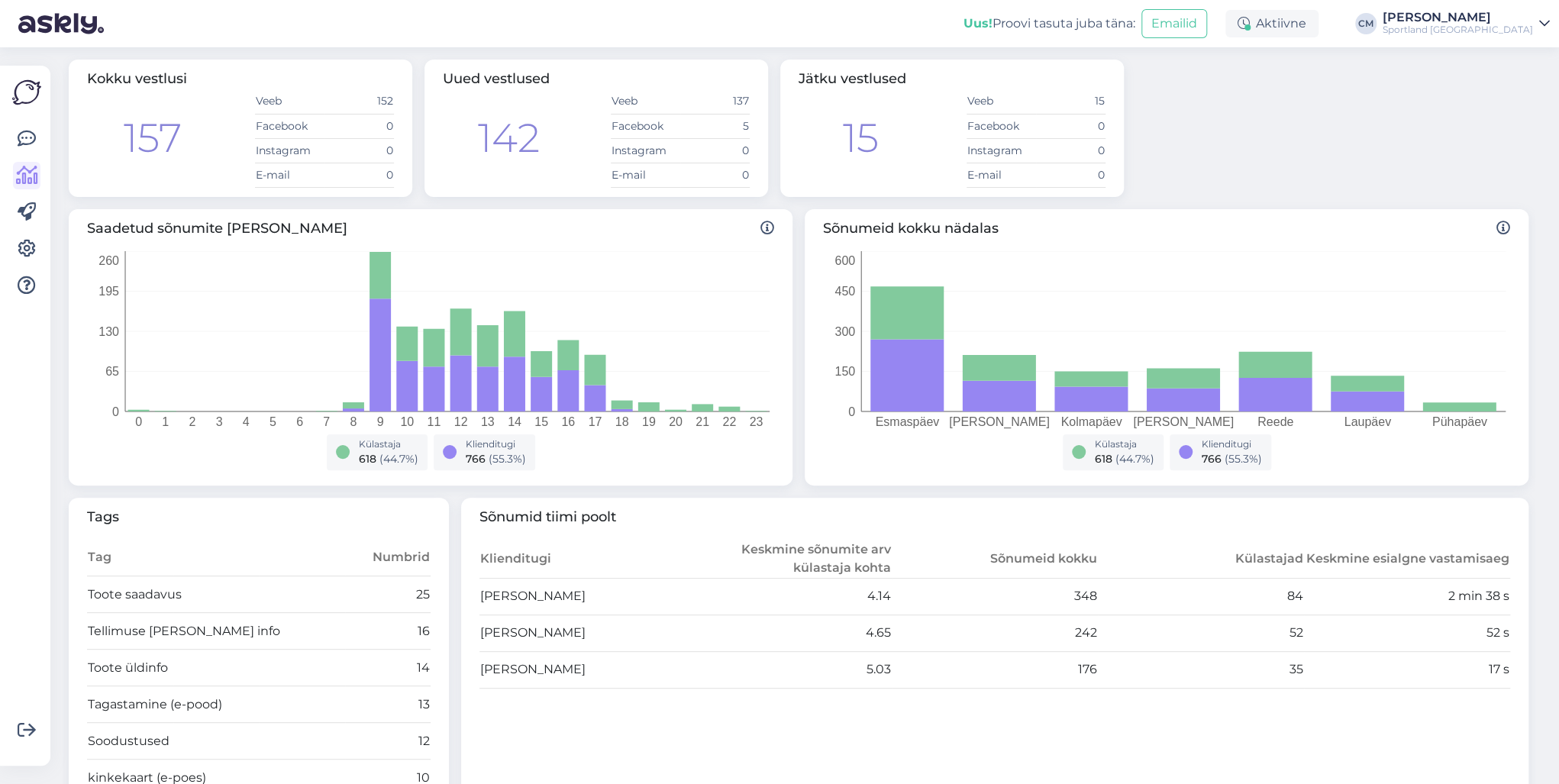
scroll to position [0, 0]
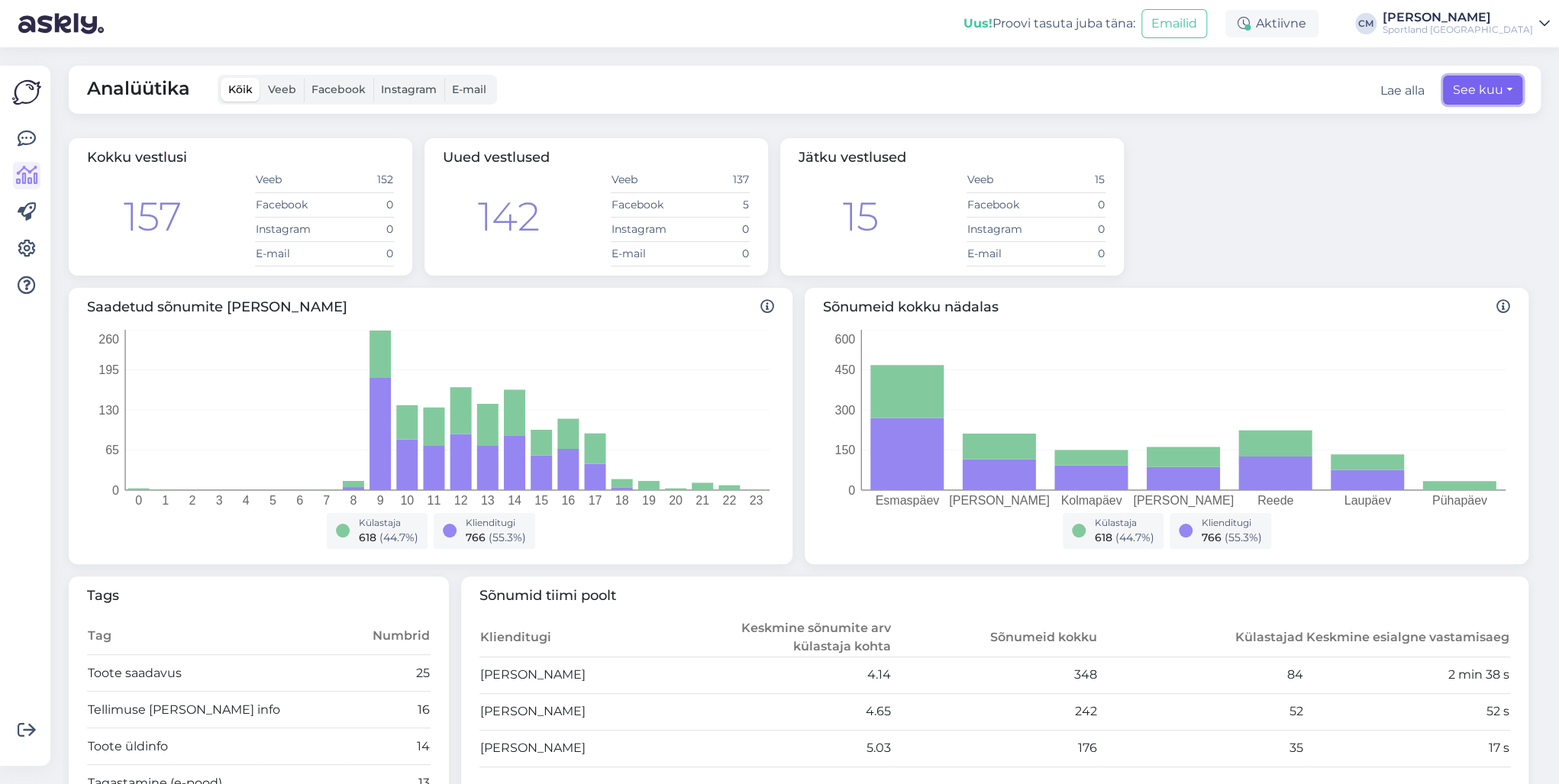
click at [1472, 98] on button "See kuu" at bounding box center [1482, 90] width 79 height 29
select select "7"
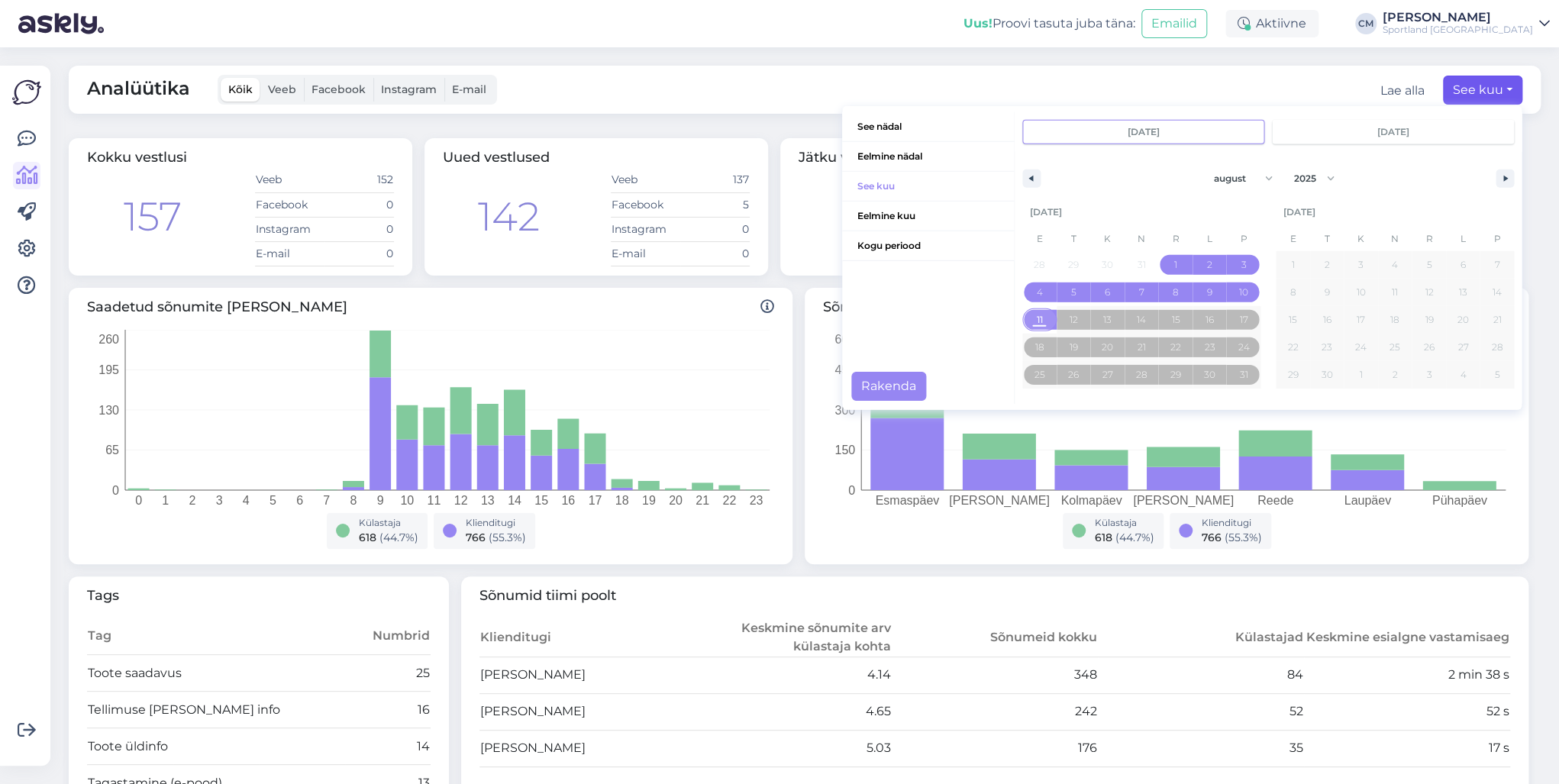
click at [1036, 325] on span "11" at bounding box center [1039, 320] width 6 height 27
type input "[DATE]"
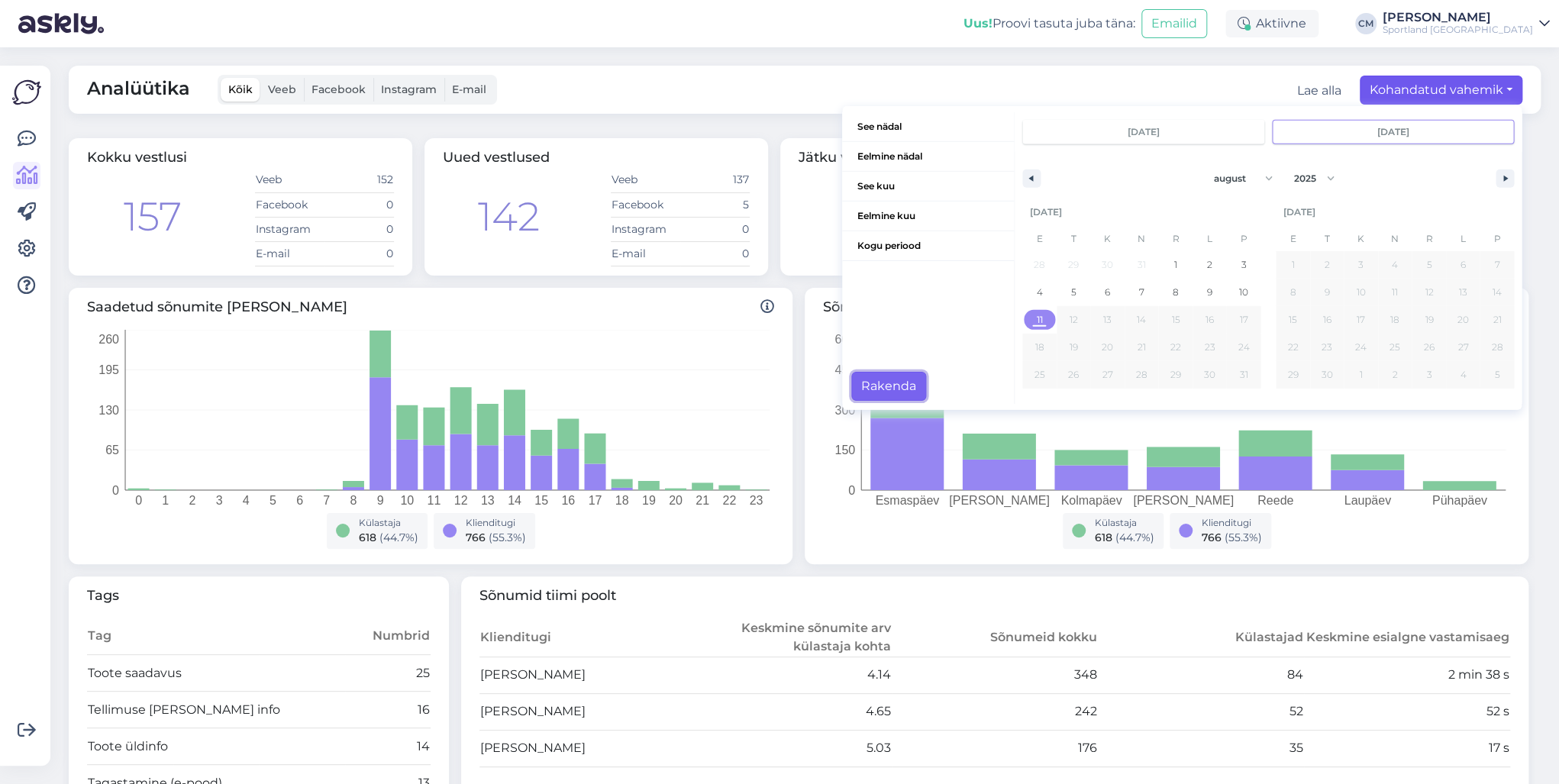
click at [872, 387] on button "Rakenda" at bounding box center [889, 386] width 75 height 29
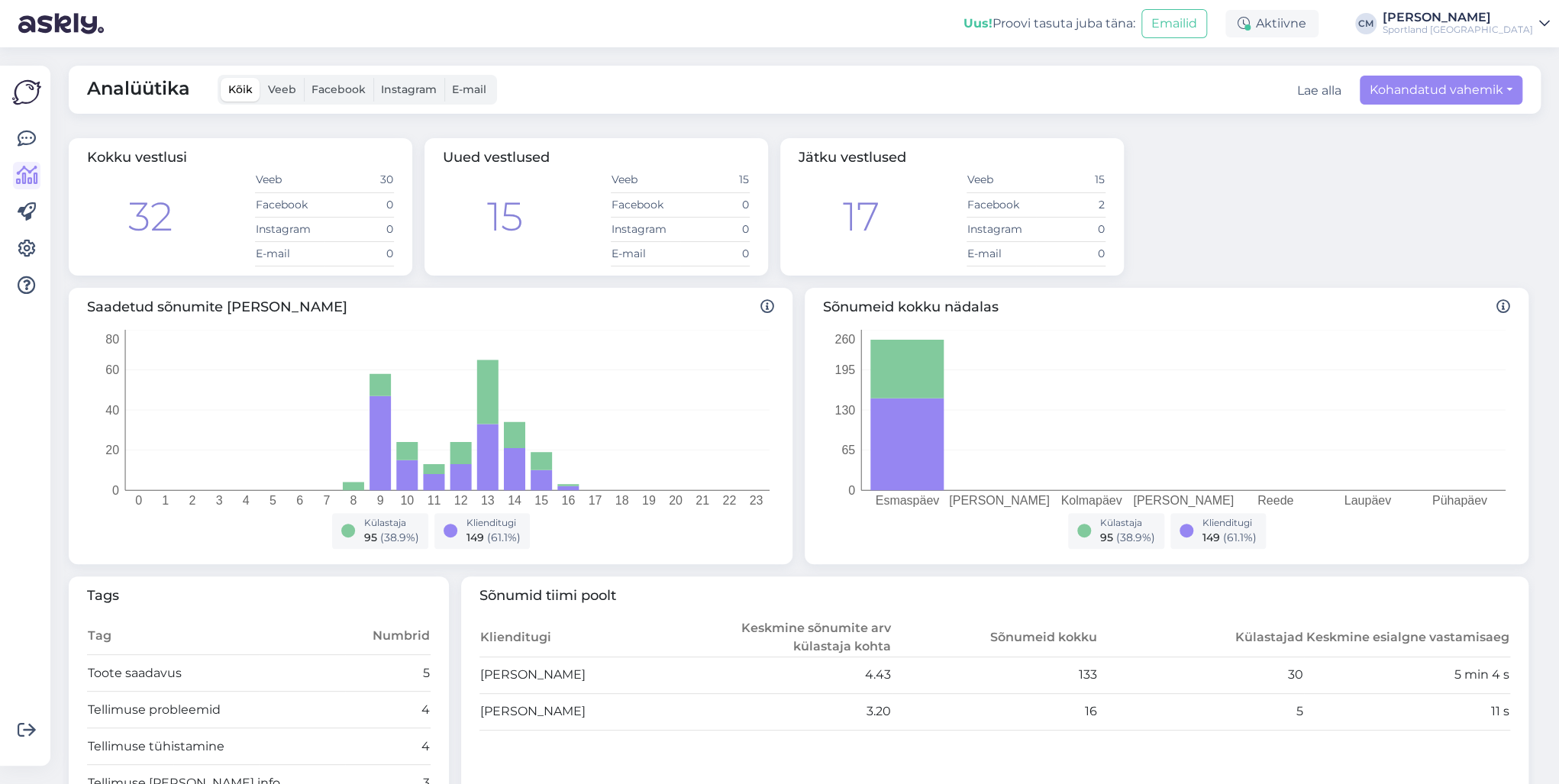
click at [1532, 25] on div "Sportland [GEOGRAPHIC_DATA]" at bounding box center [1457, 29] width 151 height 12
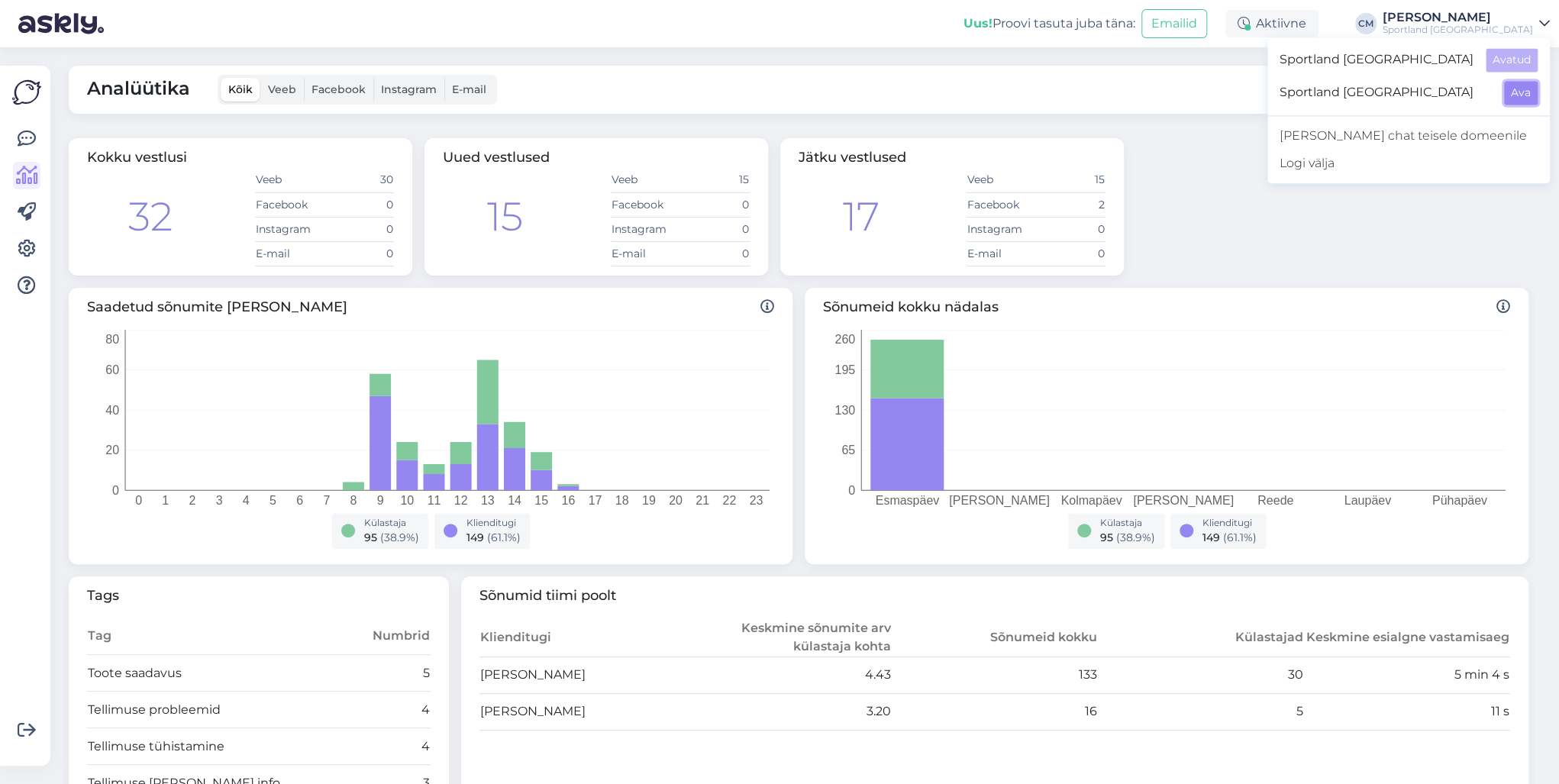
click at [1527, 95] on button "Ava" at bounding box center [1521, 92] width 33 height 23
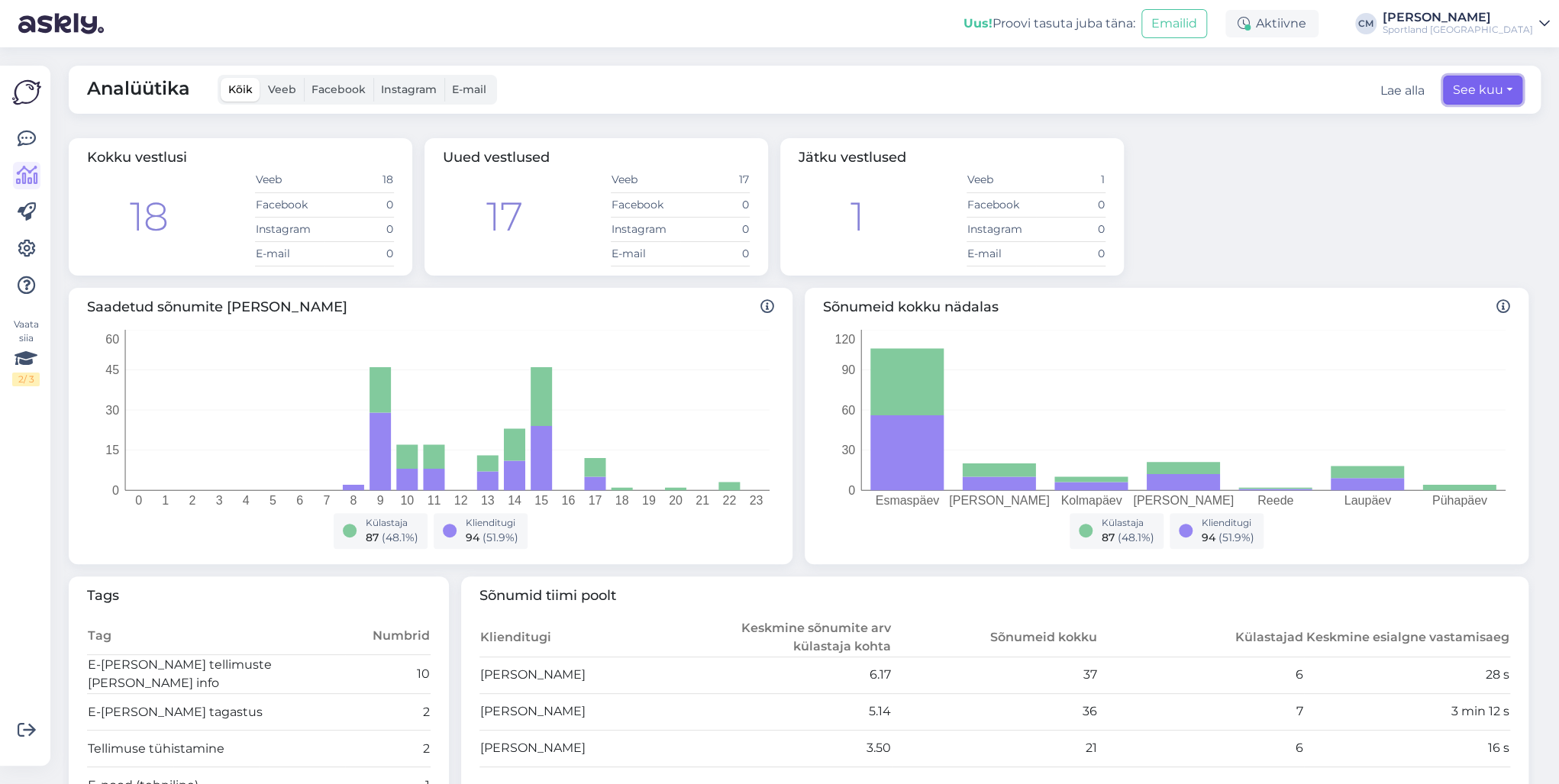
click at [1491, 97] on button "See kuu" at bounding box center [1482, 90] width 79 height 29
select select "7"
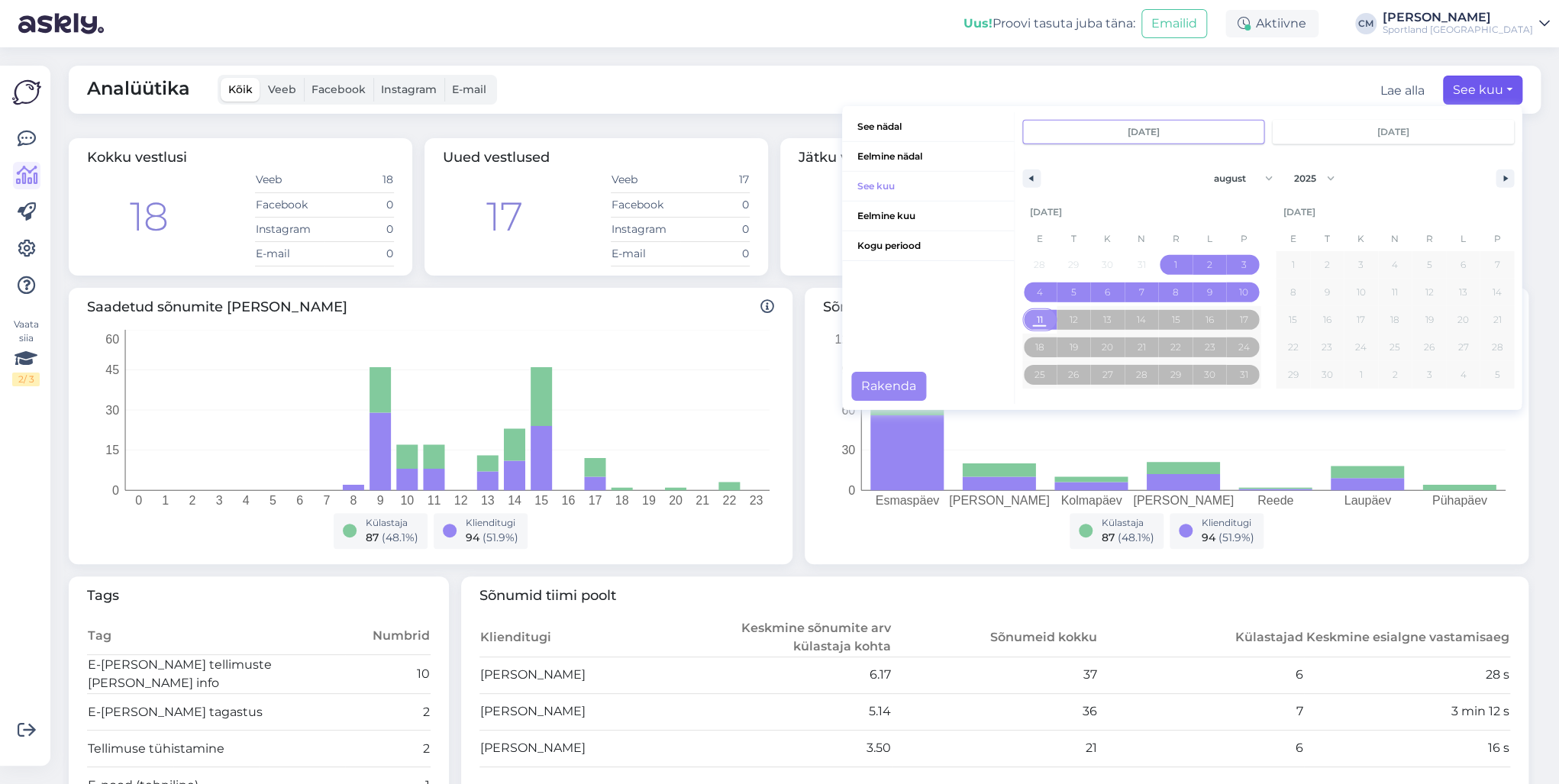
click at [1035, 318] on span "11" at bounding box center [1039, 320] width 34 height 20
type input "[DATE]"
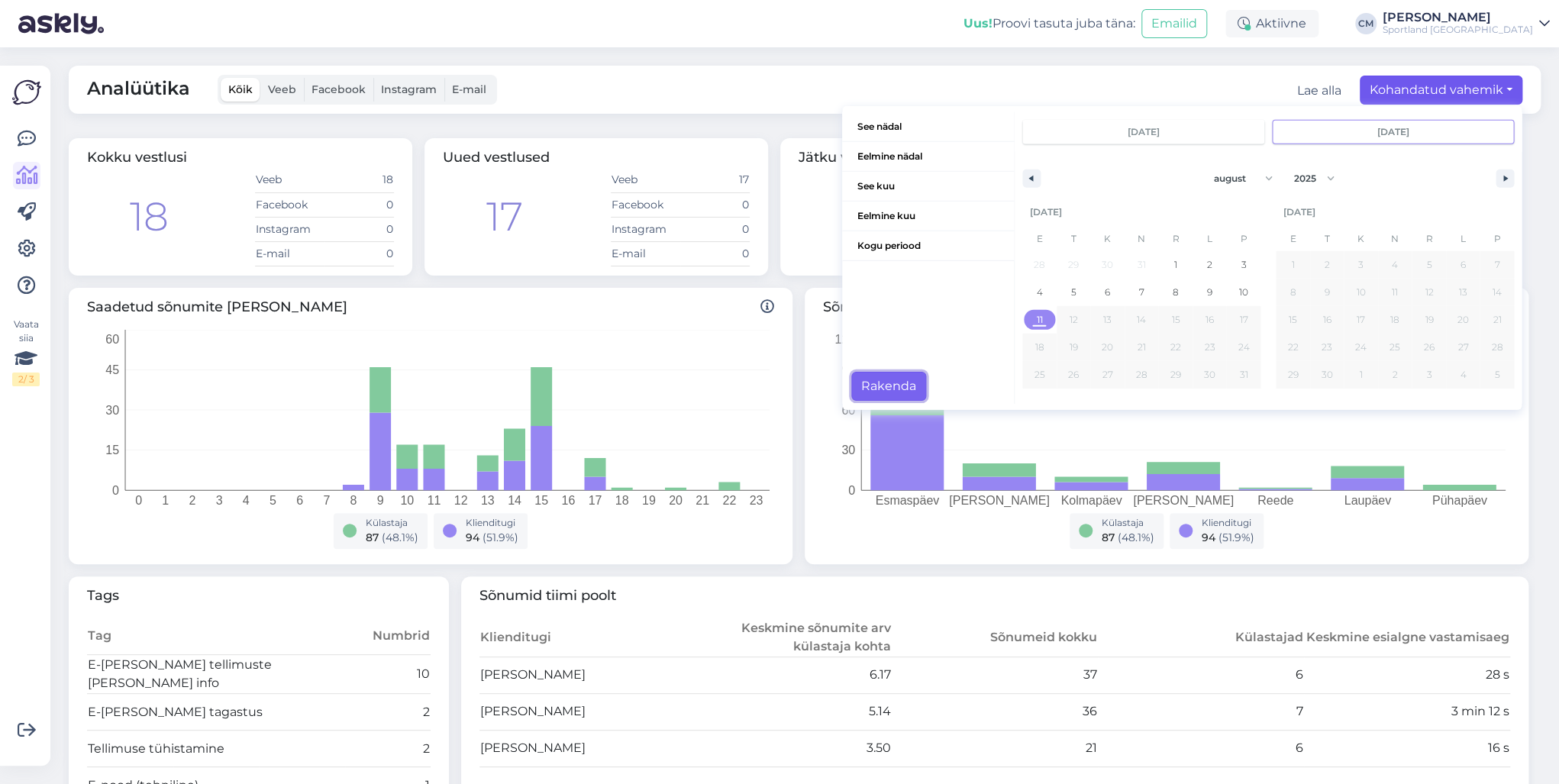
click at [906, 376] on button "Rakenda" at bounding box center [889, 386] width 75 height 29
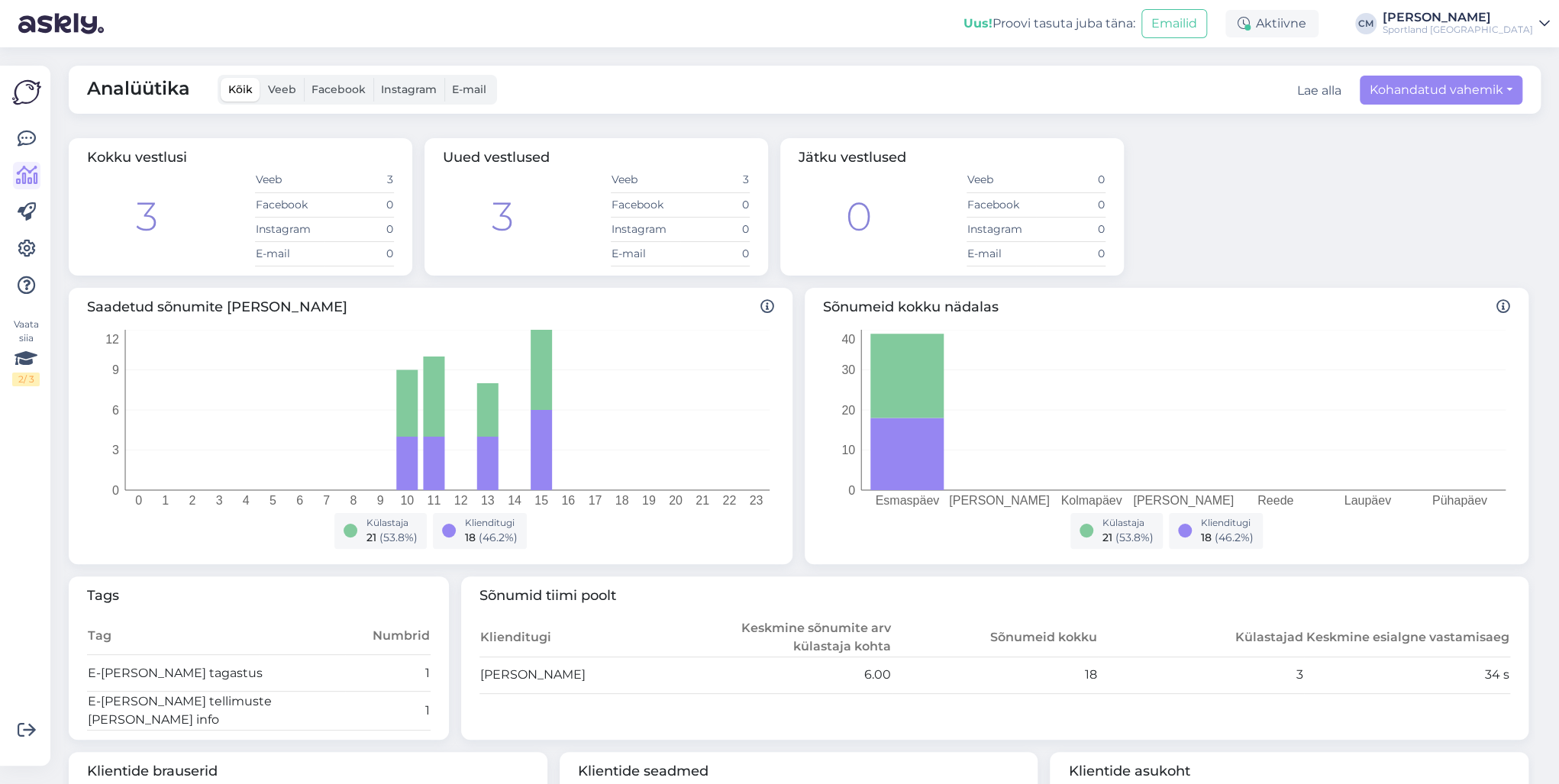
click at [1487, 27] on div "Sportland [GEOGRAPHIC_DATA]" at bounding box center [1457, 29] width 151 height 12
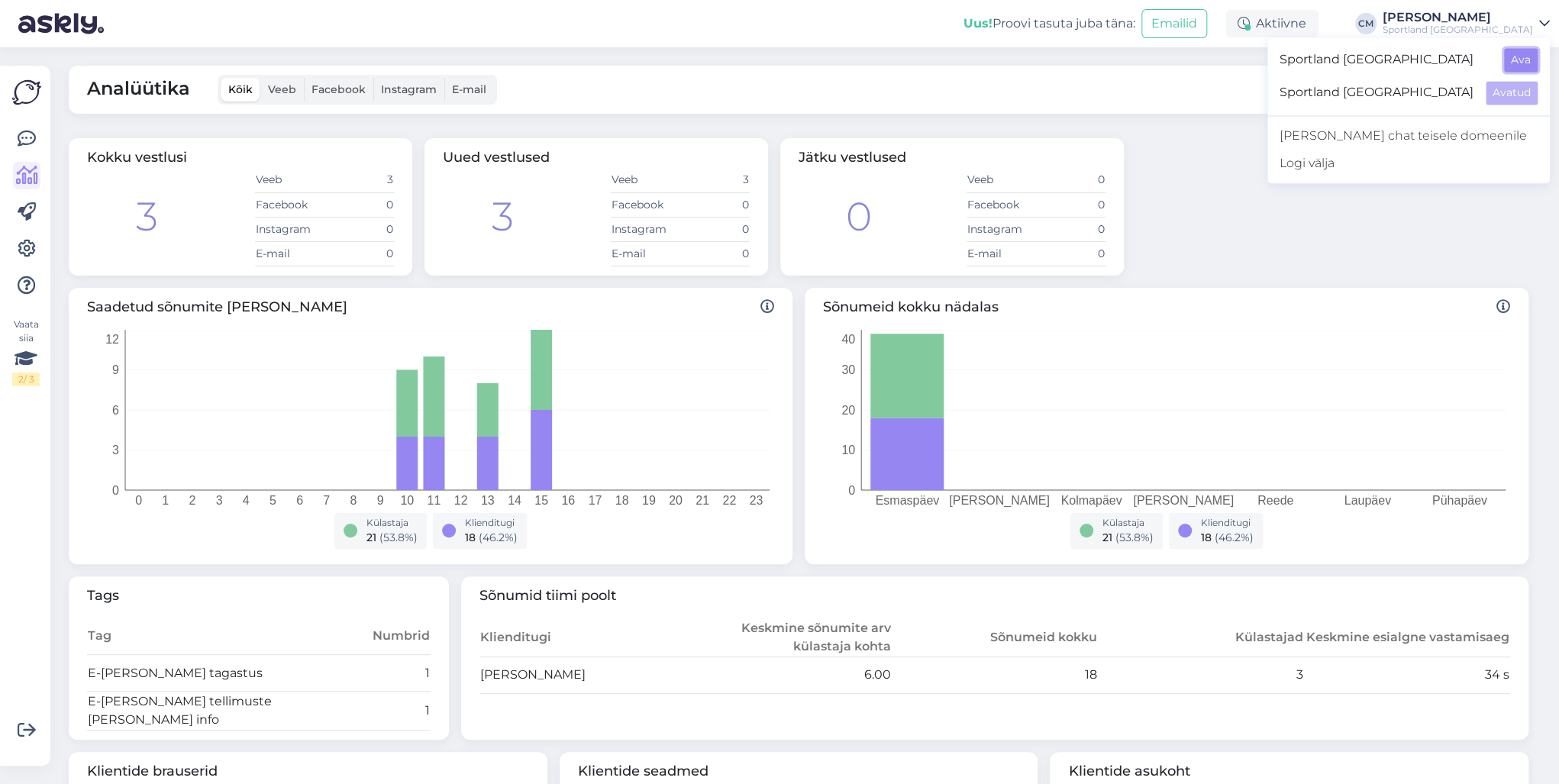
click at [1509, 64] on button "Ava" at bounding box center [1521, 60] width 33 height 23
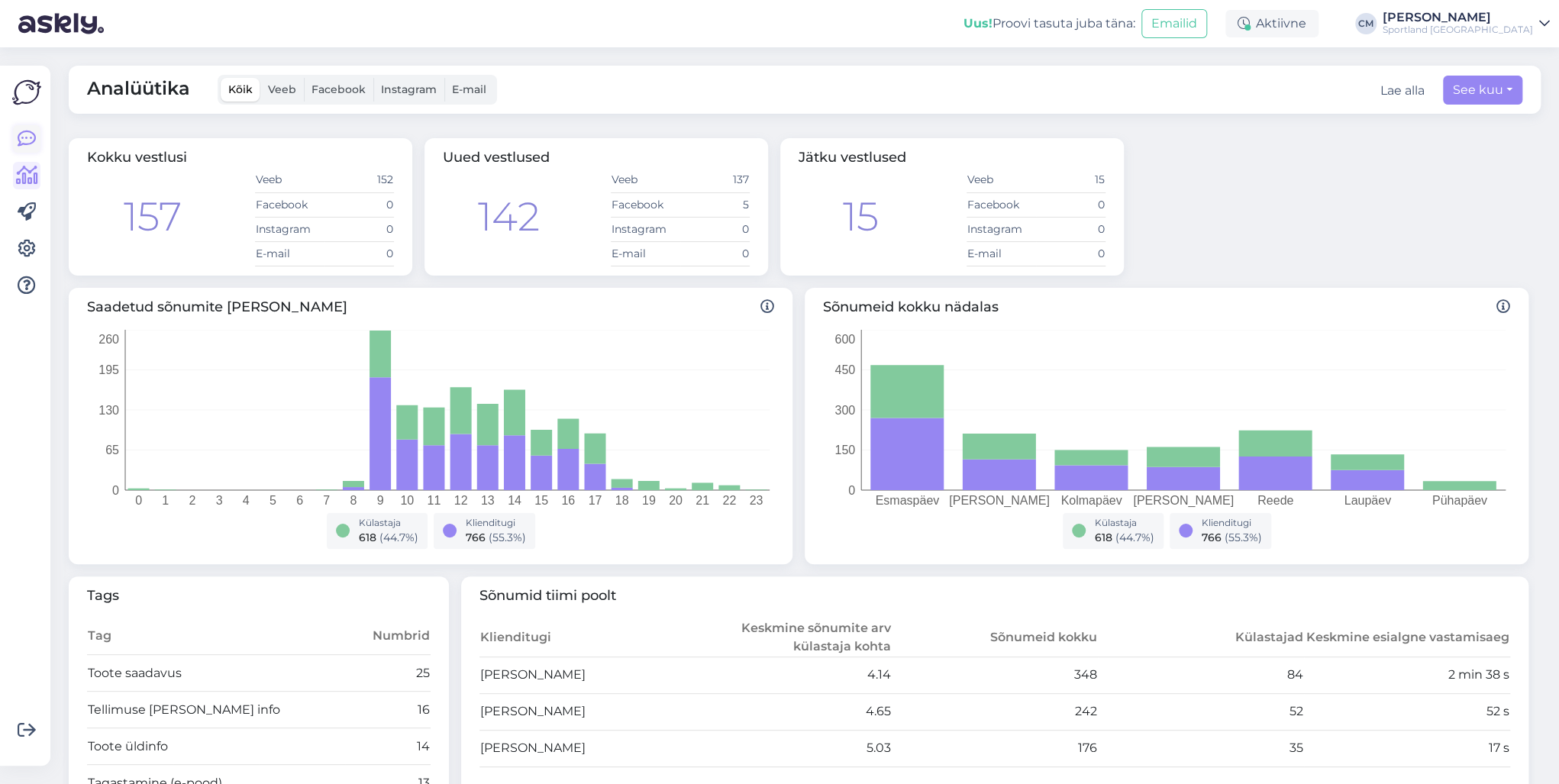
click at [33, 148] on icon at bounding box center [27, 139] width 18 height 18
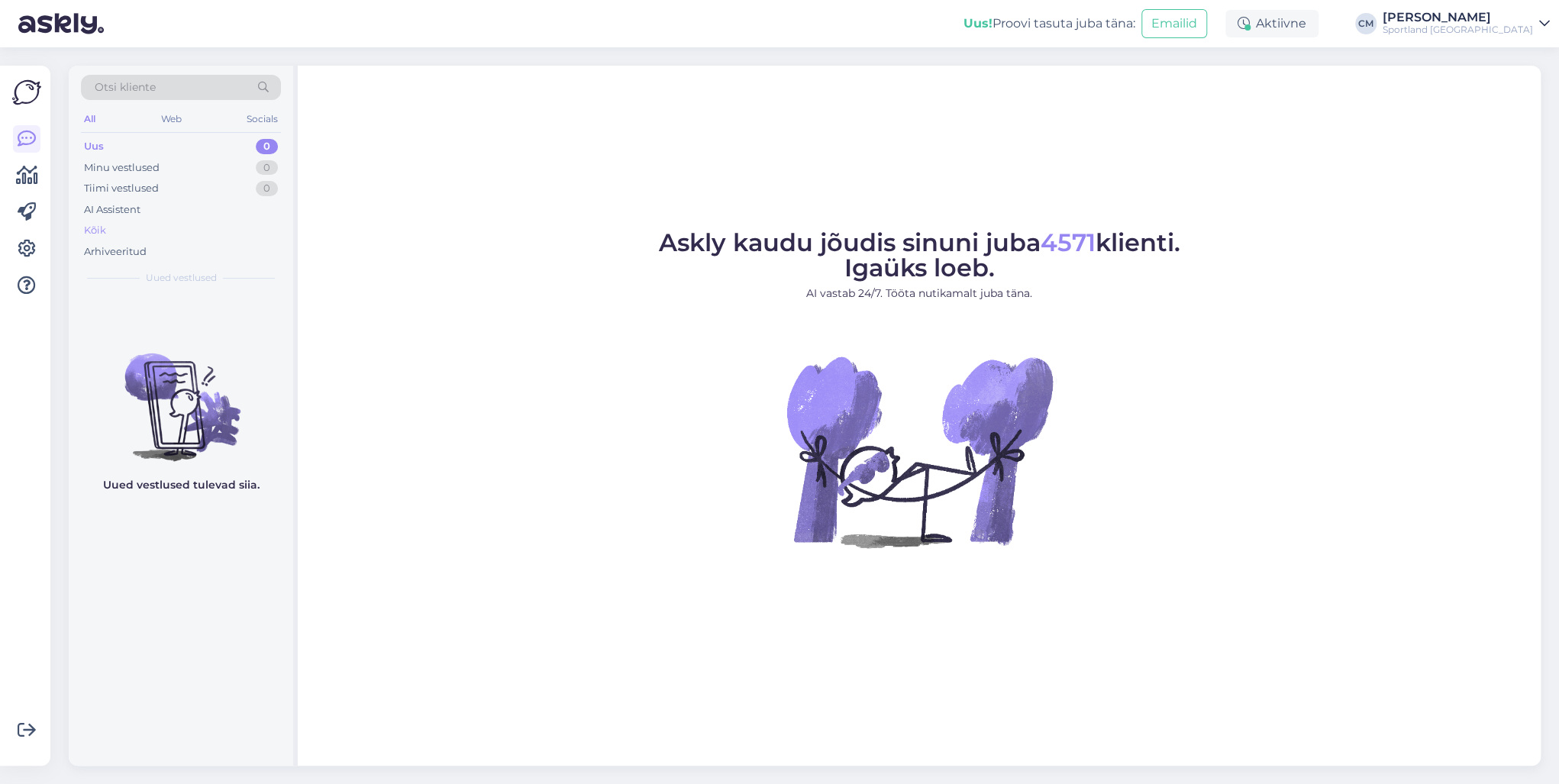
click at [132, 239] on div "Kõik" at bounding box center [181, 231] width 200 height 22
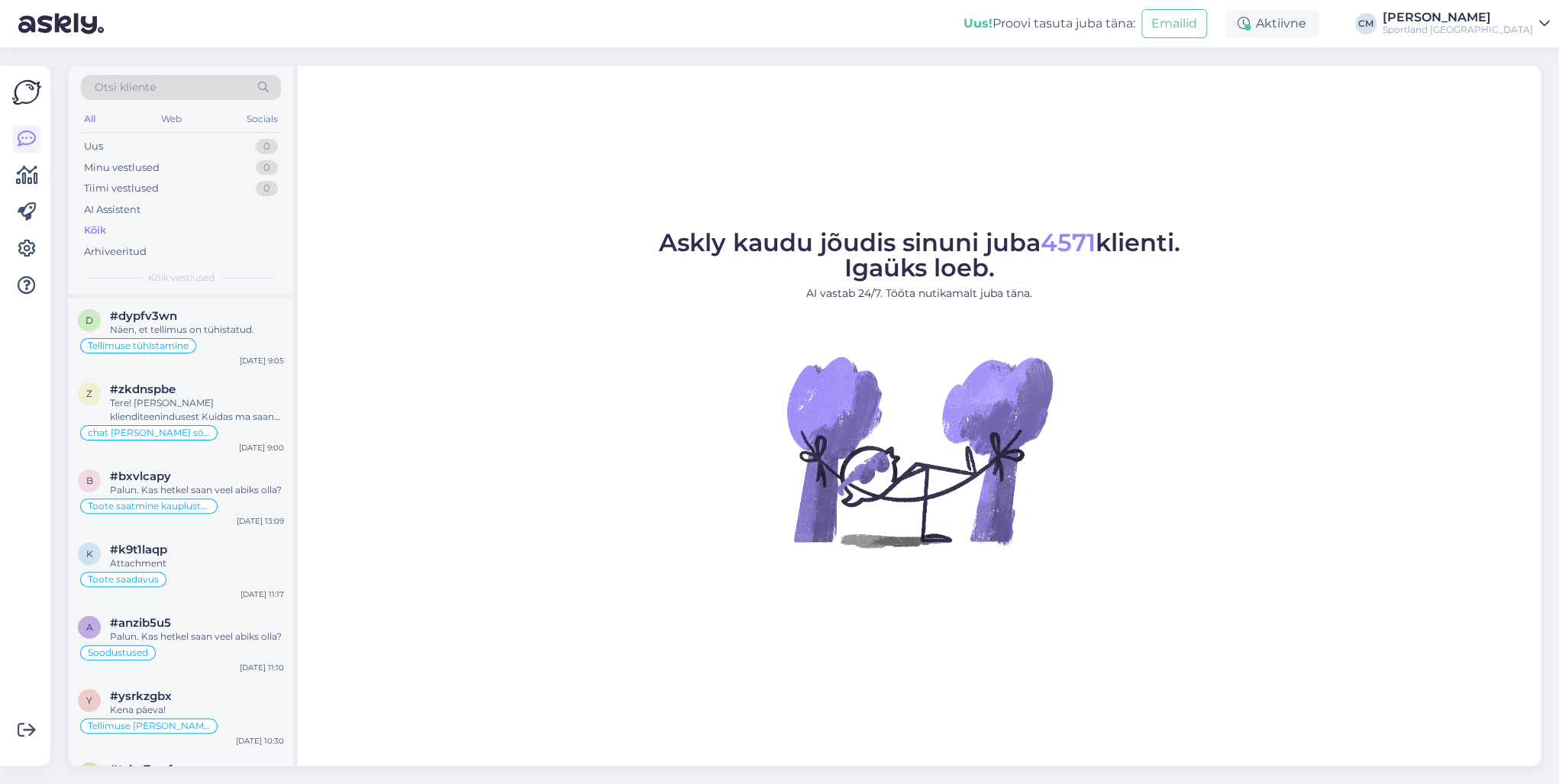
scroll to position [2504, 0]
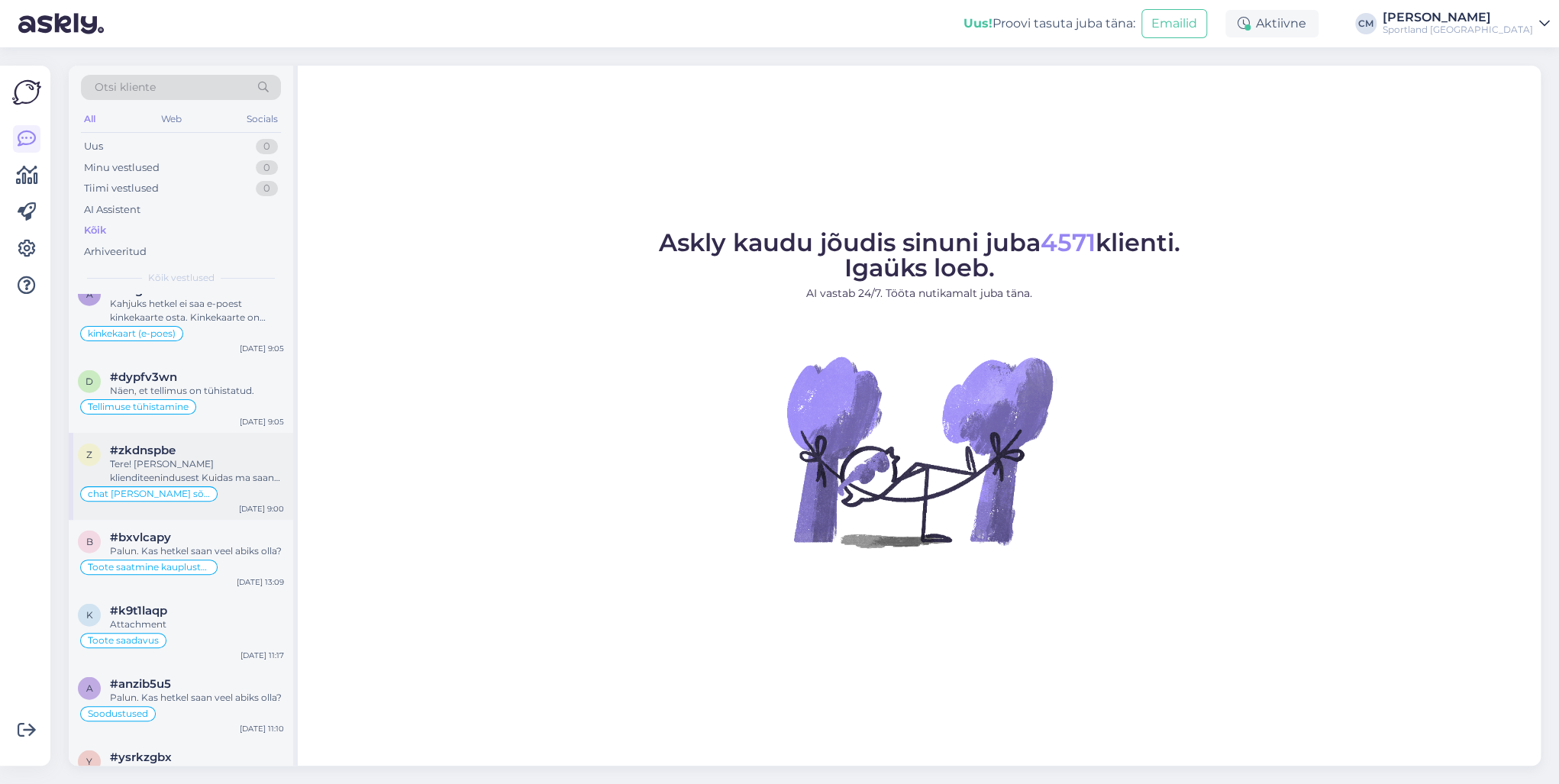
click at [232, 457] on div "Tere! [PERSON_NAME] klienditeenindusest Kuidas ma saan Teile abiks olla?" at bounding box center [196, 470] width 174 height 27
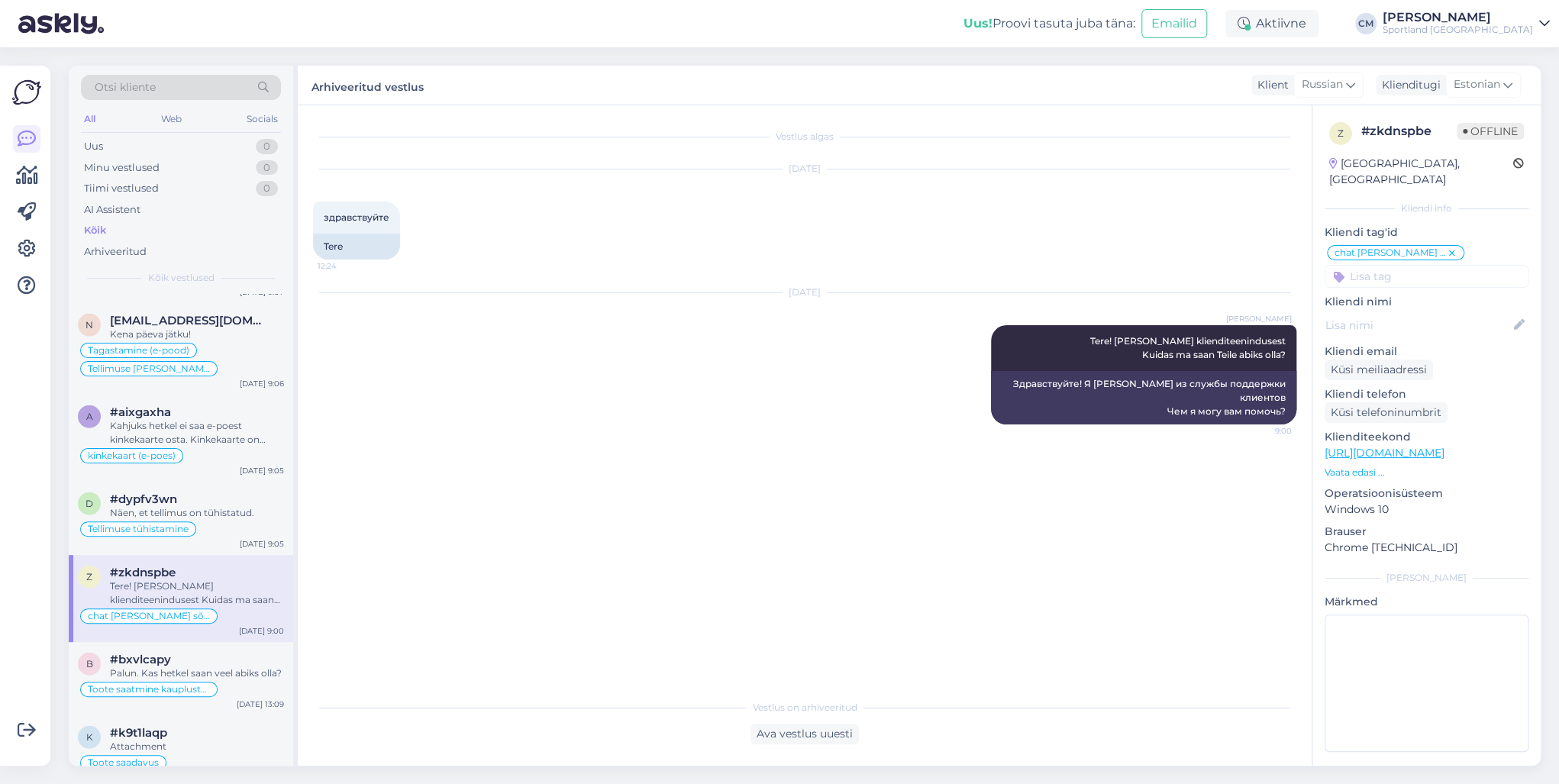
scroll to position [2321, 0]
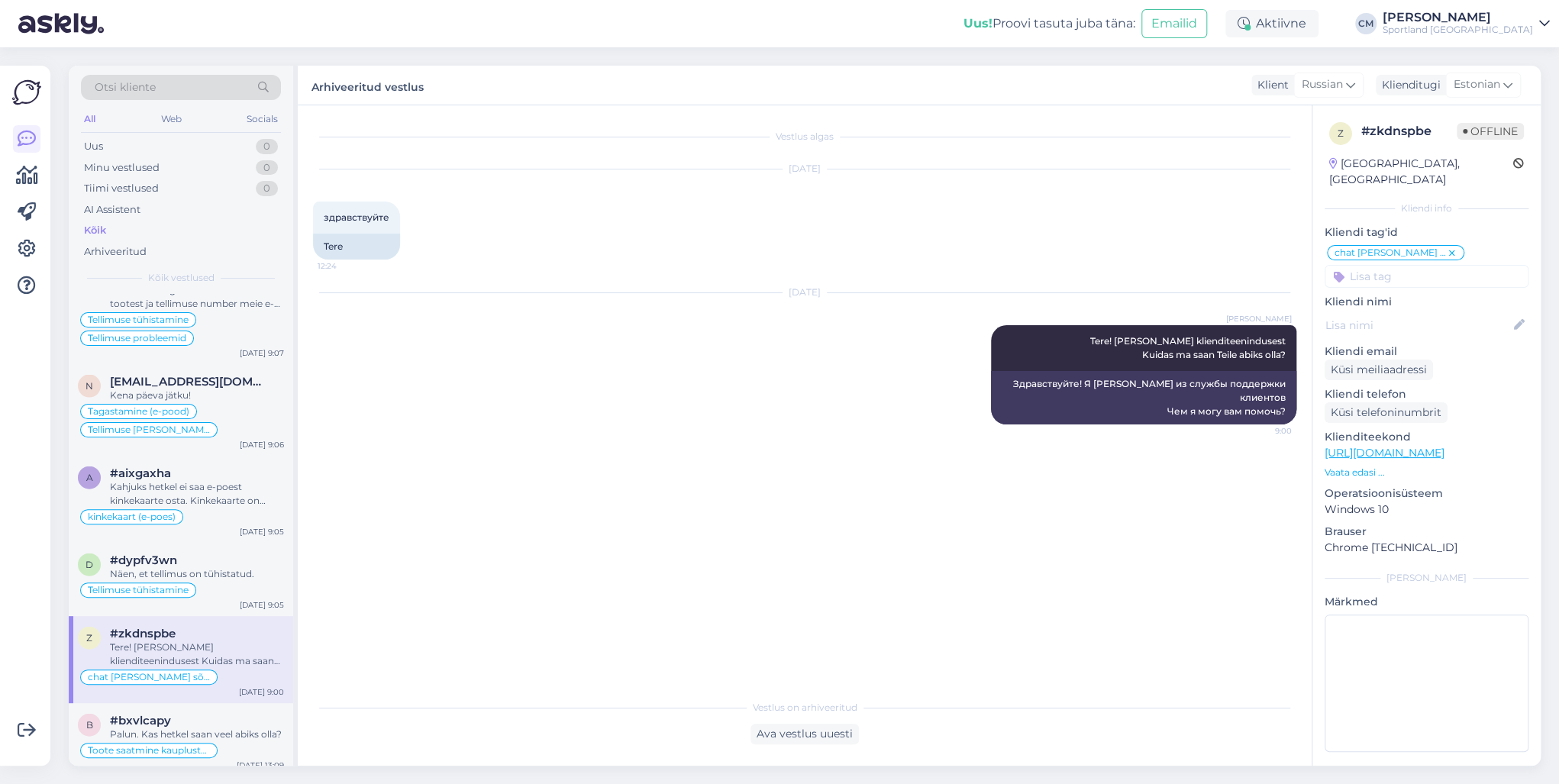
click at [206, 641] on div "Tere! [PERSON_NAME] klienditeenindusest Kuidas ma saan Teile abiks olla?" at bounding box center [196, 654] width 174 height 27
click at [181, 568] on div "Näen, et tellimus on tühistatud." at bounding box center [196, 574] width 174 height 14
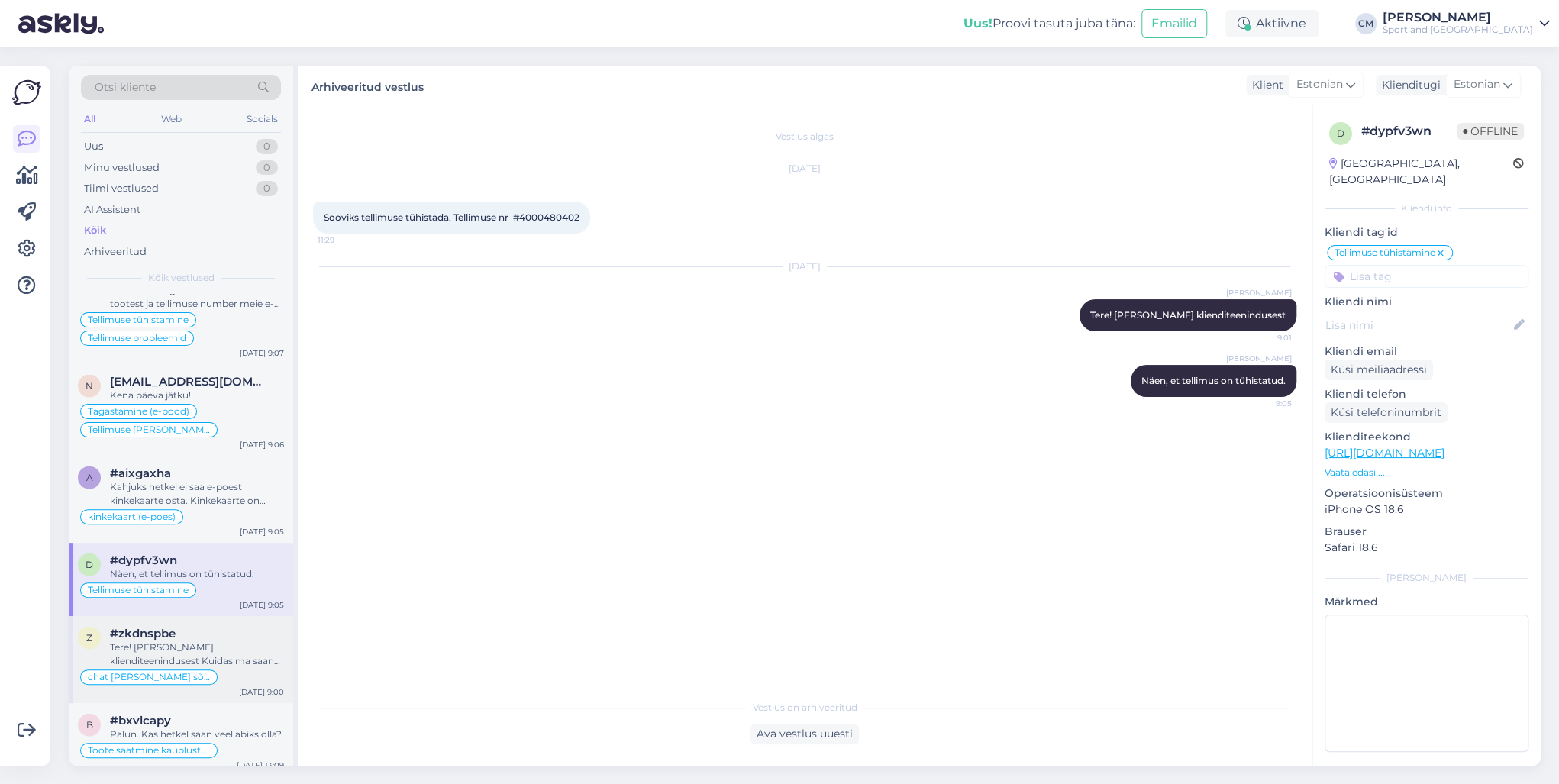
click at [234, 668] on div "chat [PERSON_NAME] sõnumita" at bounding box center [181, 677] width 206 height 18
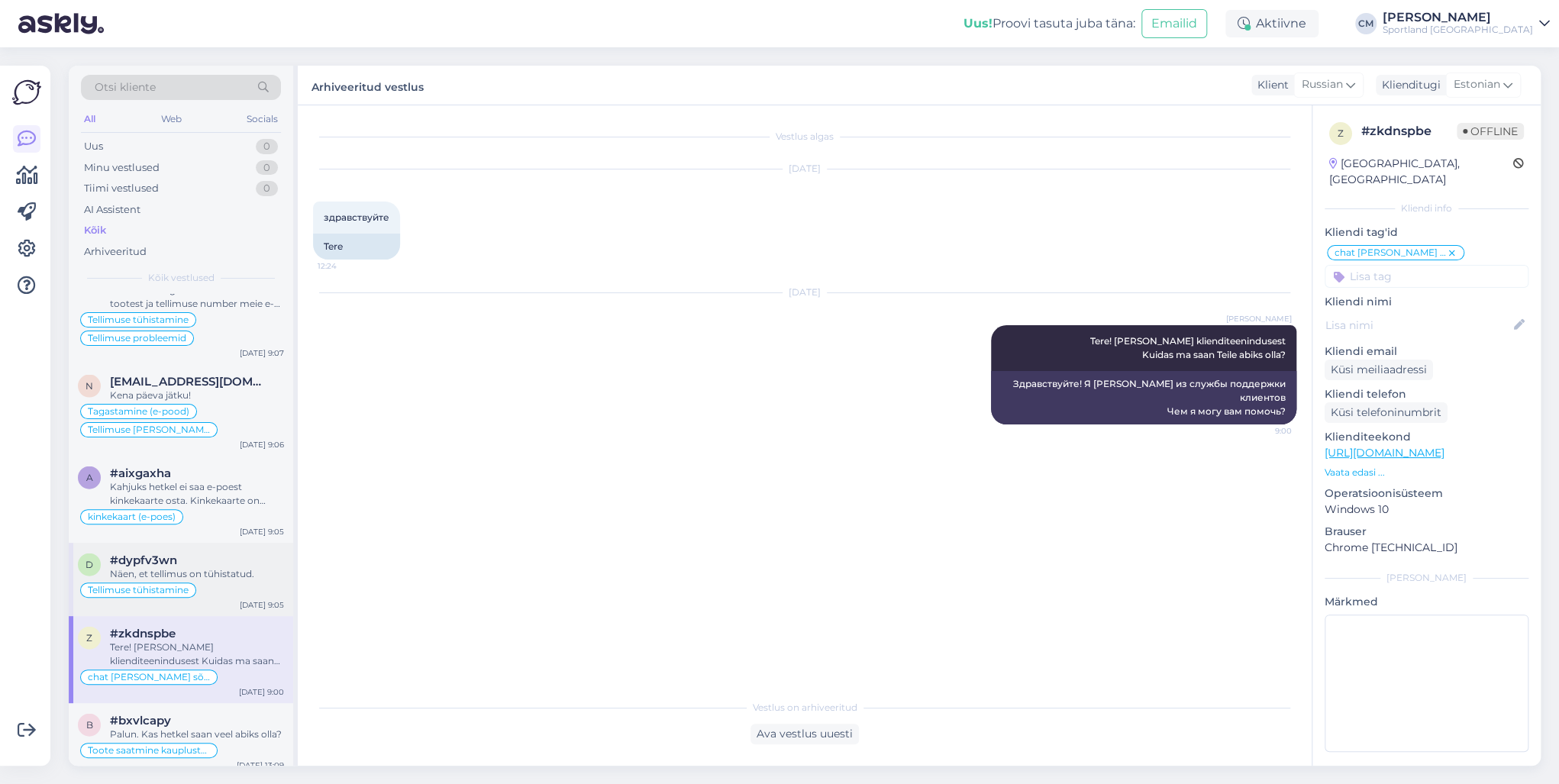
click at [223, 568] on div "Näen, et tellimus on tühistatud." at bounding box center [196, 574] width 174 height 14
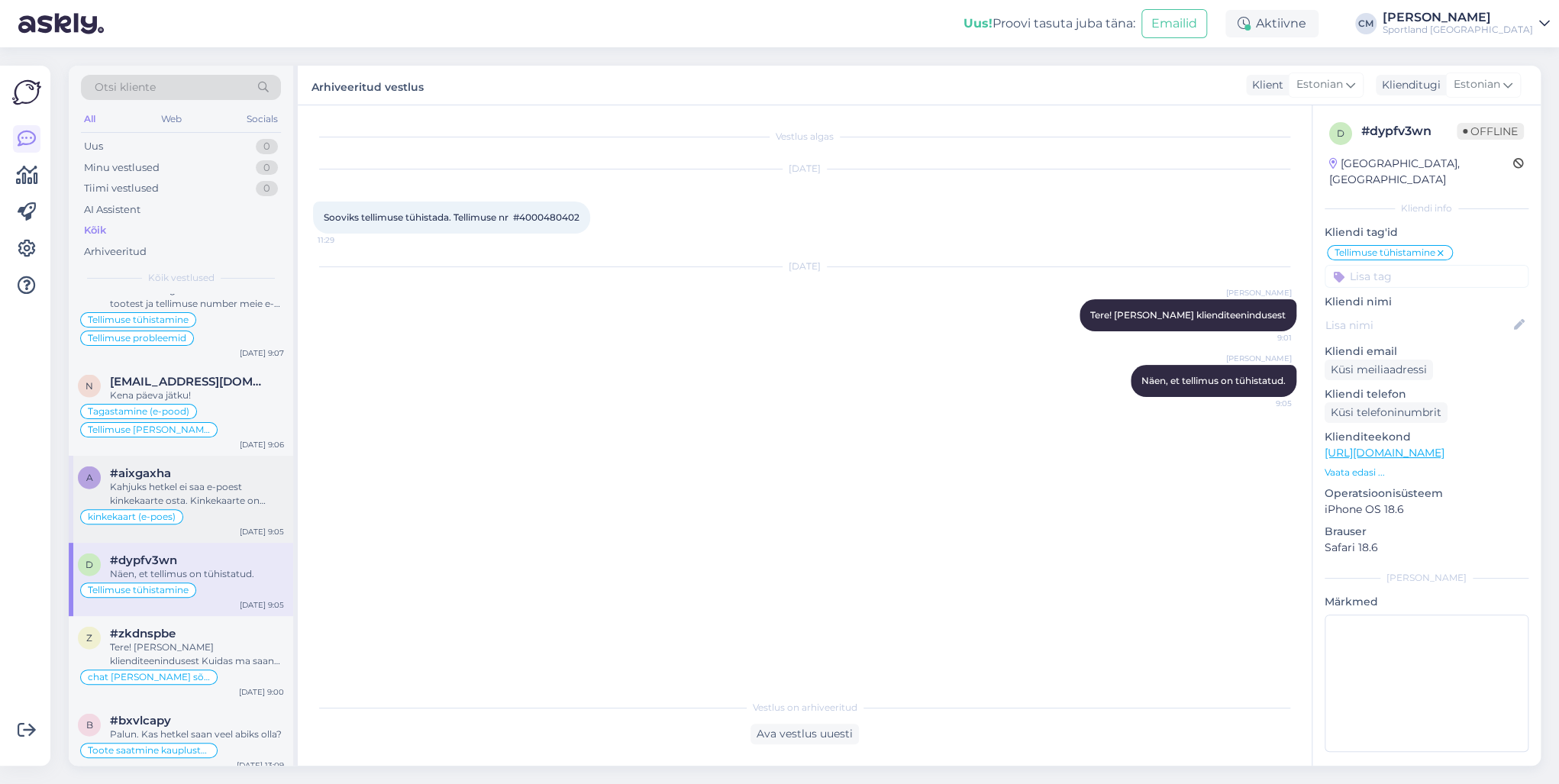
click at [226, 508] on div "kinkekaart (e-poes)" at bounding box center [181, 517] width 206 height 18
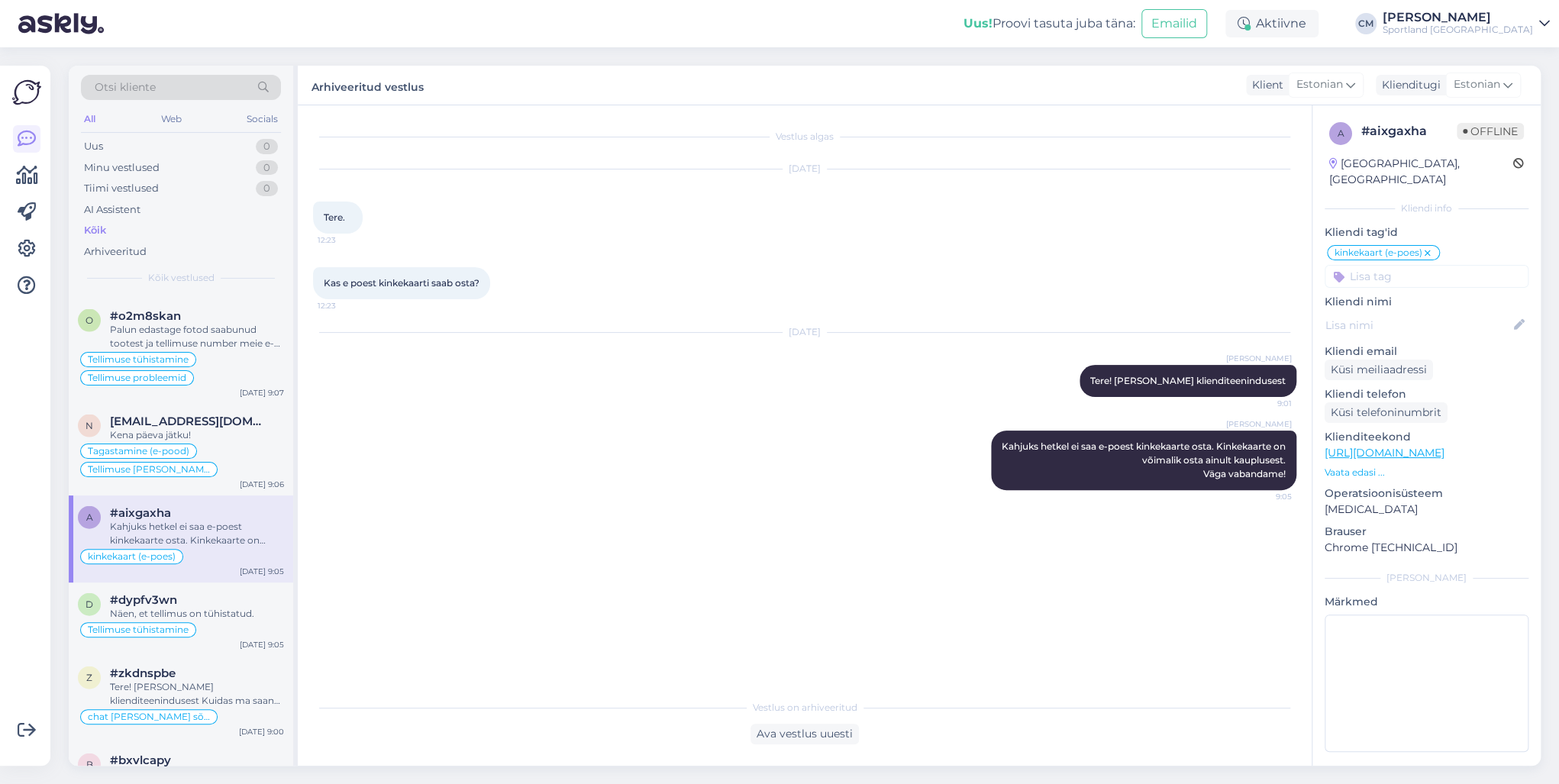
scroll to position [2260, 0]
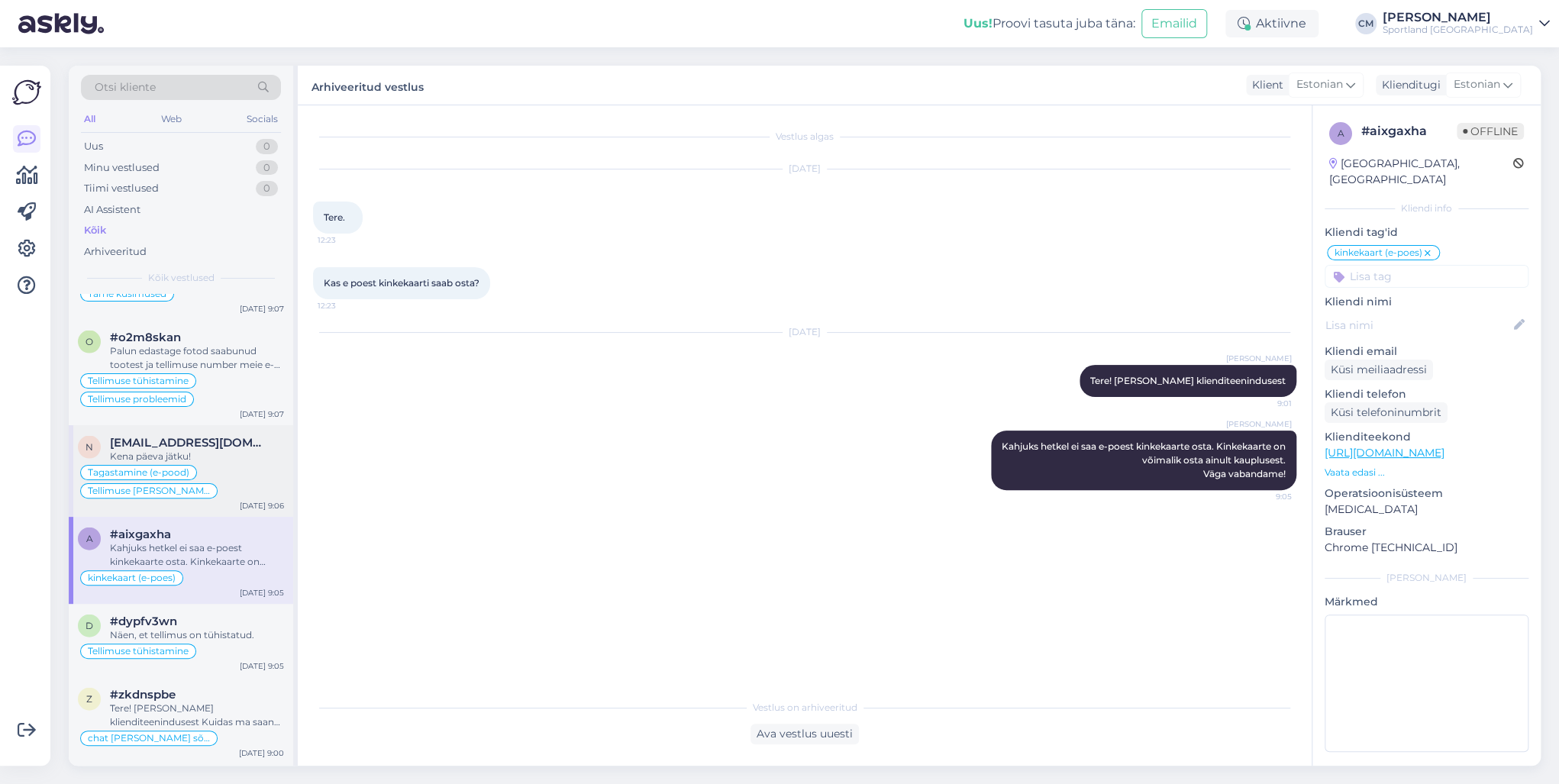
click at [236, 468] on div "Tagastamine (e-pood) Tellimuse [PERSON_NAME] info" at bounding box center [181, 482] width 206 height 37
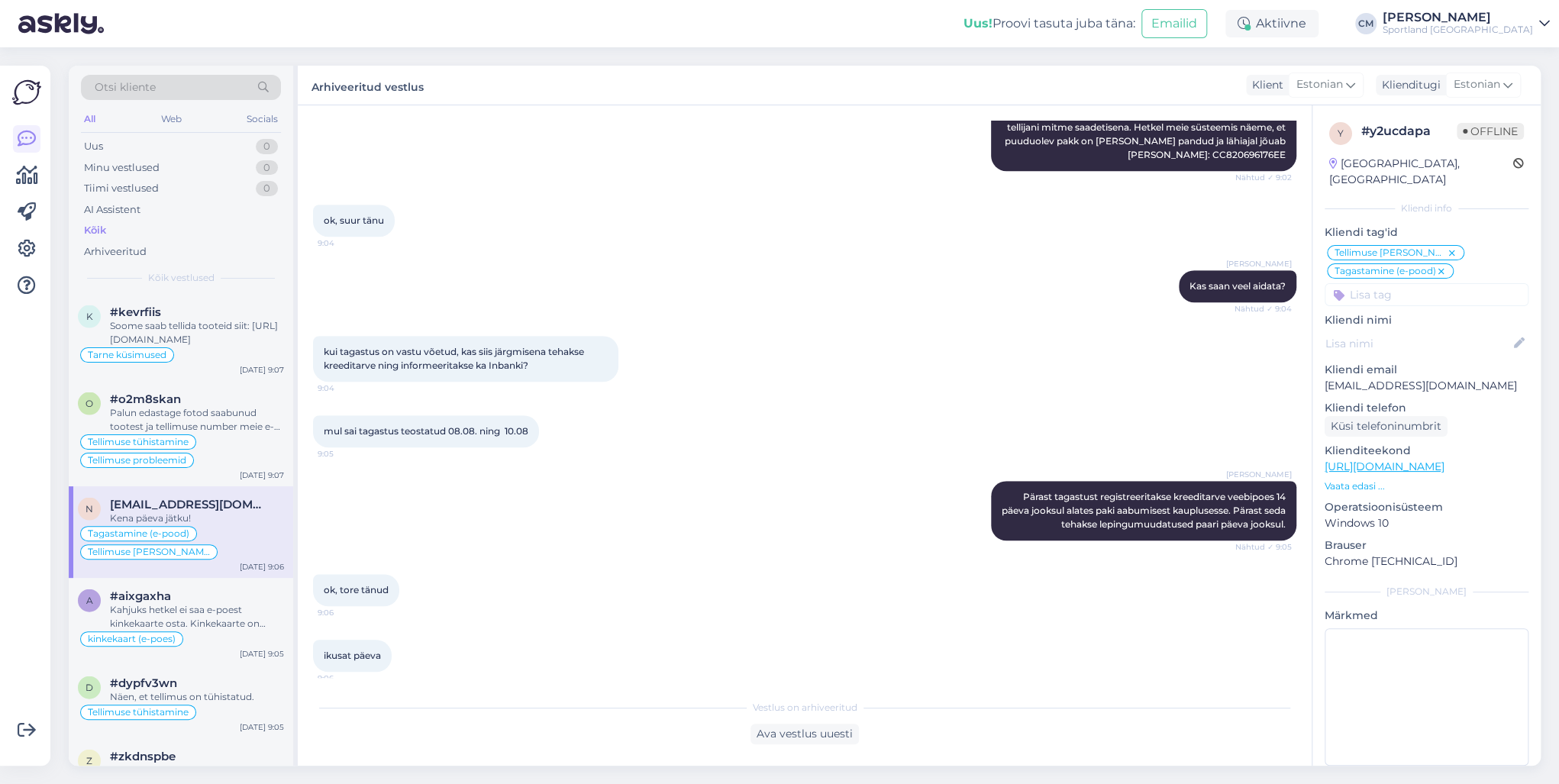
scroll to position [633, 0]
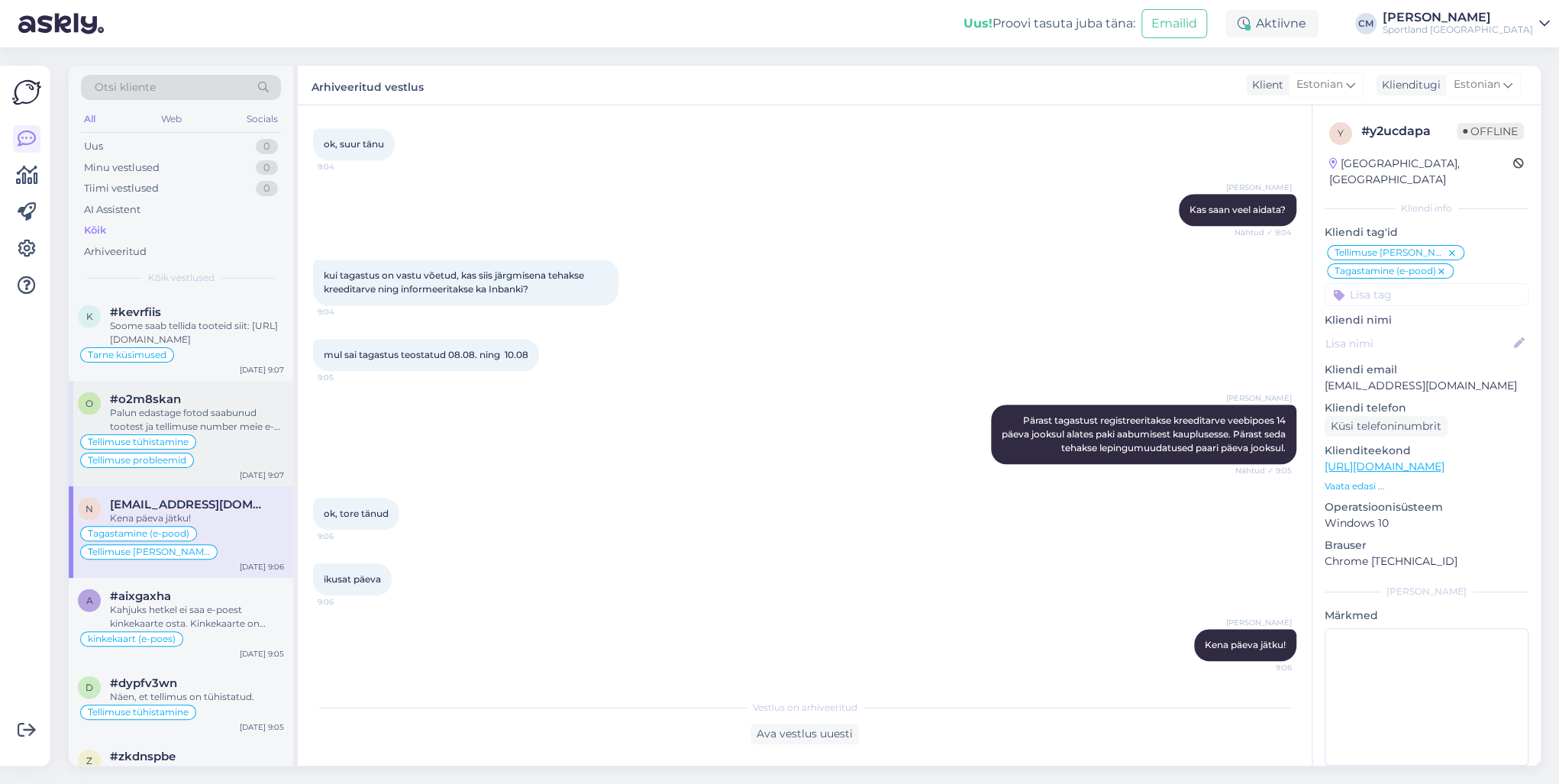
click at [180, 405] on div "Palun edastage fotod saabunud tootest ja tellimuse number meie e-mailile, et sa…" at bounding box center [196, 419] width 174 height 27
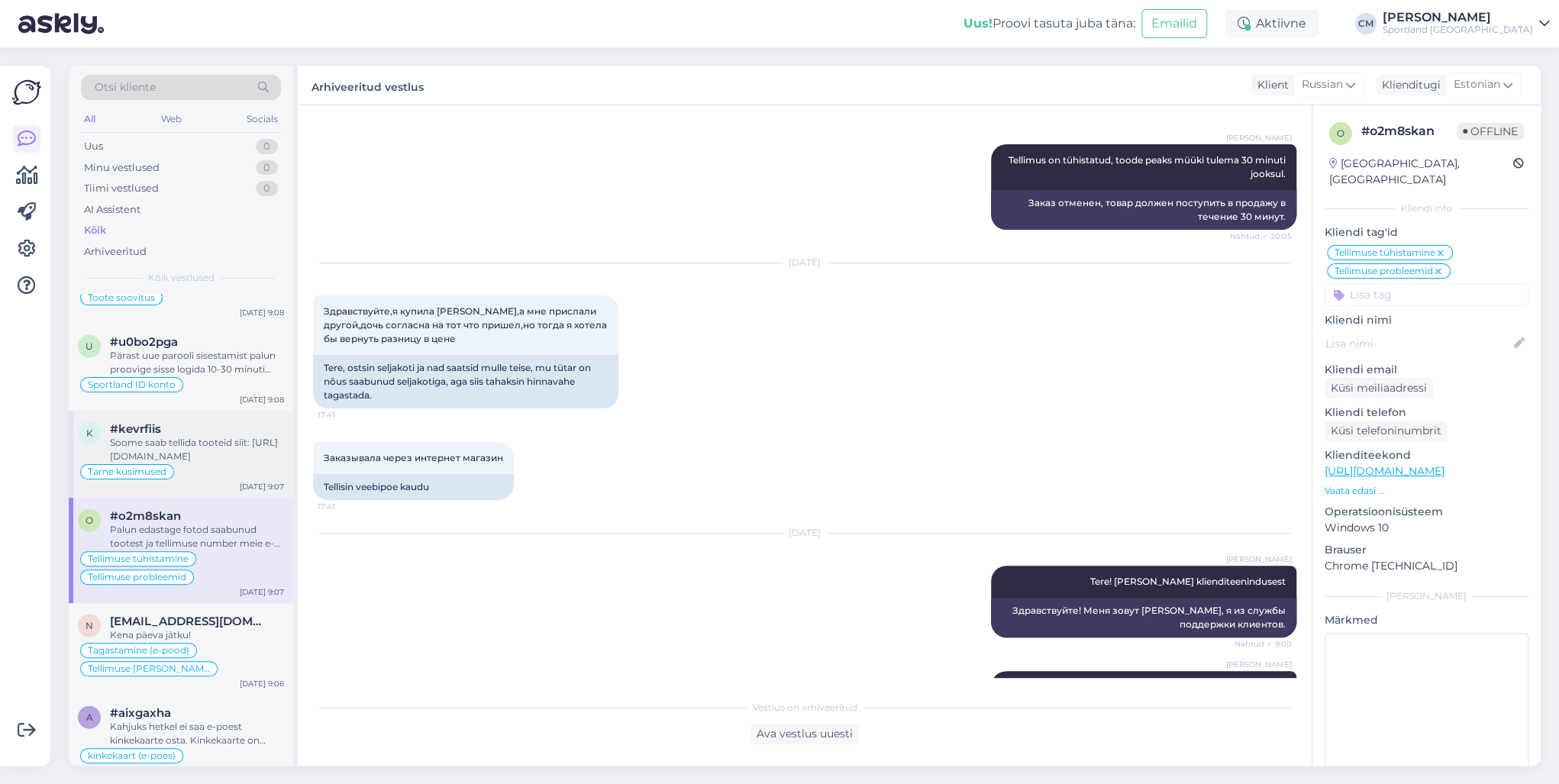
scroll to position [2077, 0]
click at [197, 440] on div "Soome saab tellida tooteid siit: [URL][DOMAIN_NAME]" at bounding box center [196, 454] width 174 height 27
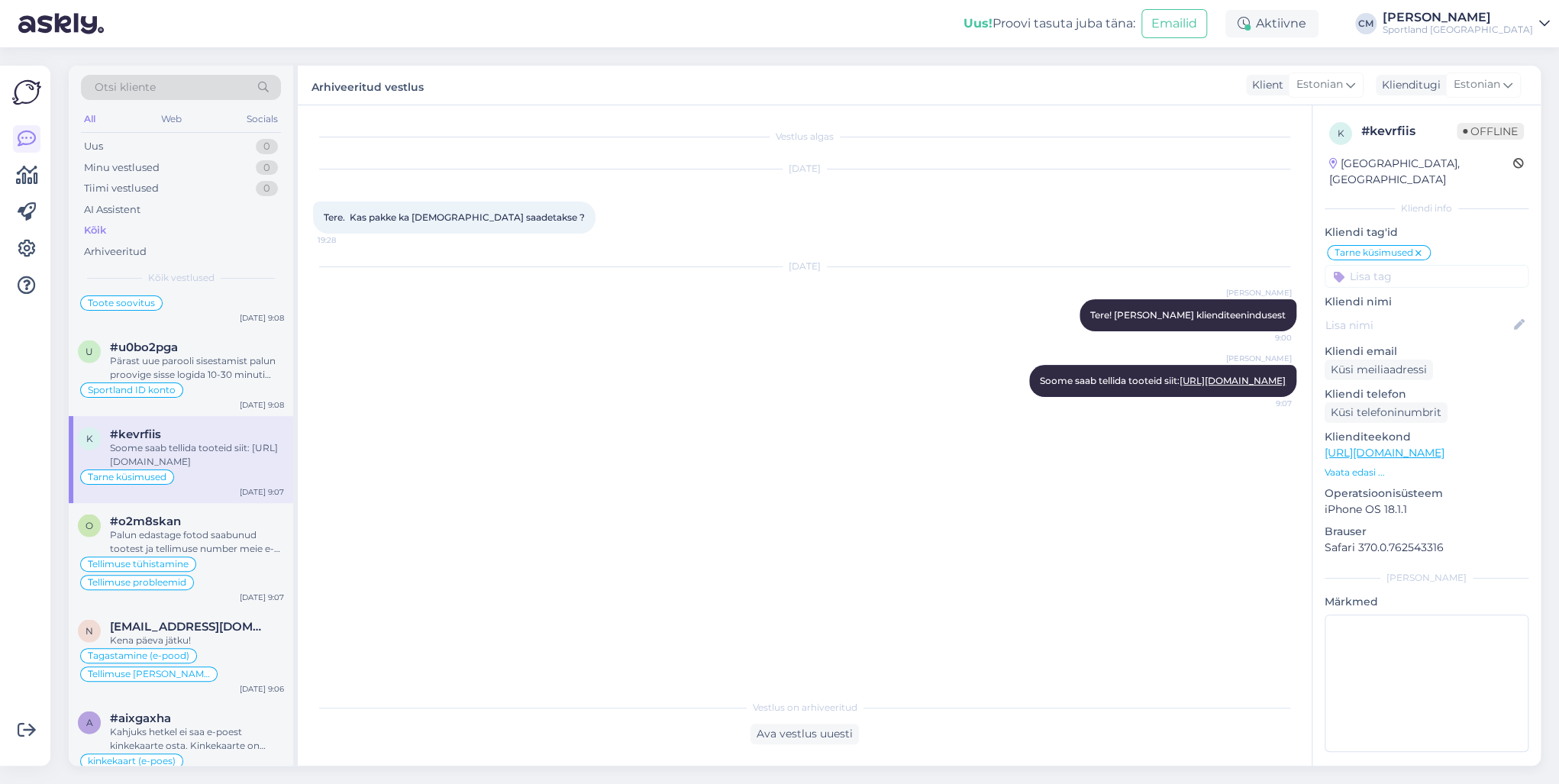
scroll to position [1954, 0]
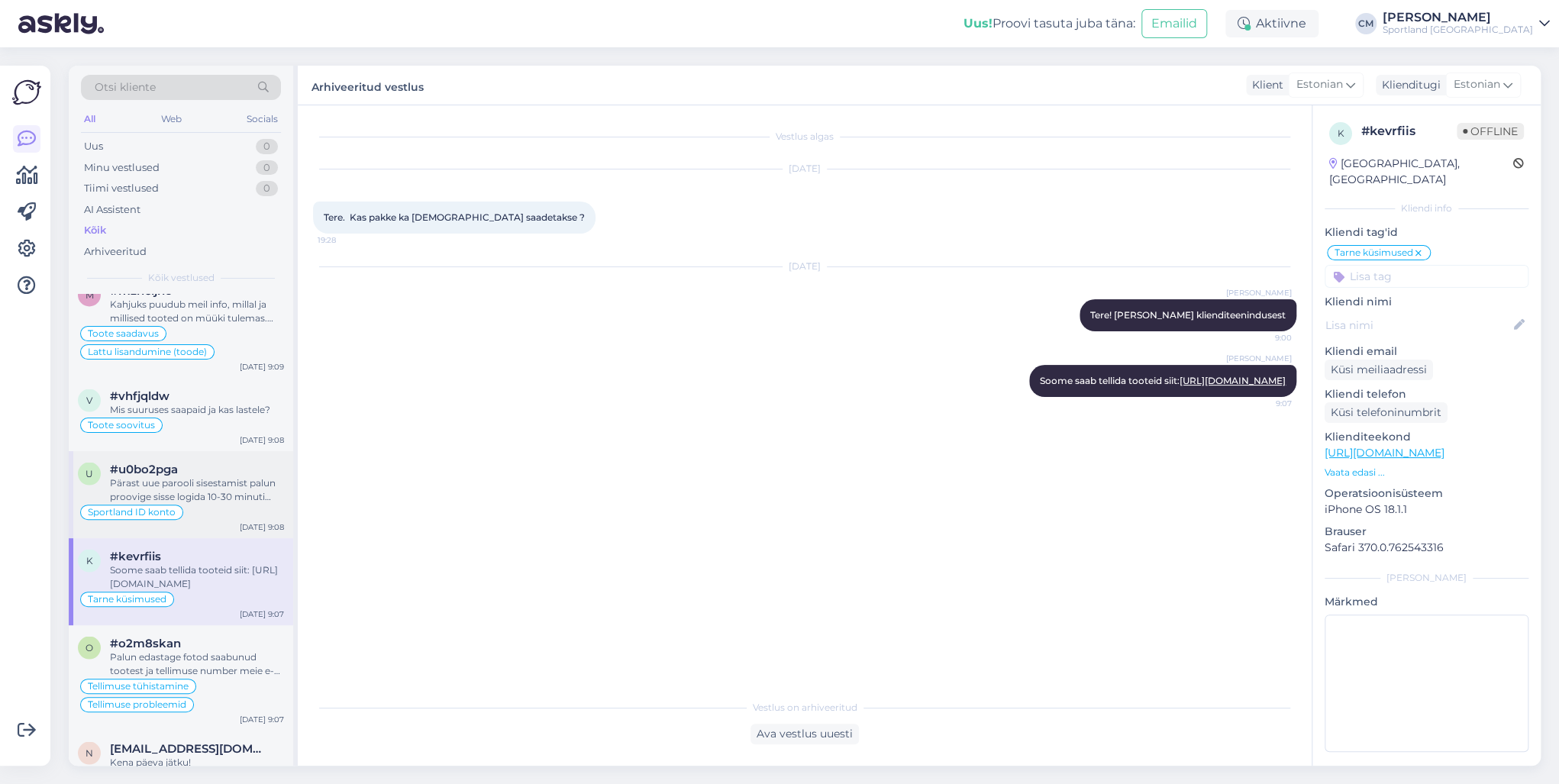
click at [196, 462] on div "#u0bo2pga" at bounding box center [196, 469] width 174 height 14
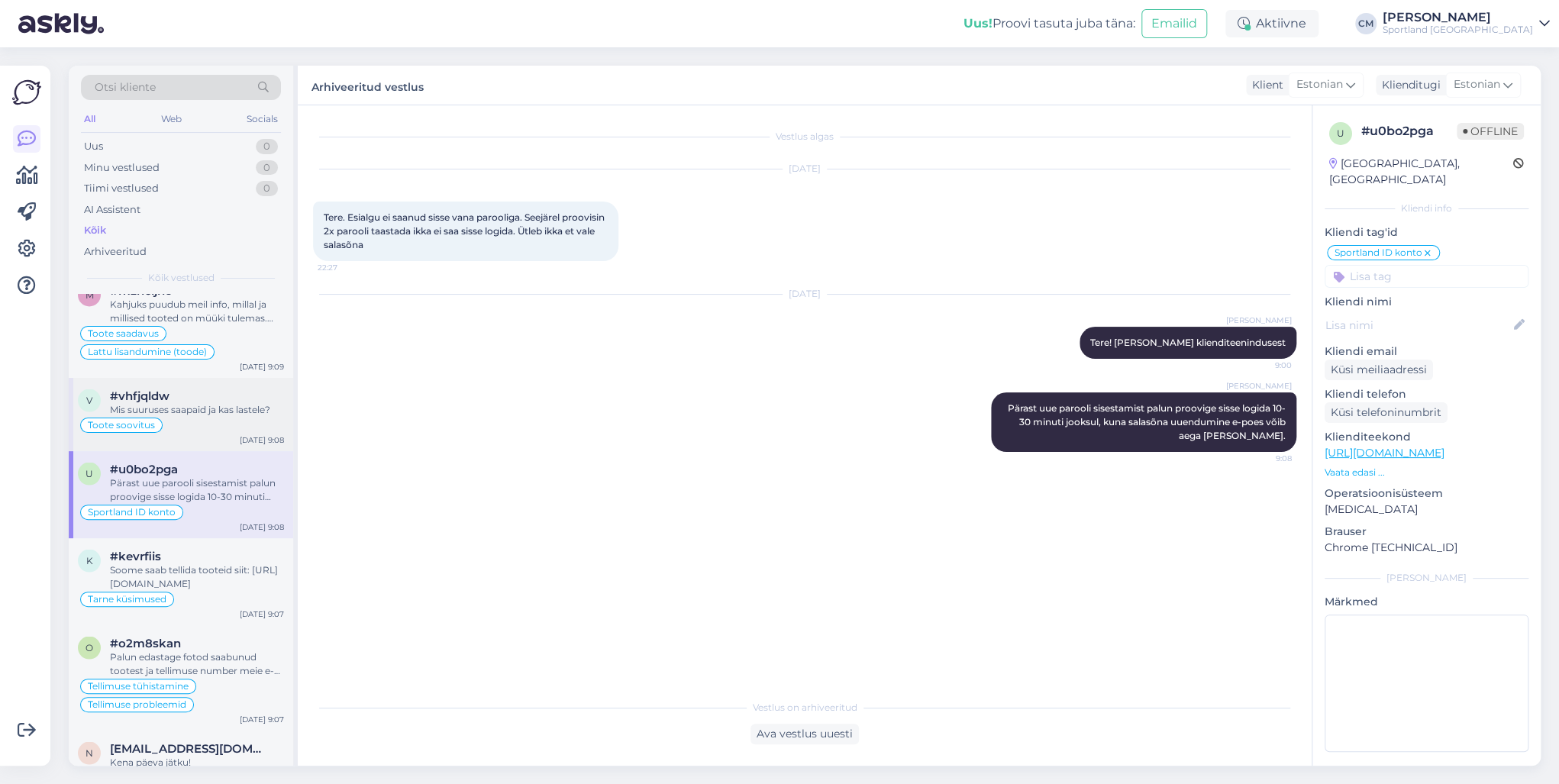
click at [195, 416] on div "Toote soovitus" at bounding box center [181, 425] width 206 height 18
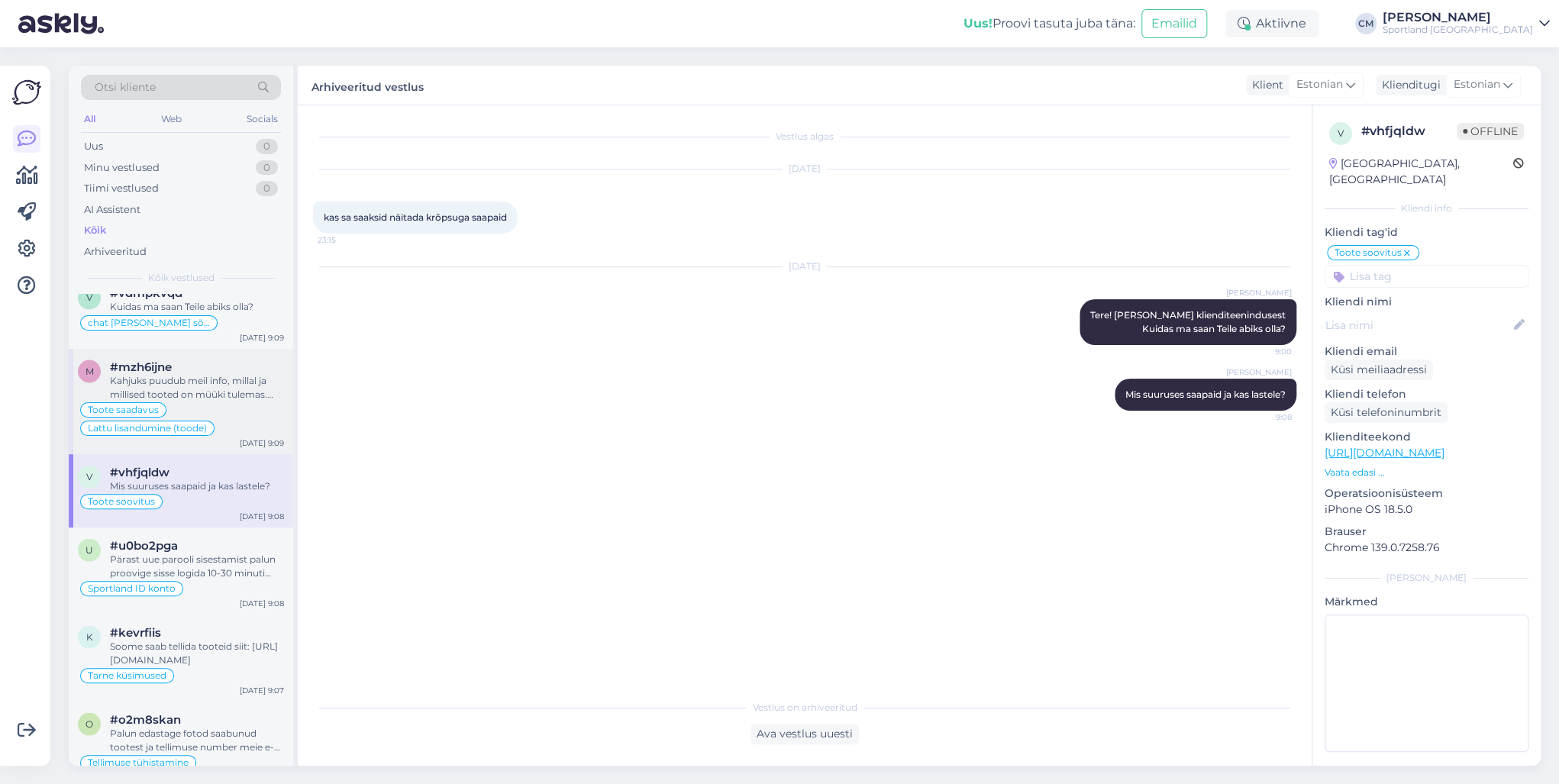
scroll to position [1771, 0]
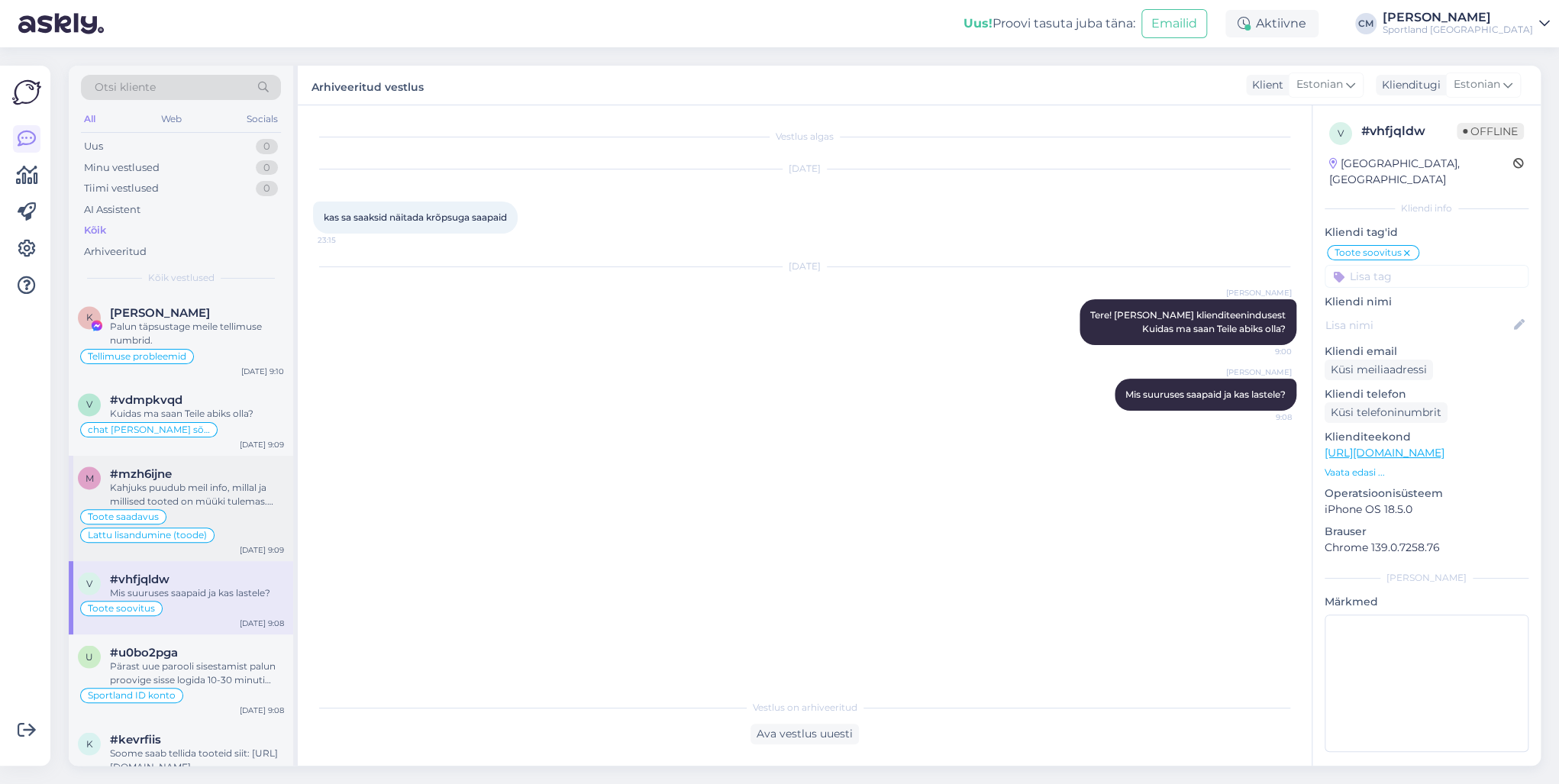
click at [180, 508] on div "Toote saadavus Lattu lisandumine (toode)" at bounding box center [181, 526] width 206 height 37
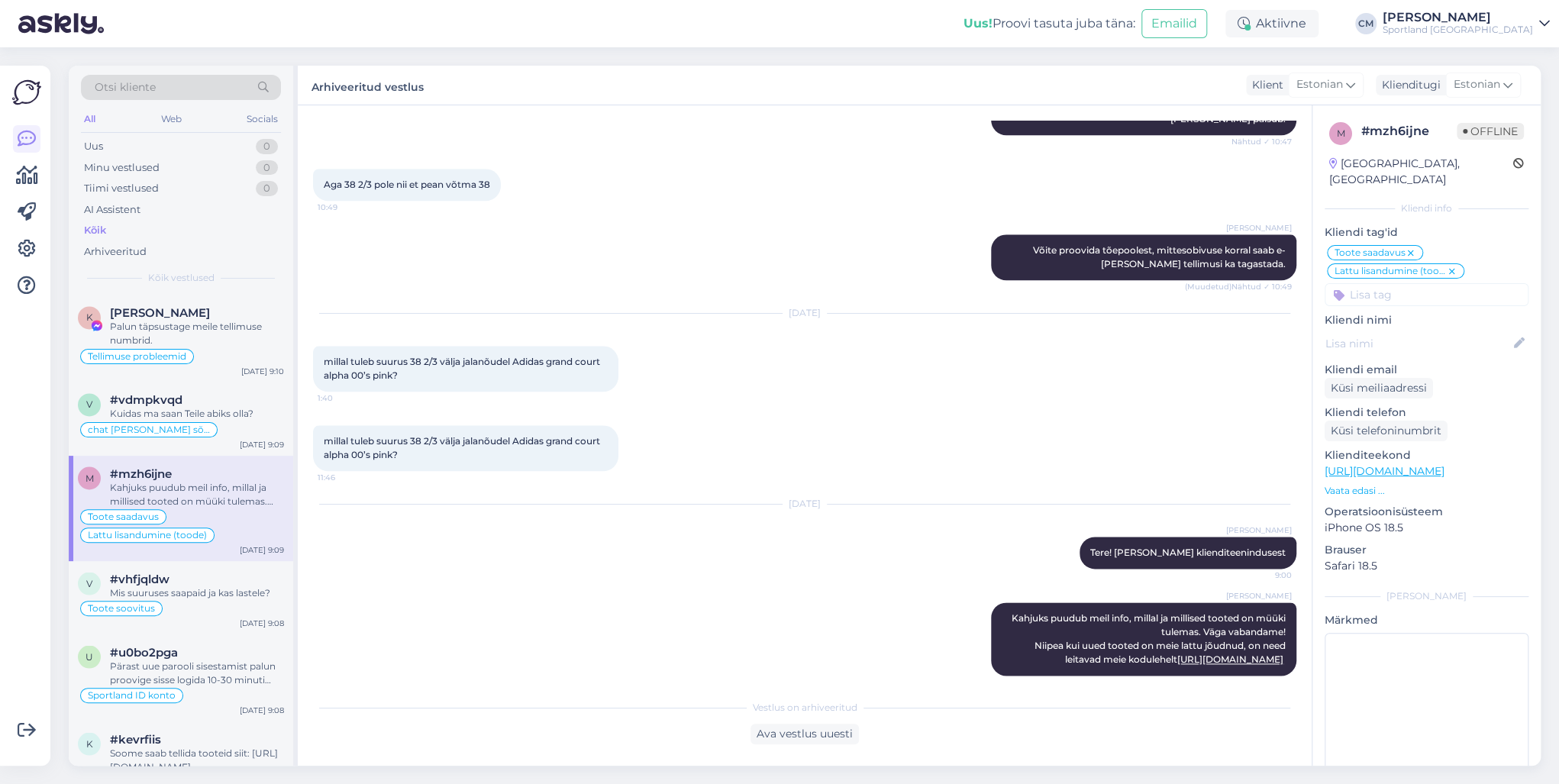
scroll to position [1649, 0]
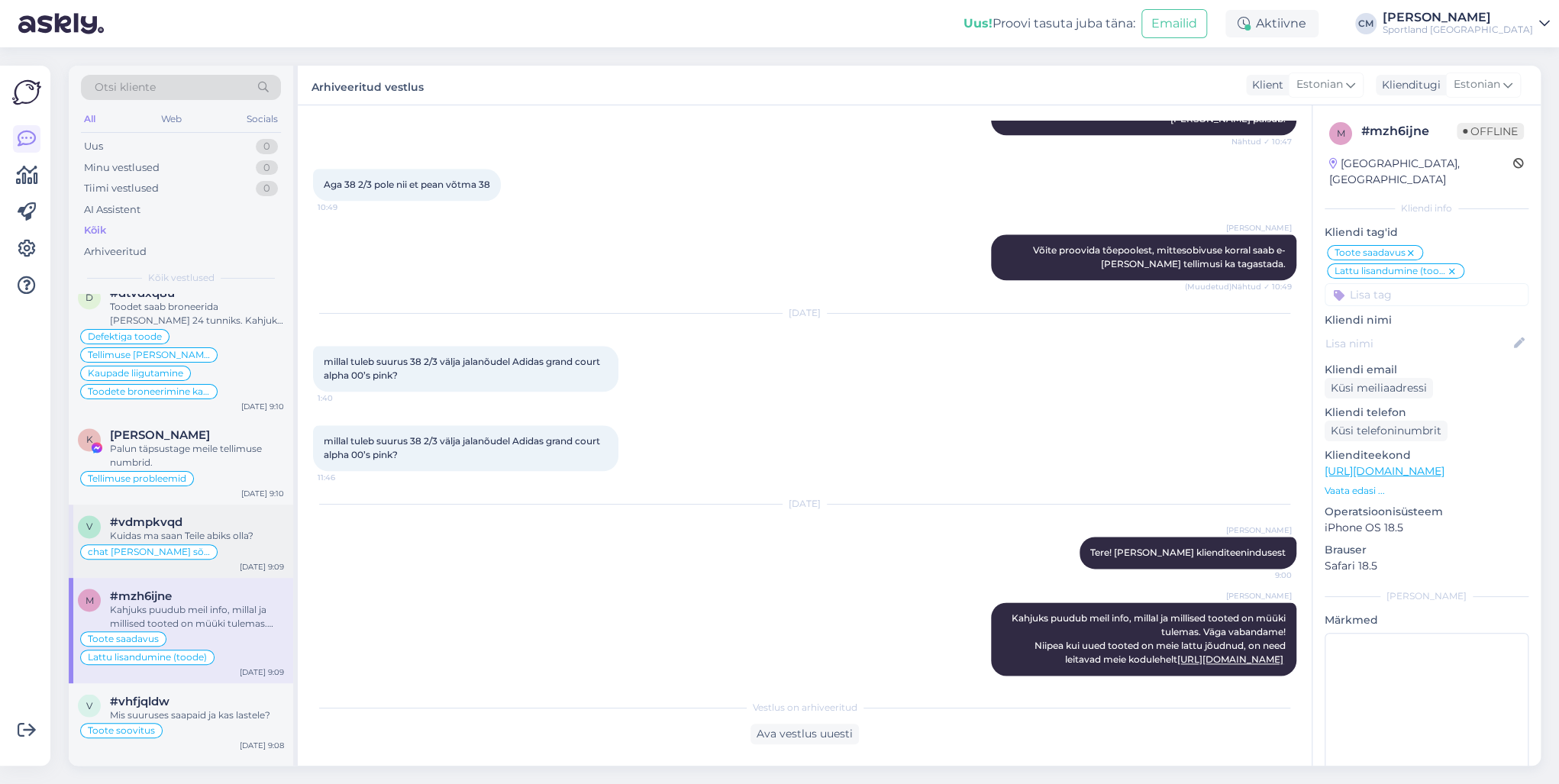
click at [189, 529] on div "Kuidas ma saan Teile abiks olla?" at bounding box center [196, 536] width 174 height 14
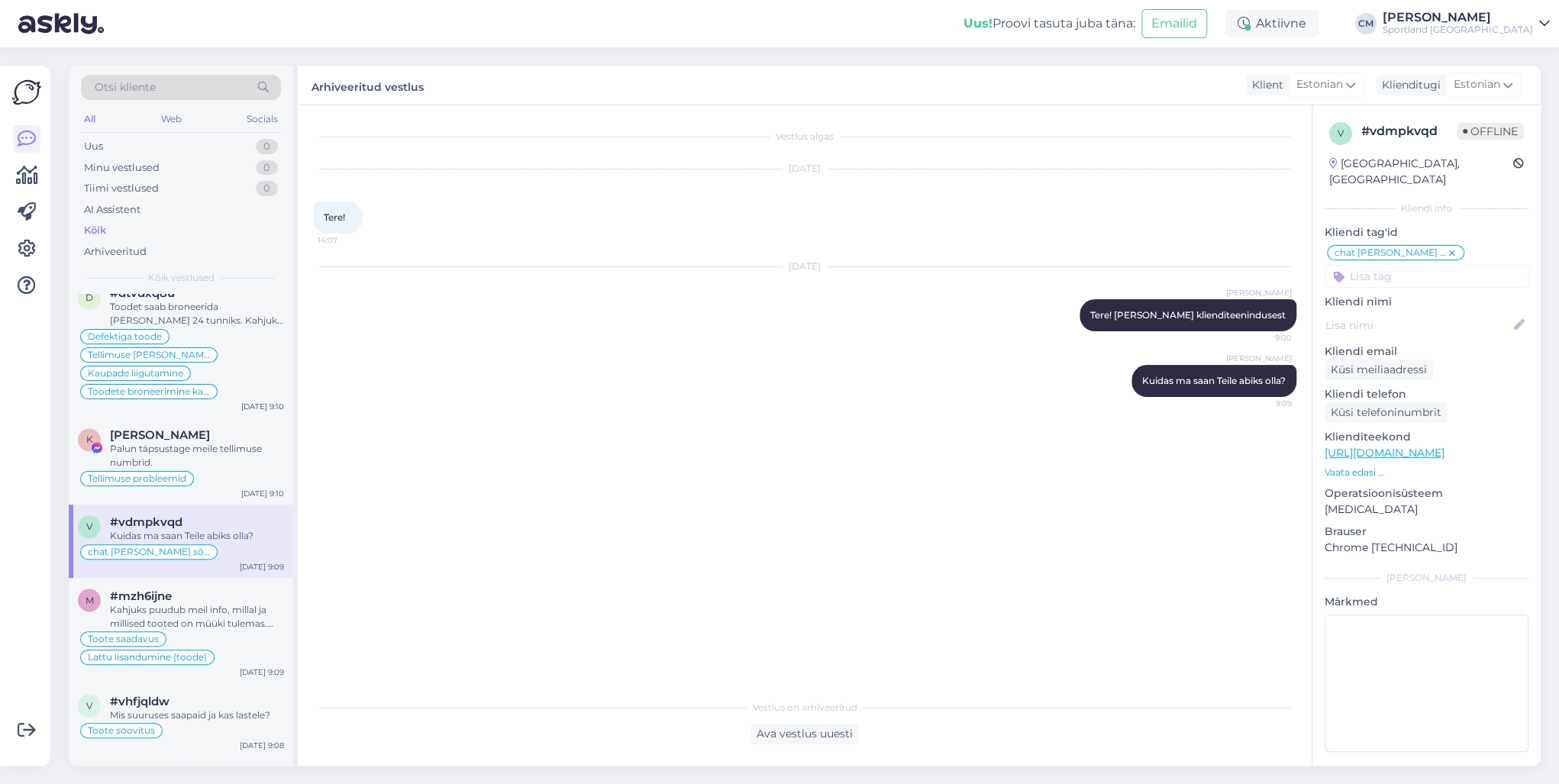
scroll to position [1527, 0]
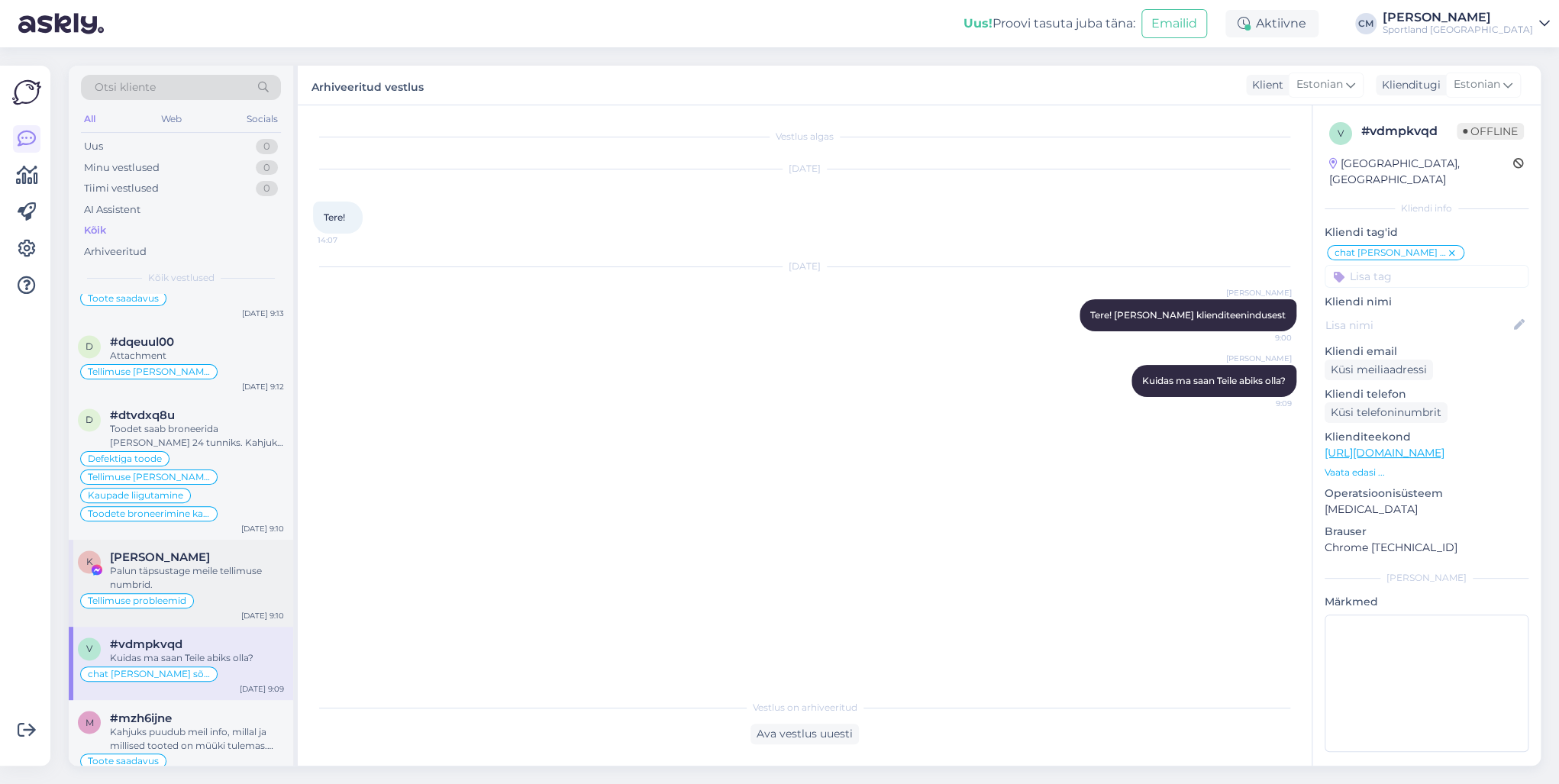
click at [221, 564] on div "Palun täpsustage meile tellimuse numbrid." at bounding box center [196, 578] width 174 height 27
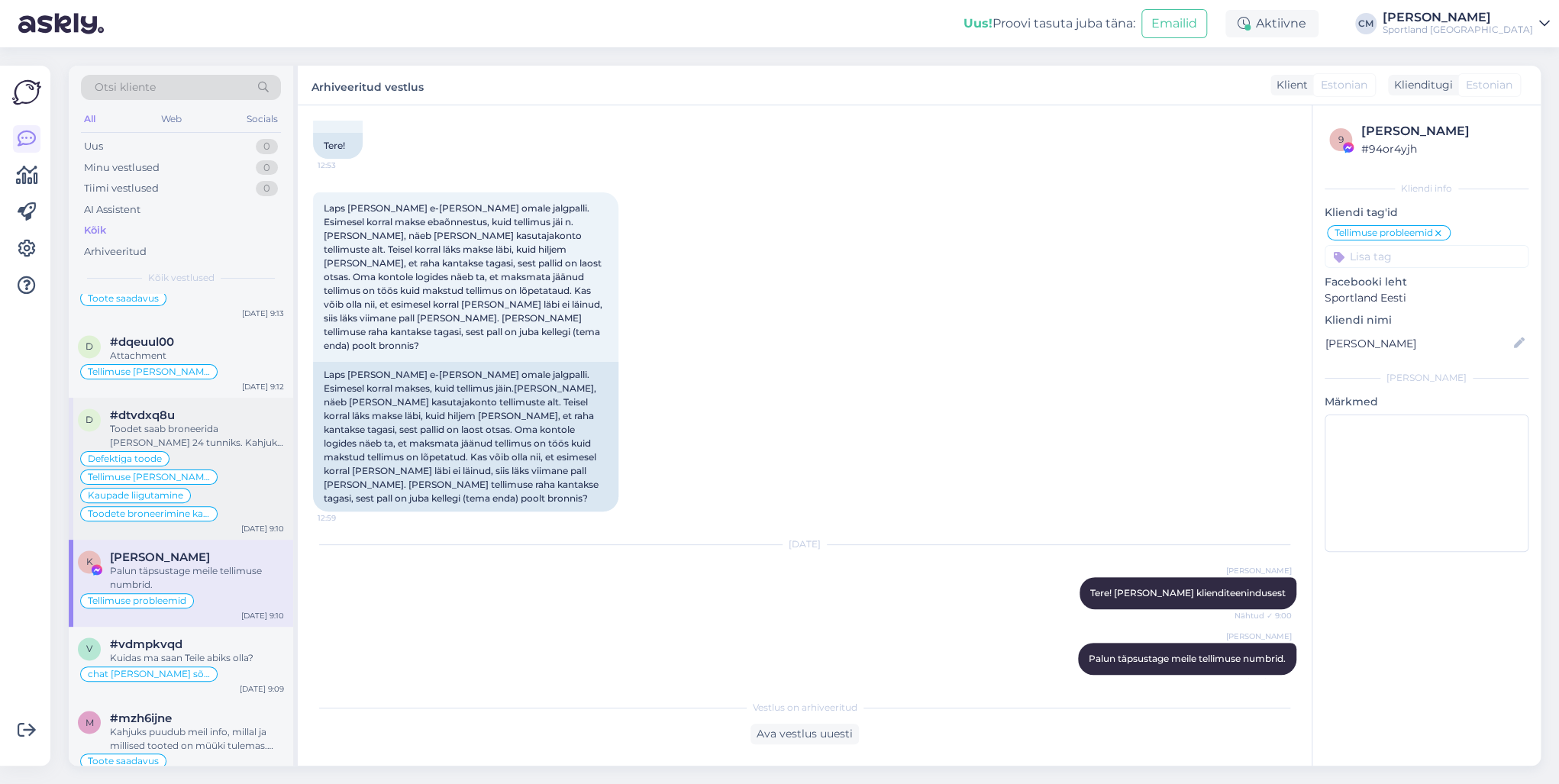
click at [265, 458] on div "Defektiga toode Tellimuse [PERSON_NAME] info Kaupade liigutamine Toodete bronee…" at bounding box center [181, 486] width 206 height 73
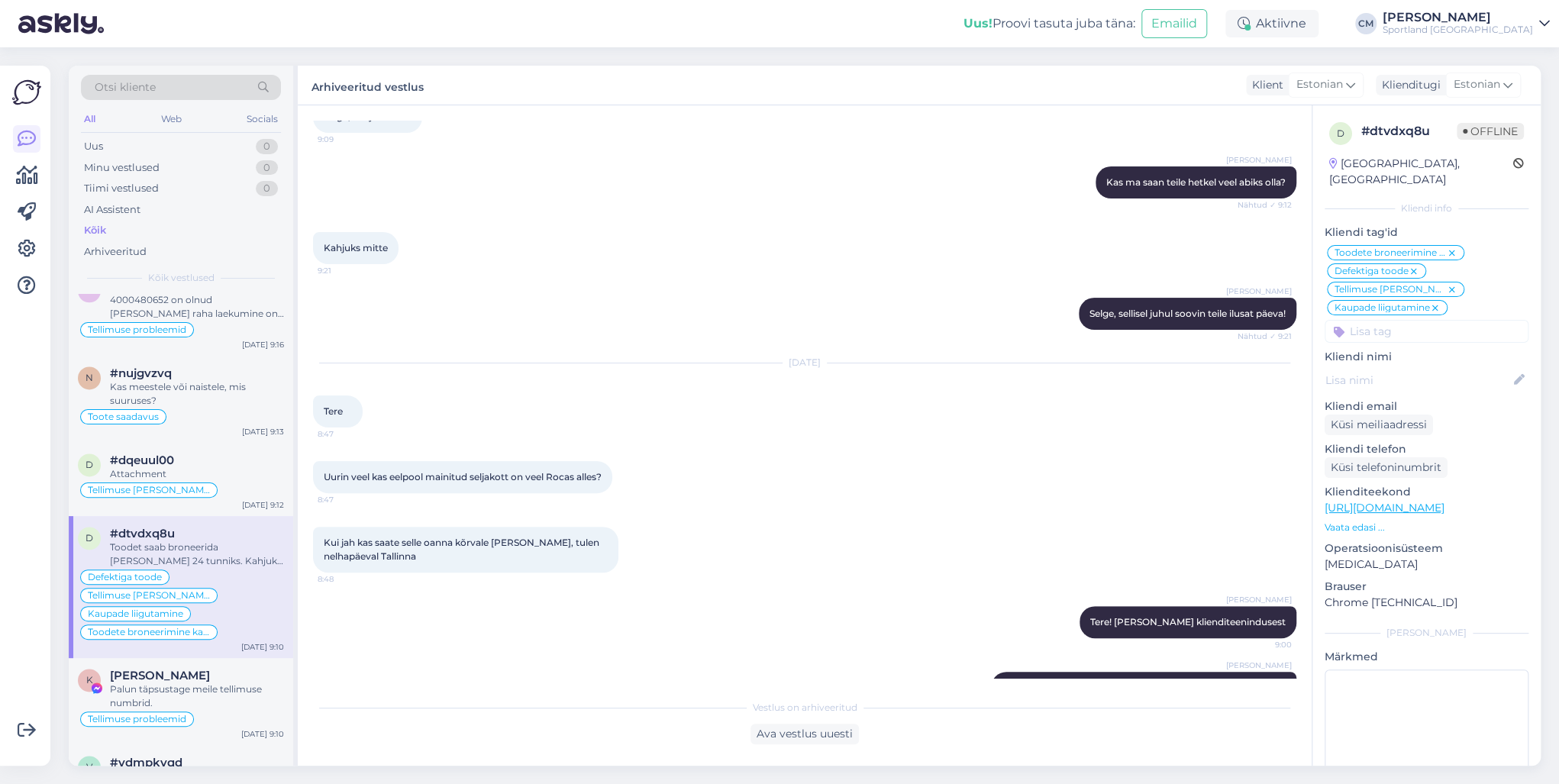
scroll to position [1405, 0]
click at [217, 471] on div "Attachment" at bounding box center [196, 478] width 174 height 14
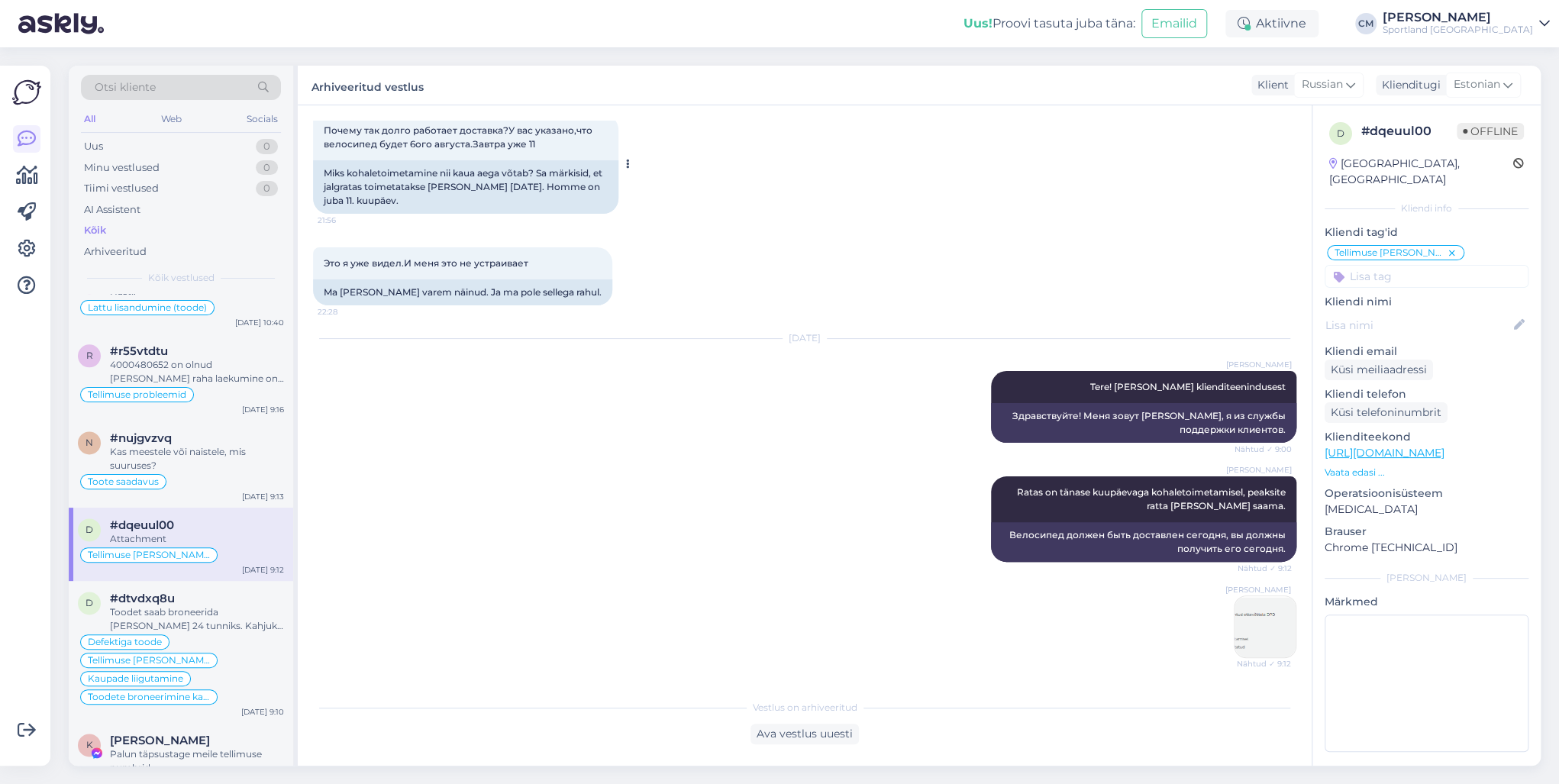
scroll to position [1553, 0]
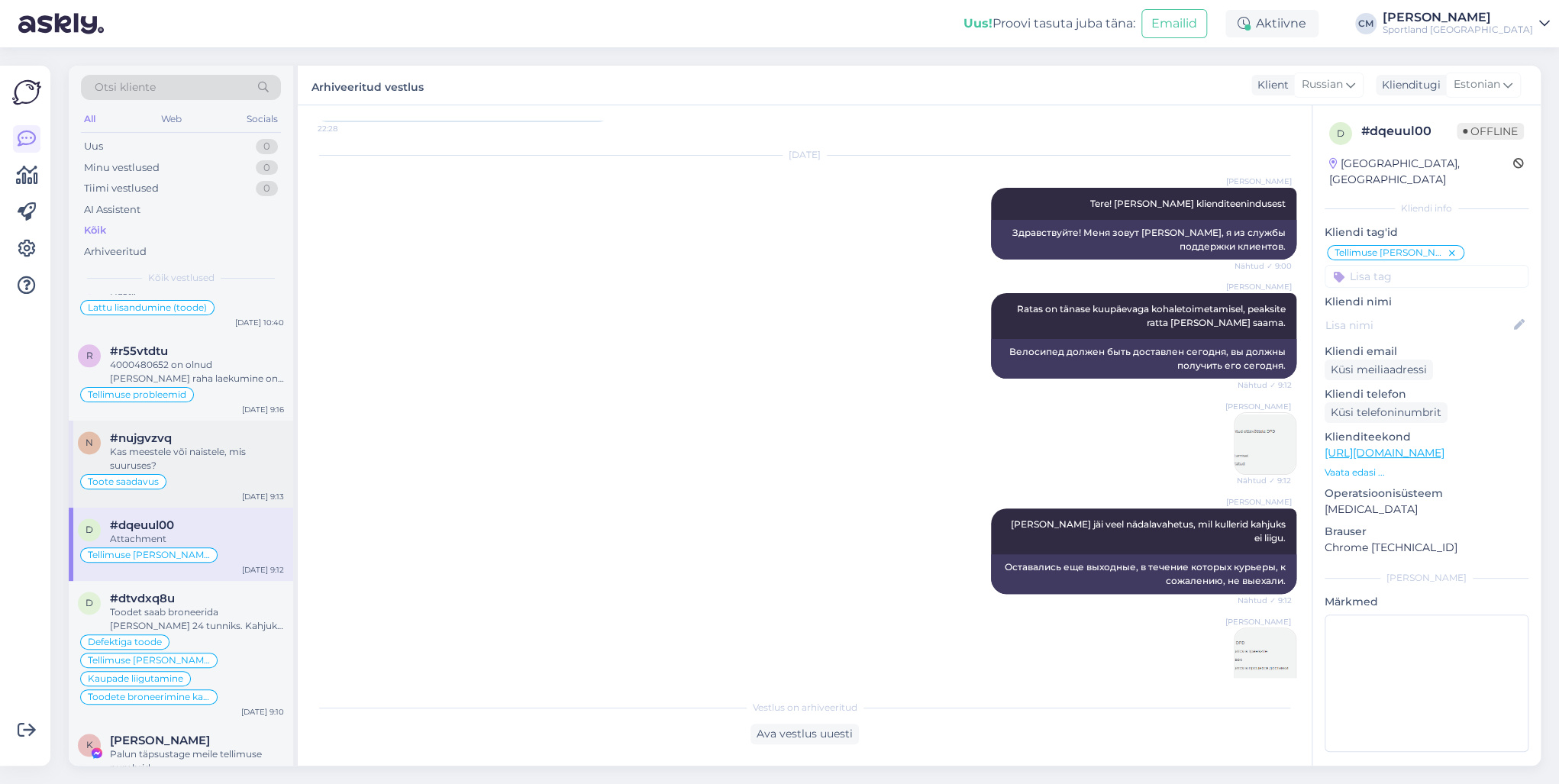
click at [252, 445] on div "Kas meestele või naistele, mis suuruses?" at bounding box center [196, 459] width 174 height 27
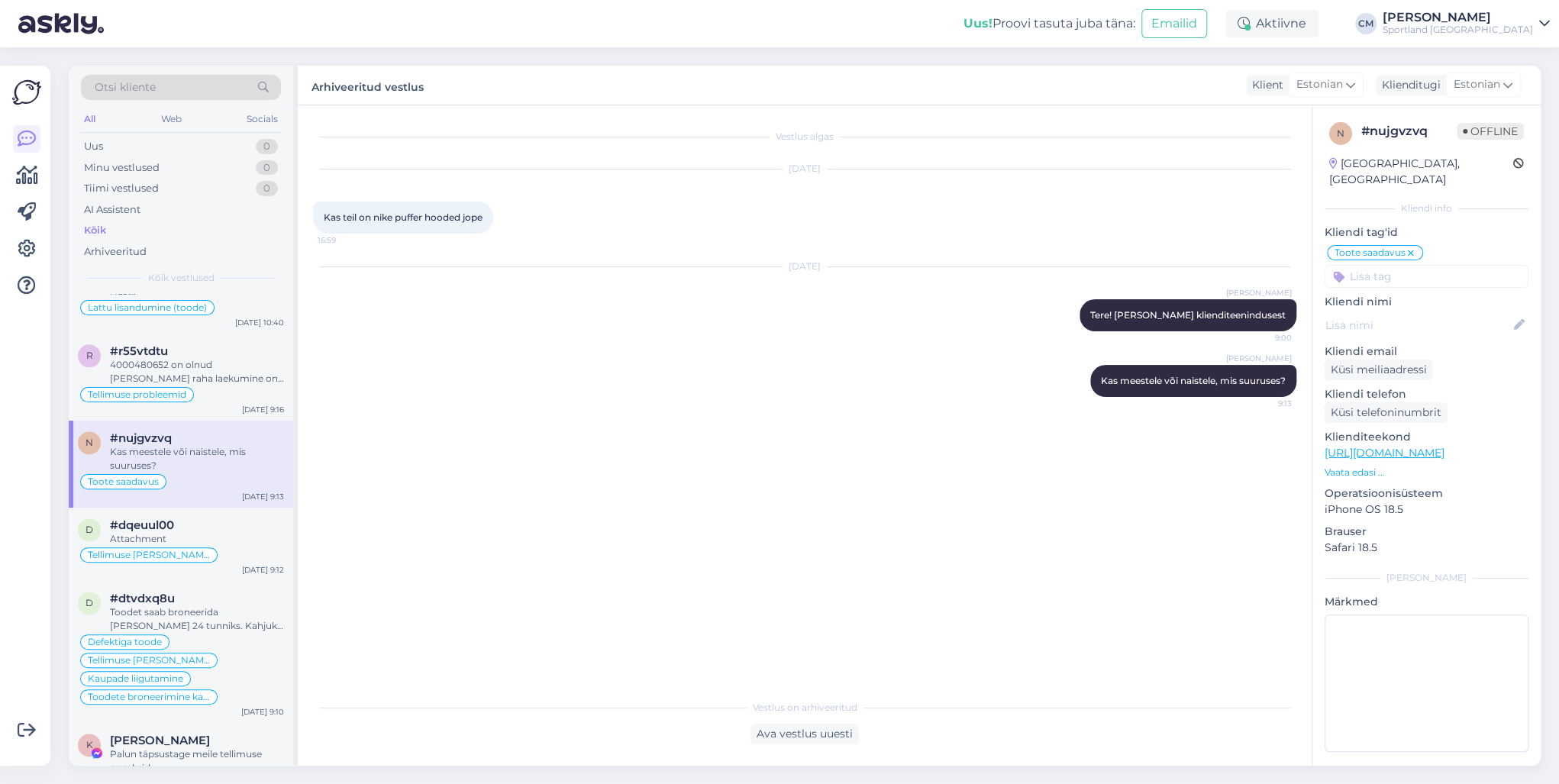
scroll to position [0, 0]
click at [217, 387] on div "r #r55vtdtu 4000480652 on olnud [PERSON_NAME] raha laekumine on olemas. Tellimu…" at bounding box center [181, 377] width 225 height 87
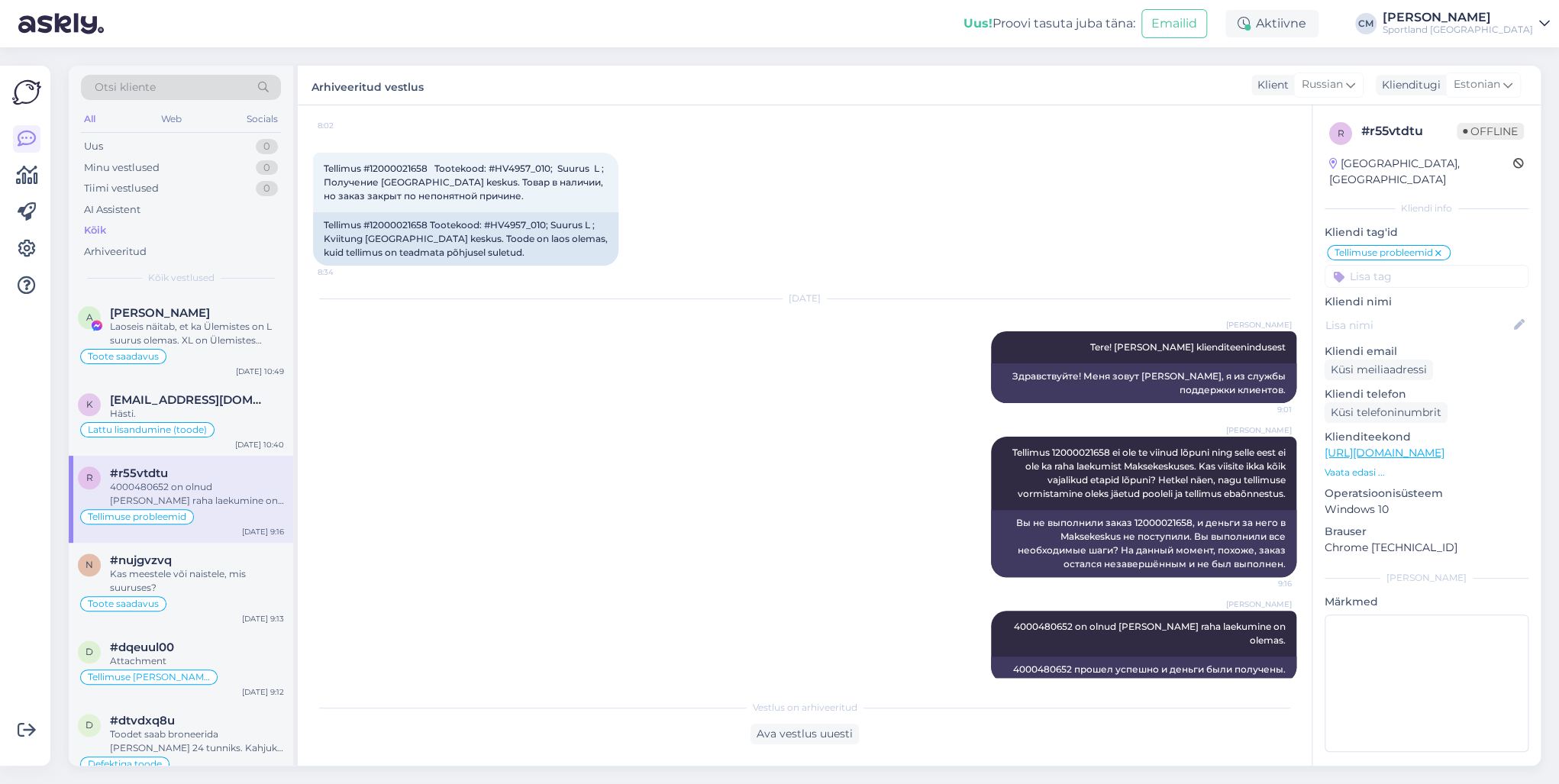
scroll to position [596, 0]
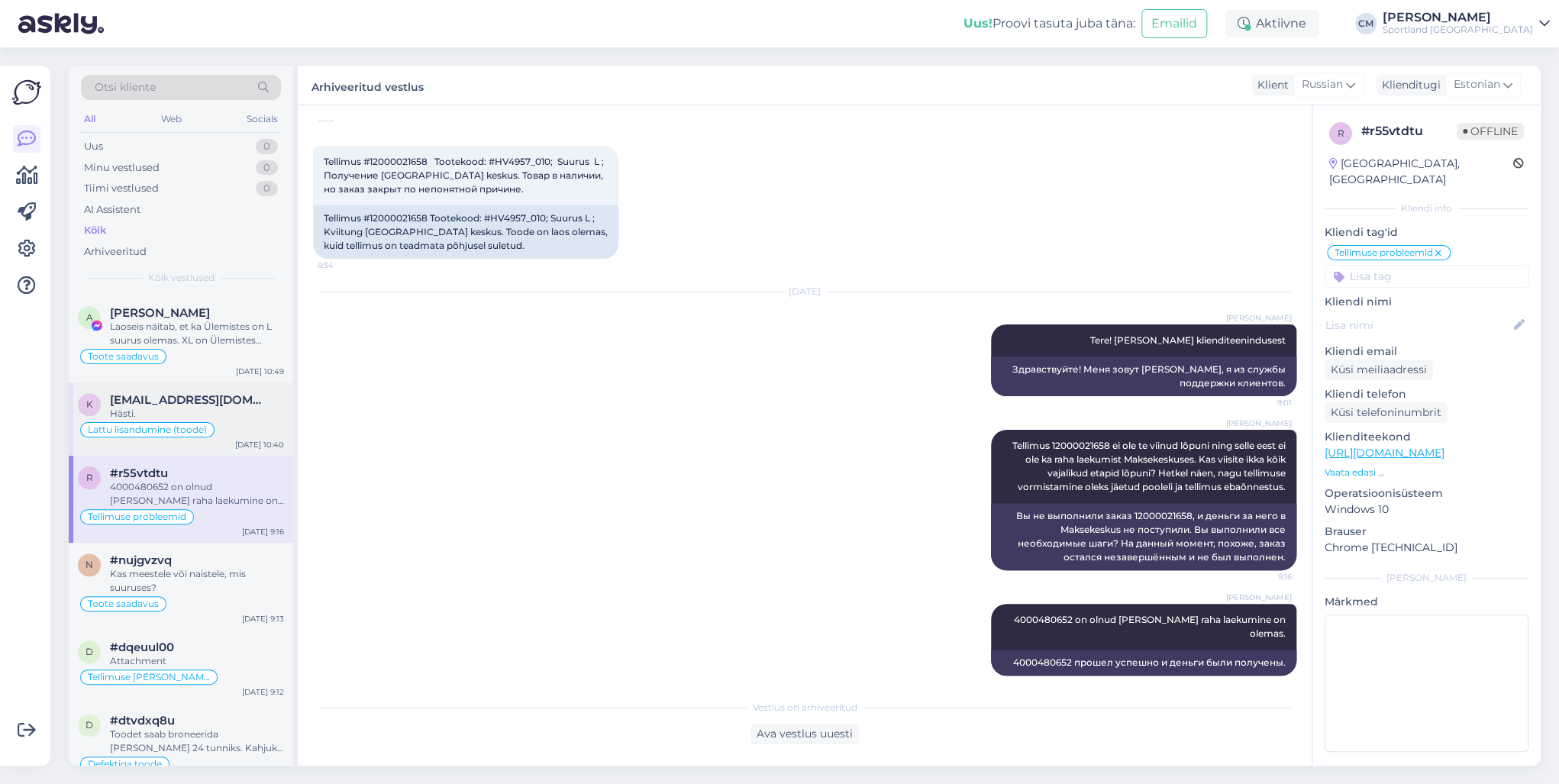
click at [204, 425] on span "Lattu lisandumine (toode)" at bounding box center [146, 429] width 119 height 9
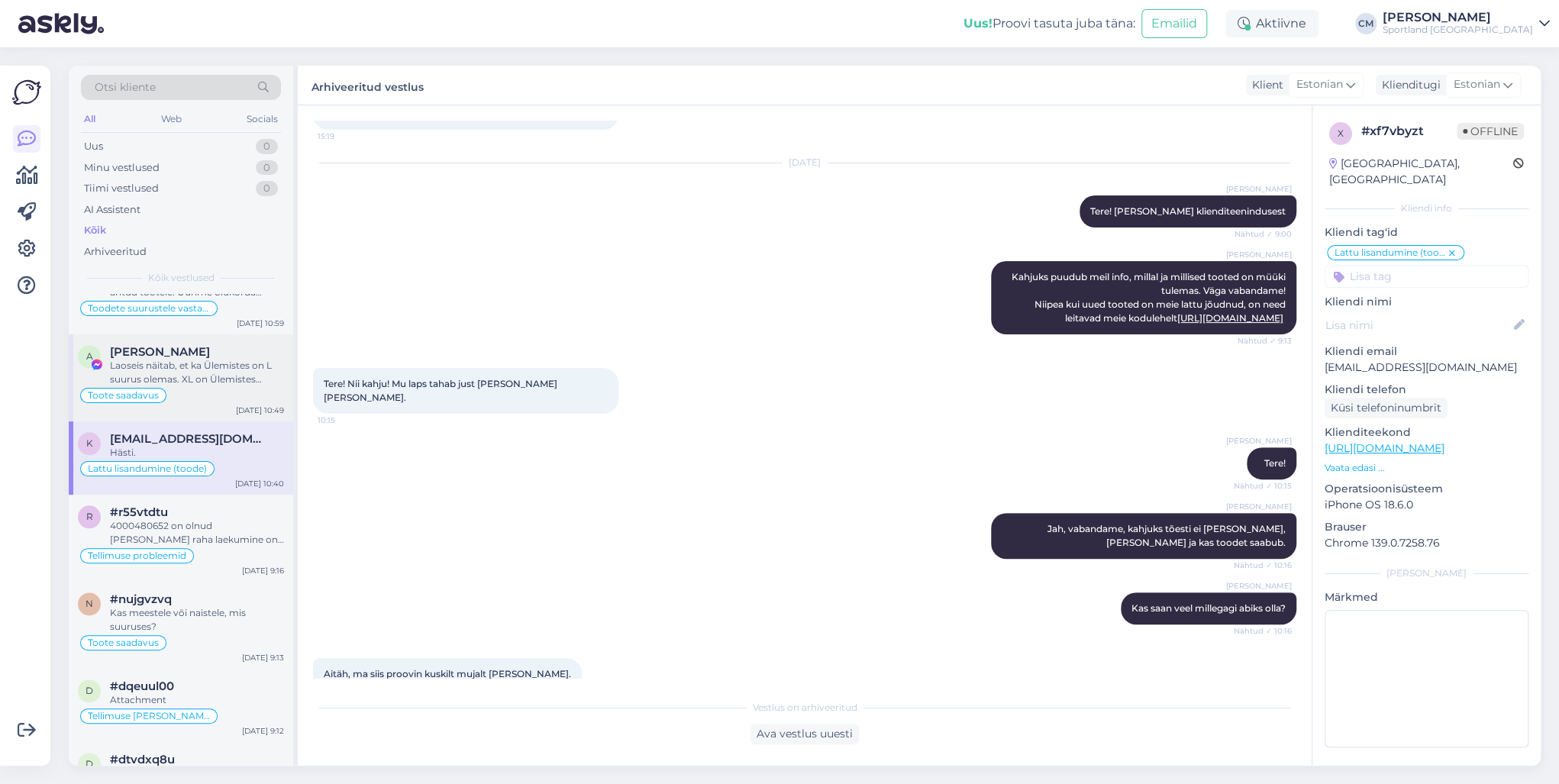
scroll to position [1099, 0]
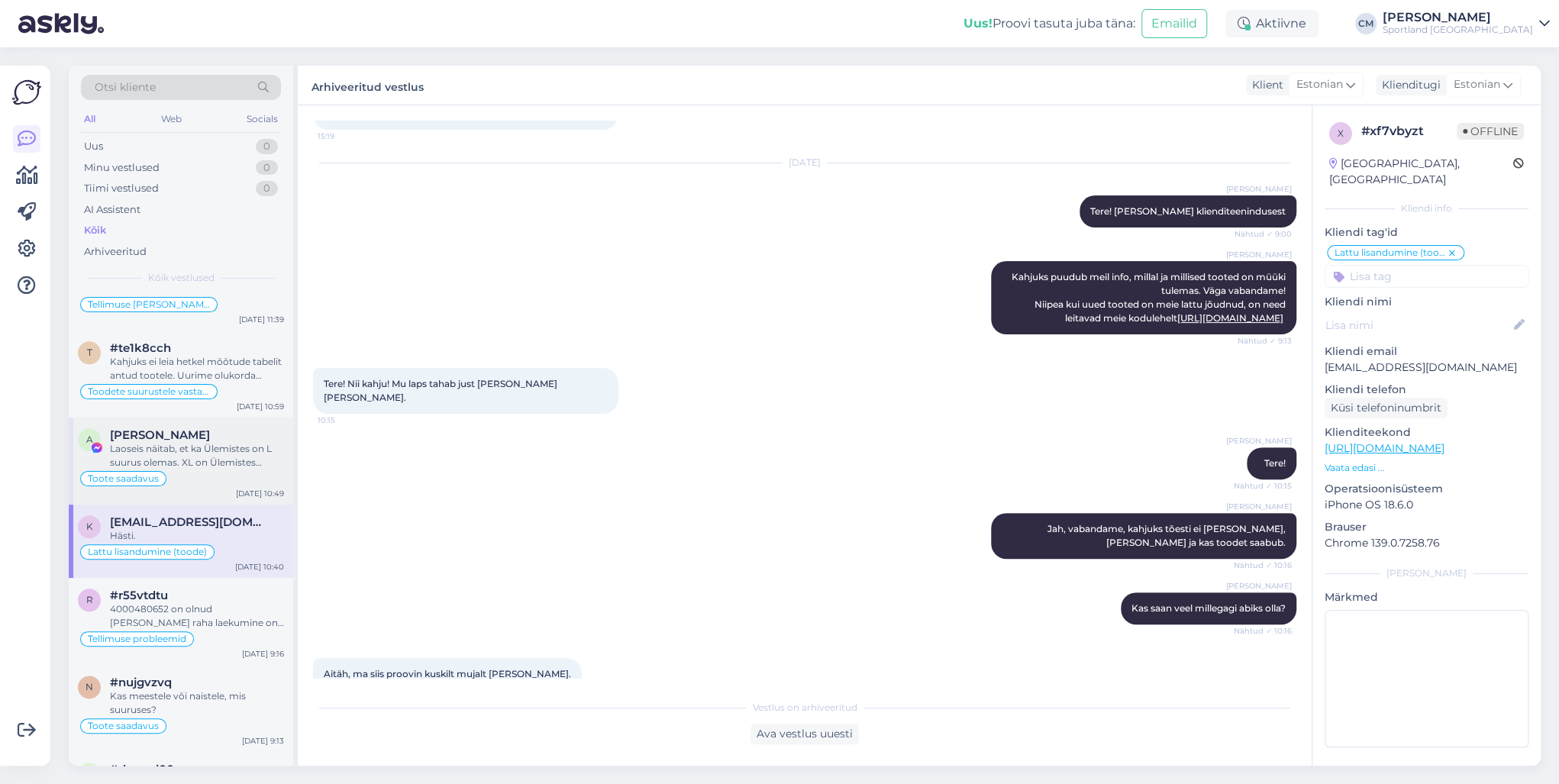
click at [201, 442] on div "Laoseis näitab, et ka Ülemistes on L suurus olemas. XL on Ülemistes otsas." at bounding box center [196, 455] width 174 height 27
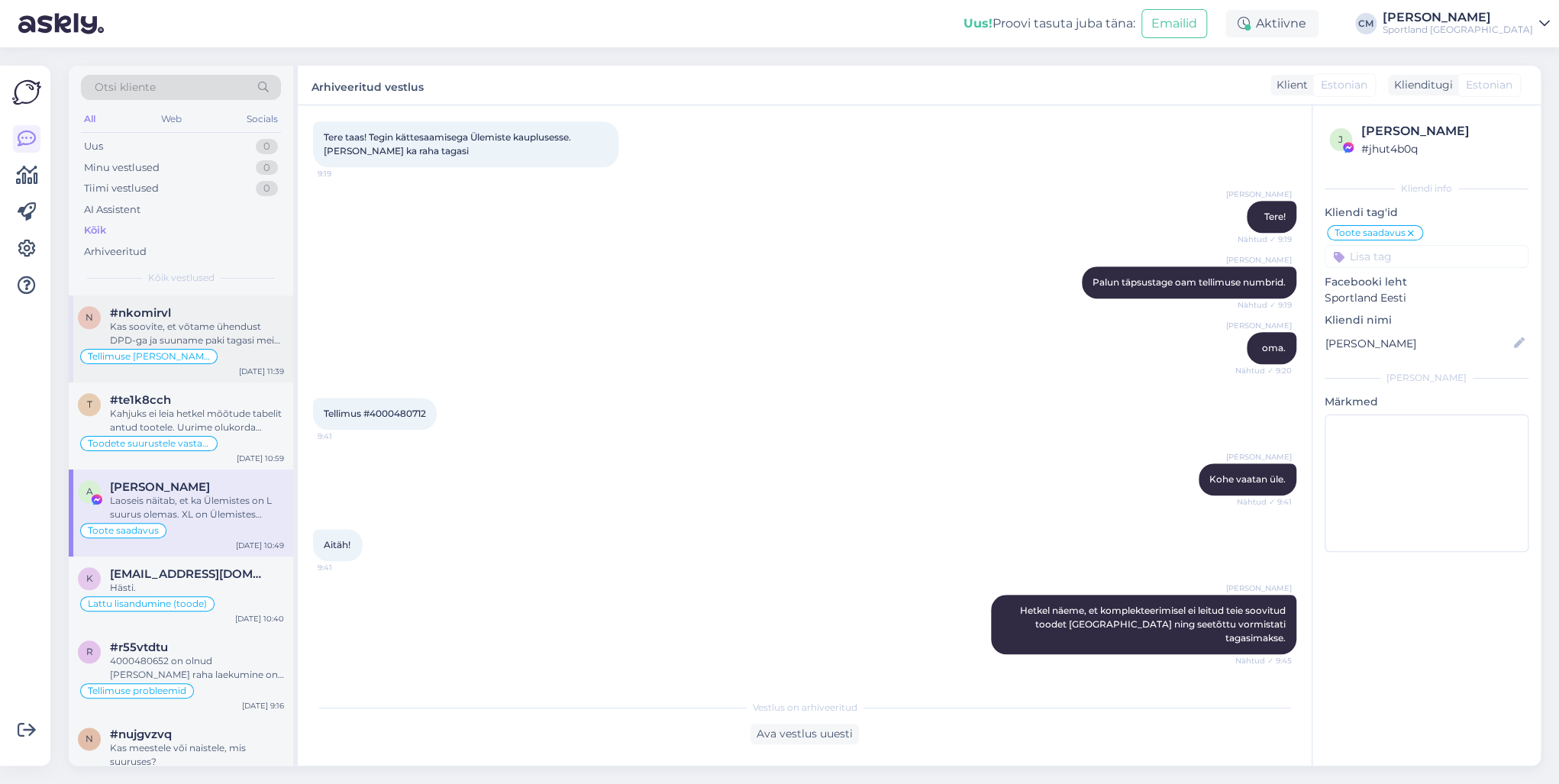
scroll to position [0, 0]
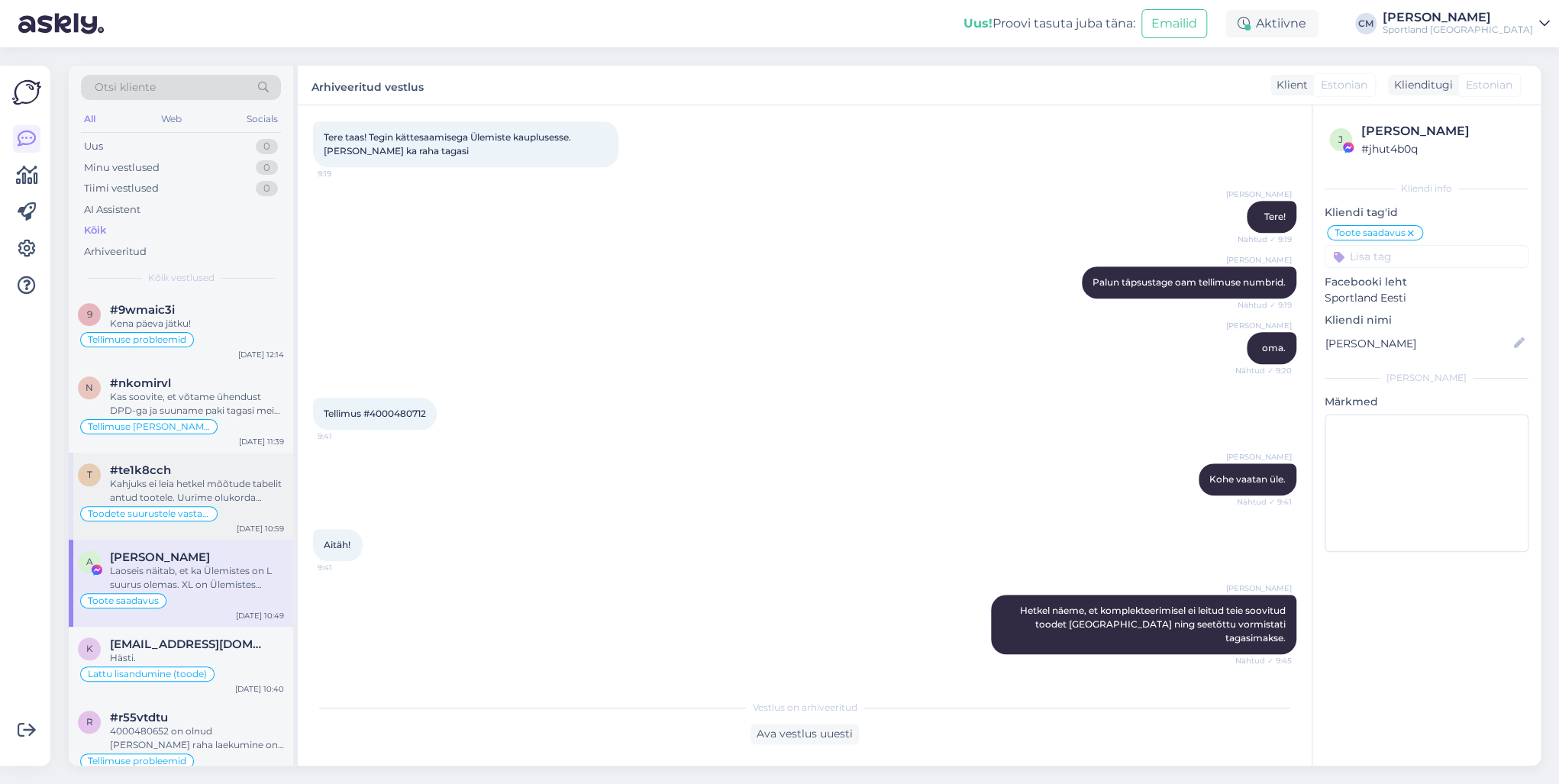
click at [179, 453] on div "t #te1k8cch Kahjuks ei leia hetkel mõõtude tabelit antud tootele. Uurime olukor…" at bounding box center [181, 496] width 225 height 87
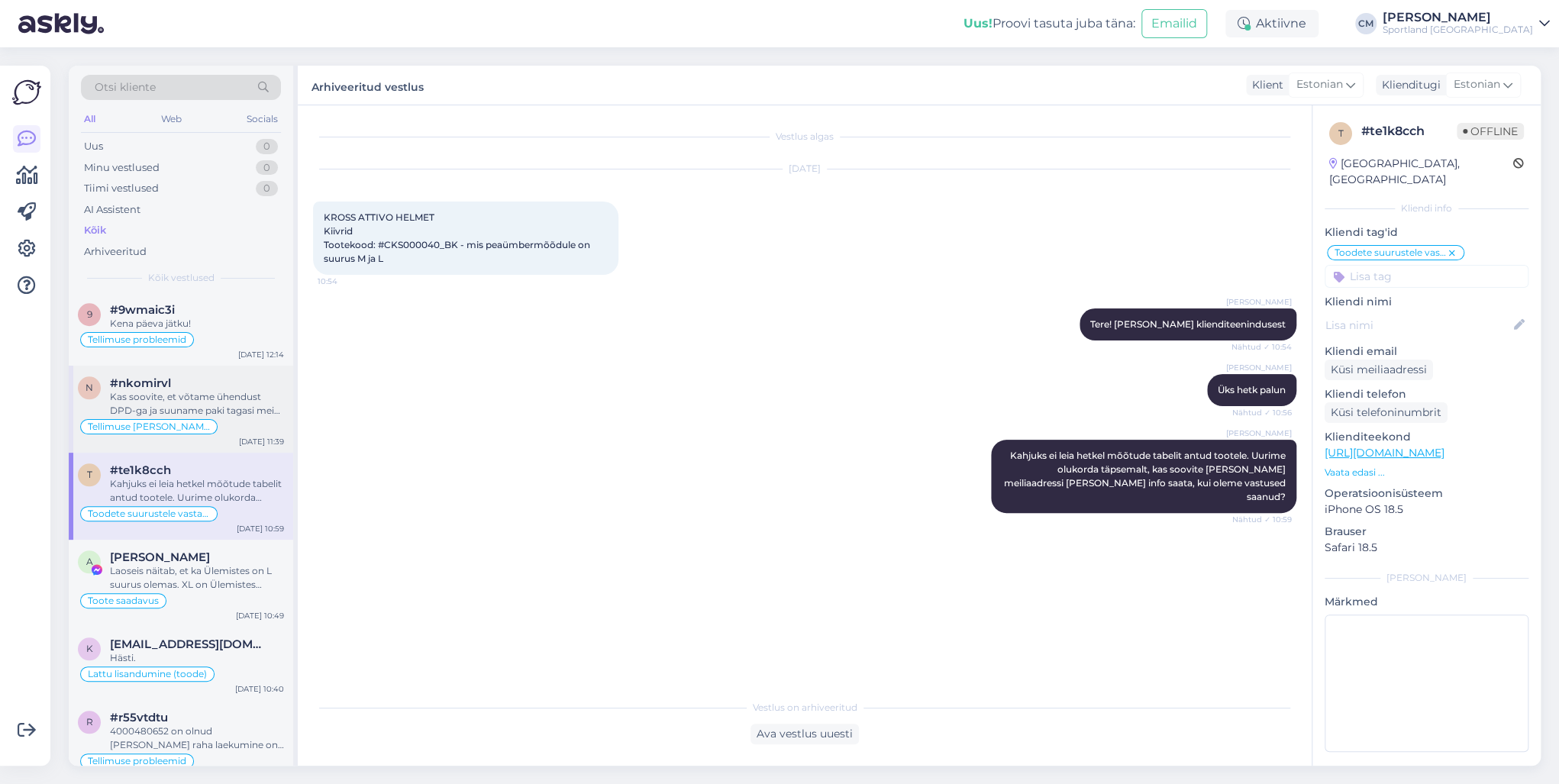
click at [224, 418] on div "n #[PERSON_NAME] soovite, et võtame ühendust DPD-ga ja suuname paki tagasi meie…" at bounding box center [181, 409] width 225 height 87
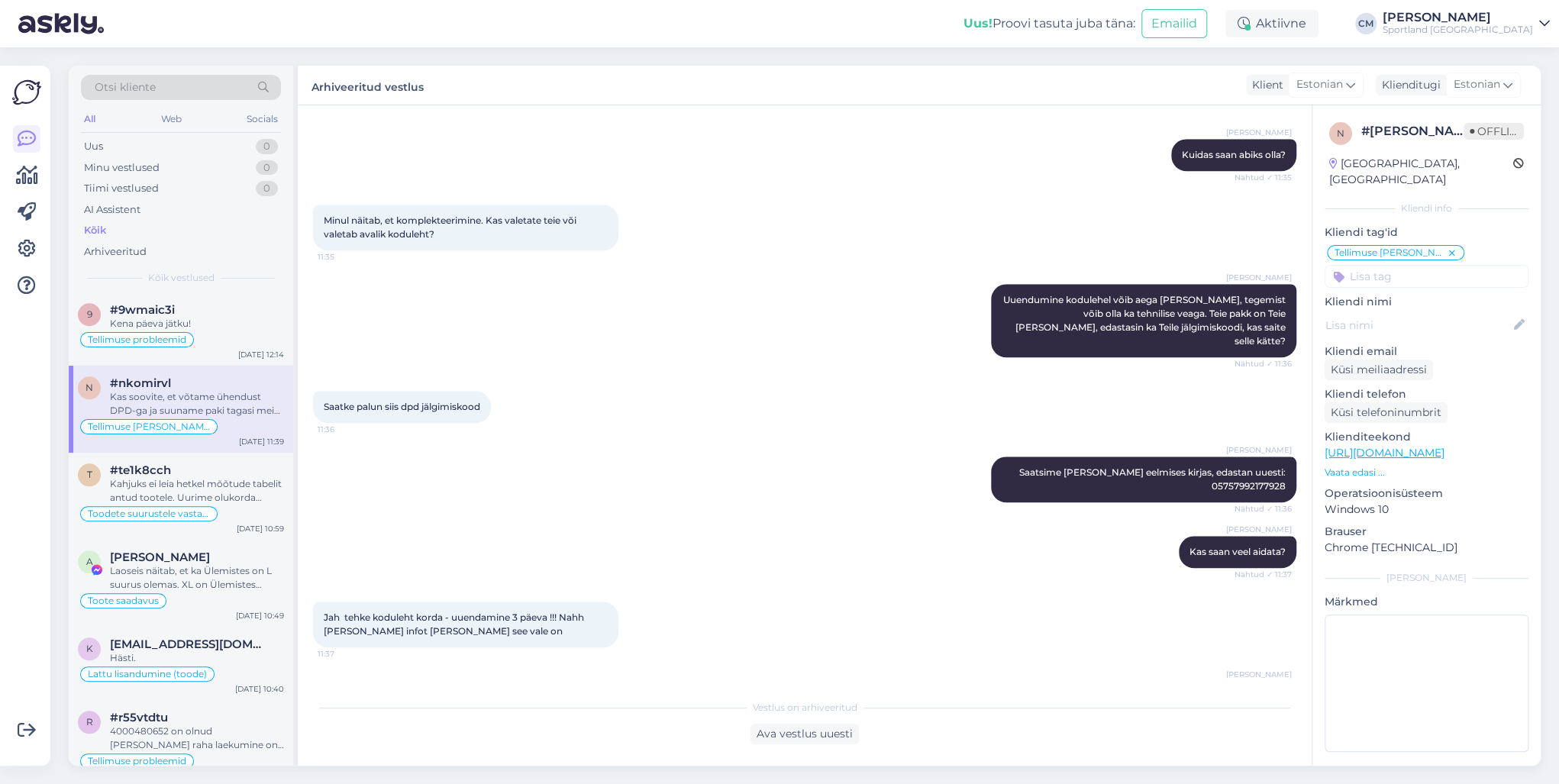
scroll to position [919, 0]
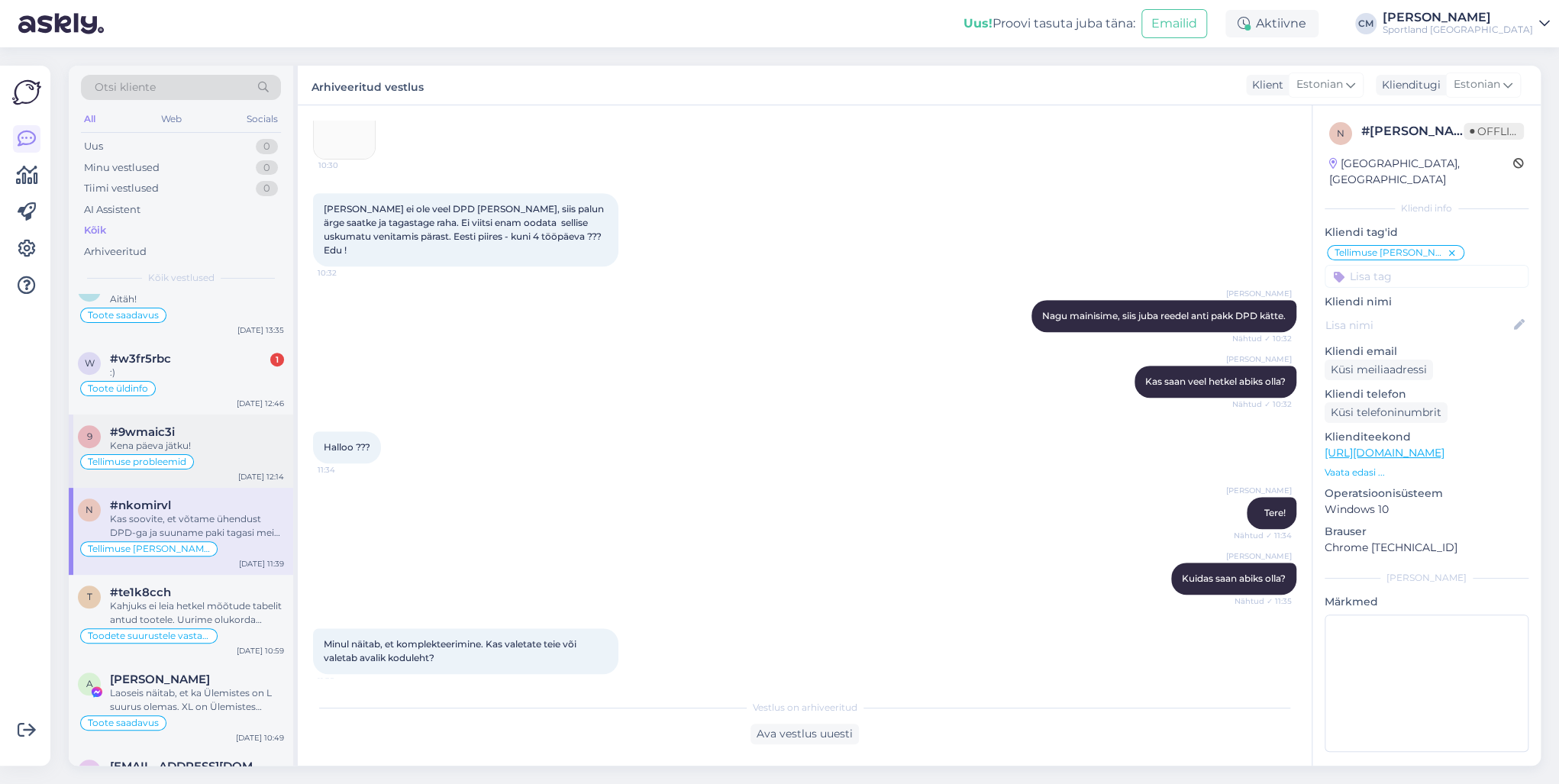
click at [256, 439] on div "Kena päeva jätku!" at bounding box center [196, 445] width 174 height 14
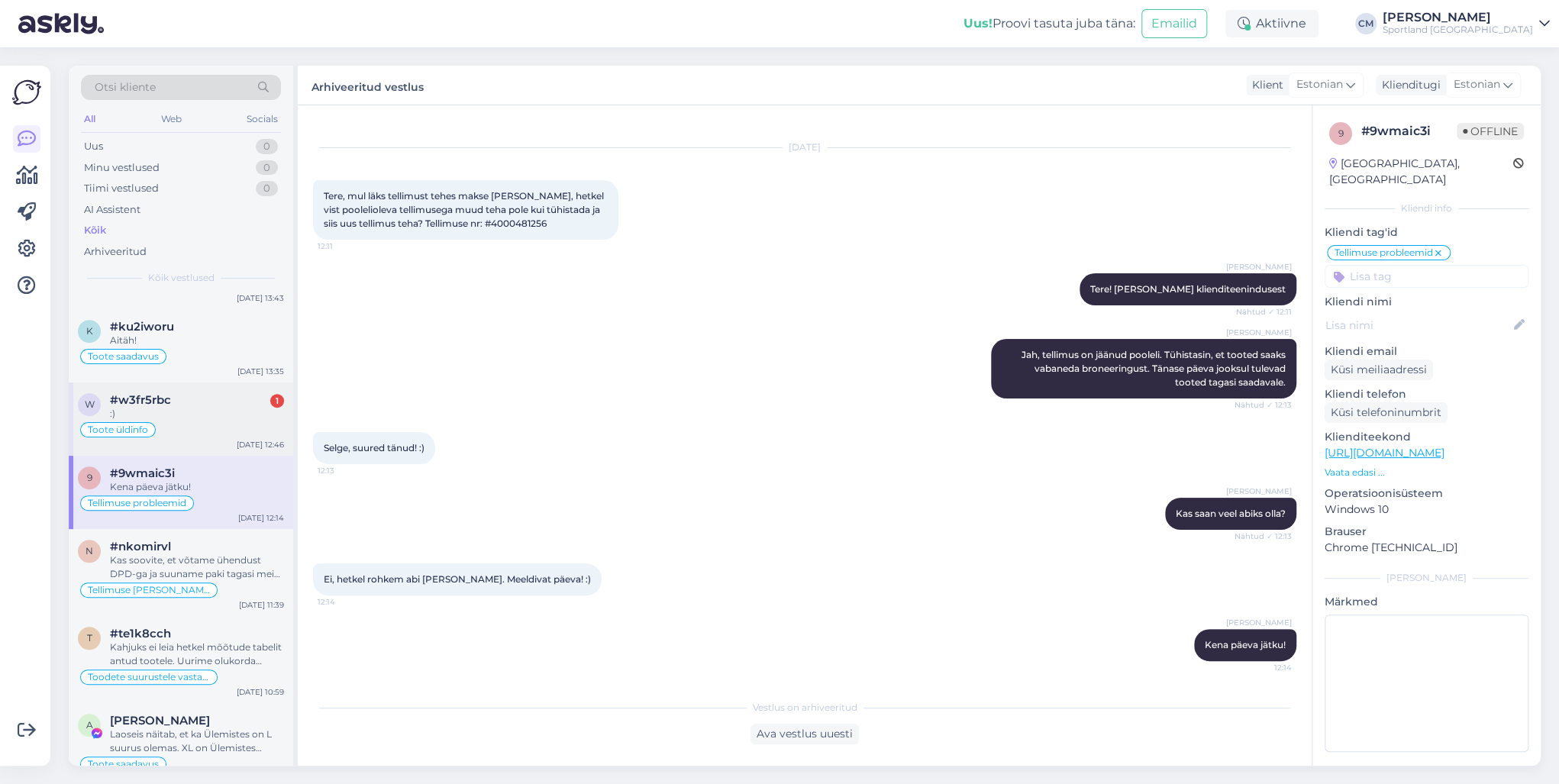
scroll to position [794, 0]
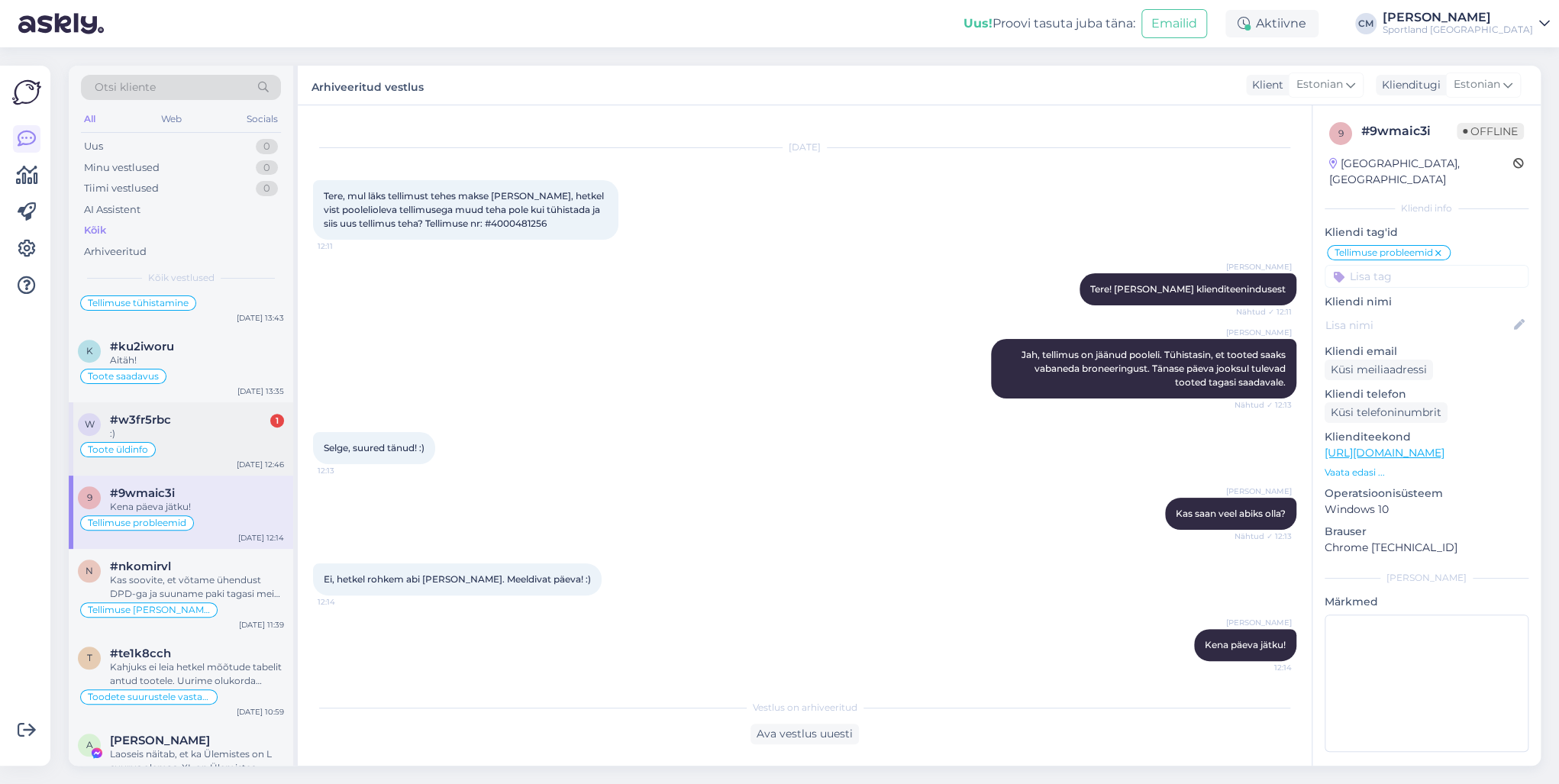
click at [181, 427] on div ":)" at bounding box center [196, 434] width 174 height 14
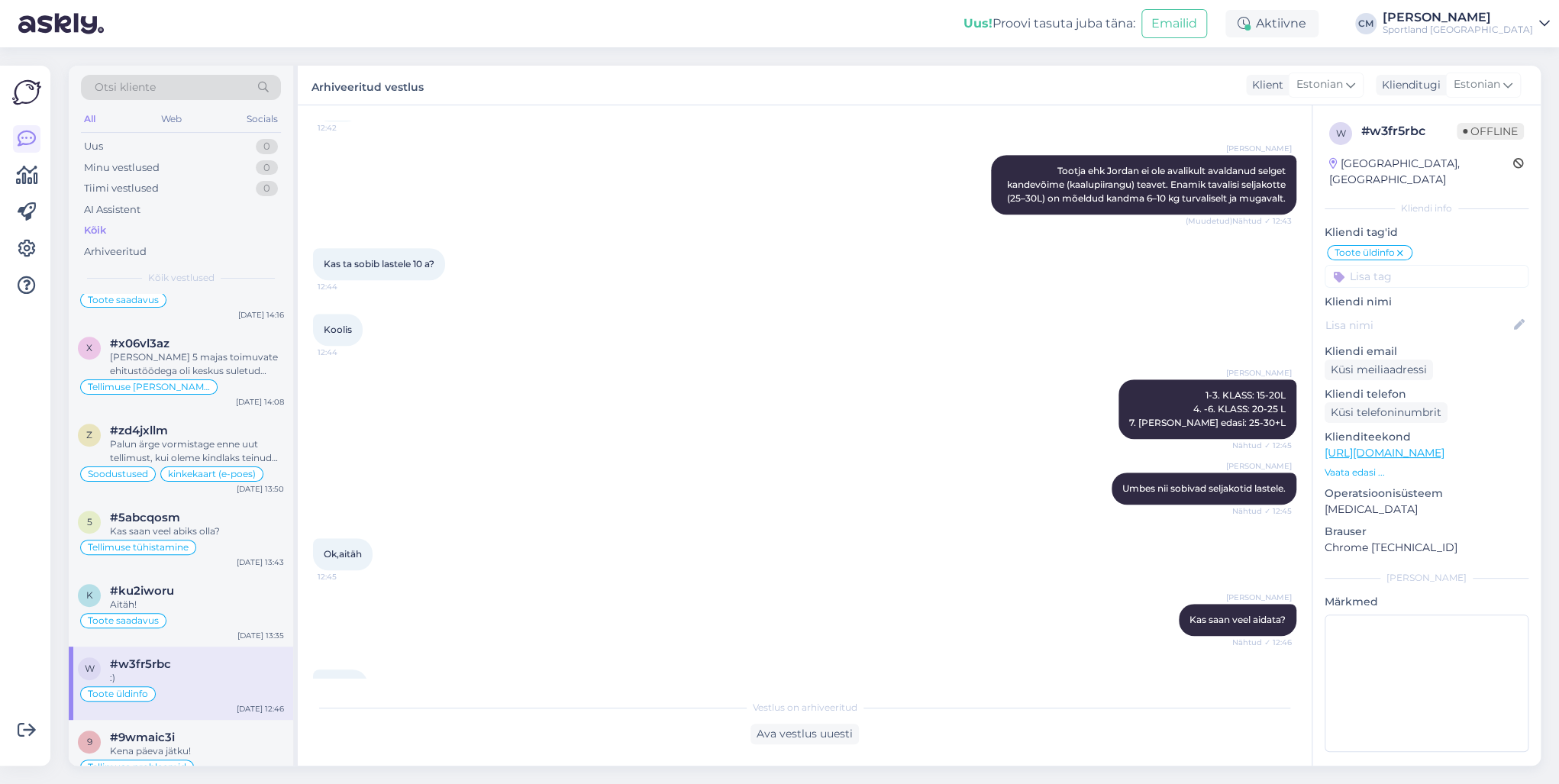
scroll to position [459, 0]
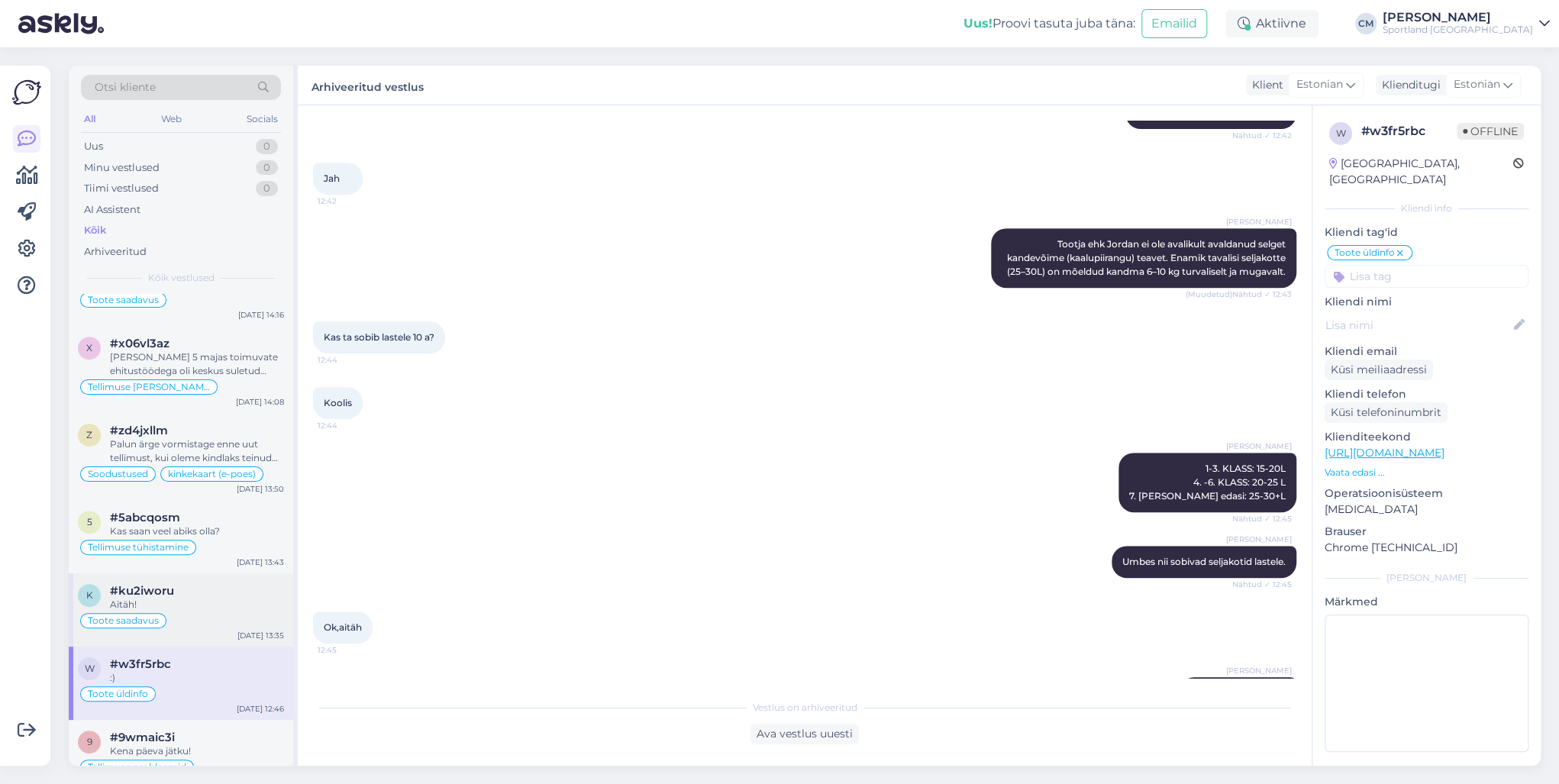
click at [201, 612] on div "Toote saadavus" at bounding box center [181, 621] width 206 height 18
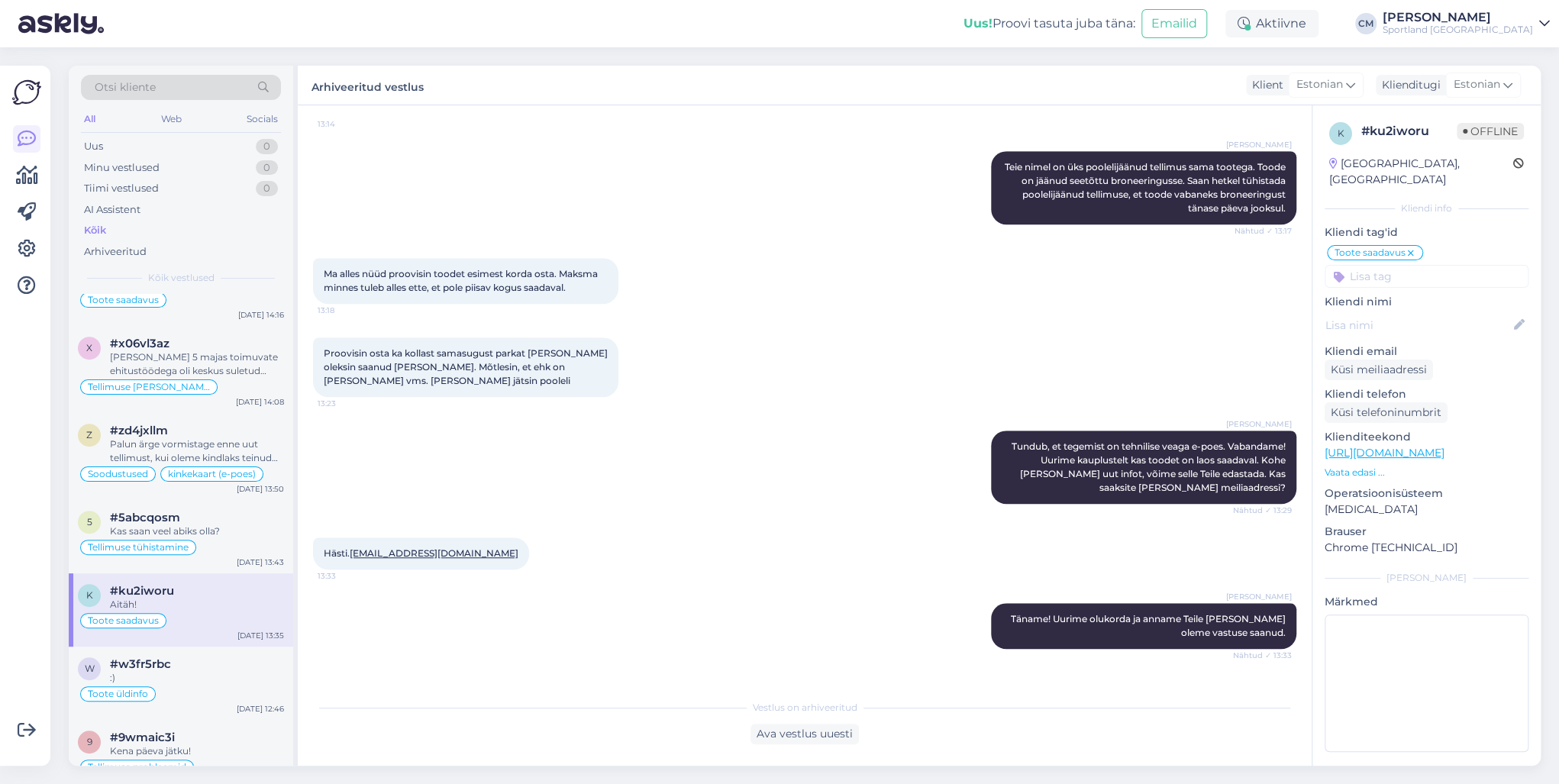
scroll to position [595, 0]
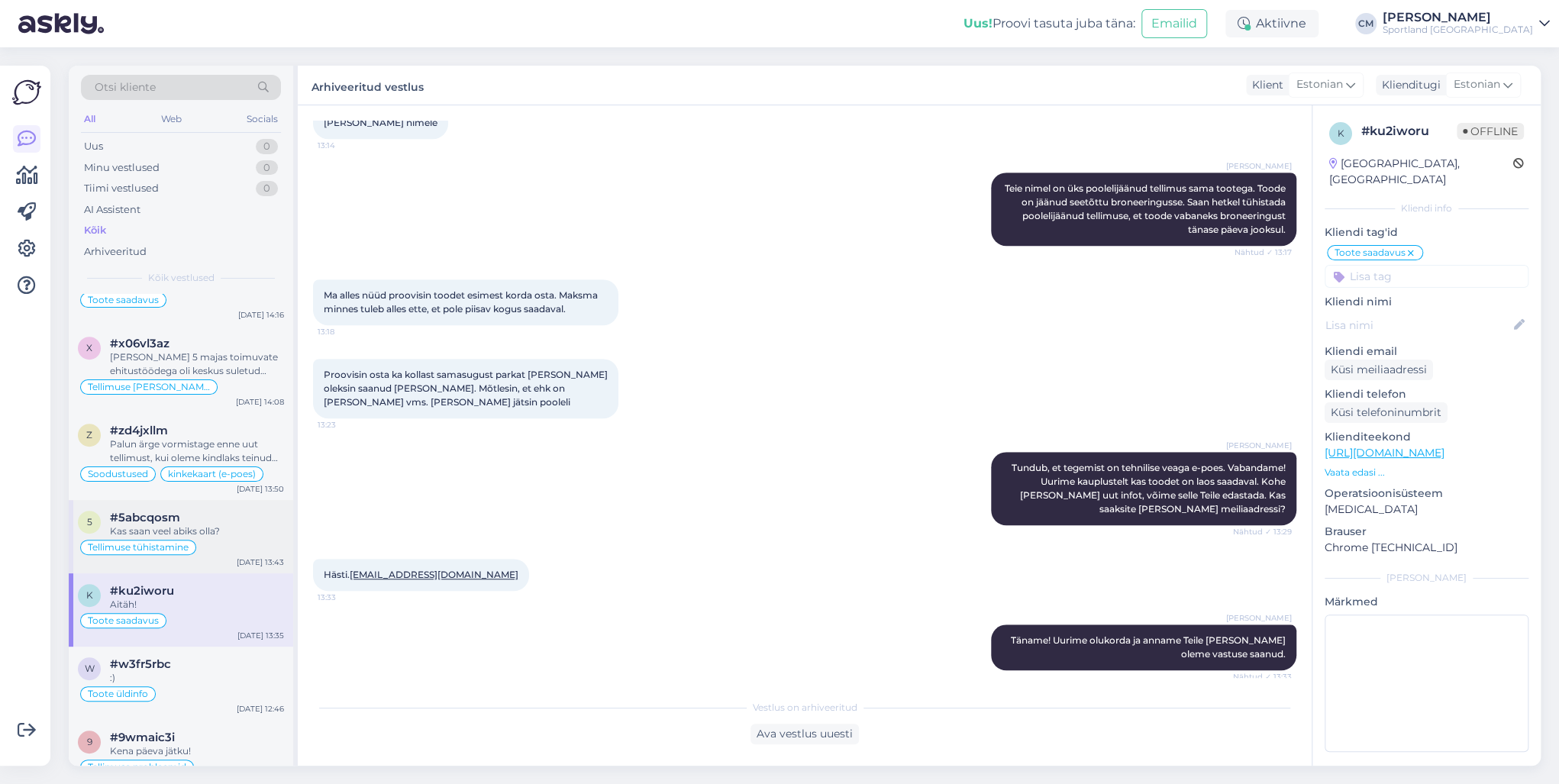
click at [161, 524] on div "Kas saan veel abiks olla?" at bounding box center [196, 531] width 174 height 14
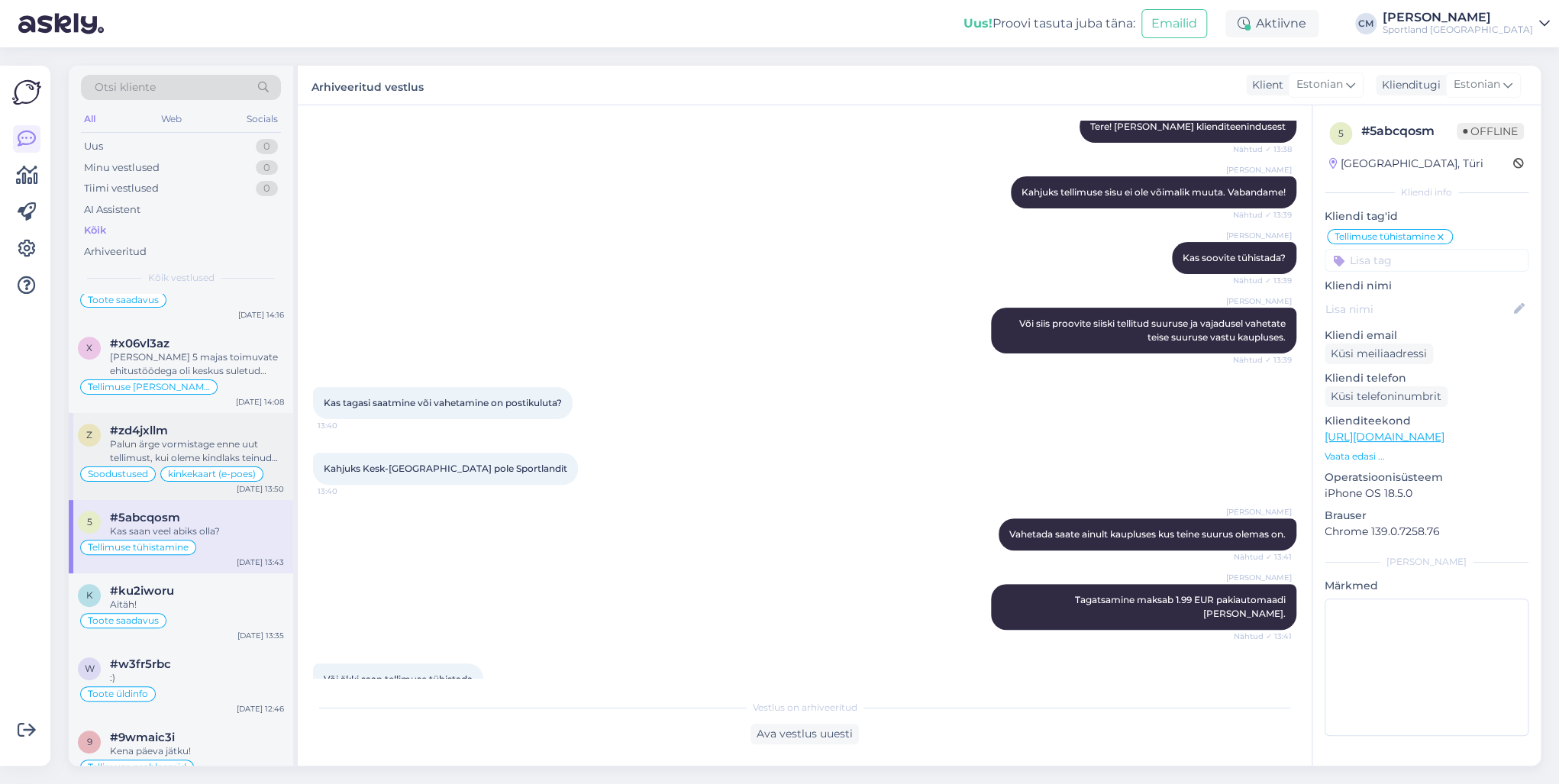
click at [199, 465] on div "Soodustused kinkekaart (e-poes)" at bounding box center [181, 474] width 206 height 18
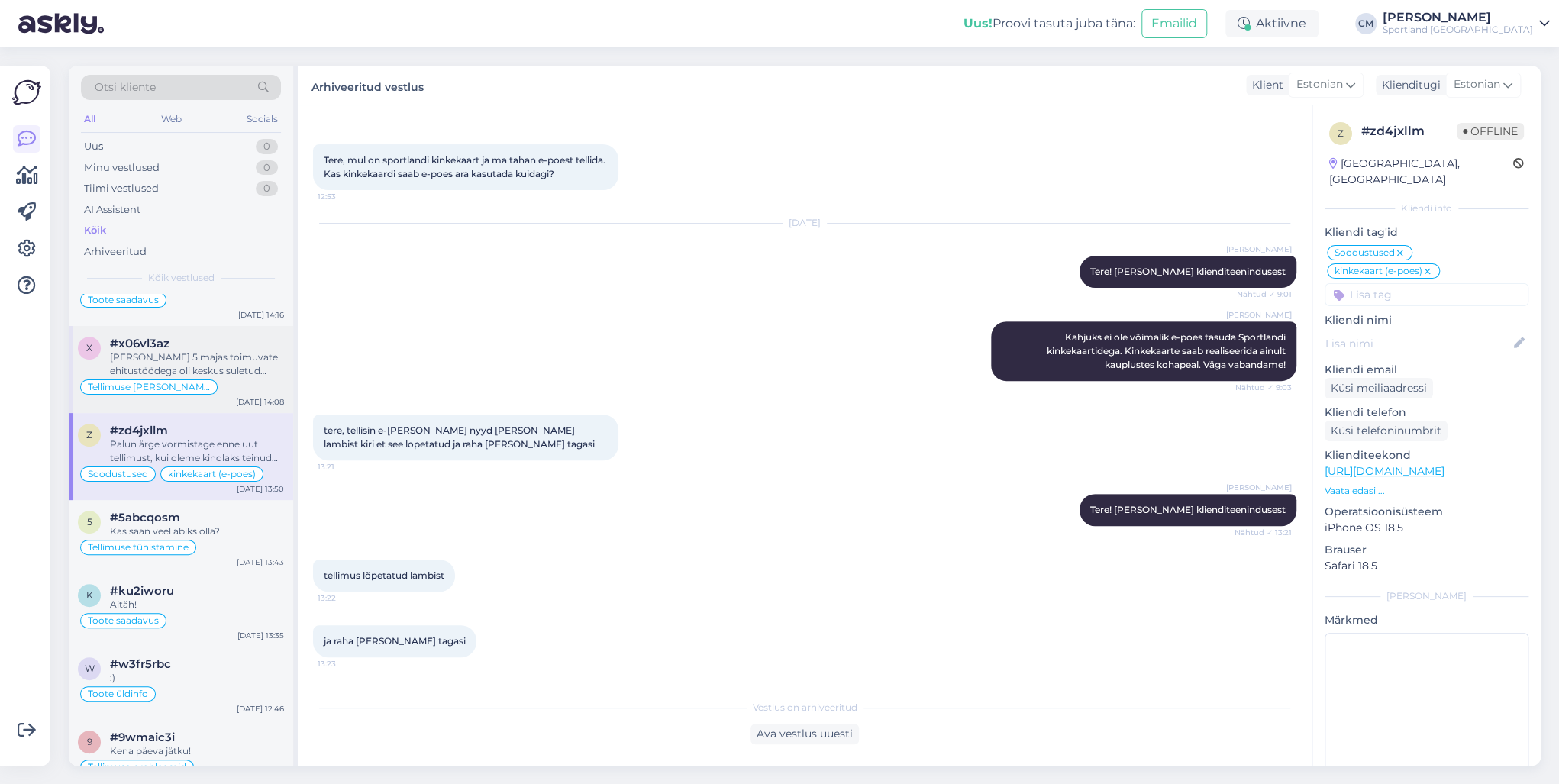
click at [197, 378] on div "Tellimuse [PERSON_NAME] info" at bounding box center [181, 387] width 206 height 18
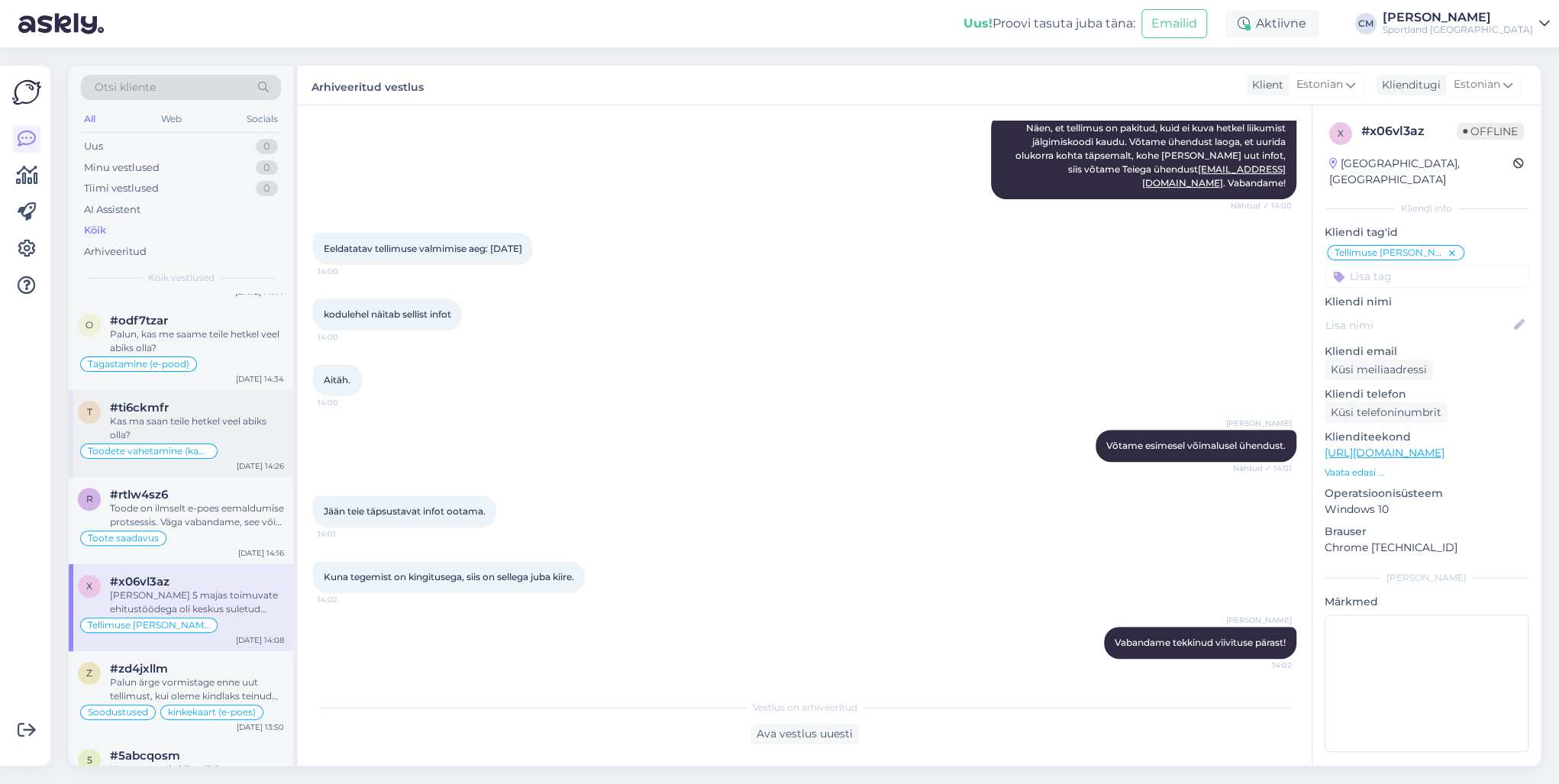
scroll to position [305, 0]
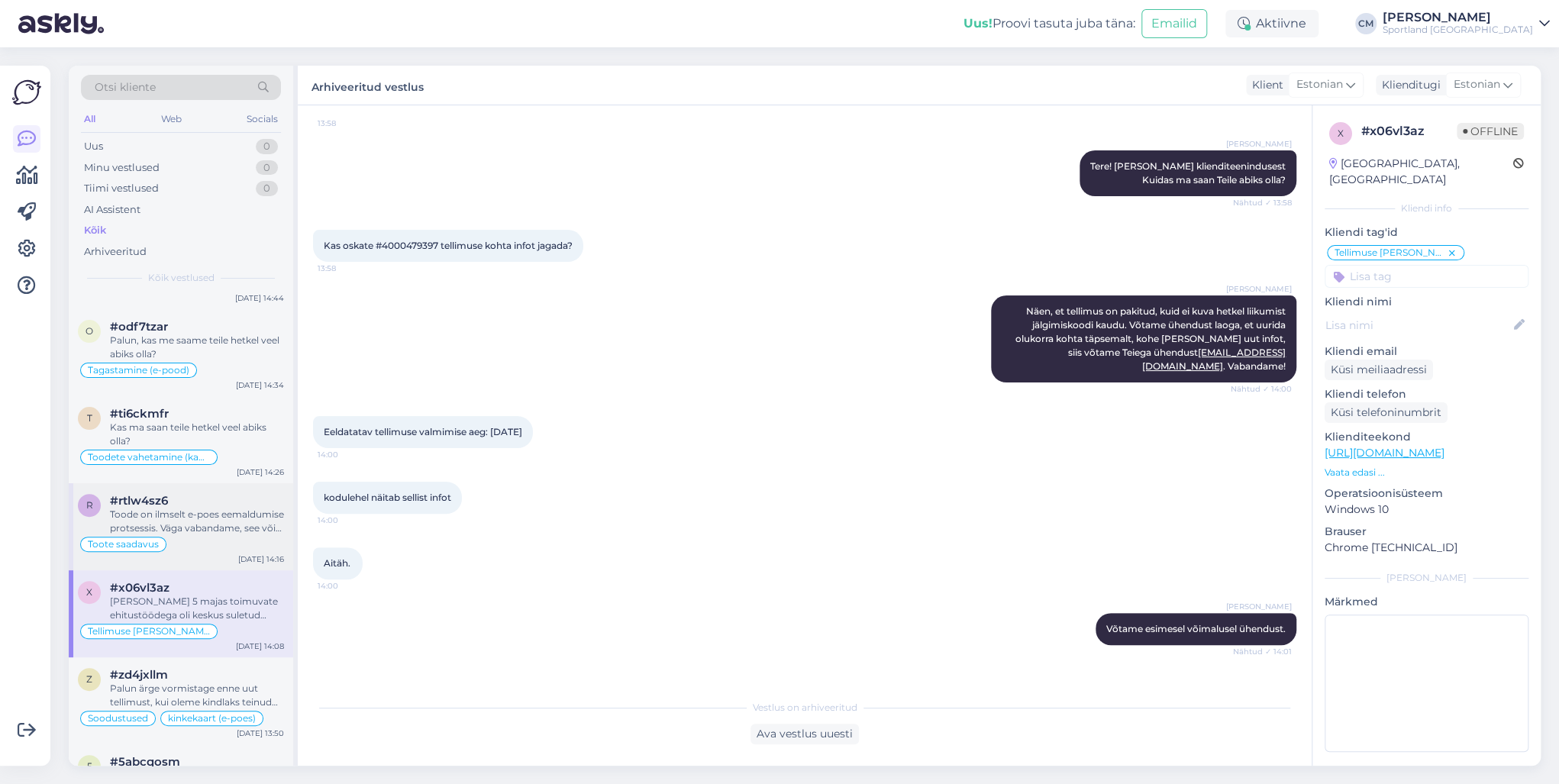
click at [166, 535] on div "Toote saadavus" at bounding box center [181, 544] width 206 height 18
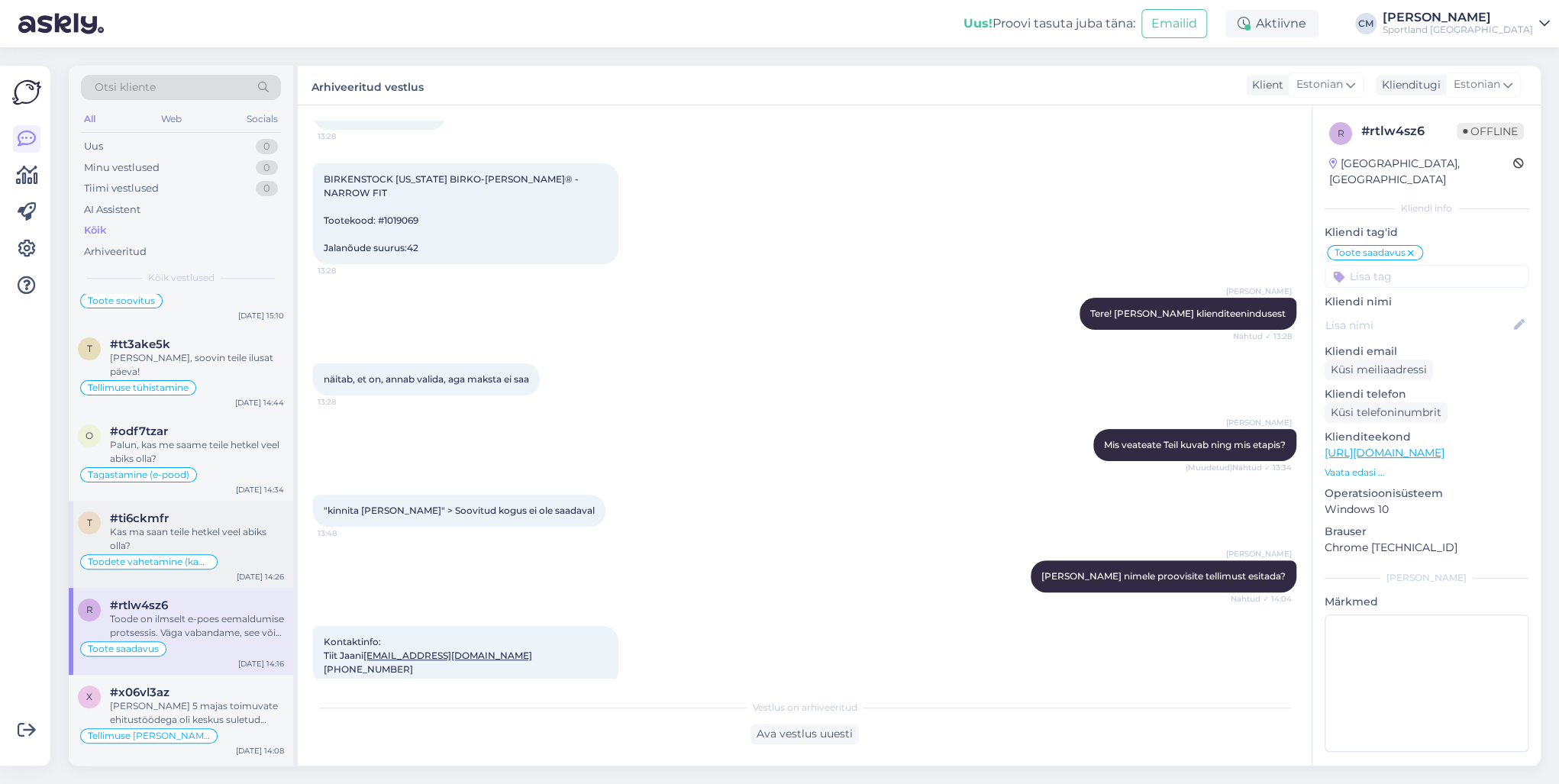
scroll to position [183, 0]
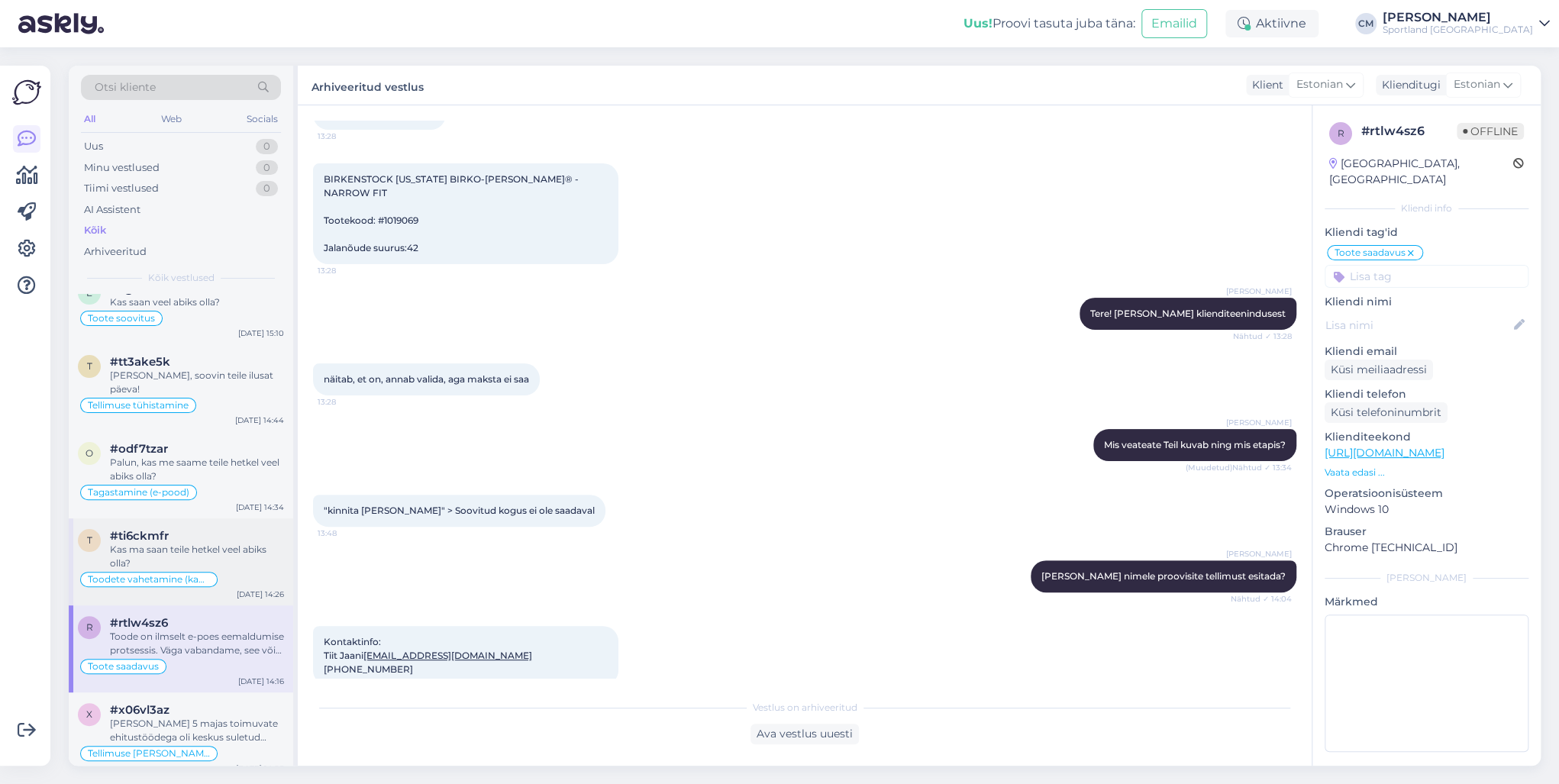
click at [216, 543] on div "Kas ma saan teile hetkel veel abiks olla?" at bounding box center [196, 556] width 174 height 27
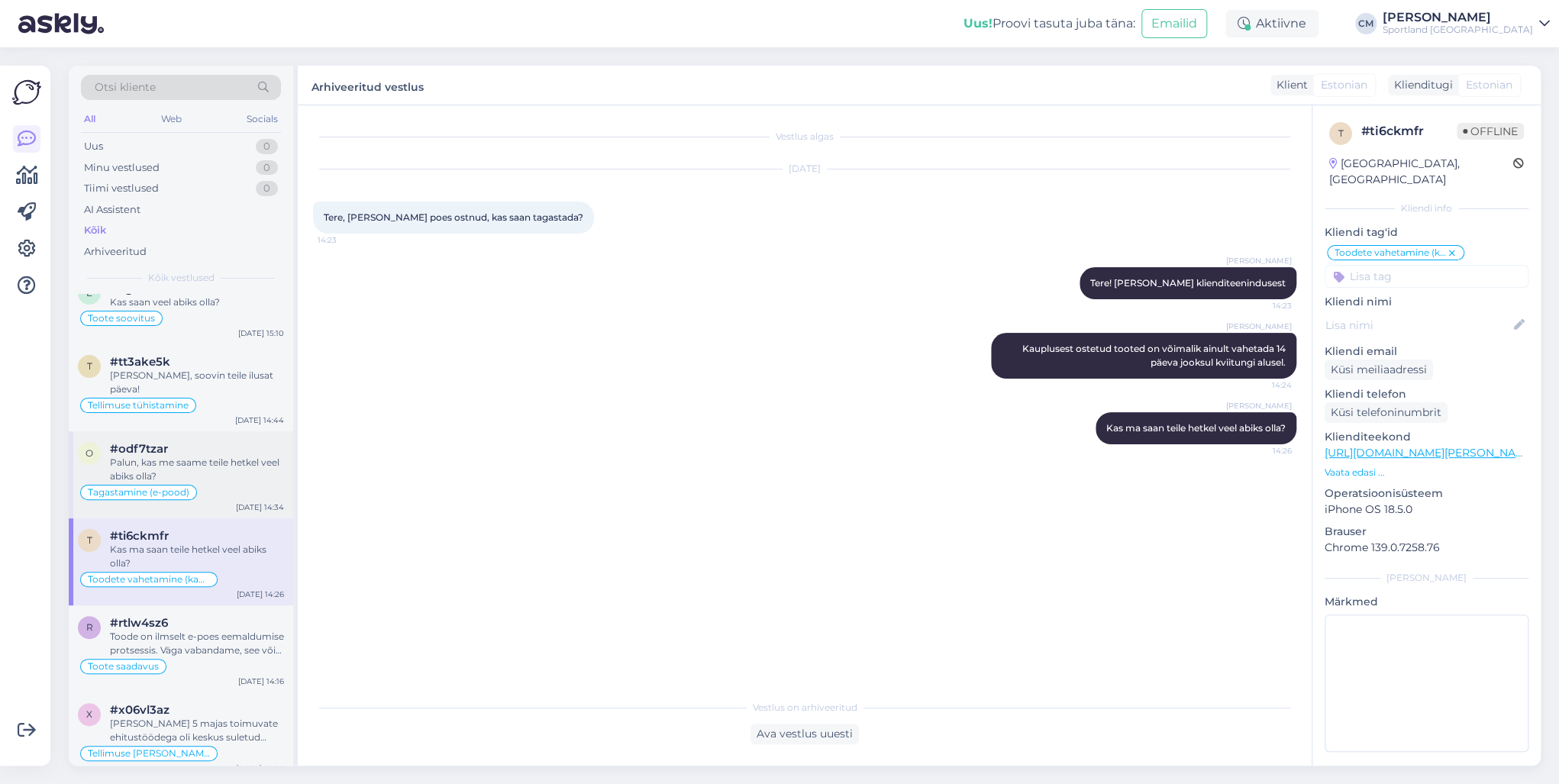
click at [217, 484] on div "Tagastamine (e-pood)" at bounding box center [181, 493] width 206 height 18
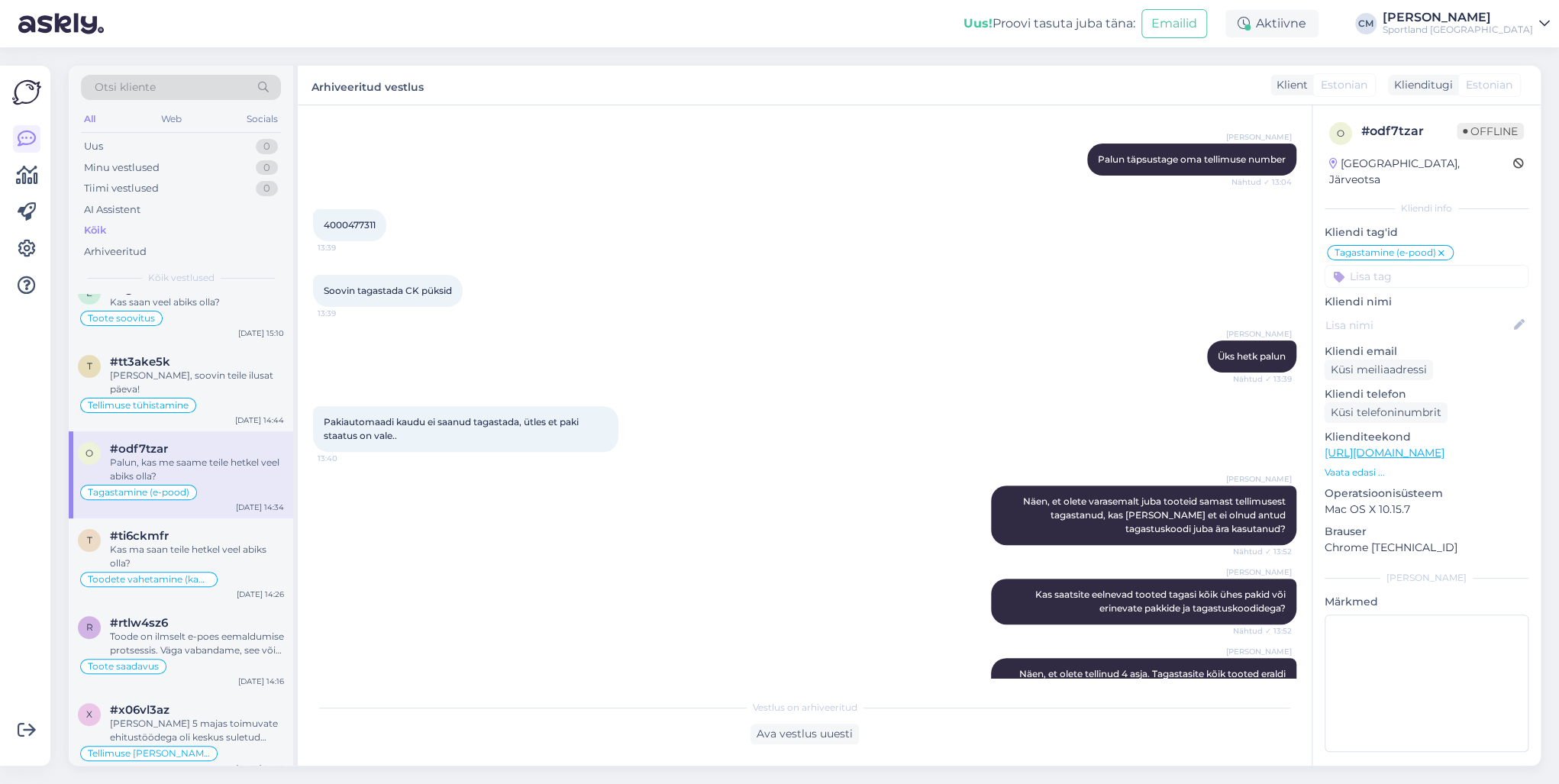
scroll to position [215, 0]
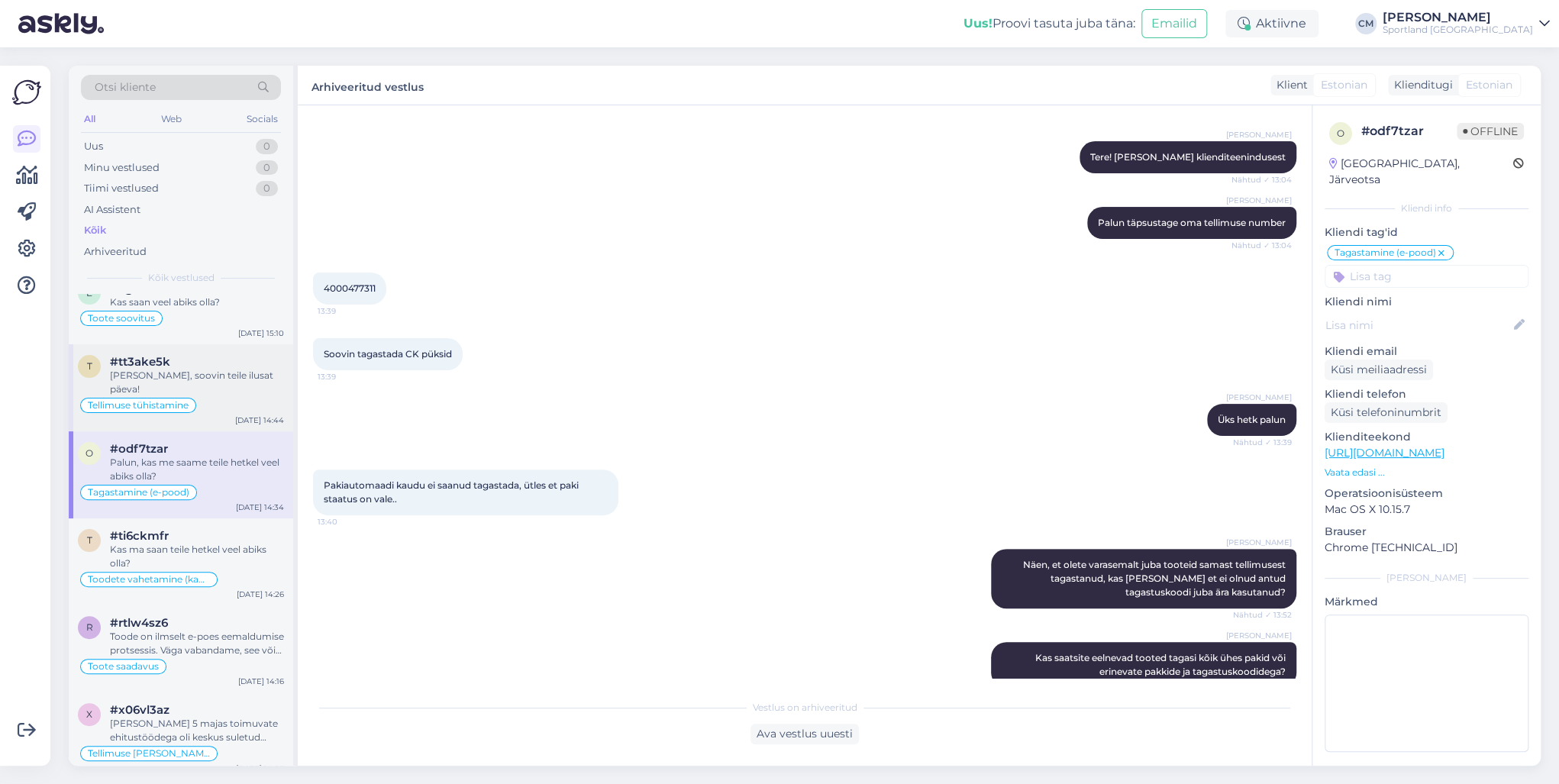
click at [178, 357] on div "#tt3ake5k" at bounding box center [196, 362] width 174 height 14
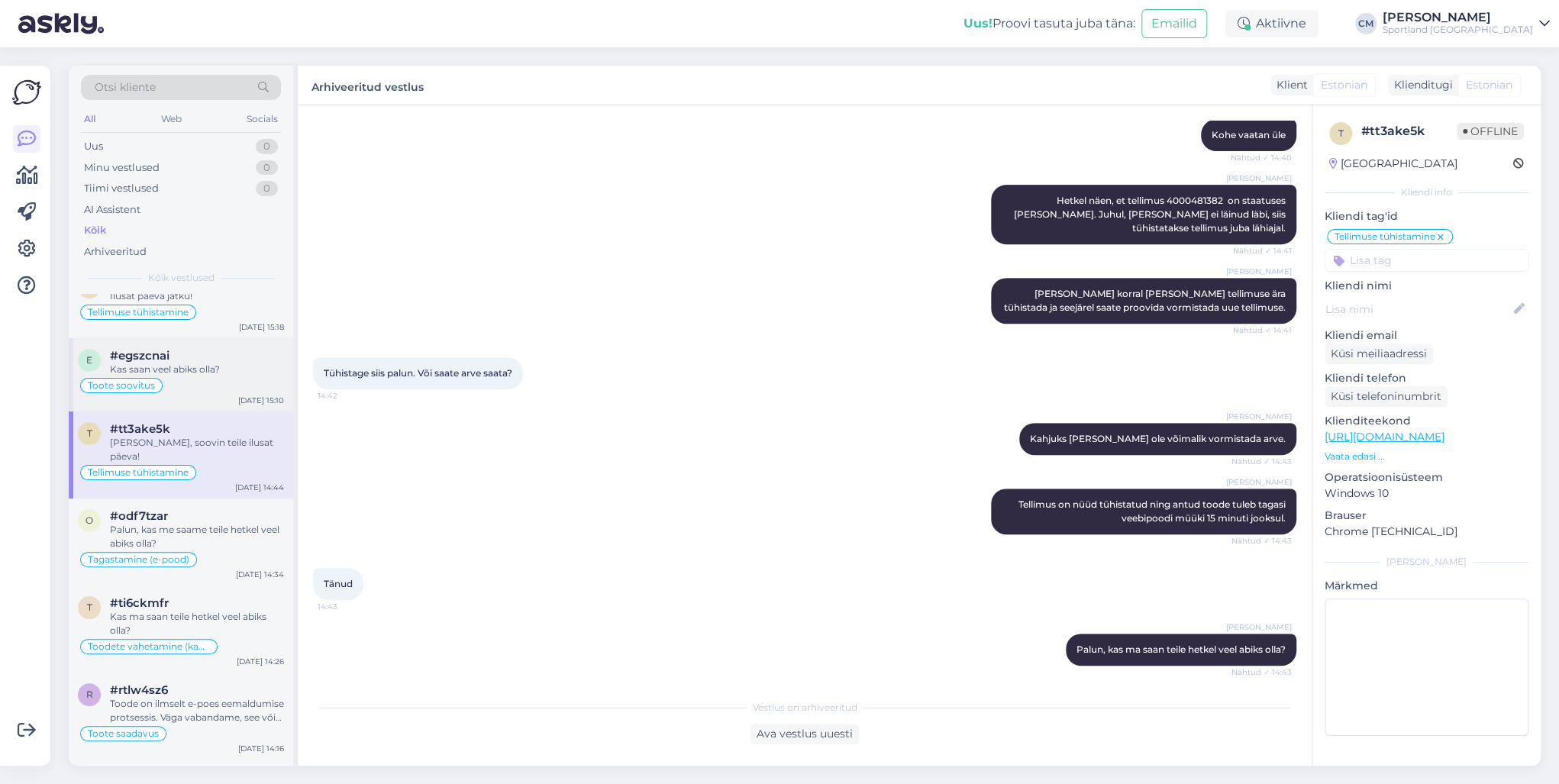
scroll to position [61, 0]
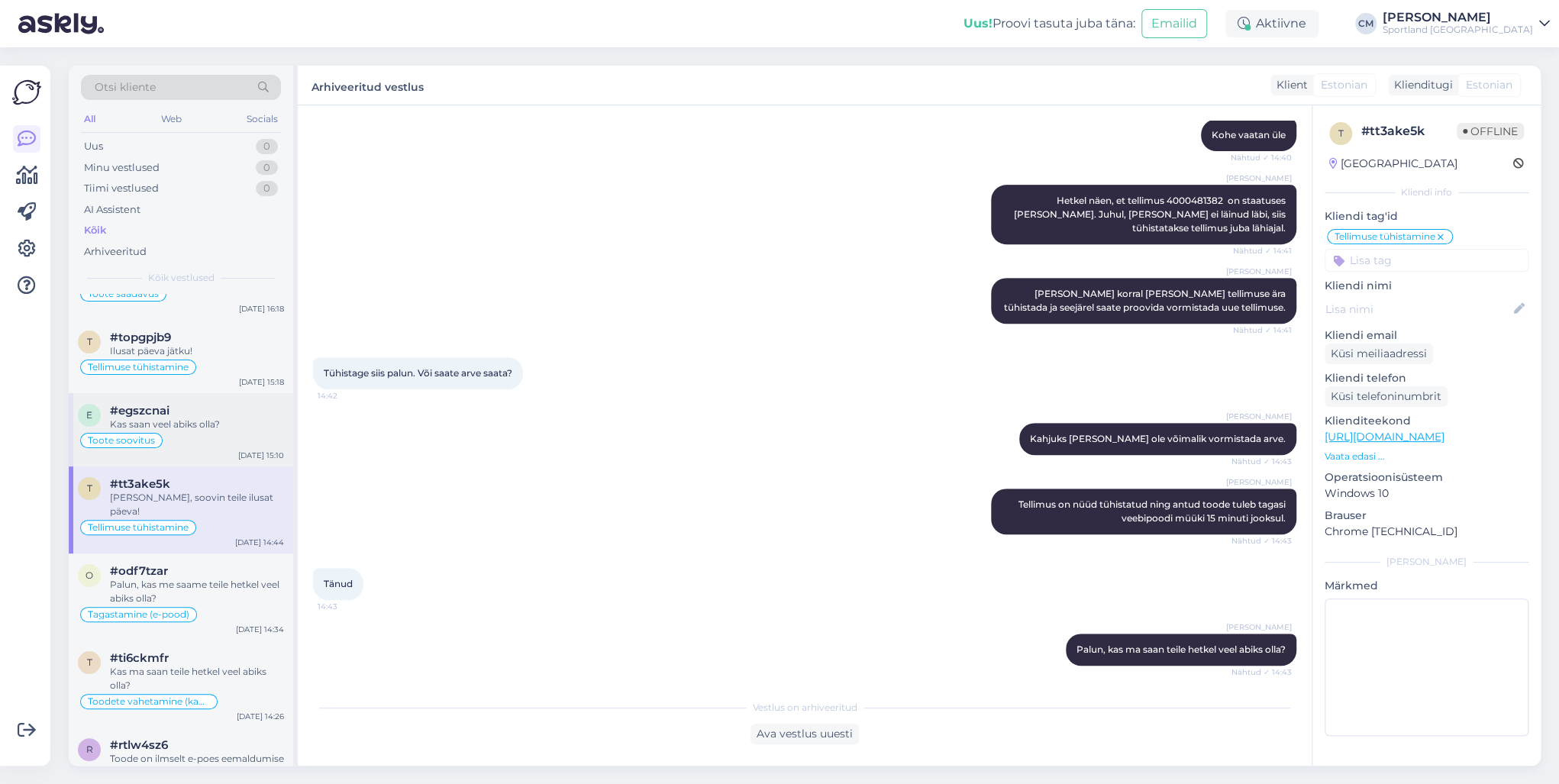
click at [175, 434] on div "Toote soovitus" at bounding box center [181, 440] width 206 height 18
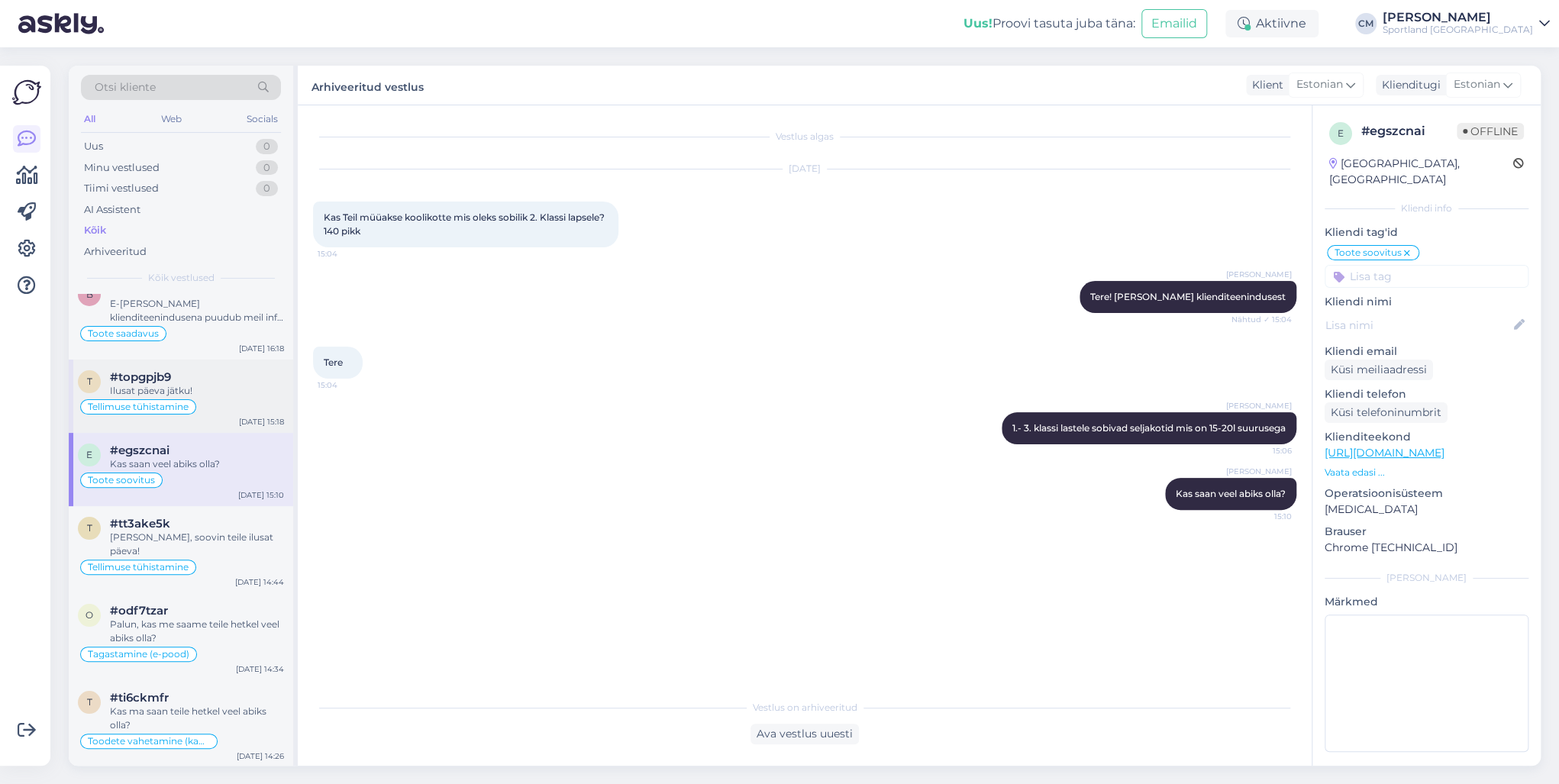
scroll to position [0, 0]
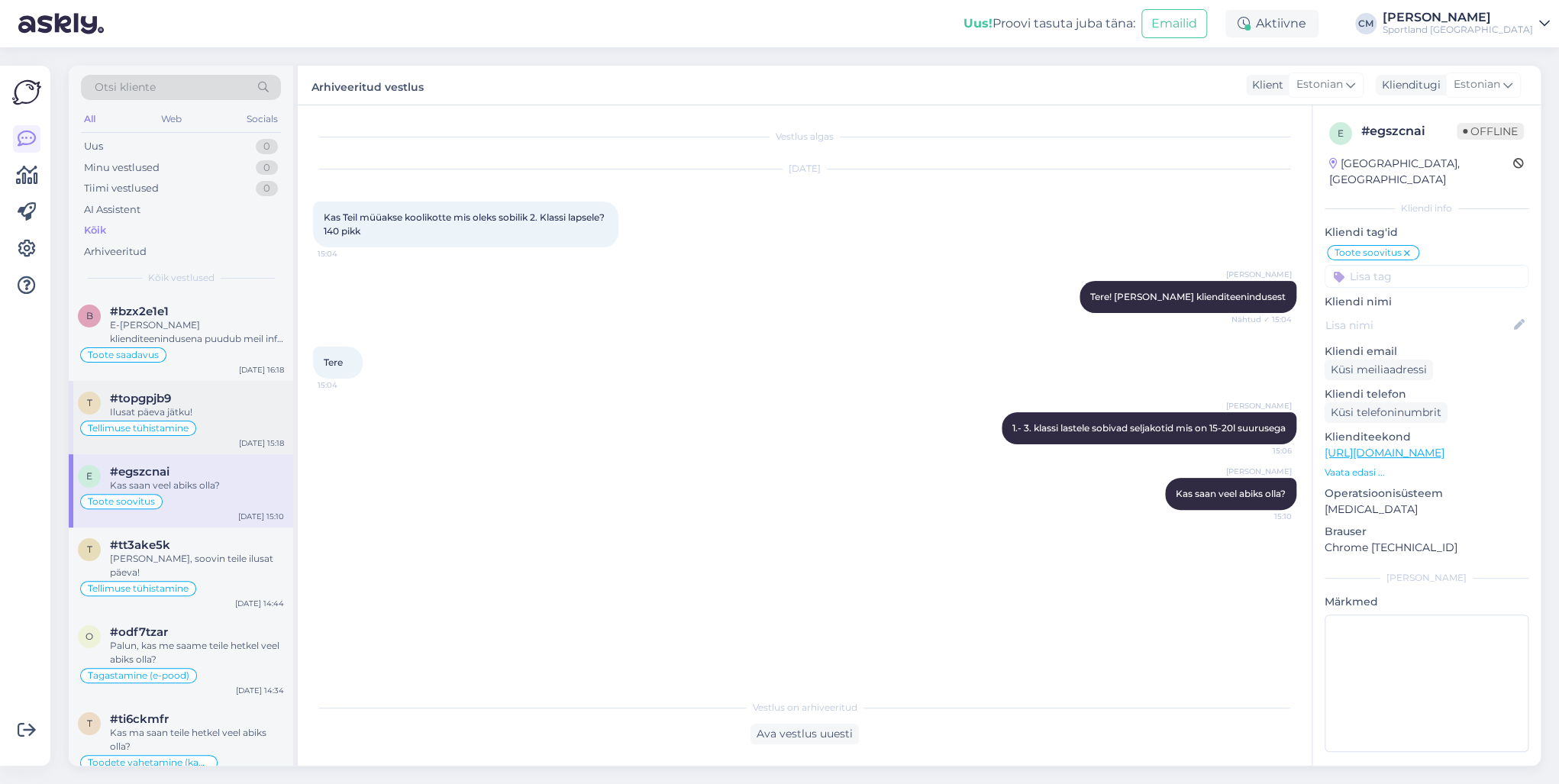
click at [188, 439] on div "t #topgpjb9 Ilusat päeva jätku! Tellimuse tühistamine [DATE] 15:18" at bounding box center [181, 418] width 225 height 73
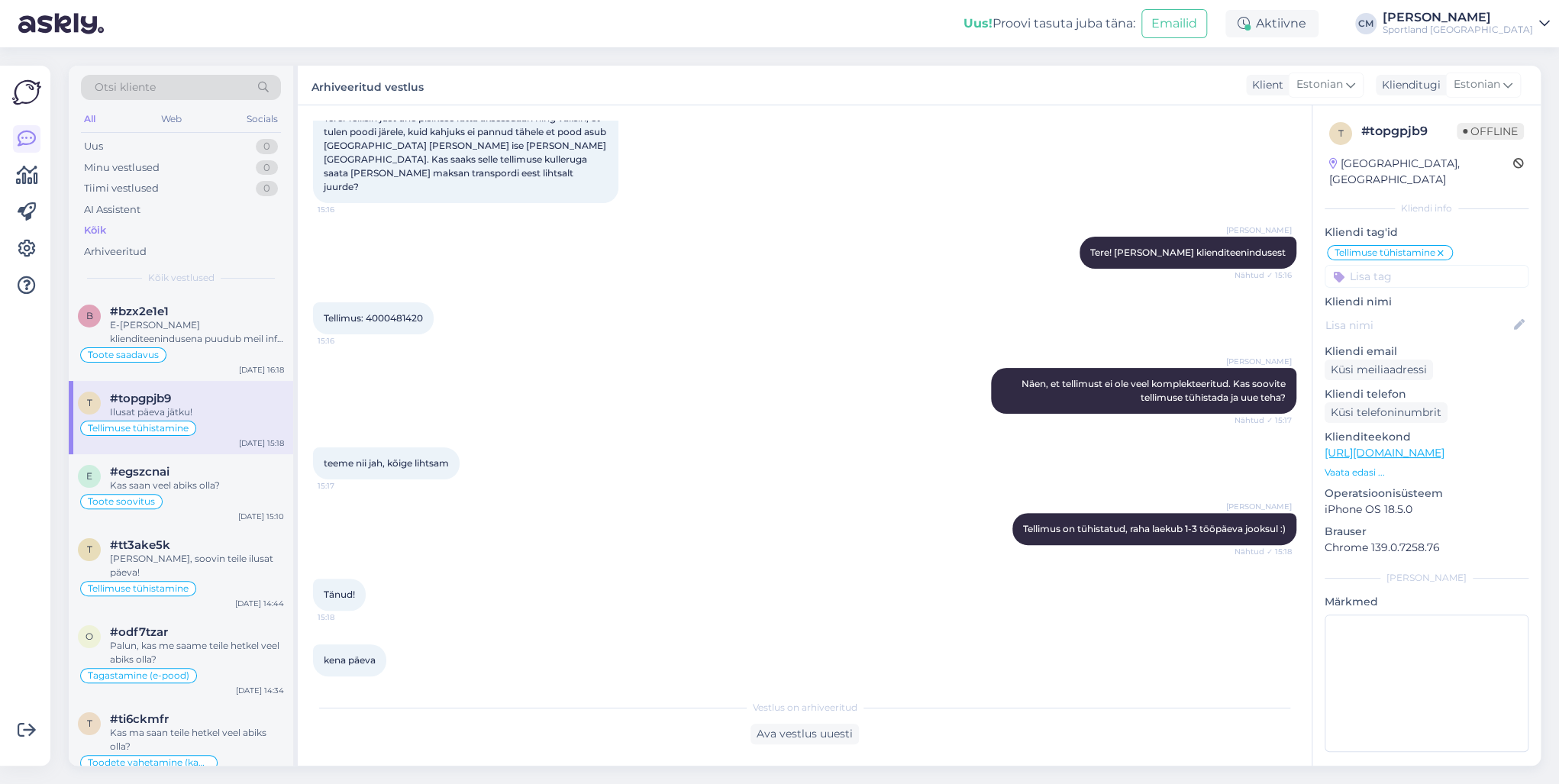
scroll to position [1, 0]
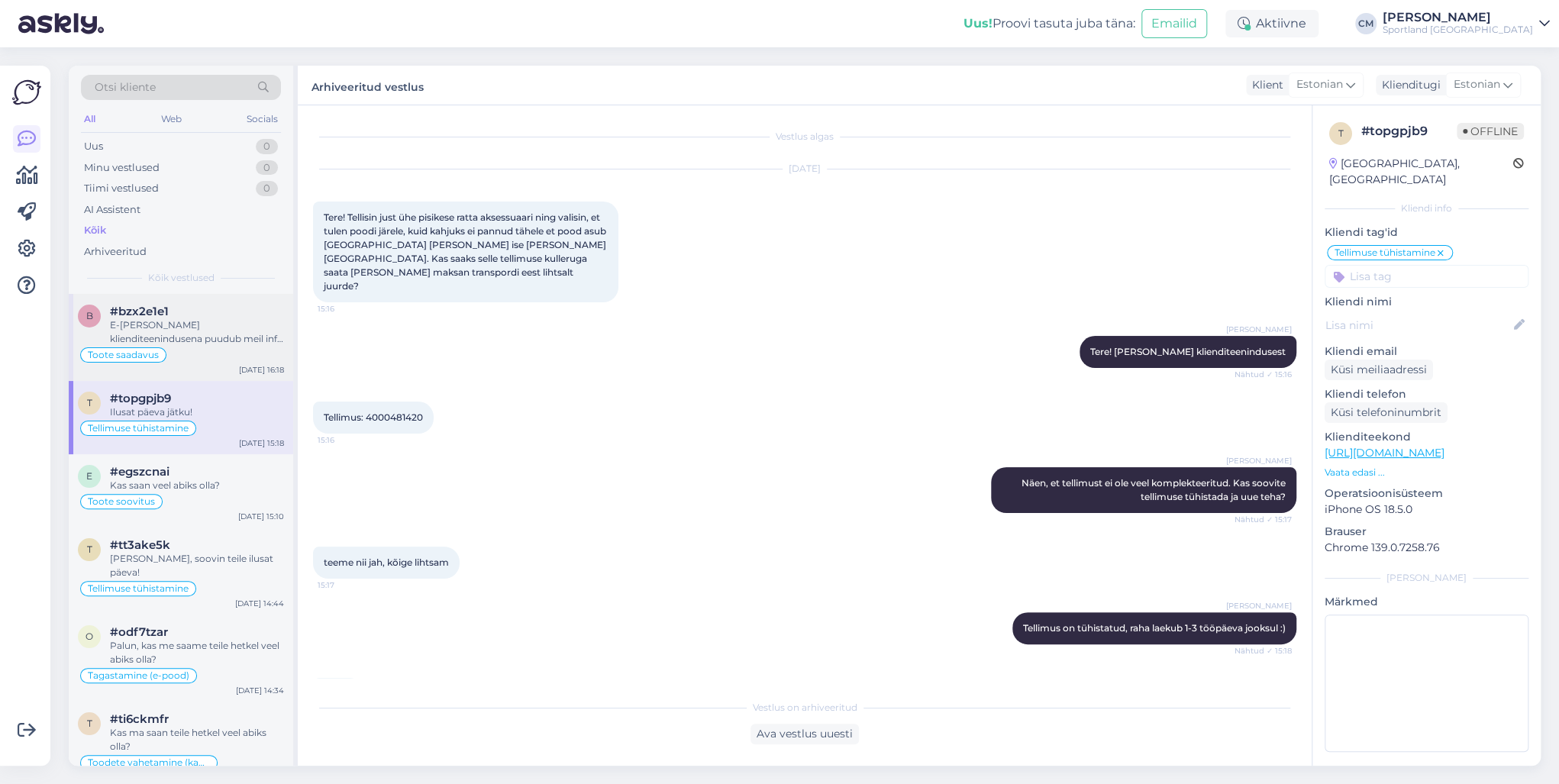
click at [217, 327] on div "E-[PERSON_NAME] klienditeenindusena puudub meil info kaupluses müüdavate toodet…" at bounding box center [196, 332] width 174 height 27
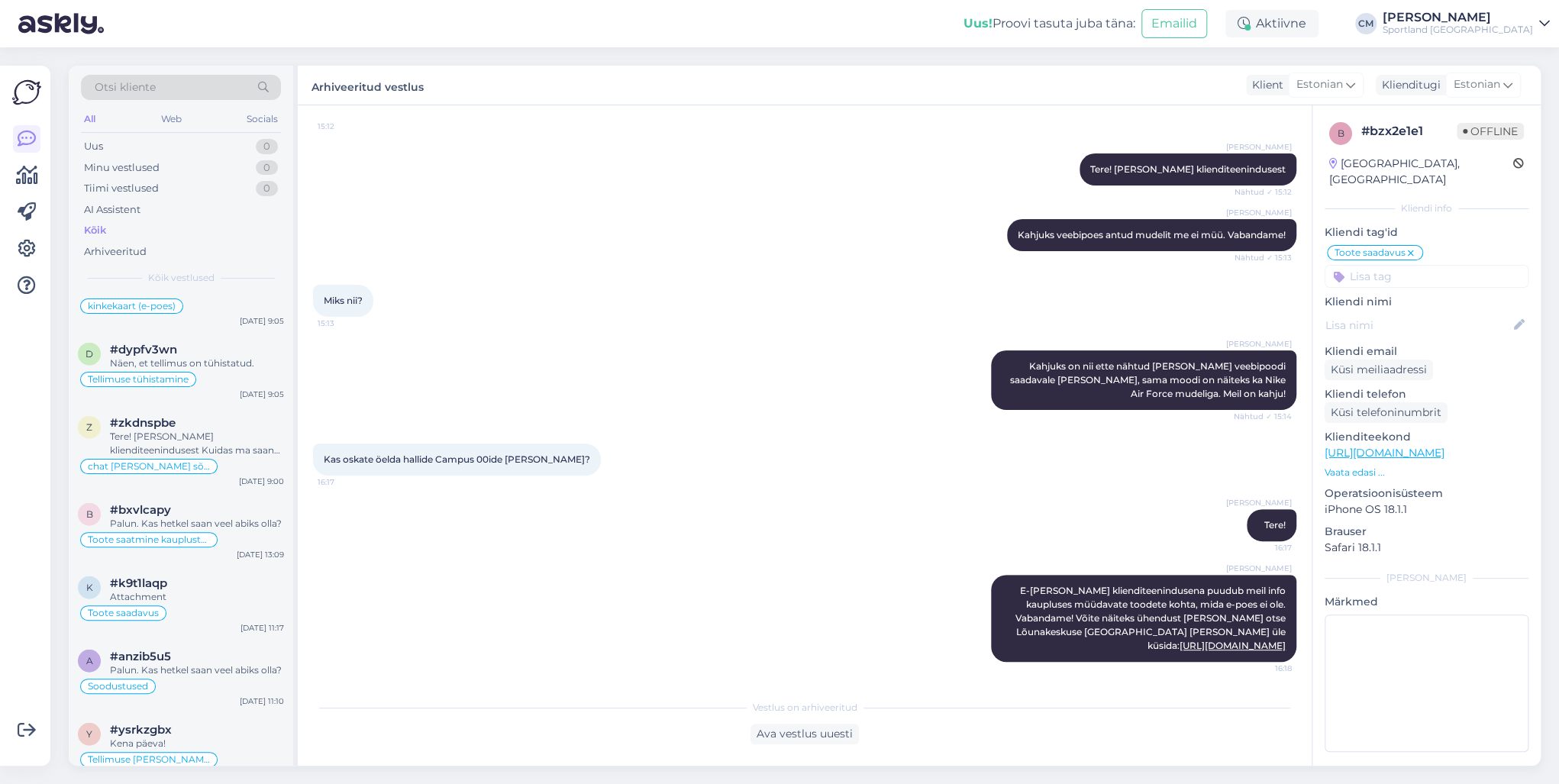
scroll to position [2504, 0]
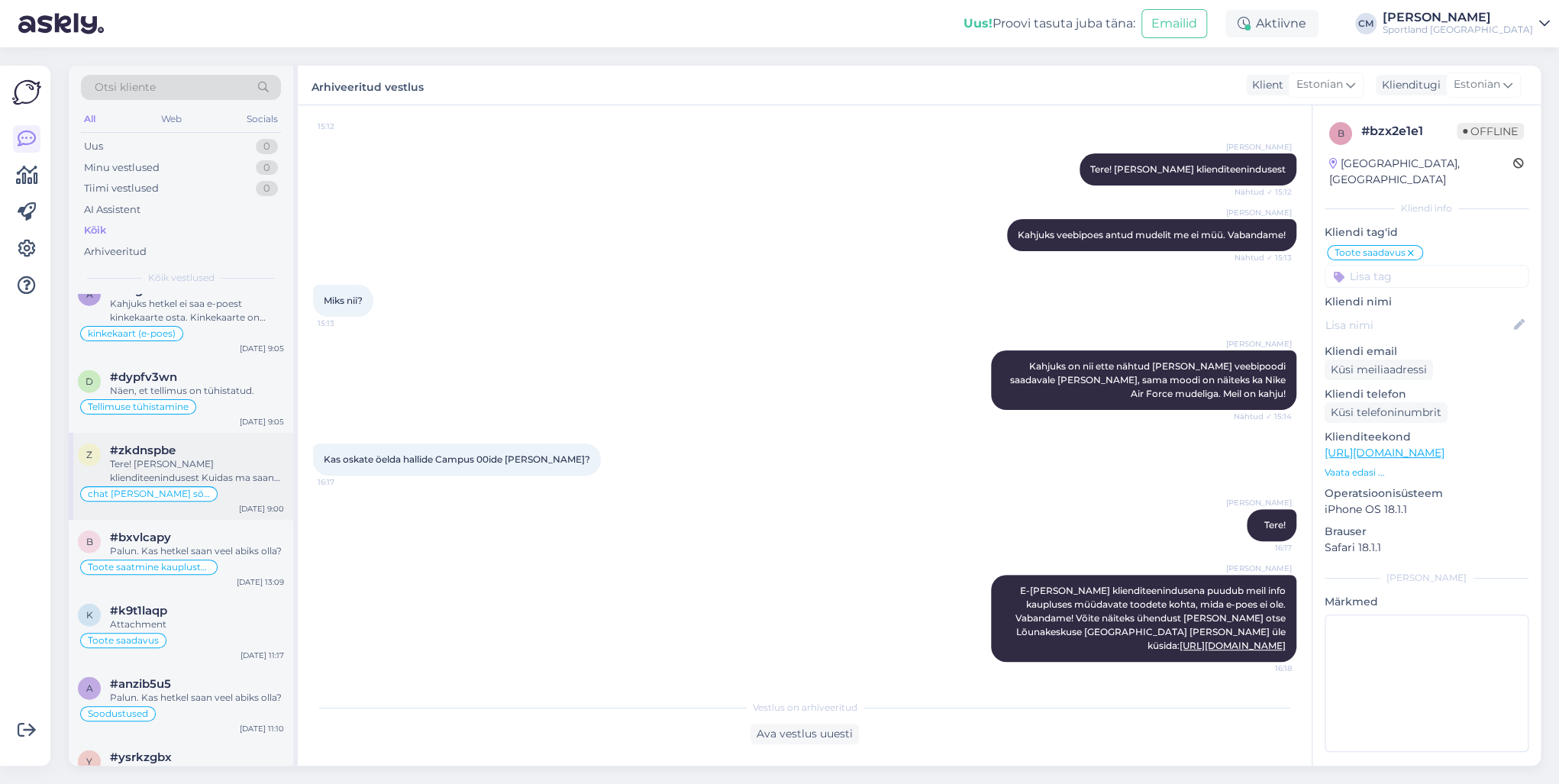
click at [213, 484] on div "chat [PERSON_NAME] sõnumita" at bounding box center [181, 494] width 206 height 18
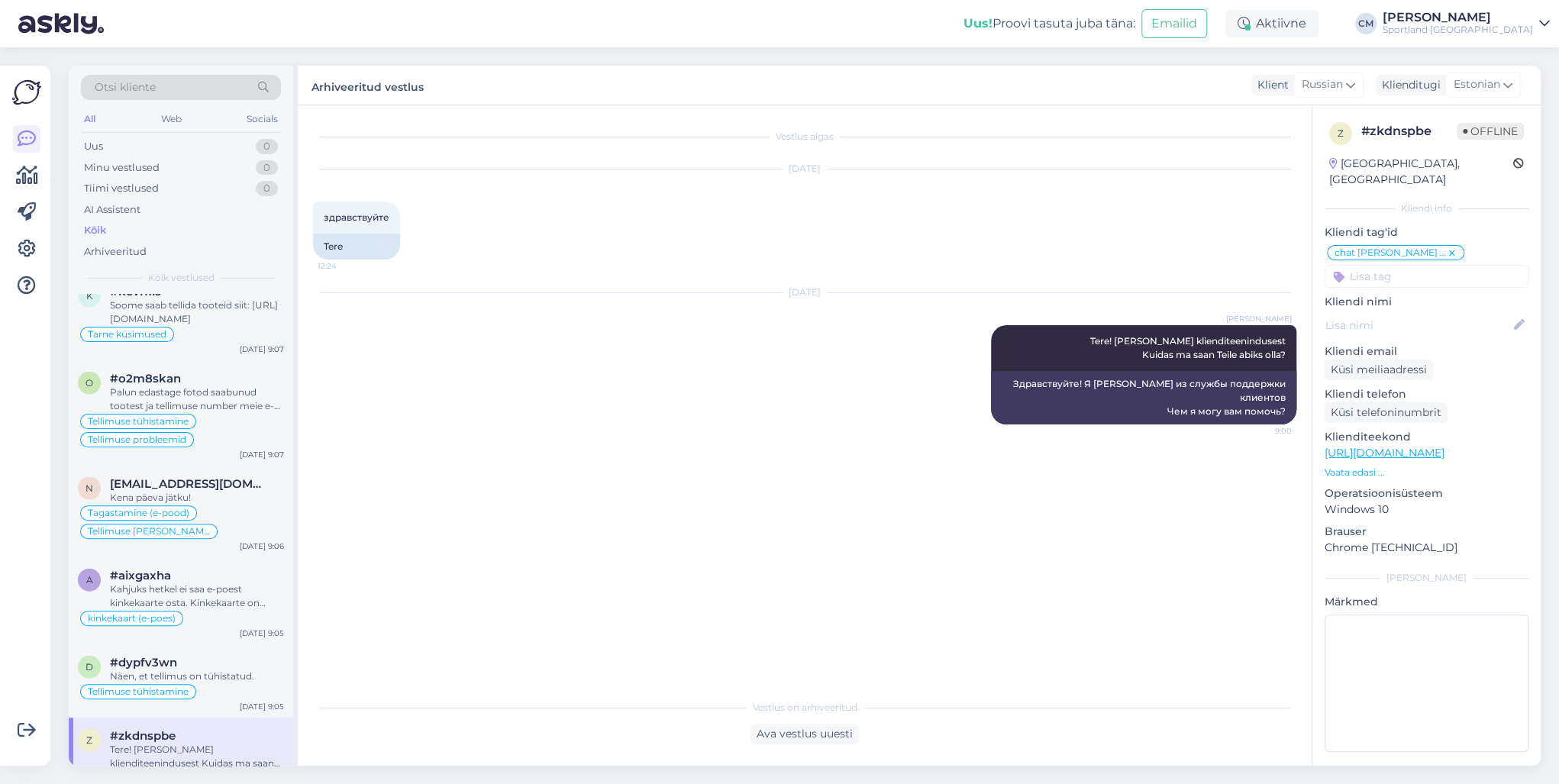
scroll to position [2199, 0]
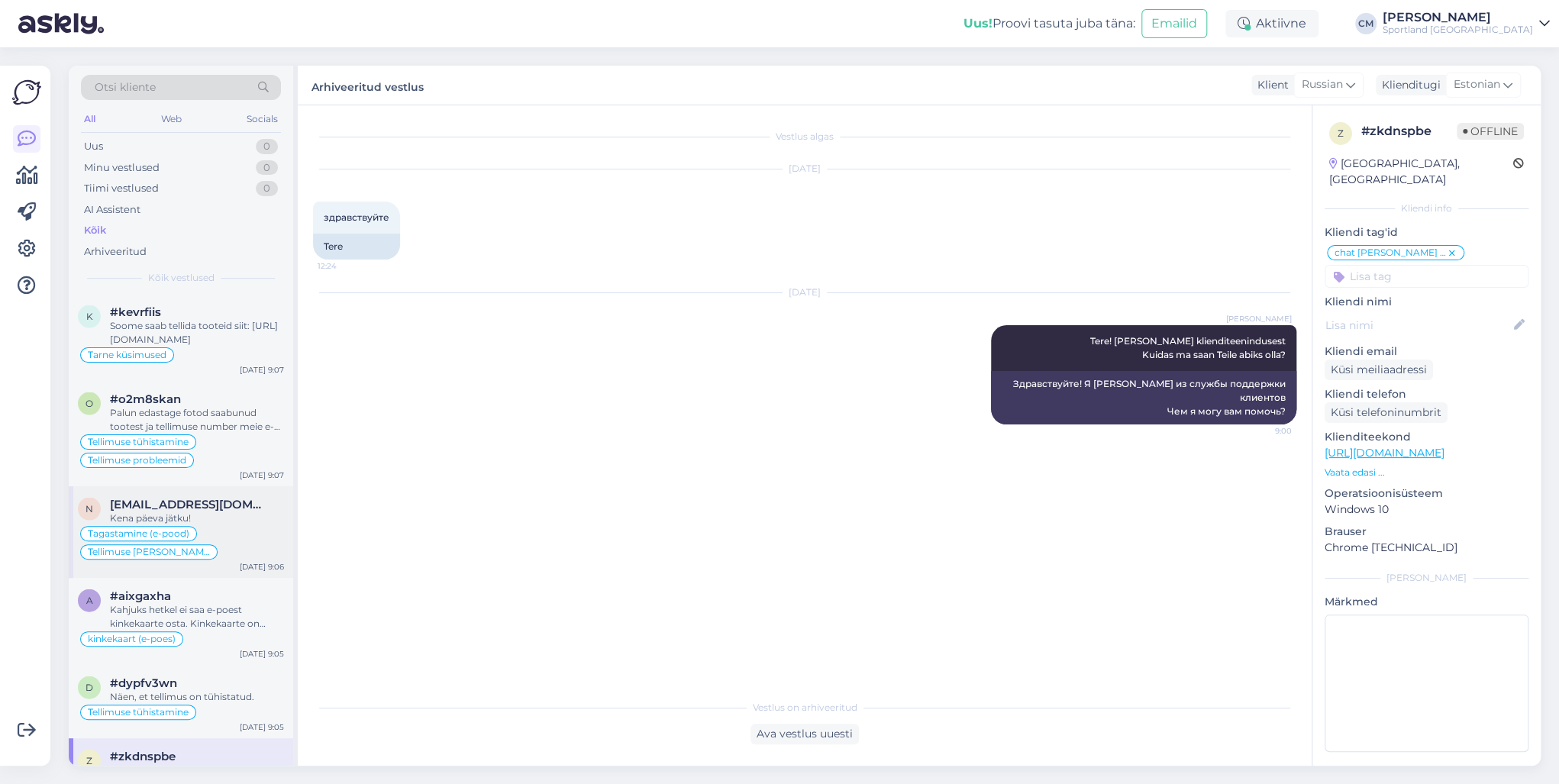
click at [221, 497] on span "[EMAIL_ADDRESS][DOMAIN_NAME]" at bounding box center [189, 504] width 159 height 14
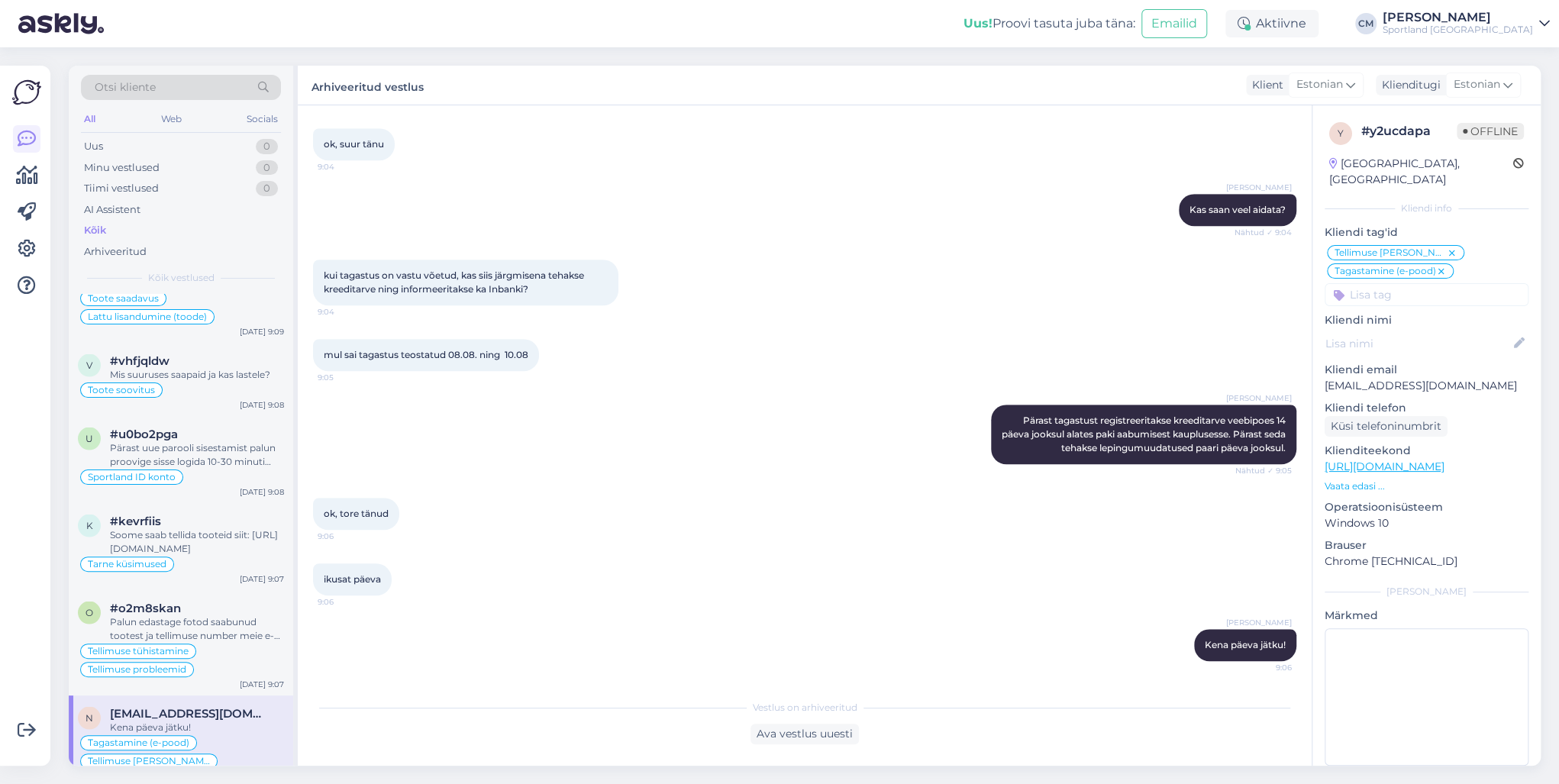
scroll to position [1954, 0]
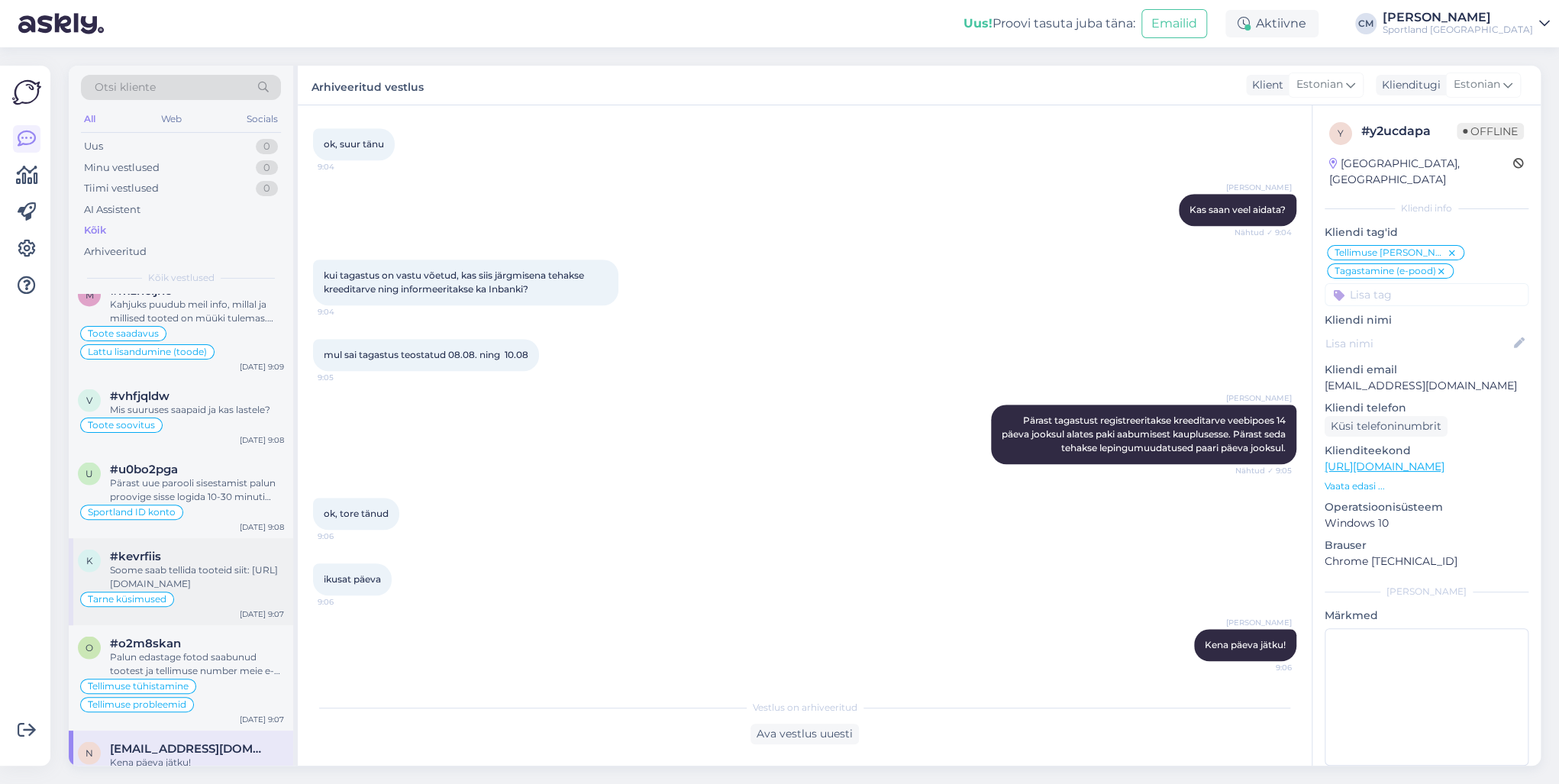
click at [211, 586] on div "k #kevrfiis [GEOGRAPHIC_DATA] saab tellida tooteid siit: [URL][DOMAIN_NAME] Tar…" at bounding box center [181, 582] width 225 height 87
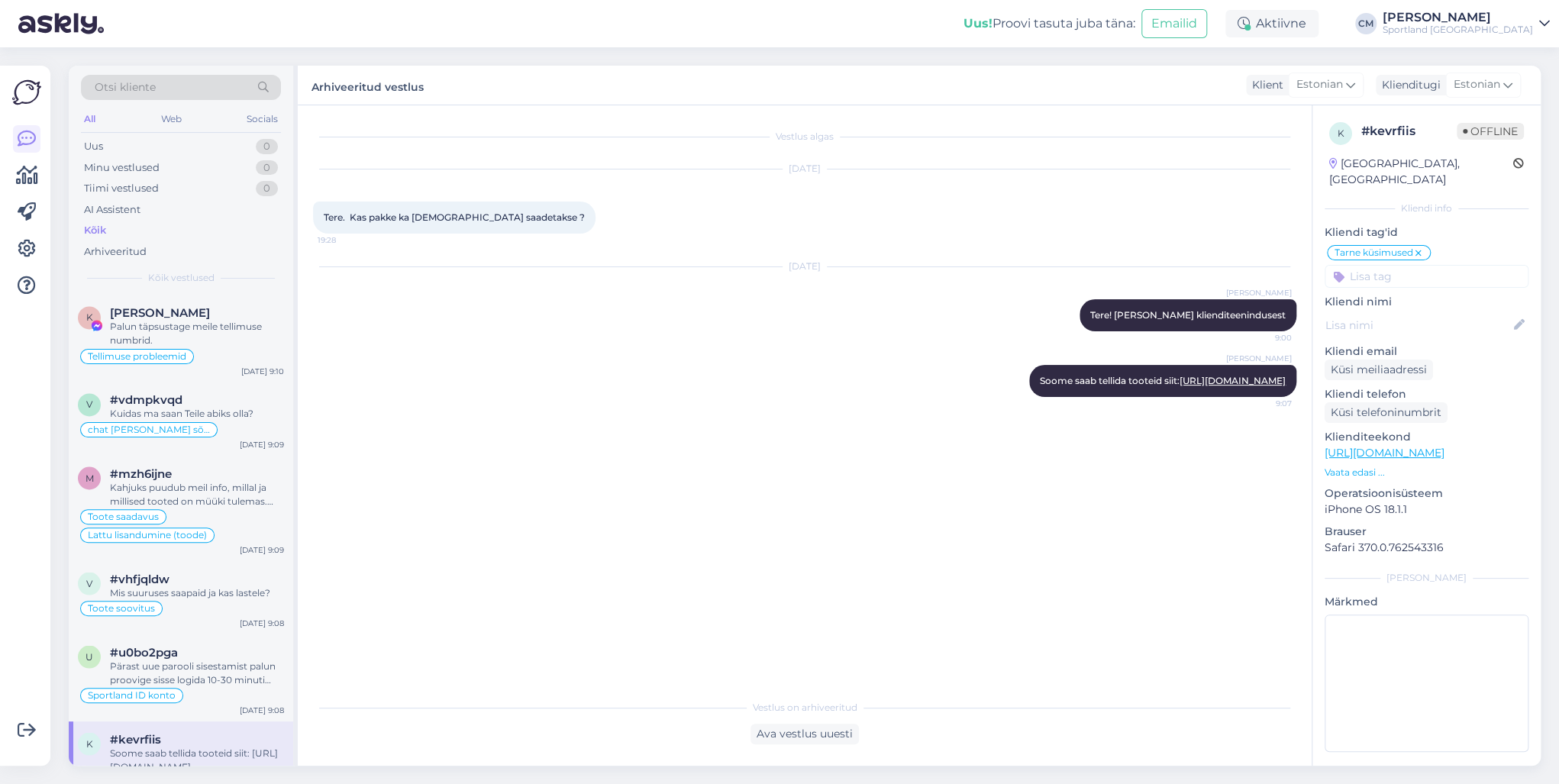
scroll to position [1771, 0]
click at [180, 659] on div "Pärast uue parooli sisestamist palun proovige sisse logida 10-30 minuti jooksul…" at bounding box center [196, 672] width 174 height 27
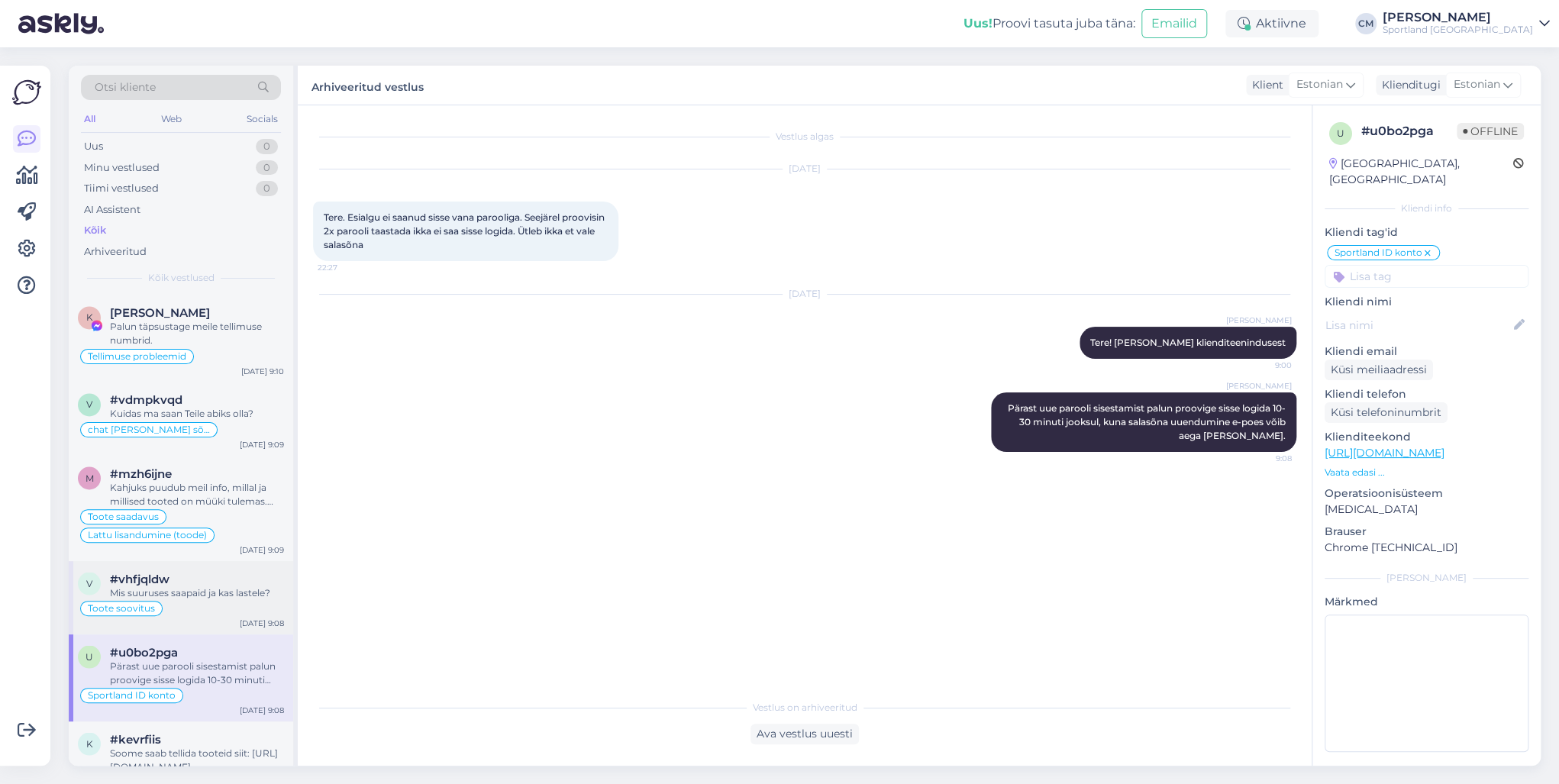
click at [224, 599] on div "Toote soovitus" at bounding box center [181, 608] width 206 height 18
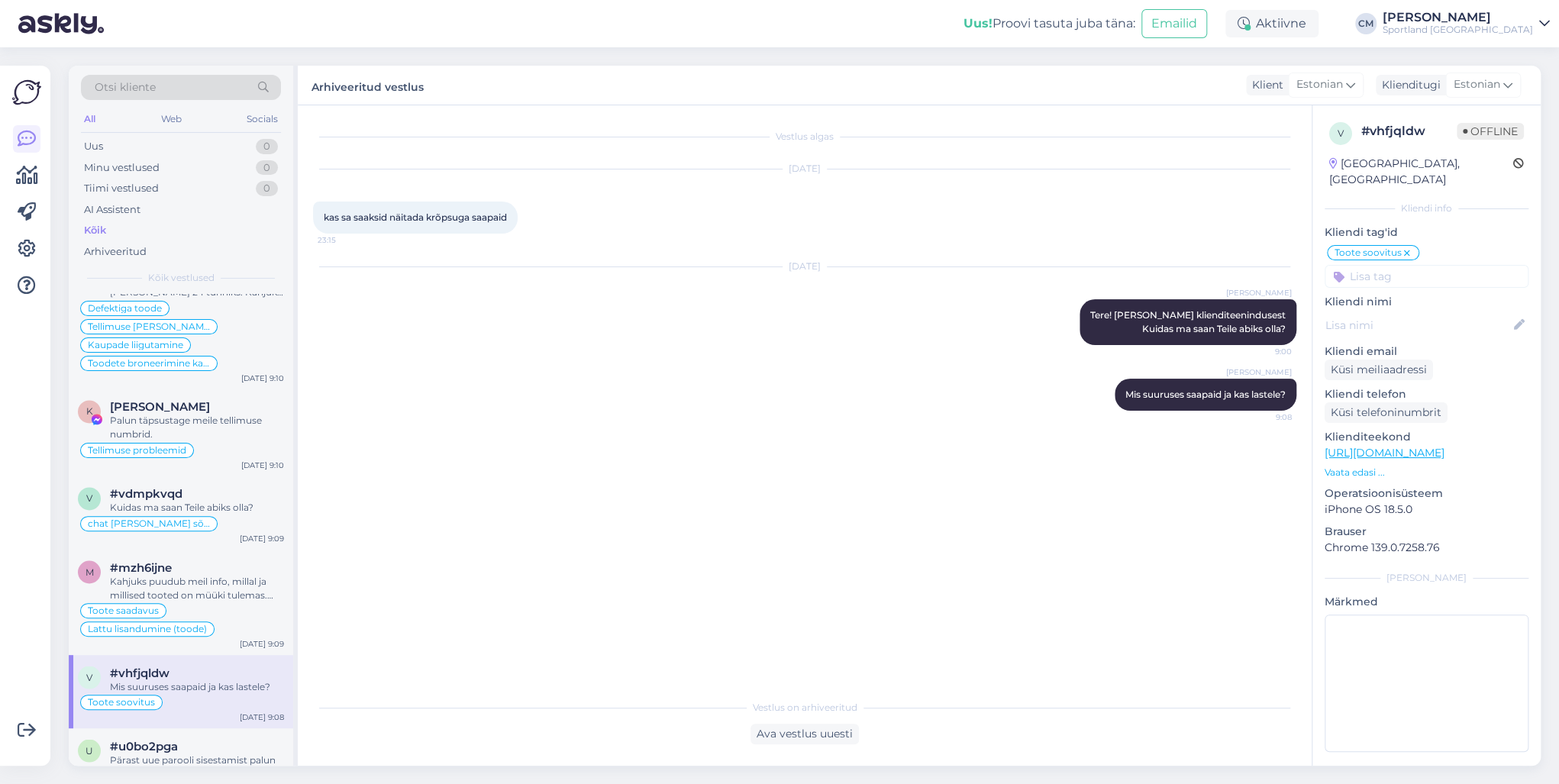
scroll to position [1649, 0]
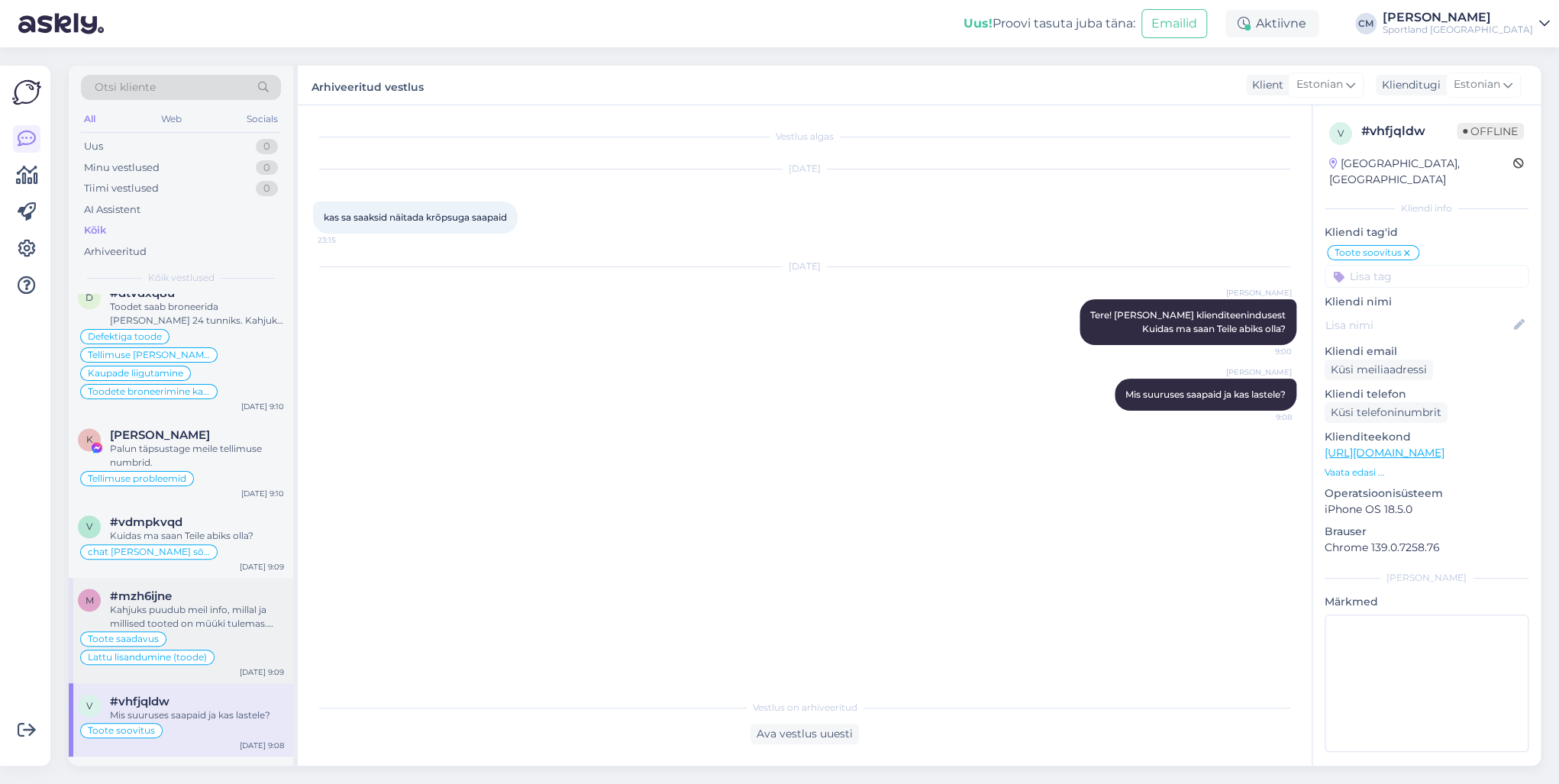
click at [223, 603] on div "Kahjuks puudub meil info, millal ja millised tooted on müüki tulemas. Väga vaba…" at bounding box center [196, 616] width 174 height 27
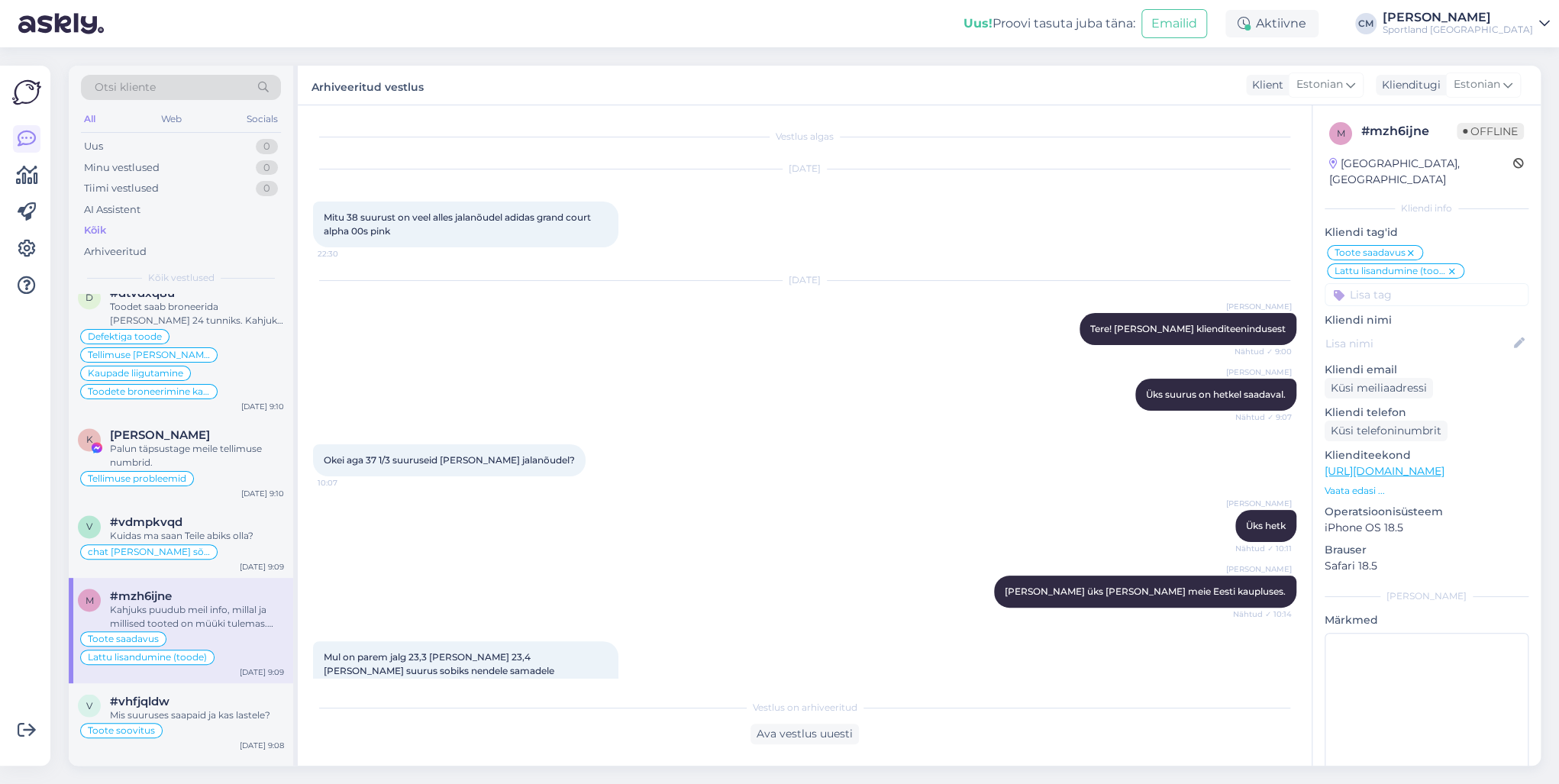
scroll to position [1018, 0]
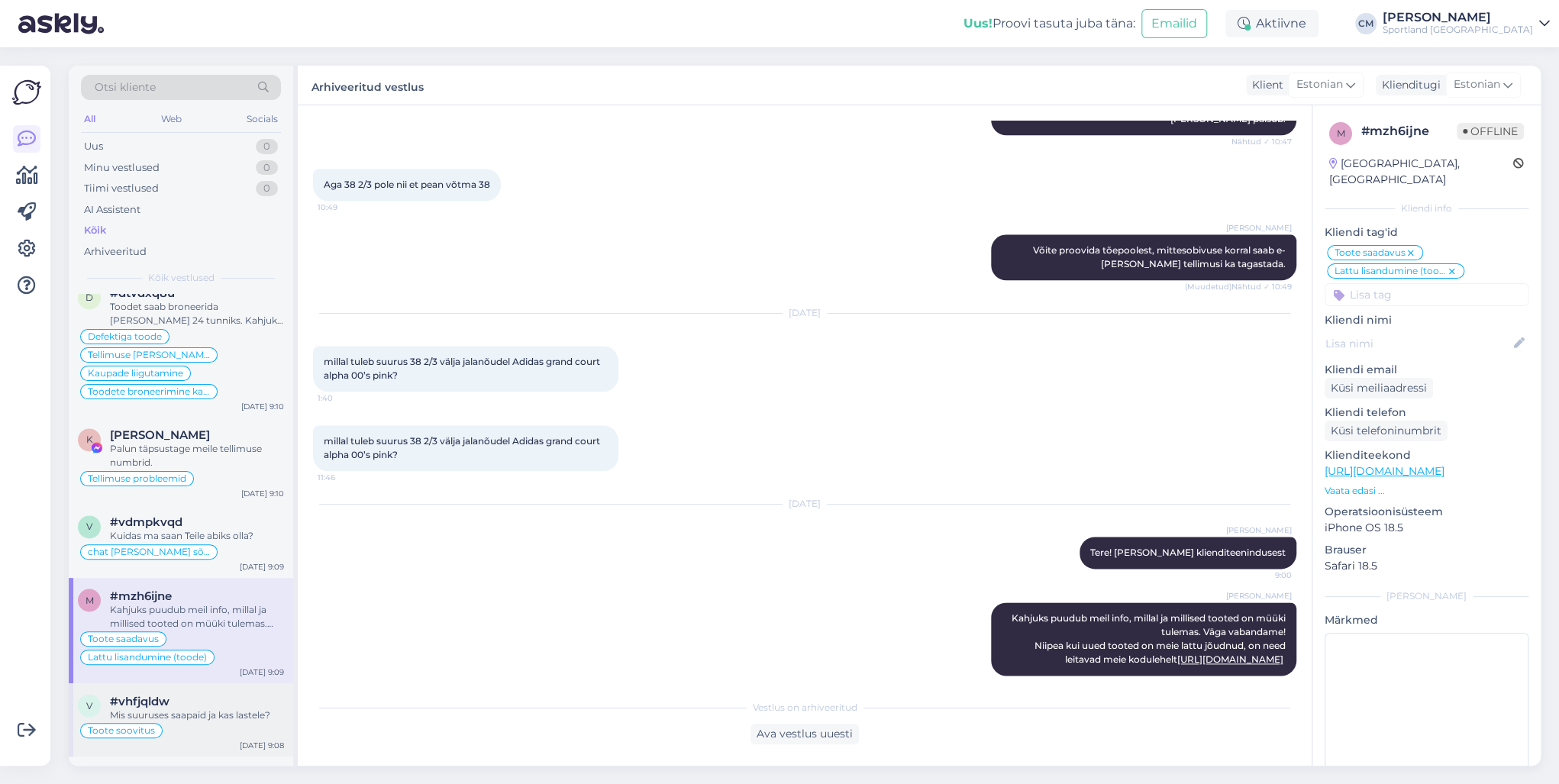
click at [213, 683] on div "v #vhfjqldw Mis suuruses saapaid ja kas lastele? Toote soovitus [DATE] 9:08" at bounding box center [181, 720] width 225 height 73
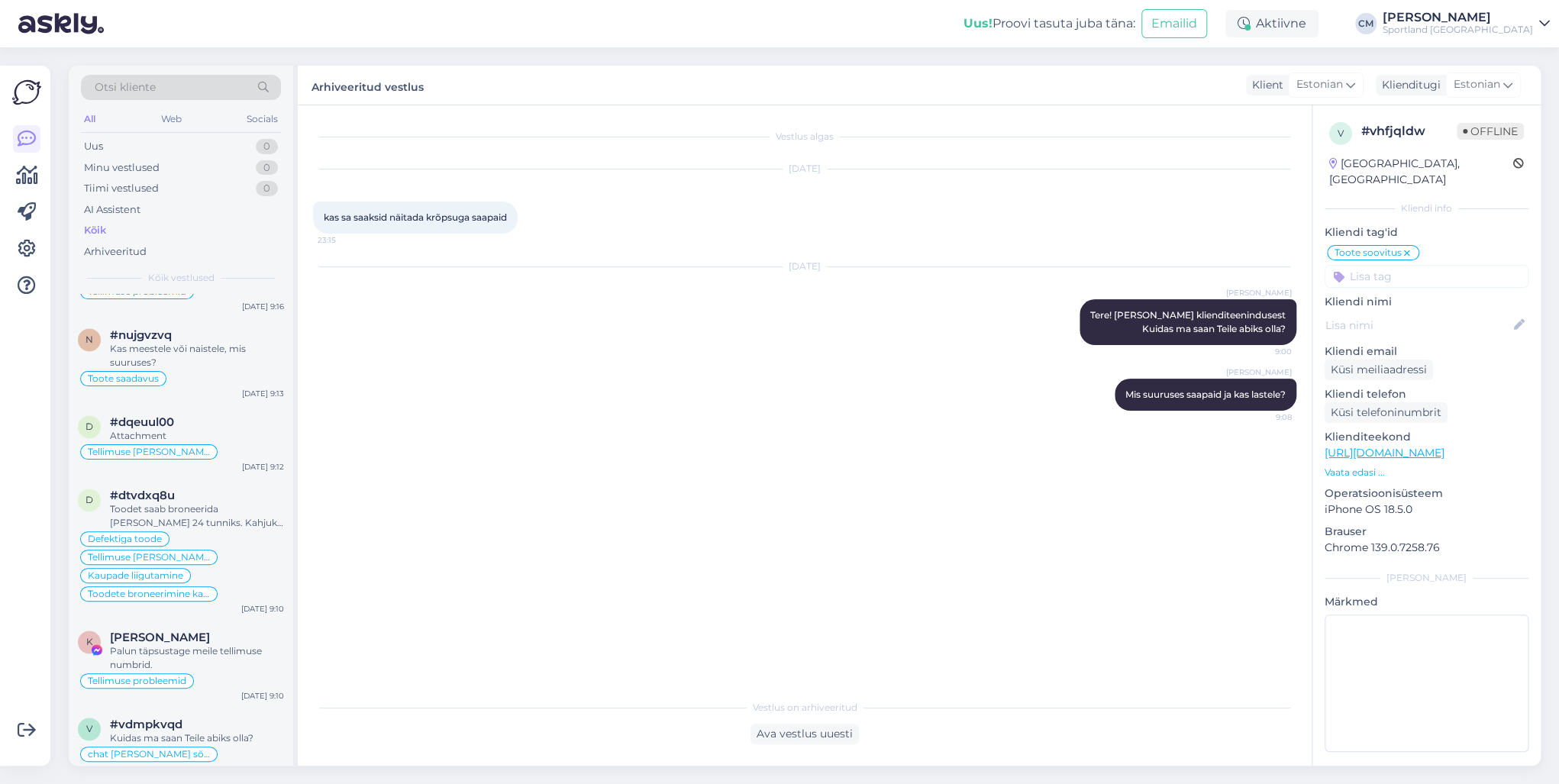
scroll to position [1405, 0]
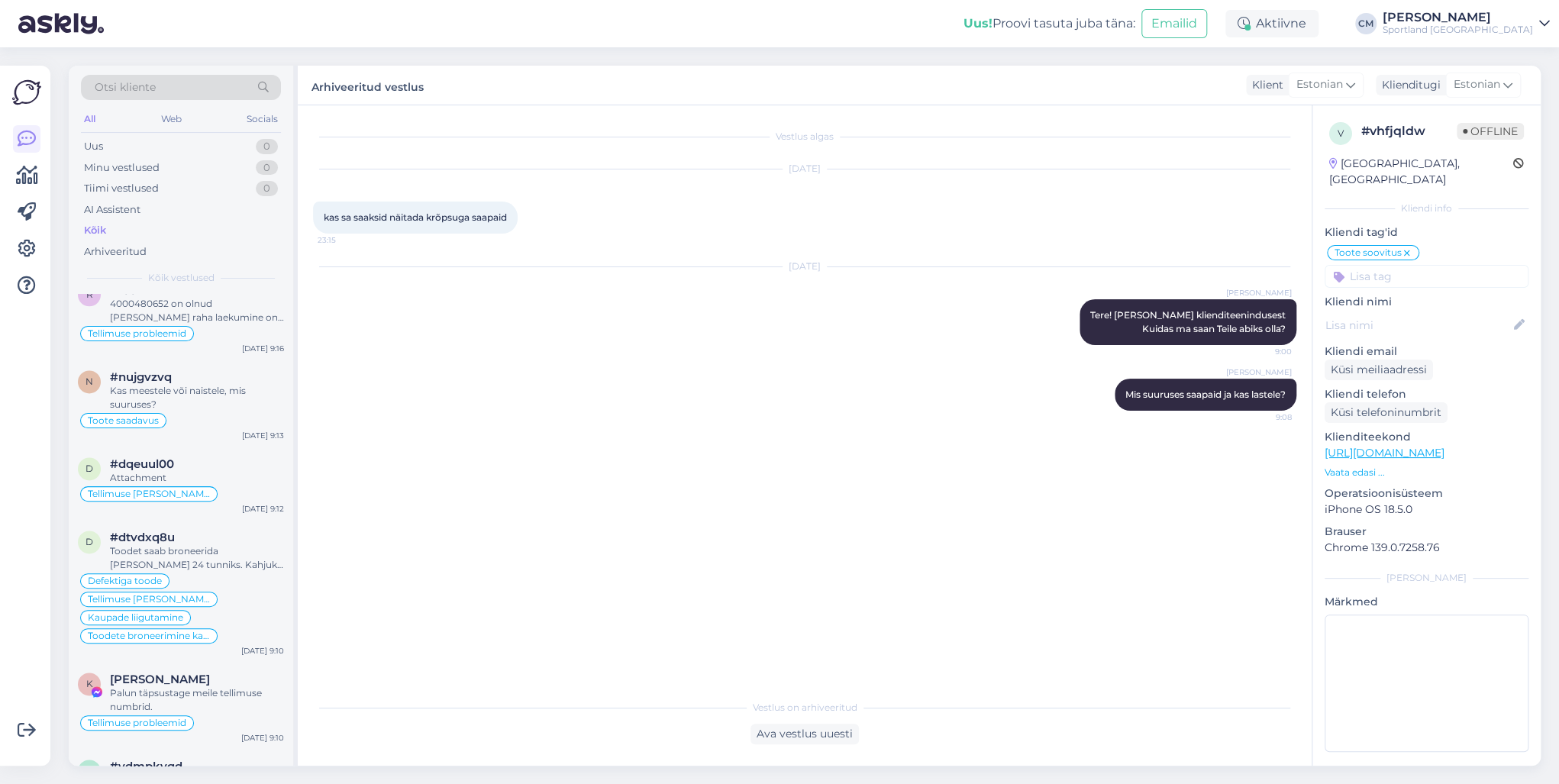
click at [213, 687] on div "Palun täpsustage meile tellimuse numbrid." at bounding box center [196, 700] width 174 height 27
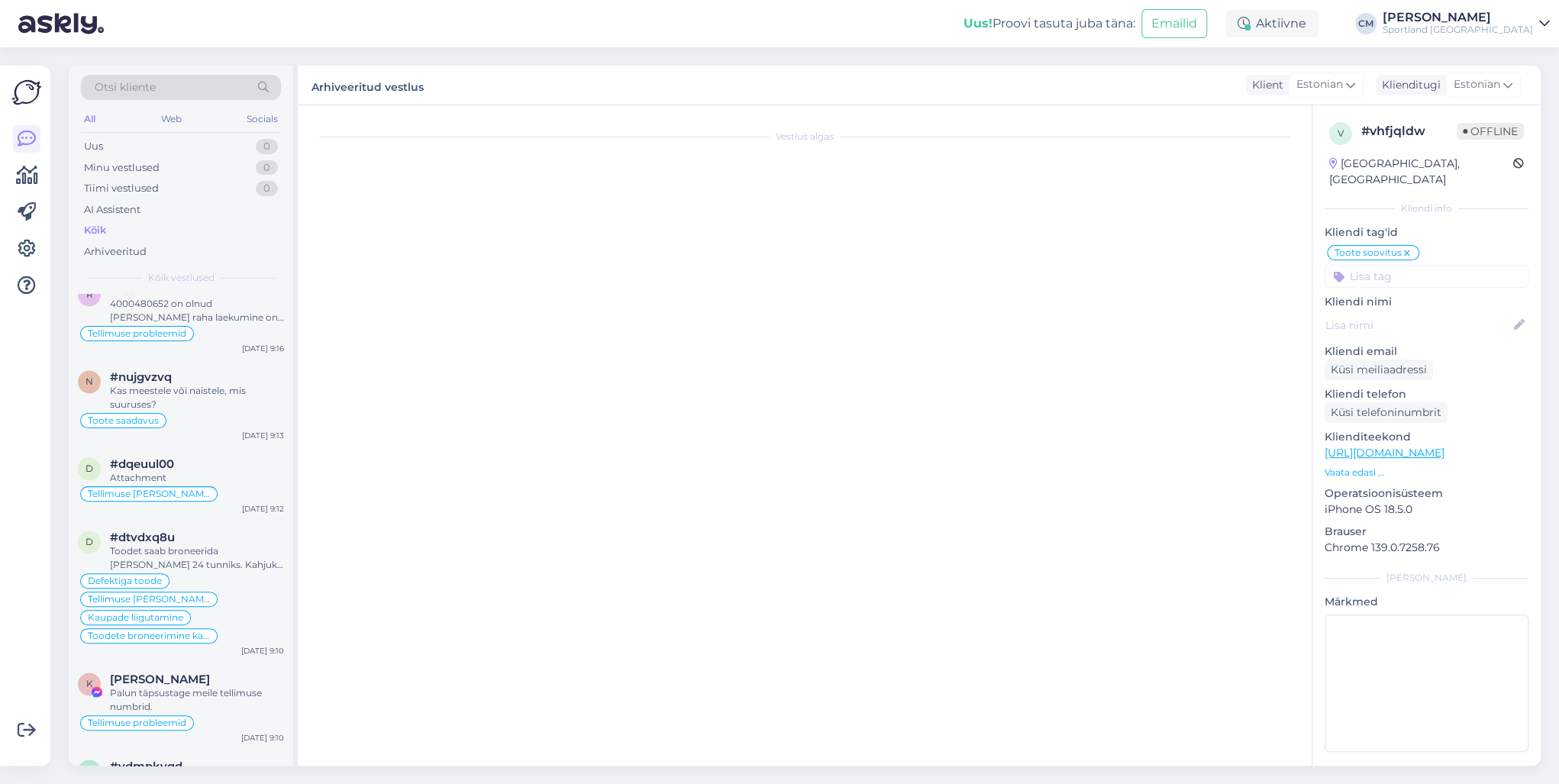
scroll to position [101, 0]
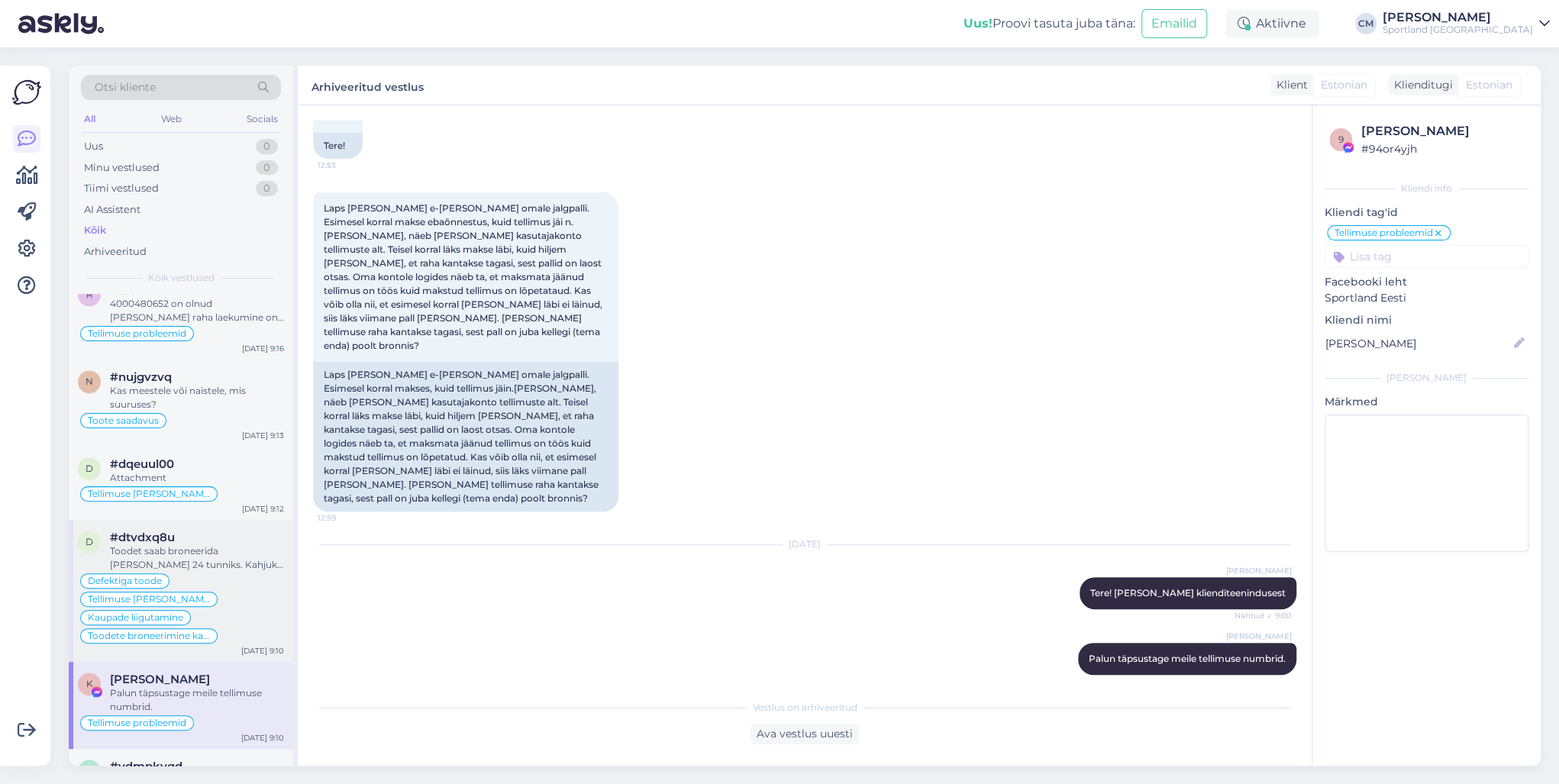
click at [256, 578] on div "Defektiga toode Tellimuse [PERSON_NAME] info Kaupade liigutamine Toodete bronee…" at bounding box center [181, 608] width 206 height 73
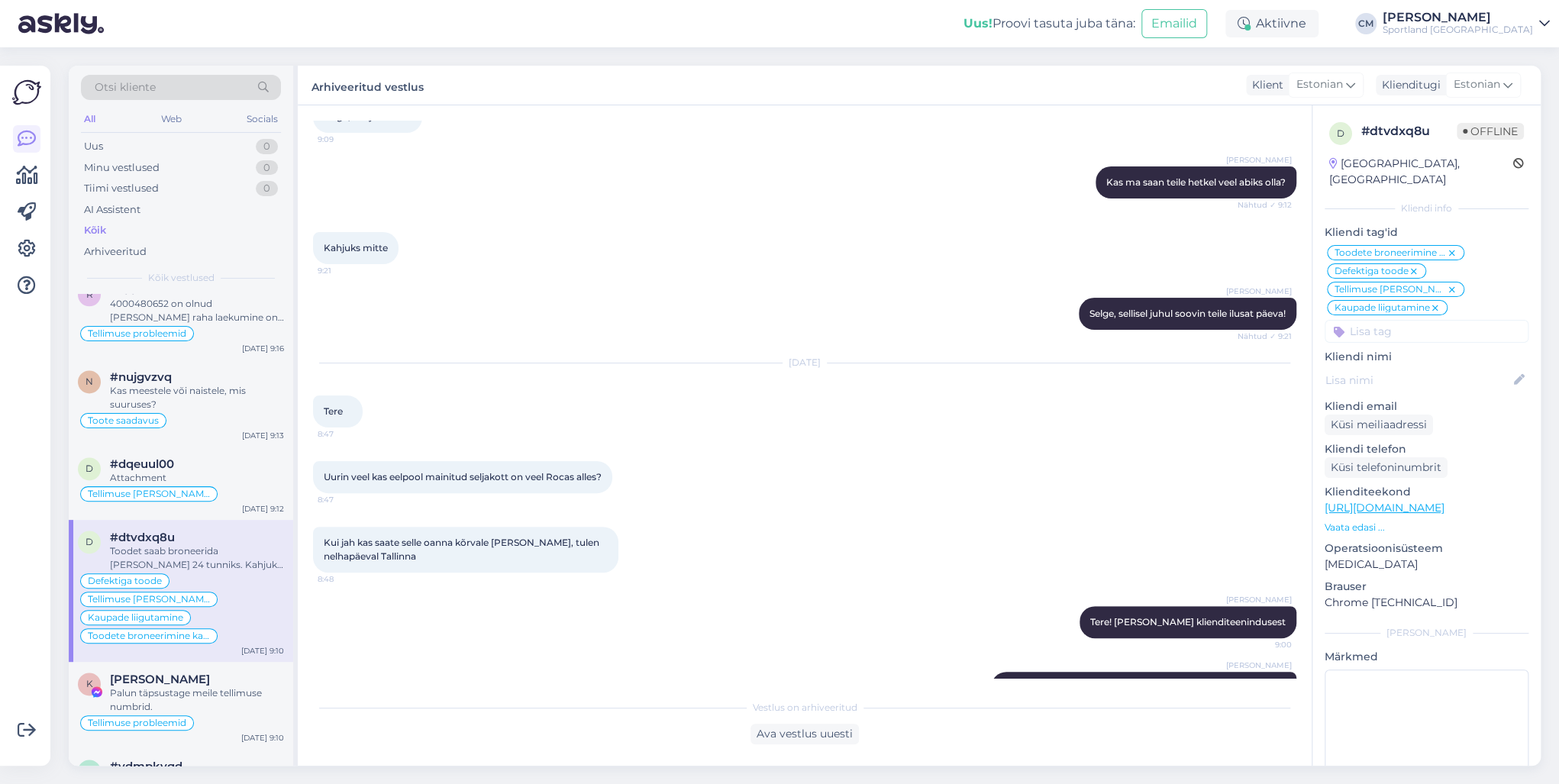
scroll to position [1343, 0]
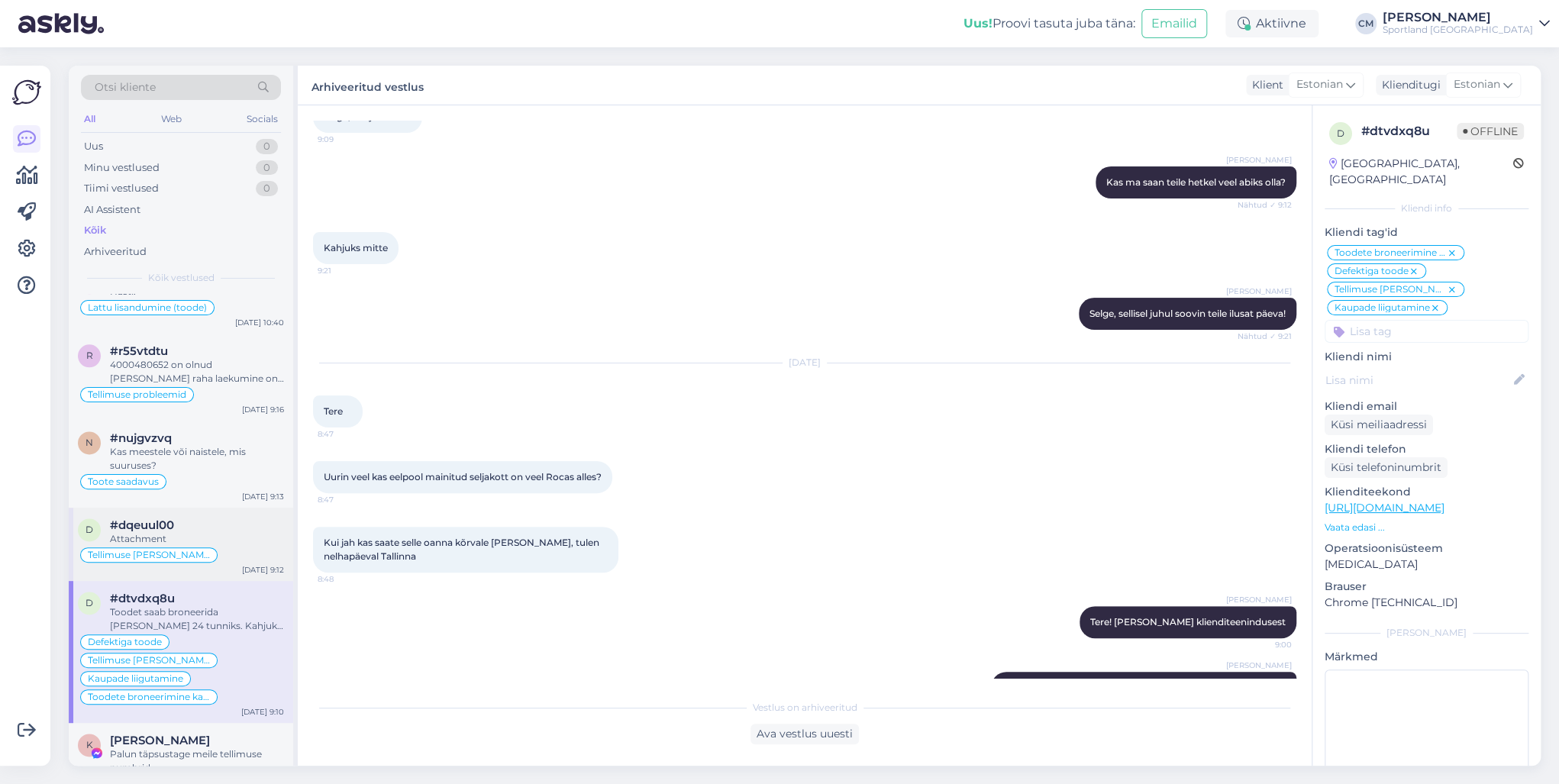
click at [243, 556] on div "d #dqeuul00 Attachment Tellimuse [PERSON_NAME] info [DATE] 9:12" at bounding box center [181, 544] width 225 height 73
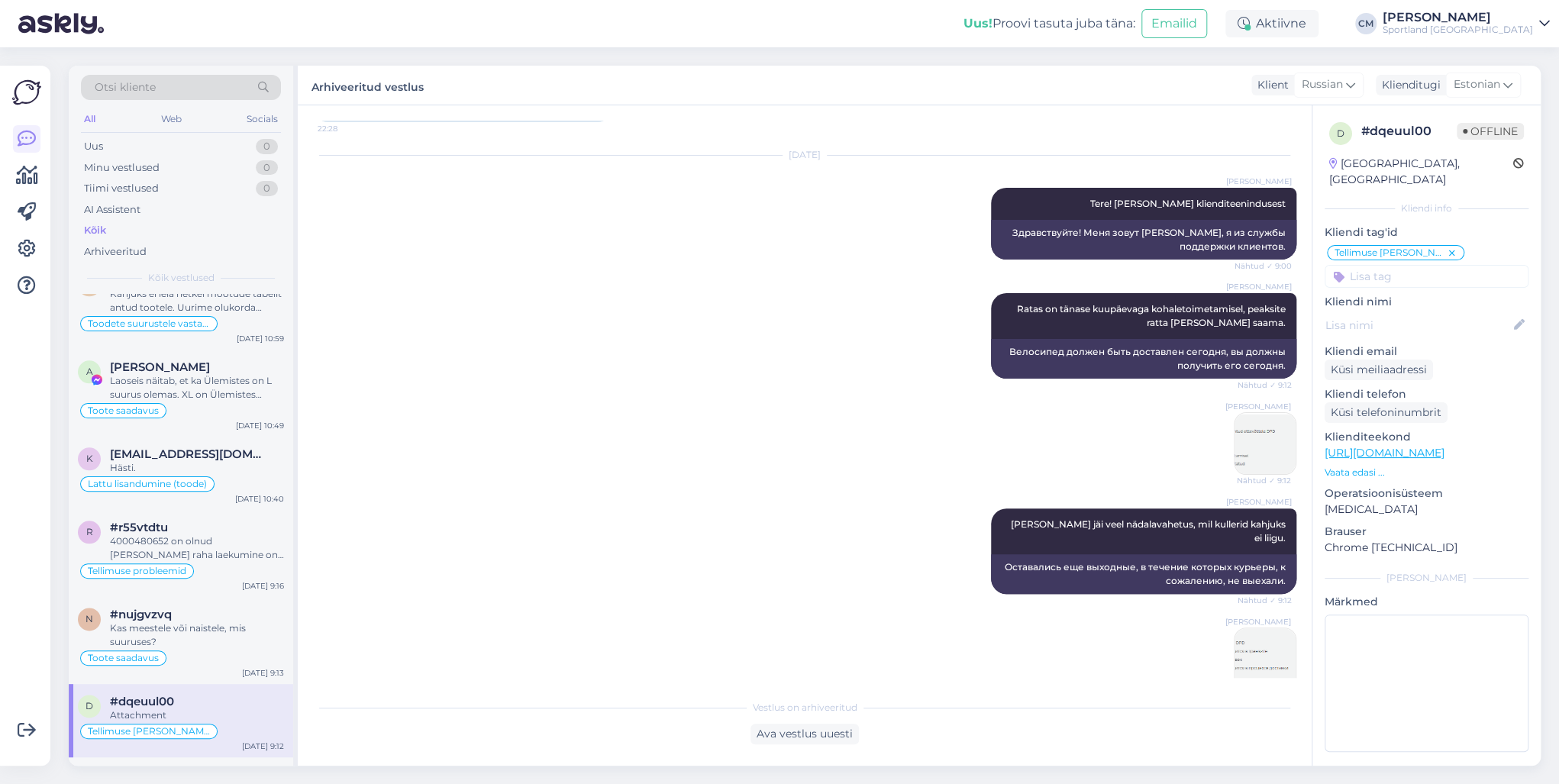
scroll to position [1160, 0]
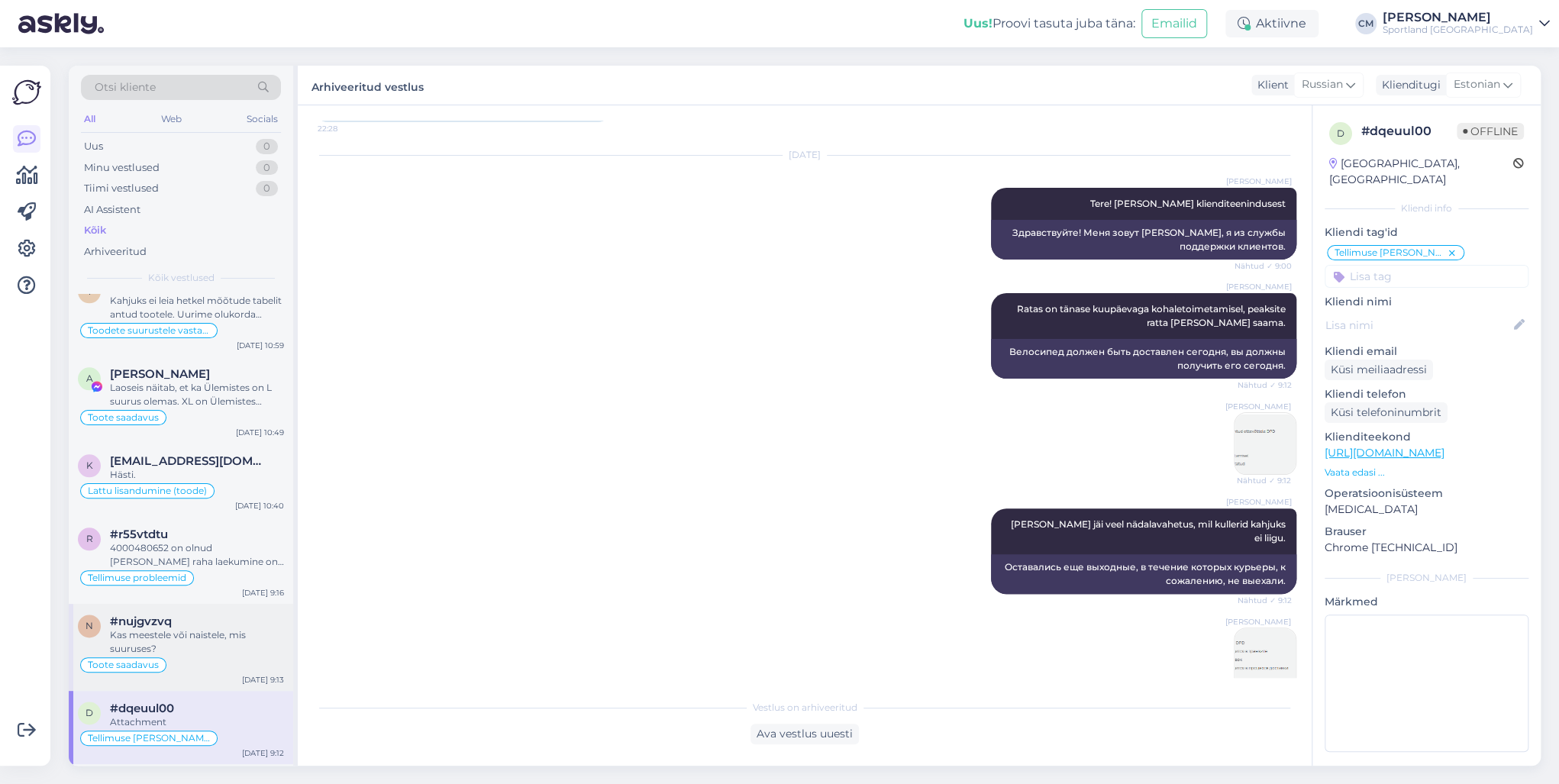
click at [226, 614] on div "#nujgvzvq" at bounding box center [196, 621] width 174 height 14
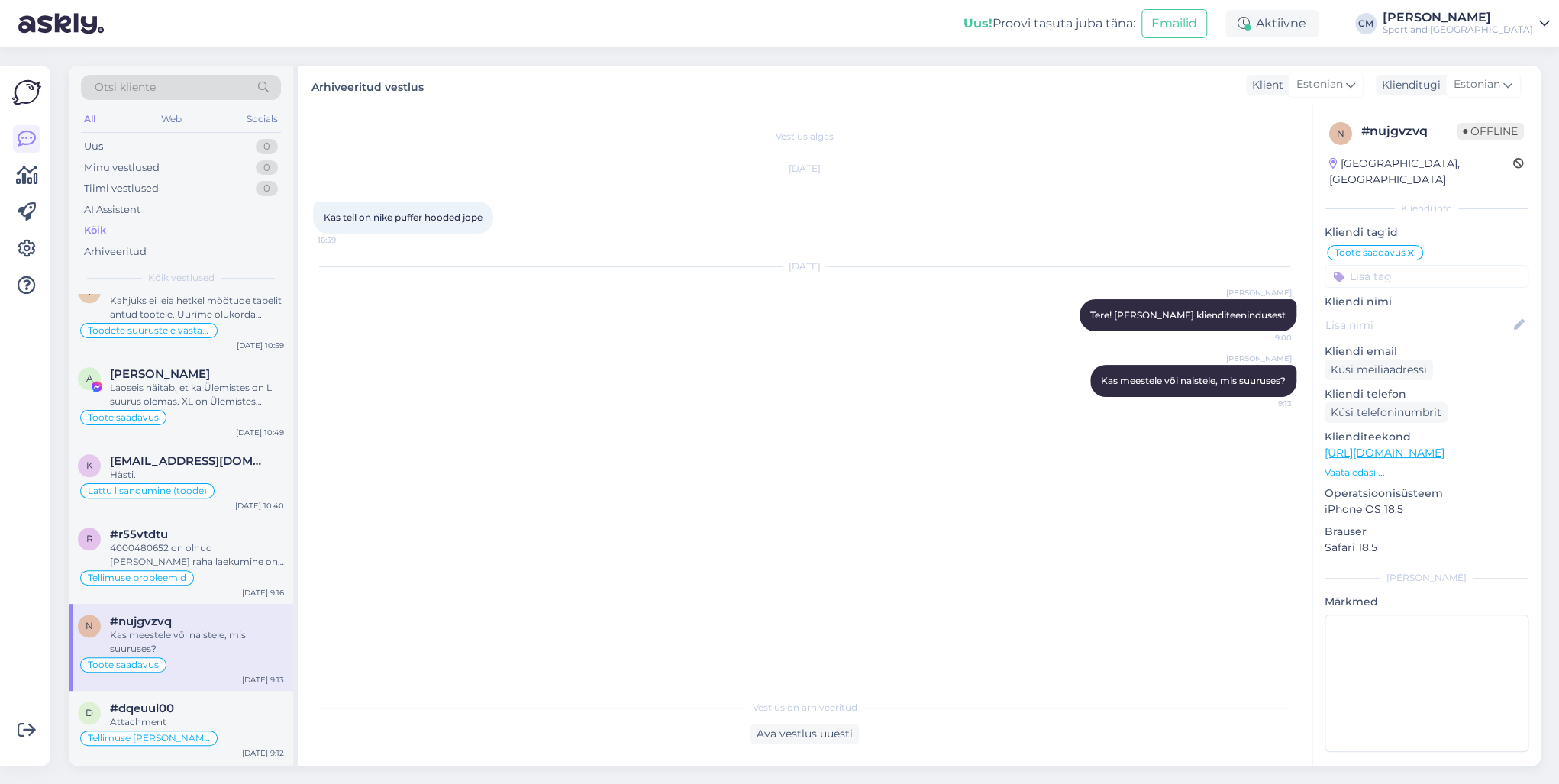
scroll to position [0, 0]
click at [245, 541] on div "4000480652 on olnud [PERSON_NAME] raha laekumine on olemas." at bounding box center [196, 554] width 174 height 27
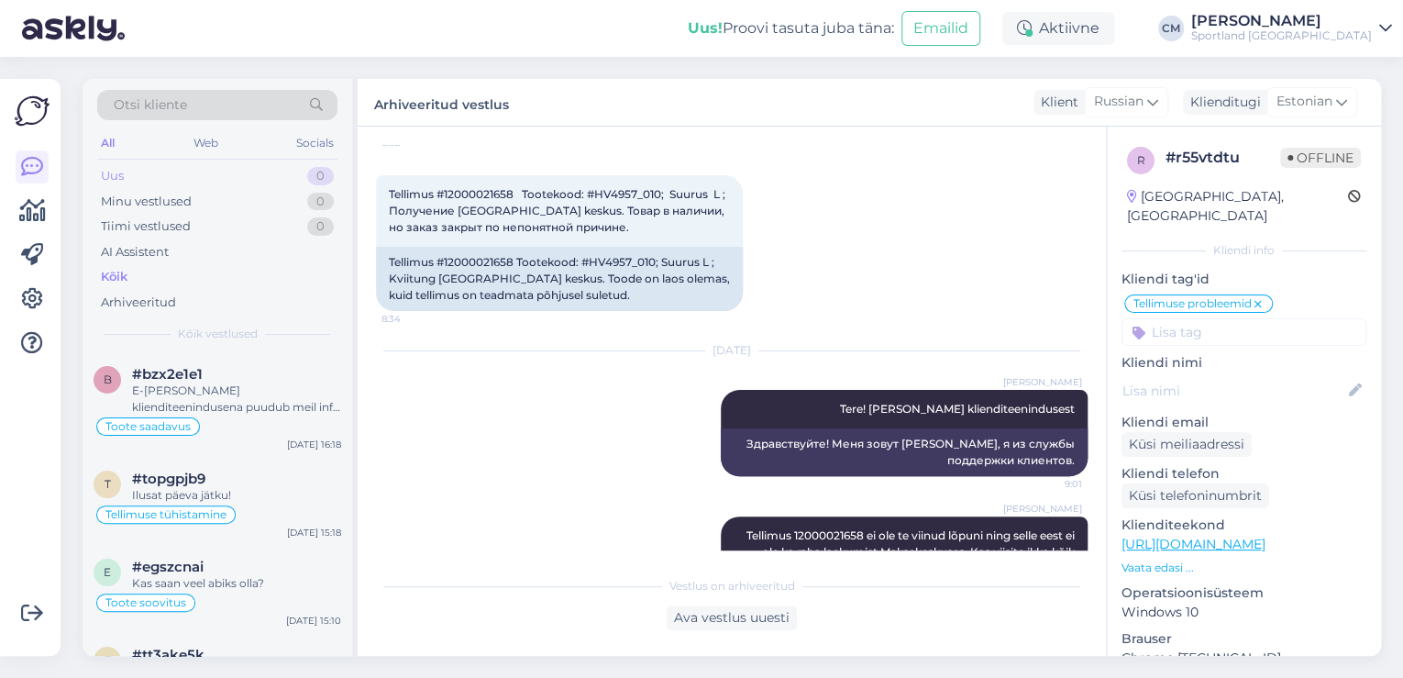
click at [242, 177] on div "Uus 0" at bounding box center [217, 176] width 240 height 26
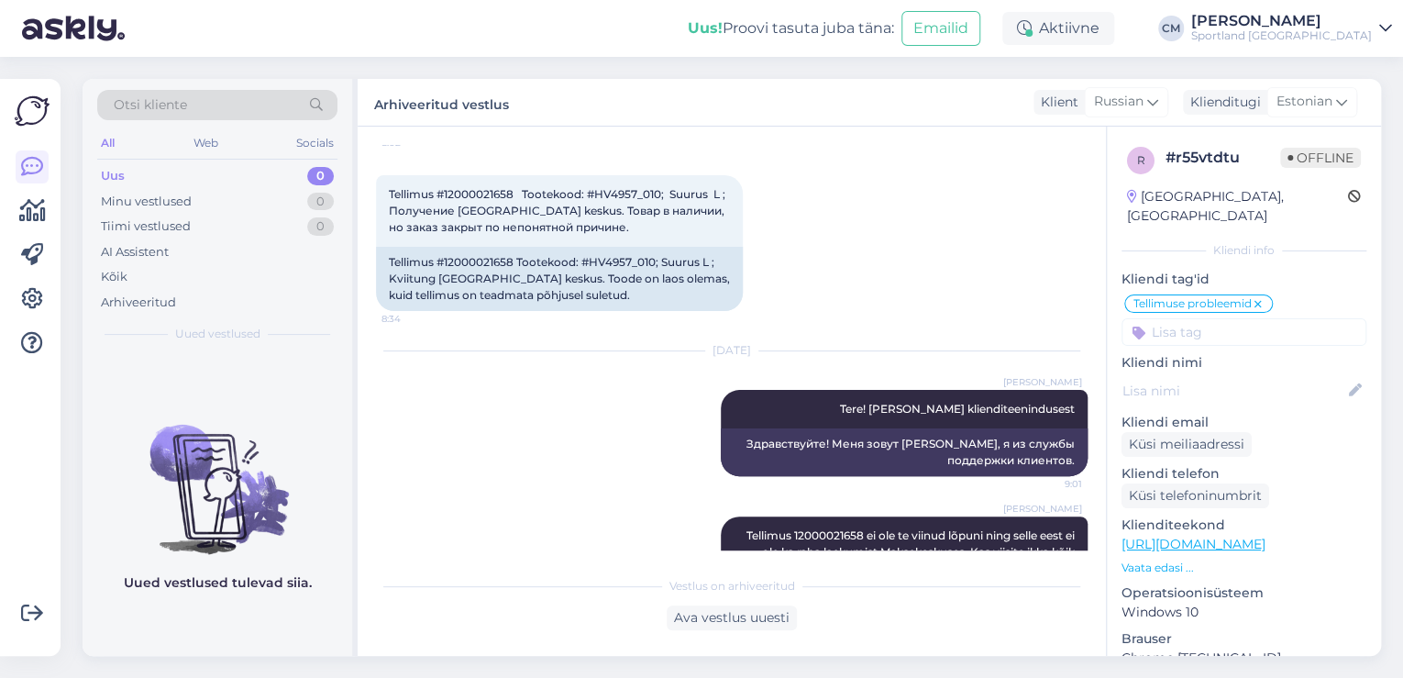
click at [1247, 37] on div "Sportland [GEOGRAPHIC_DATA]" at bounding box center [1282, 35] width 181 height 15
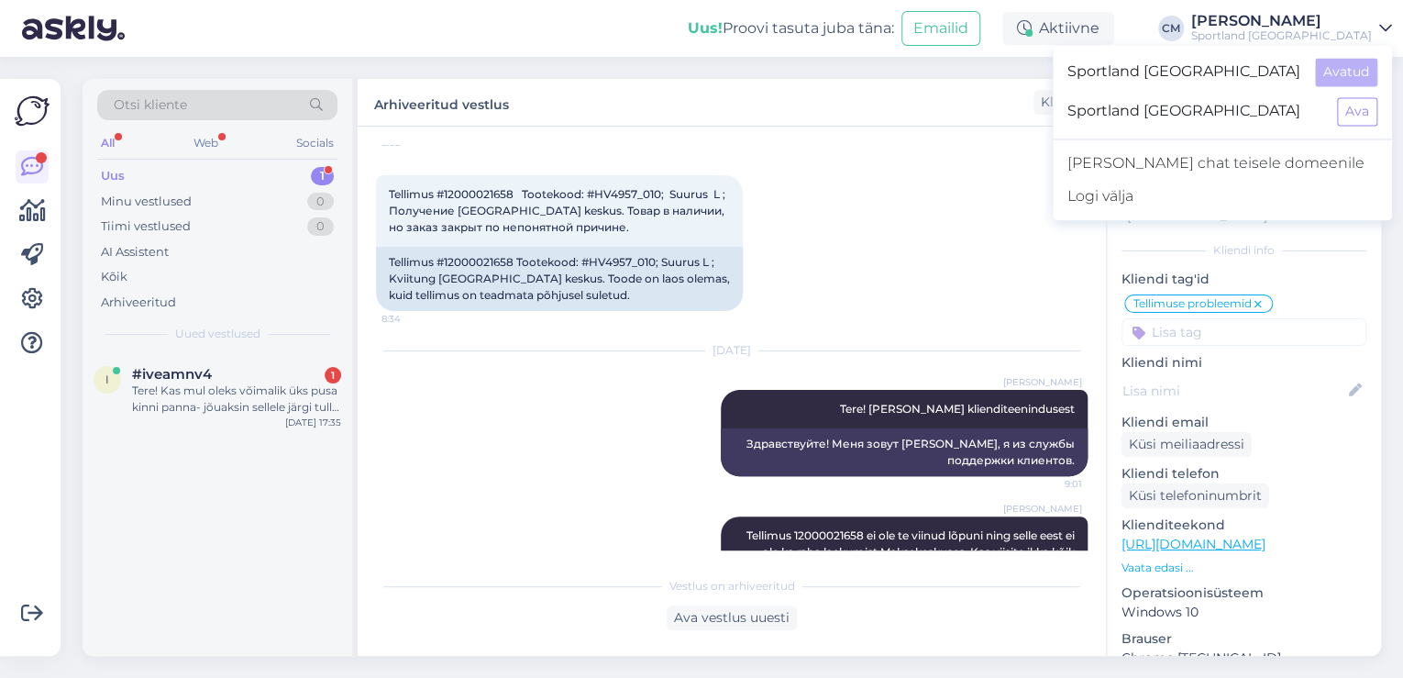
click at [230, 437] on div "i #iveamnv4 1 Tere! Kas mul oleks võimalik üks pusa kinni panna- jõuaksin selle…" at bounding box center [218, 504] width 270 height 303
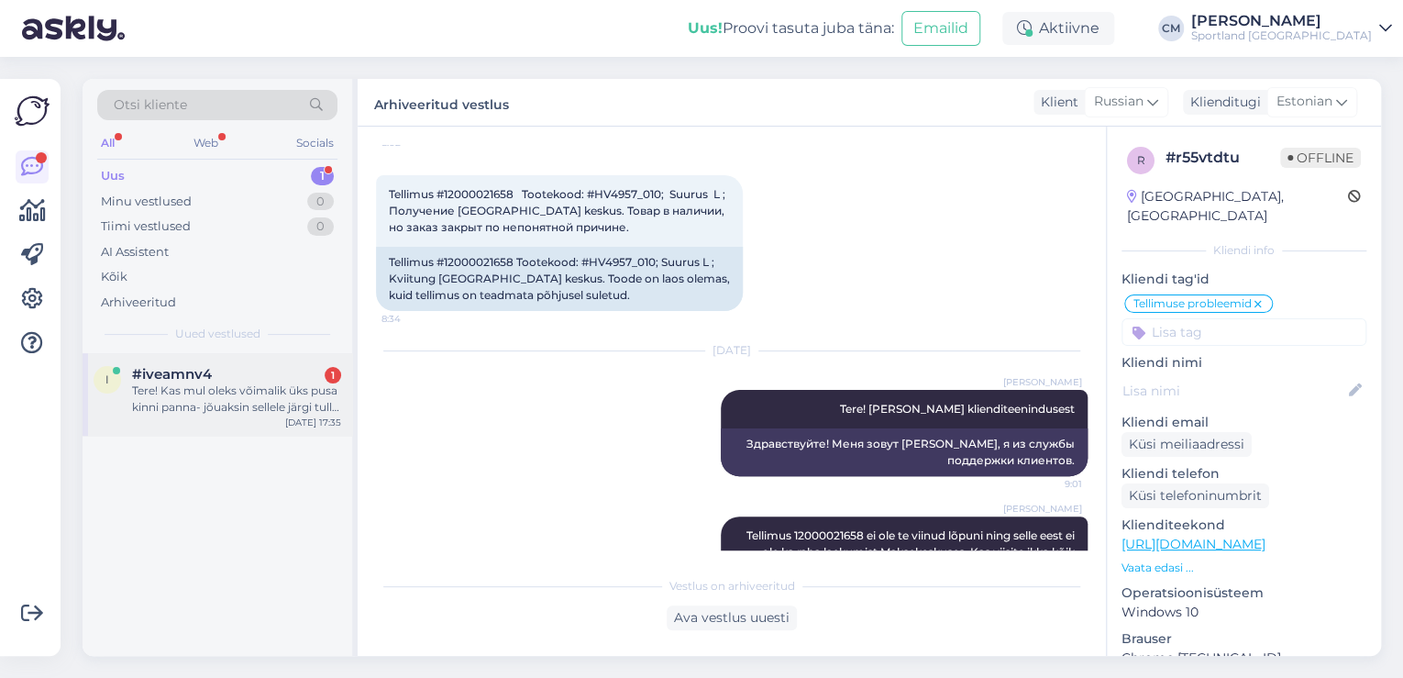
click at [216, 405] on div "Tere! Kas mul oleks võimalik üks pusa kinni panna- jõuaksin sellele järgi tulla…" at bounding box center [236, 399] width 209 height 33
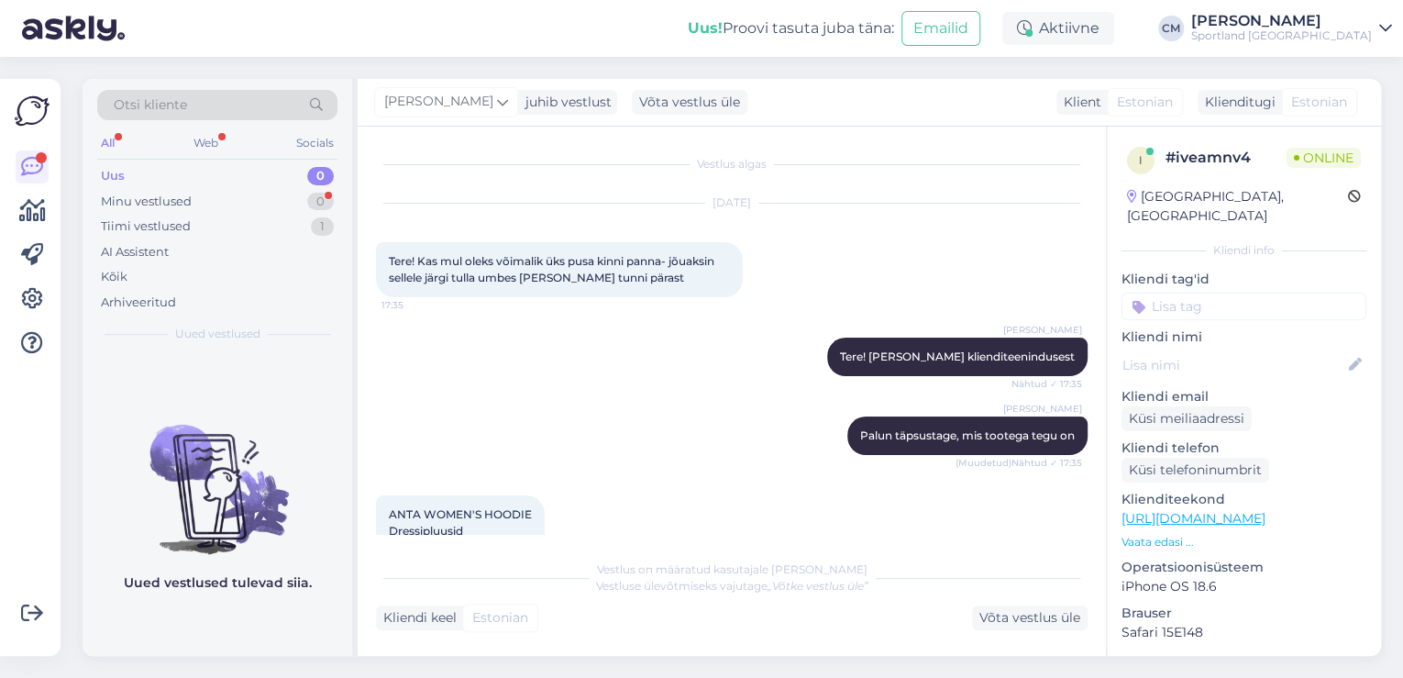
scroll to position [290, 0]
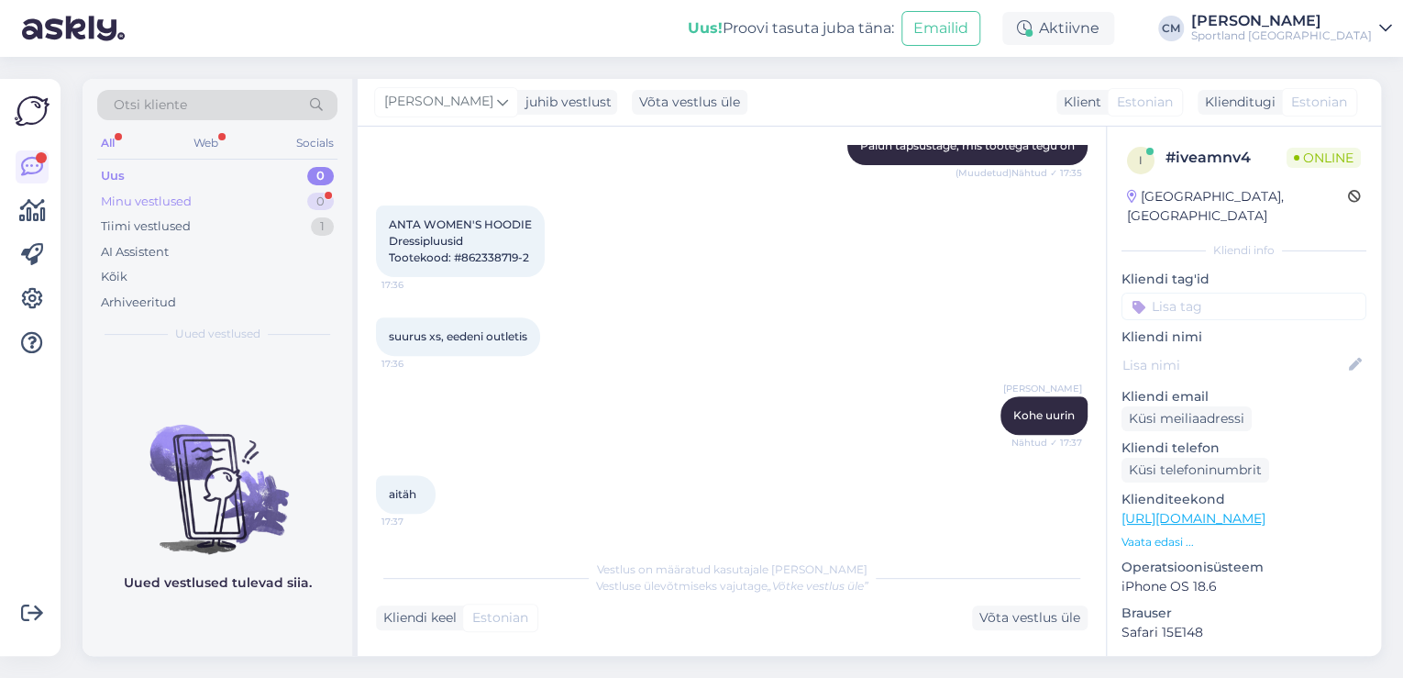
click at [308, 199] on div "0" at bounding box center [320, 202] width 27 height 18
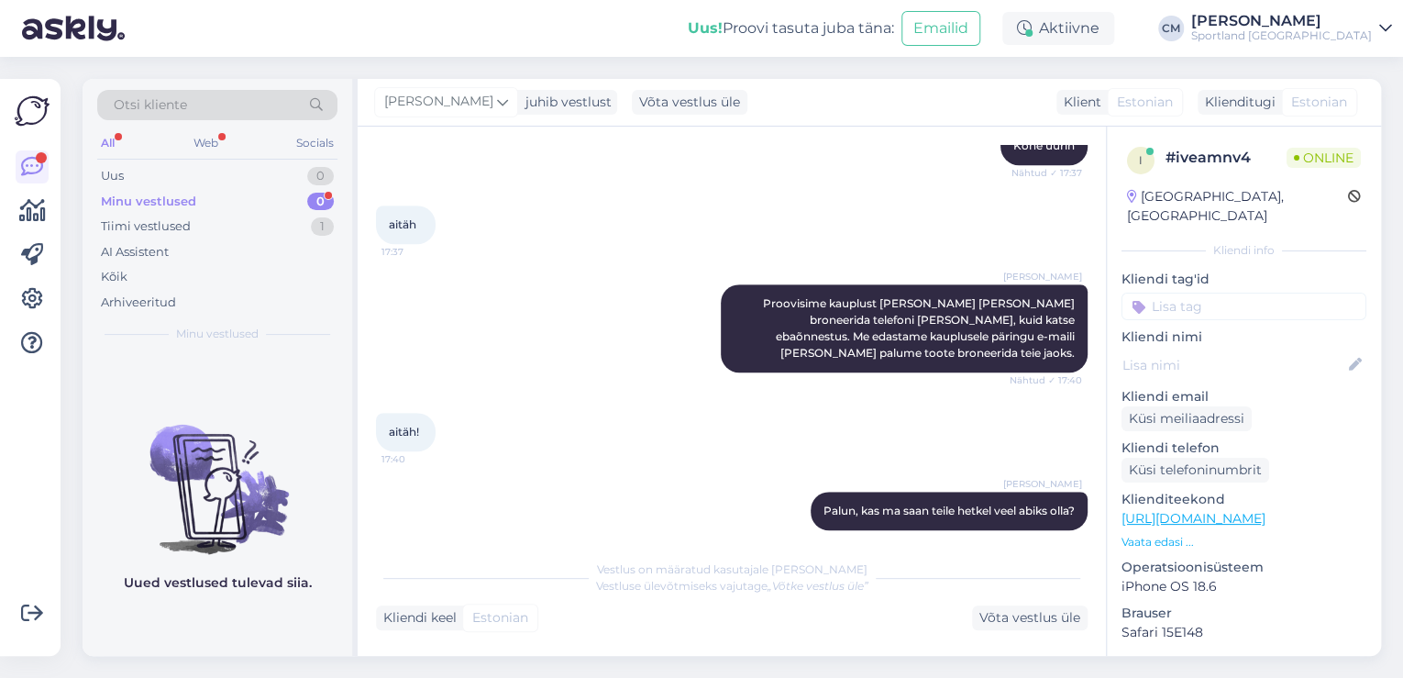
scroll to position [559, 0]
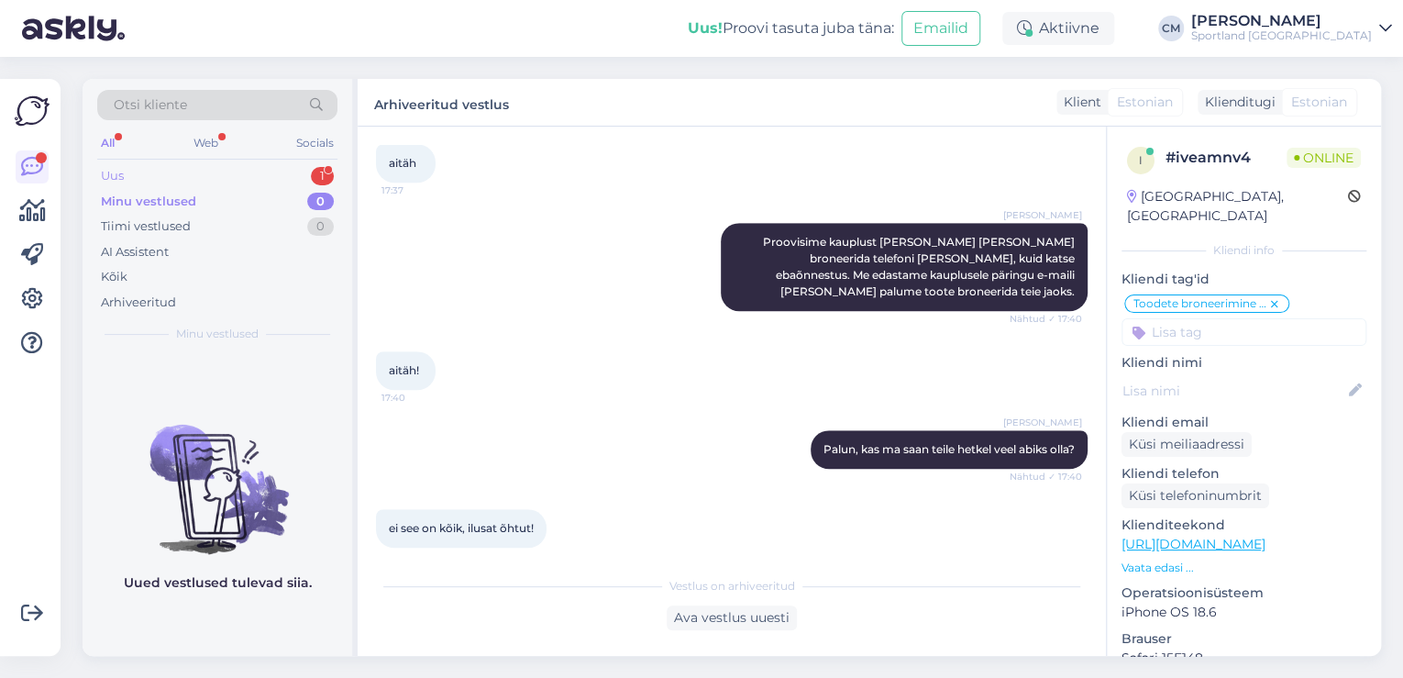
click at [319, 174] on div "1" at bounding box center [322, 176] width 23 height 18
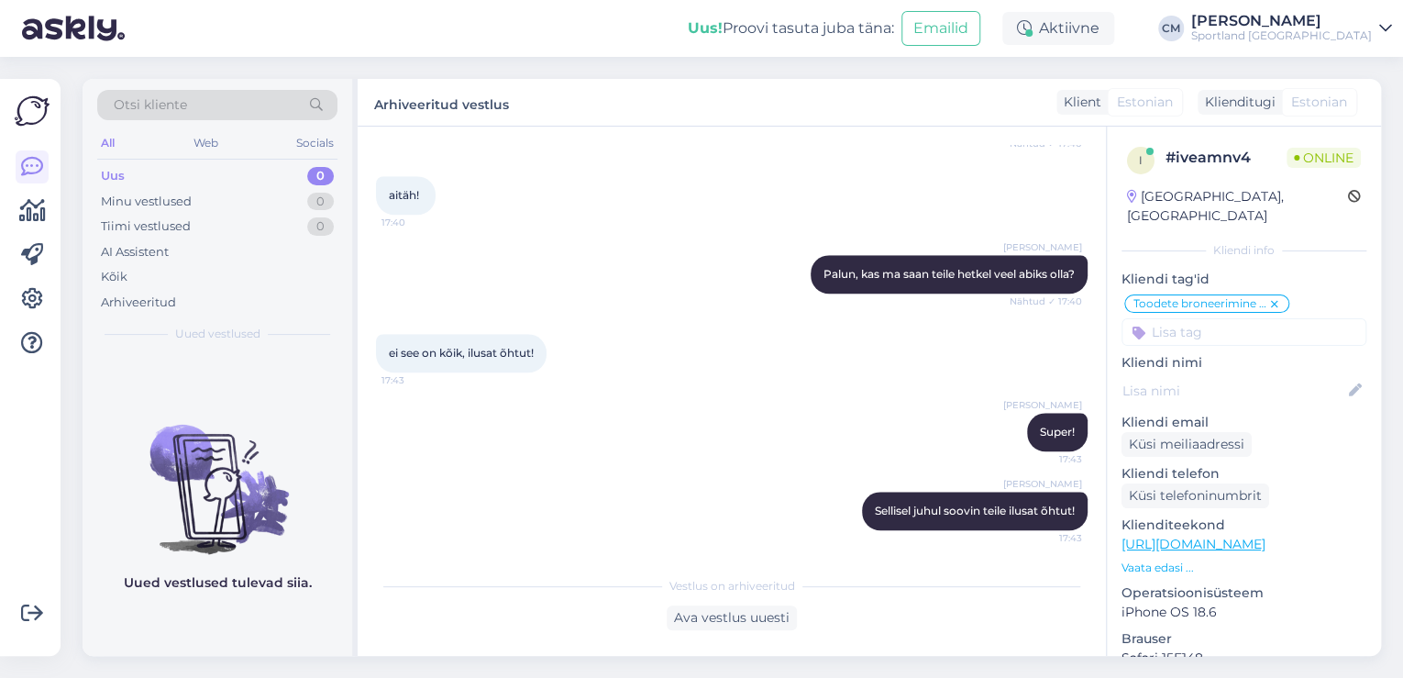
scroll to position [779, 0]
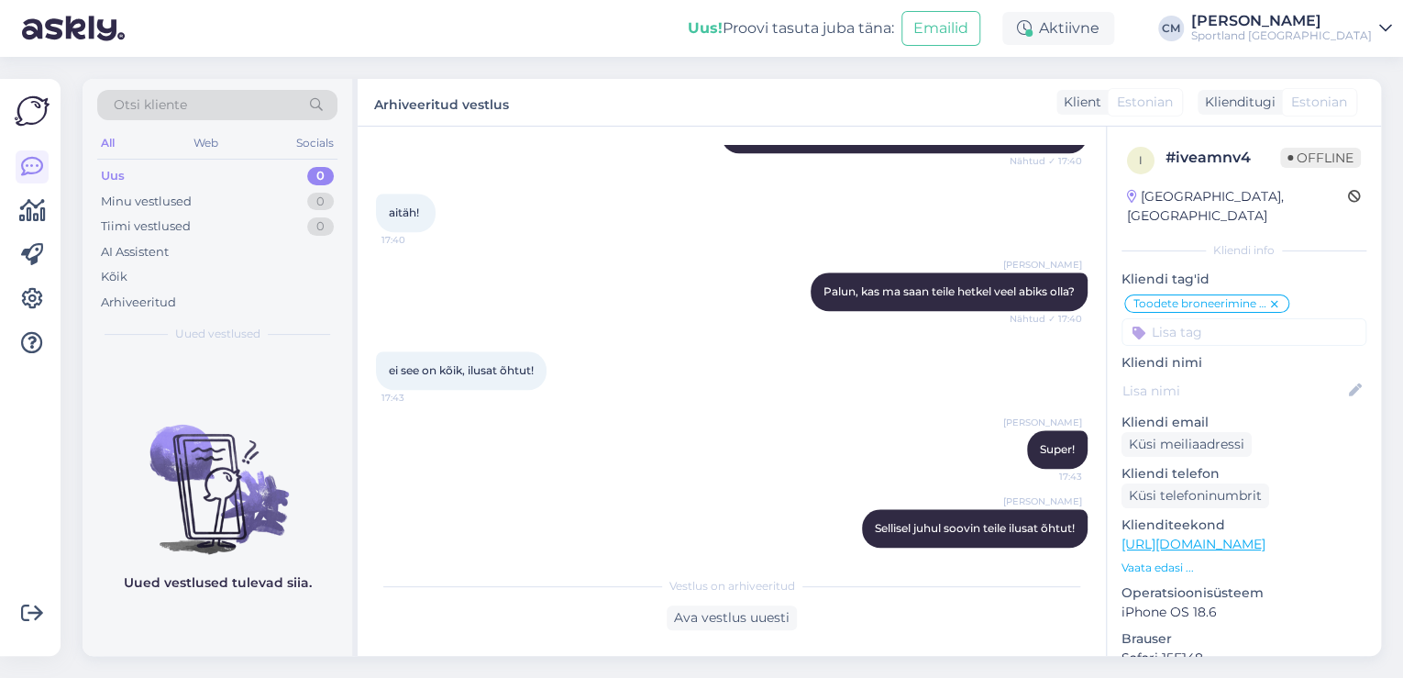
click at [463, 550] on div "Vestlus algas [DATE] Tere! Kas mul oleks võimalik üks pusa kinni panna- jõuaksi…" at bounding box center [732, 391] width 749 height 529
drag, startPoint x: 608, startPoint y: 110, endPoint x: 594, endPoint y: 107, distance: 14.0
click at [608, 110] on div "Arhiveeritud vestlus Klient Estonian Klienditugi Estonian" at bounding box center [870, 103] width 1024 height 48
